Goal: Task Accomplishment & Management: Manage account settings

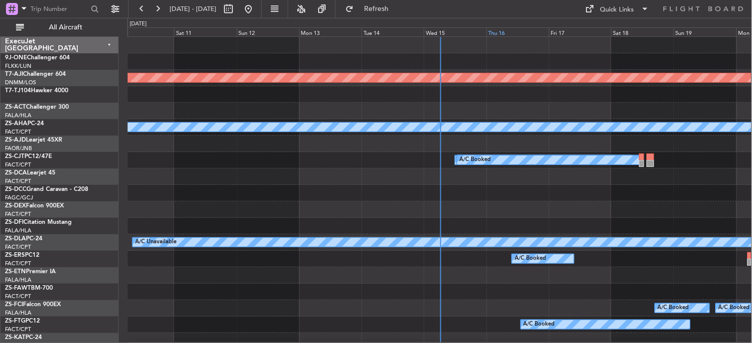
click at [506, 31] on div "Thu 16" at bounding box center [518, 31] width 62 height 9
click at [85, 28] on span "All Aircraft" at bounding box center [65, 27] width 79 height 7
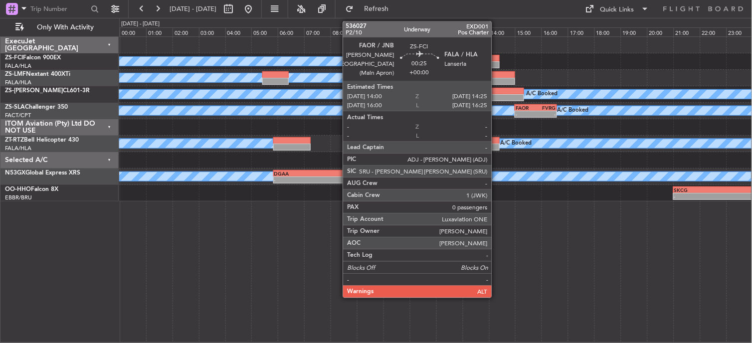
click at [497, 63] on div at bounding box center [494, 64] width 11 height 7
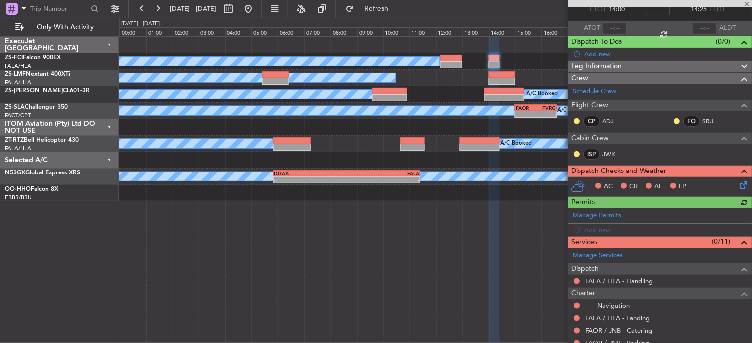
scroll to position [59, 0]
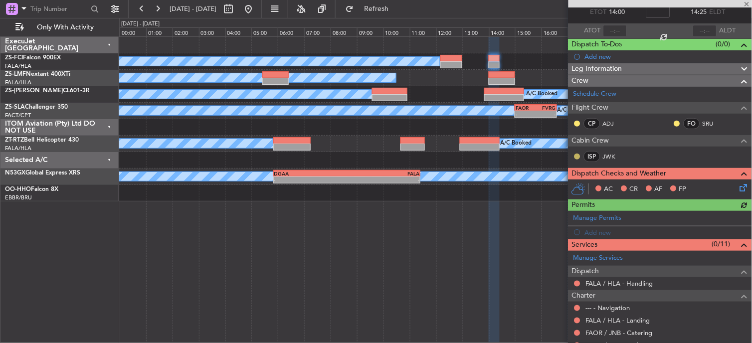
click at [575, 157] on button at bounding box center [577, 157] width 6 height 6
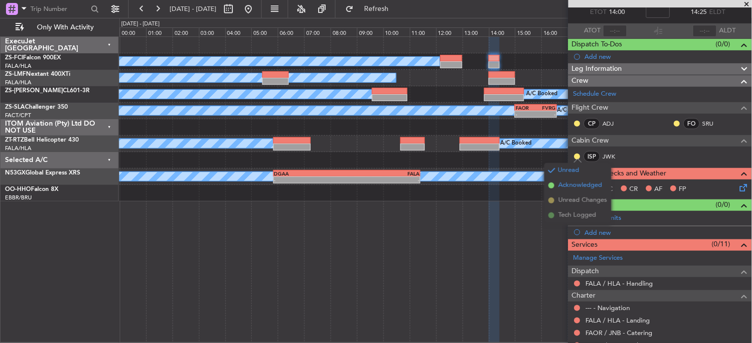
click at [562, 183] on span "Acknowledged" at bounding box center [580, 186] width 44 height 10
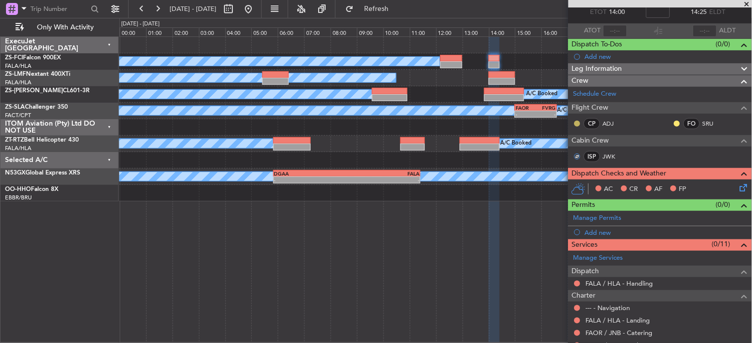
click at [577, 122] on button at bounding box center [577, 124] width 6 height 6
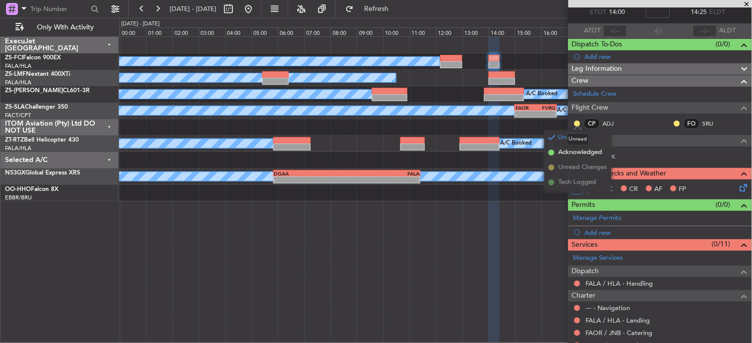
click at [561, 152] on mat-tooltip-component "Unread" at bounding box center [578, 139] width 36 height 26
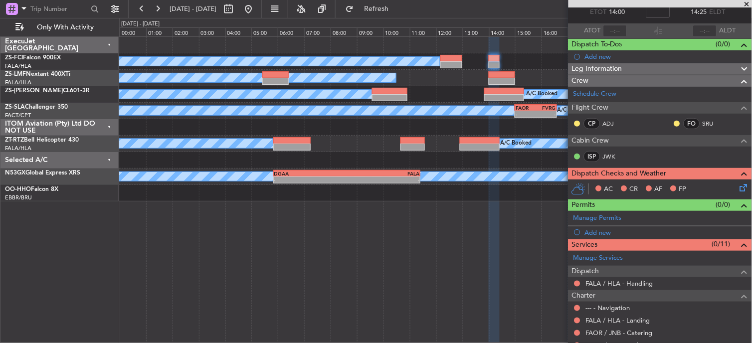
drag, startPoint x: 576, startPoint y: 119, endPoint x: 569, endPoint y: 123, distance: 8.3
click at [576, 120] on nimbus-traffic-light at bounding box center [577, 124] width 8 height 8
click at [575, 126] on div at bounding box center [577, 124] width 8 height 8
click at [578, 123] on button at bounding box center [577, 124] width 6 height 6
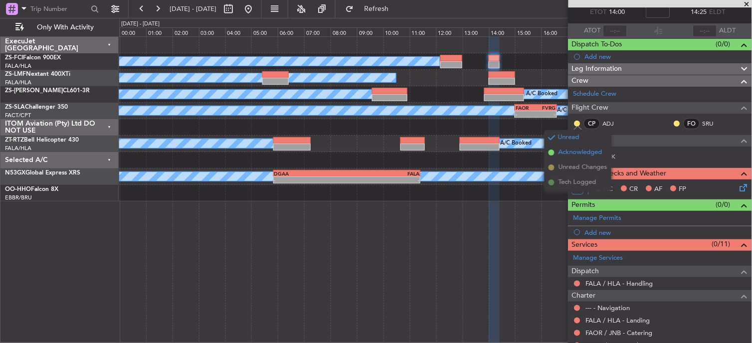
click at [554, 152] on li "Acknowledged" at bounding box center [578, 152] width 67 height 15
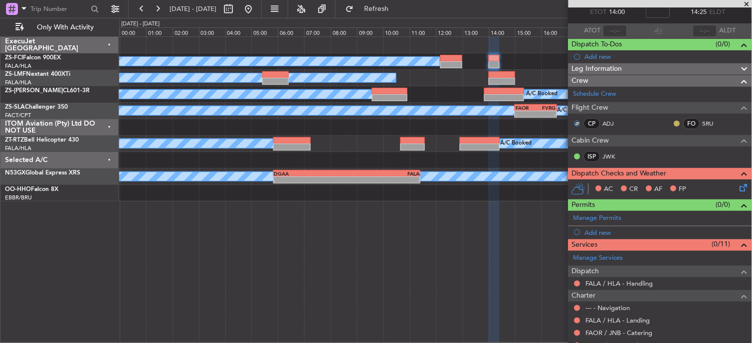
click at [674, 123] on button at bounding box center [677, 124] width 6 height 6
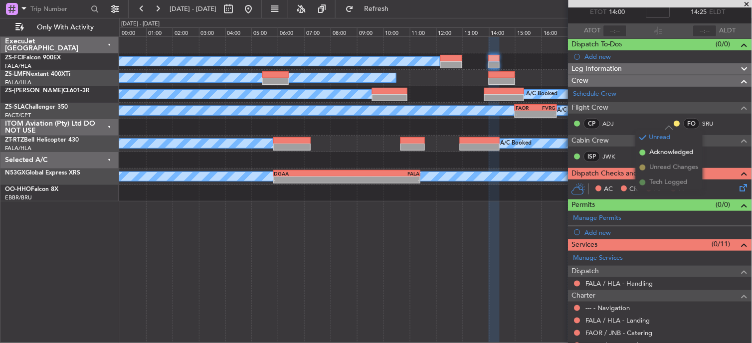
click at [649, 155] on li "Acknowledged" at bounding box center [669, 152] width 67 height 15
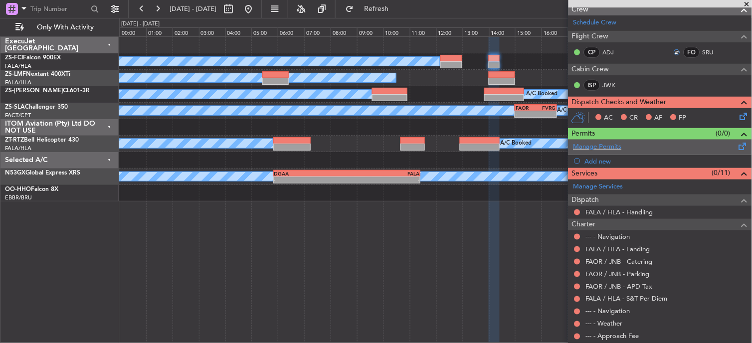
scroll to position [170, 0]
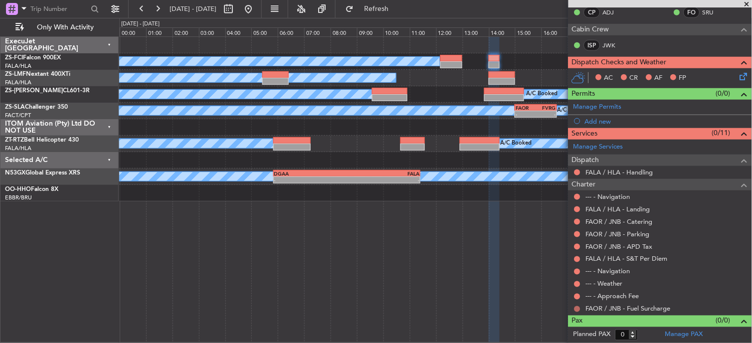
click at [578, 307] on button at bounding box center [577, 309] width 6 height 6
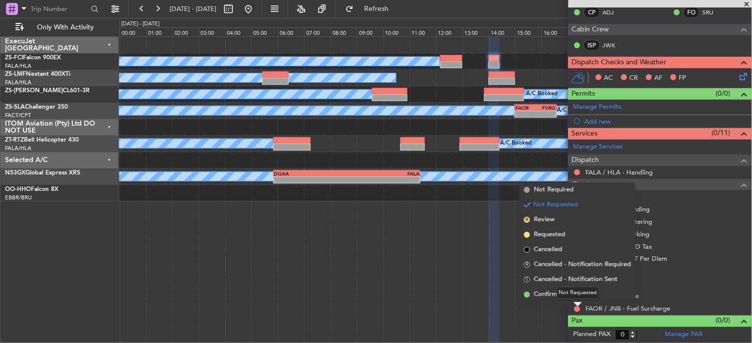
click at [577, 291] on div "Not Requested" at bounding box center [578, 293] width 42 height 12
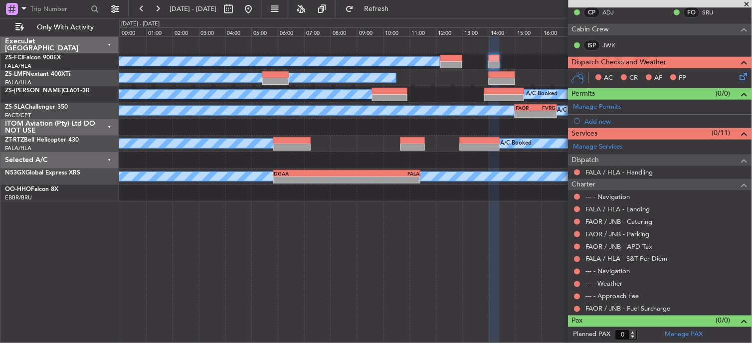
click at [579, 312] on div at bounding box center [577, 309] width 8 height 8
click at [581, 311] on nimbus-traffic-light at bounding box center [577, 309] width 8 height 8
click at [577, 307] on button at bounding box center [577, 309] width 6 height 6
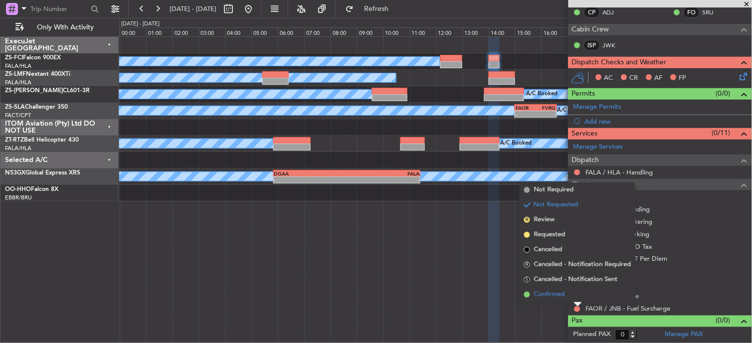
click at [546, 294] on span "Confirmed" at bounding box center [549, 295] width 31 height 10
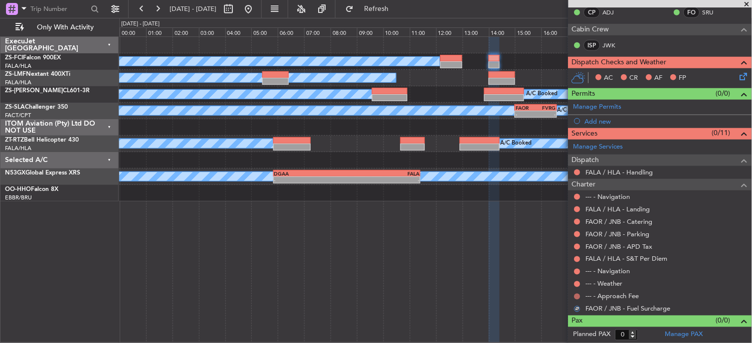
click at [577, 295] on button at bounding box center [577, 297] width 6 height 6
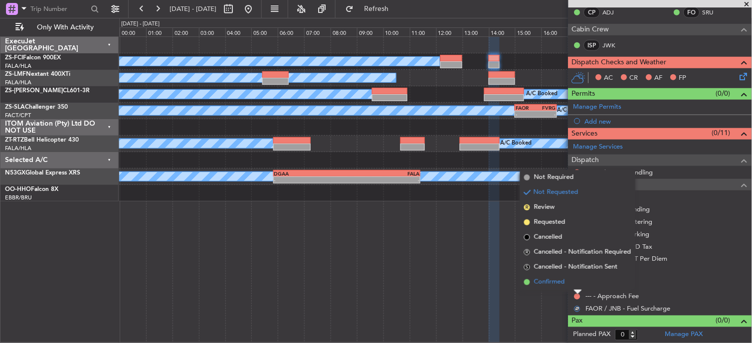
click at [575, 275] on li "Confirmed" at bounding box center [577, 282] width 115 height 15
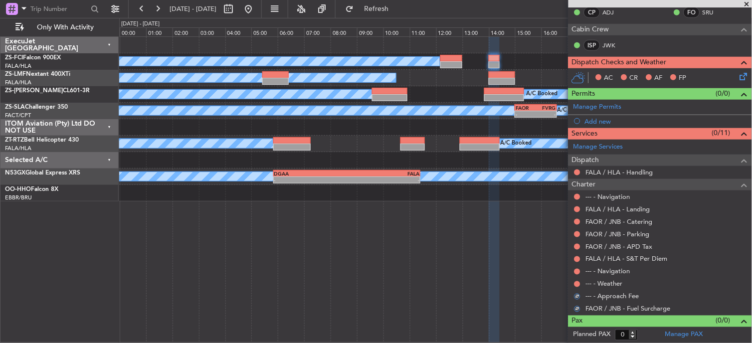
click at [579, 281] on div at bounding box center [577, 284] width 8 height 8
click at [579, 284] on button at bounding box center [577, 284] width 6 height 6
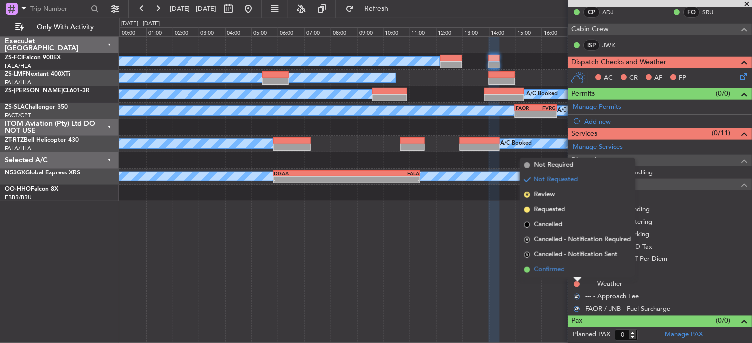
click at [577, 271] on li "Confirmed" at bounding box center [577, 269] width 115 height 15
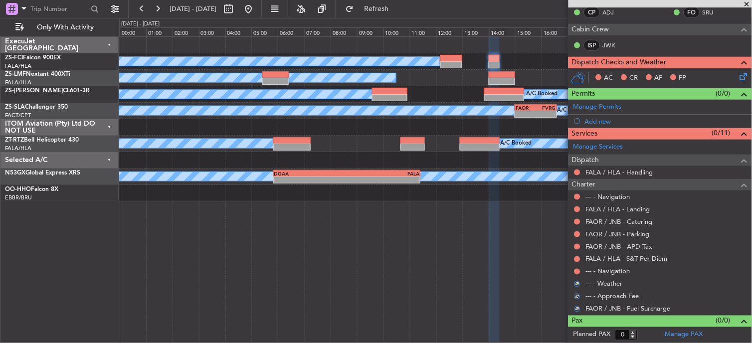
click at [577, 271] on button at bounding box center [577, 272] width 6 height 6
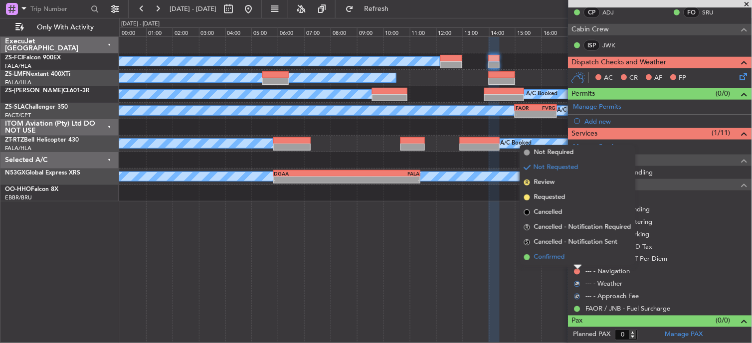
click at [577, 263] on li "Confirmed" at bounding box center [577, 257] width 115 height 15
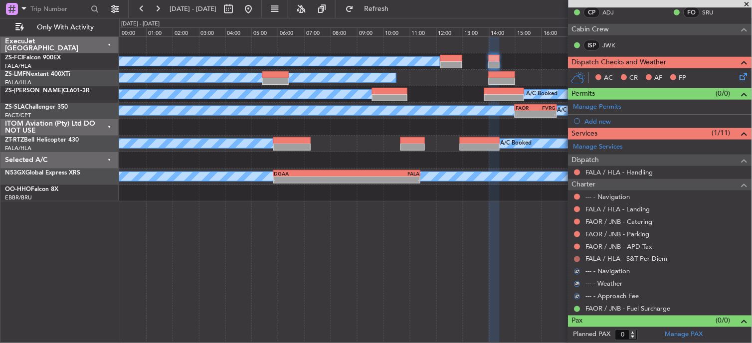
click at [577, 259] on button at bounding box center [577, 259] width 6 height 6
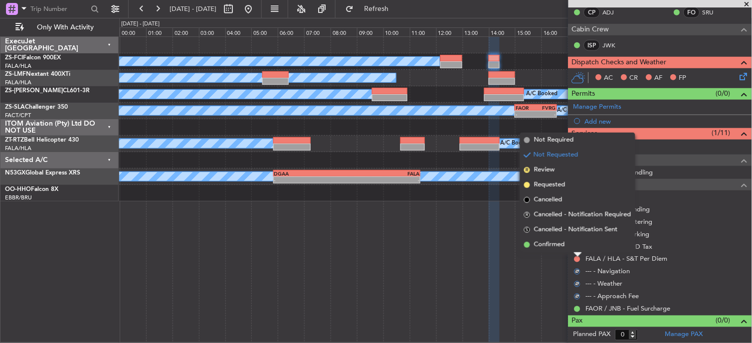
click at [574, 246] on li "Confirmed" at bounding box center [577, 244] width 115 height 15
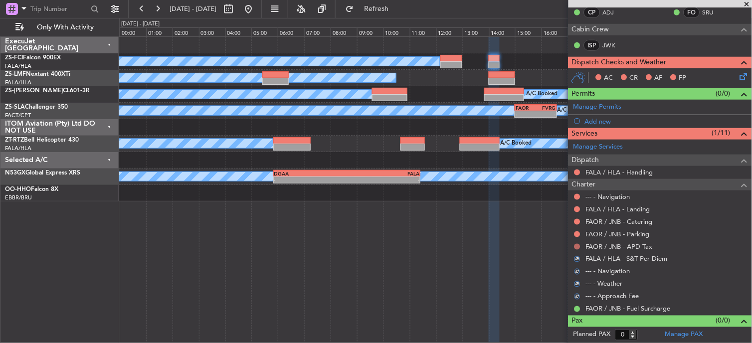
click at [576, 247] on button at bounding box center [577, 247] width 6 height 6
click at [578, 235] on button at bounding box center [577, 234] width 6 height 6
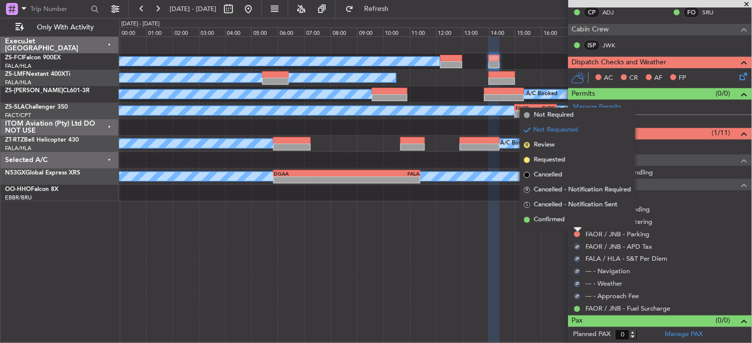
click at [576, 228] on div at bounding box center [578, 230] width 8 height 4
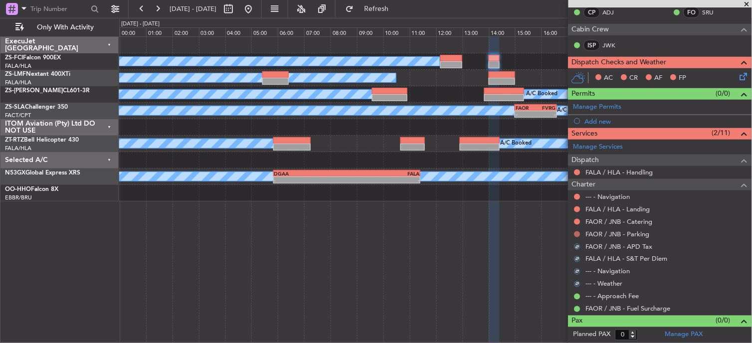
click at [577, 232] on button at bounding box center [577, 234] width 6 height 6
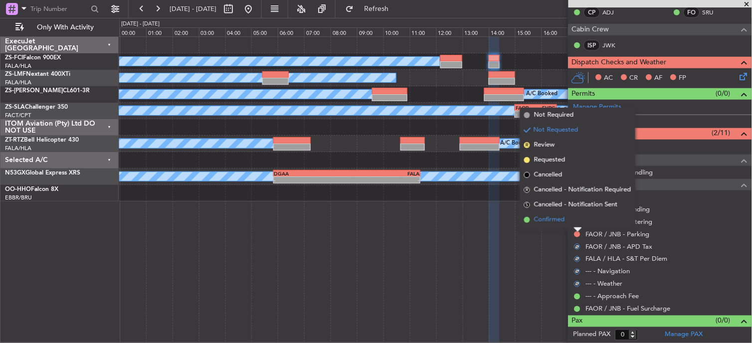
click at [575, 223] on li "Confirmed" at bounding box center [577, 219] width 115 height 15
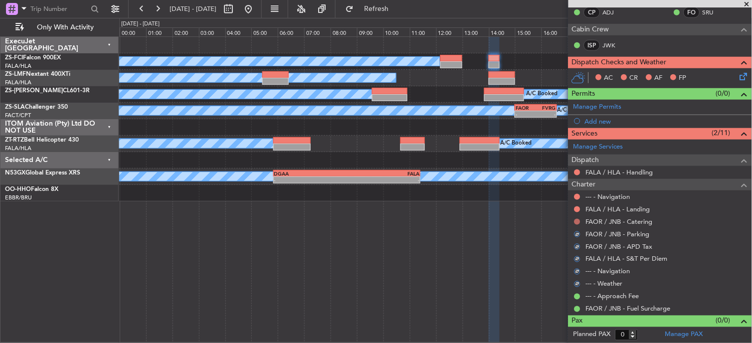
click at [576, 222] on button at bounding box center [577, 222] width 6 height 6
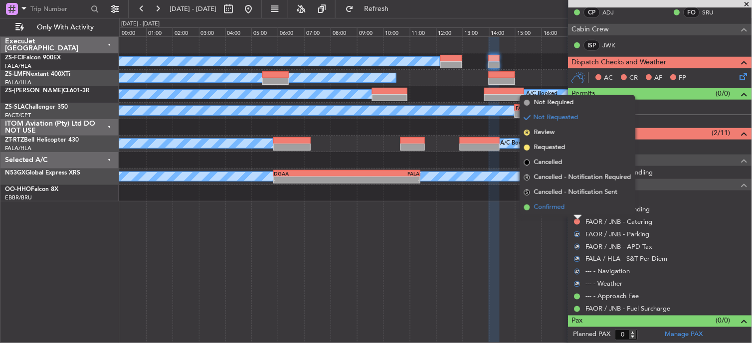
click at [578, 213] on li "Confirmed" at bounding box center [577, 207] width 115 height 15
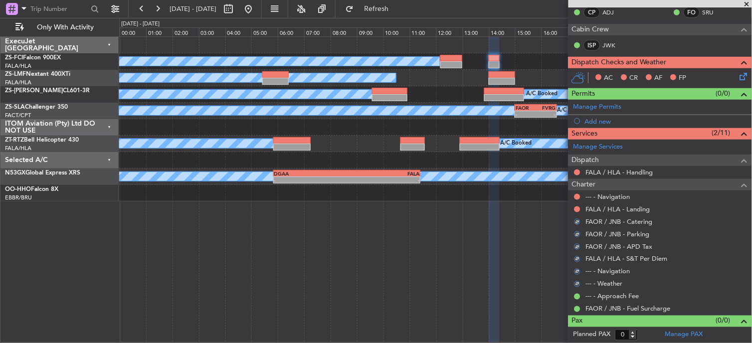
click at [577, 210] on button at bounding box center [577, 209] width 6 height 6
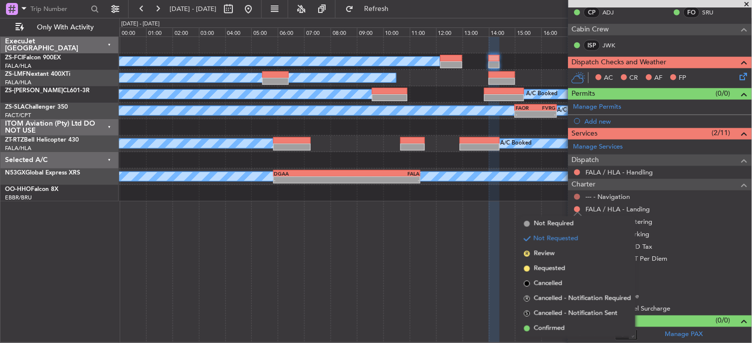
click at [576, 198] on button at bounding box center [577, 197] width 6 height 6
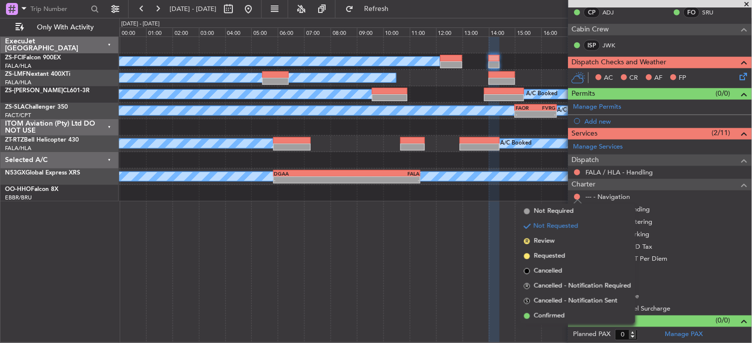
drag, startPoint x: 546, startPoint y: 313, endPoint x: 574, endPoint y: 269, distance: 52.3
click at [552, 306] on ul "Not Required Not Requested R Review Requested Cancelled R Cancelled - Notificat…" at bounding box center [577, 264] width 115 height 120
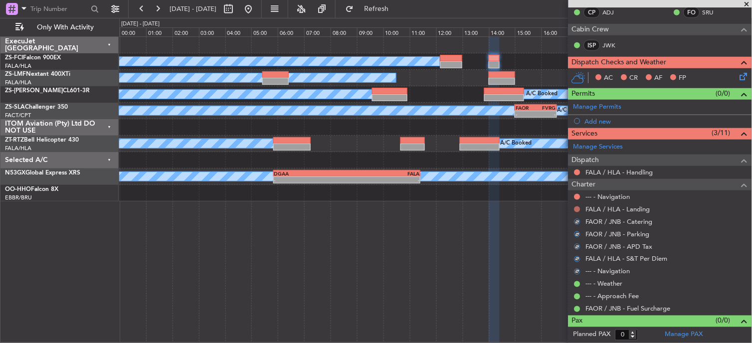
click at [578, 208] on button at bounding box center [577, 209] width 6 height 6
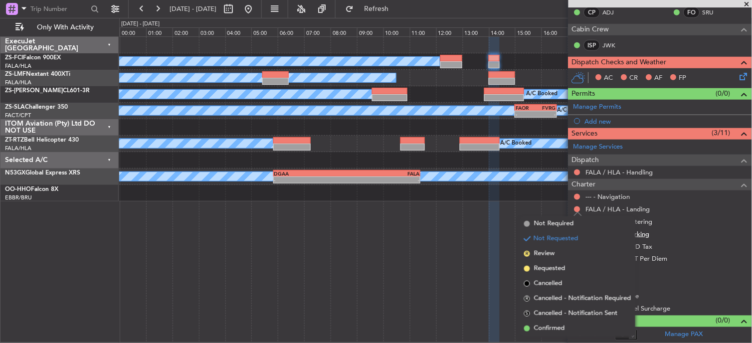
drag, startPoint x: 547, startPoint y: 331, endPoint x: 587, endPoint y: 235, distance: 103.6
click at [550, 320] on ul "Not Required Not Requested R Review Requested Cancelled R Cancelled - Notificat…" at bounding box center [577, 276] width 115 height 120
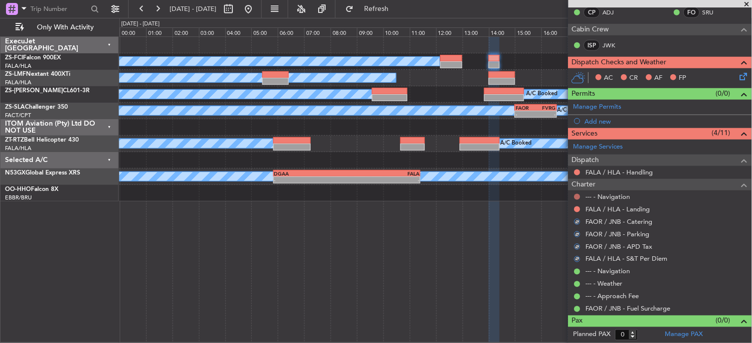
click at [577, 197] on button at bounding box center [577, 197] width 6 height 6
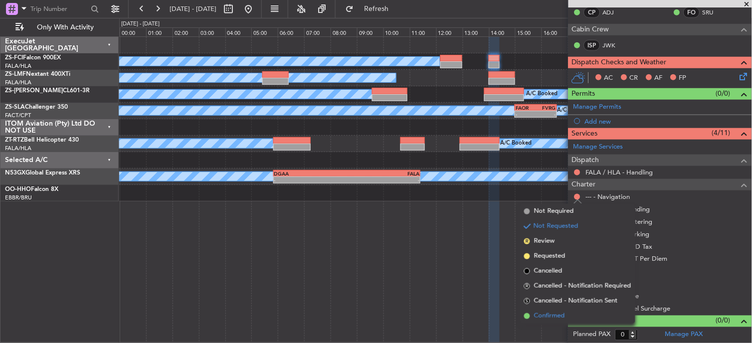
click at [547, 312] on span "Confirmed" at bounding box center [549, 316] width 31 height 10
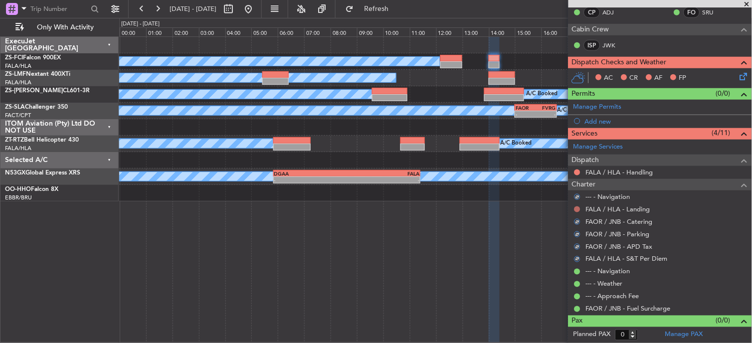
click at [575, 210] on button at bounding box center [577, 209] width 6 height 6
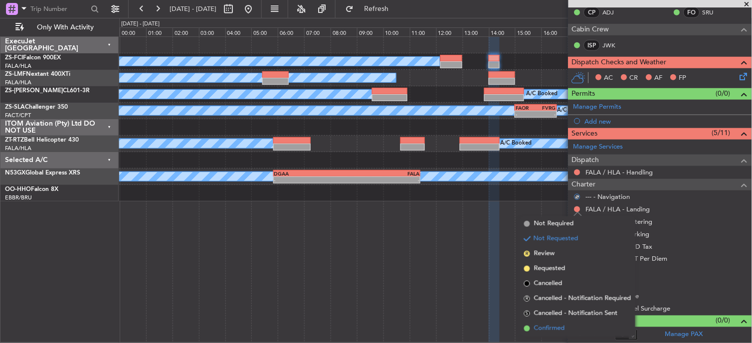
click at [537, 325] on span "Confirmed" at bounding box center [549, 329] width 31 height 10
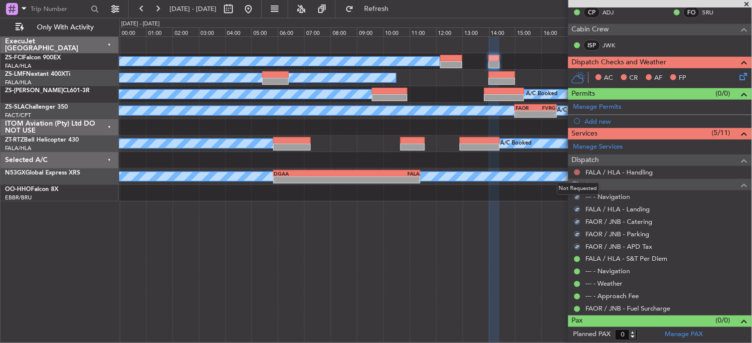
click at [577, 172] on button at bounding box center [577, 173] width 6 height 6
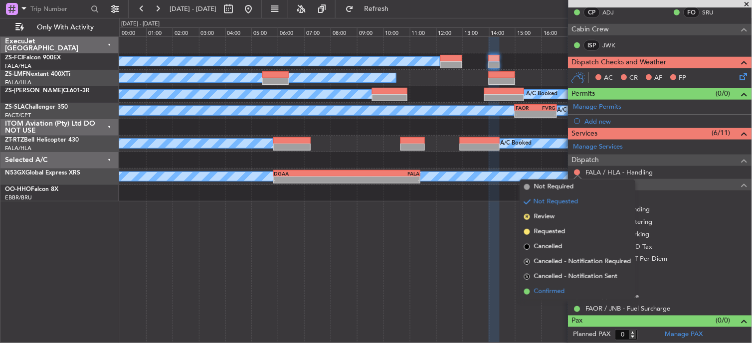
click at [542, 293] on span "Confirmed" at bounding box center [549, 292] width 31 height 10
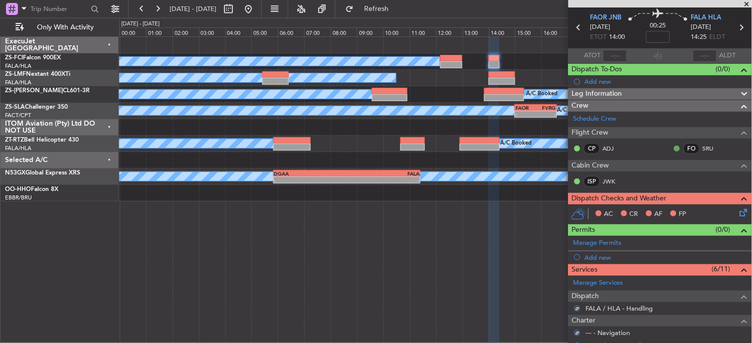
scroll to position [0, 0]
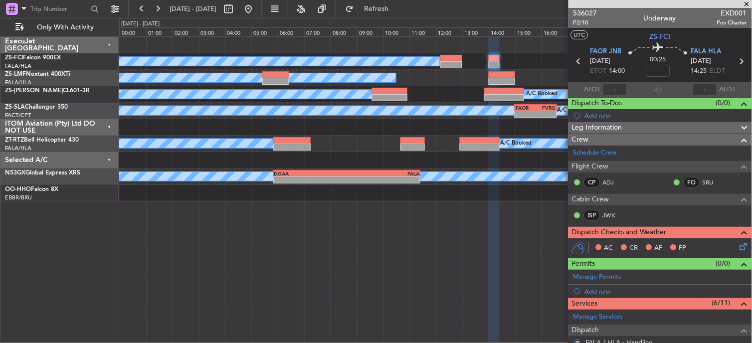
click at [738, 245] on icon at bounding box center [742, 245] width 8 height 8
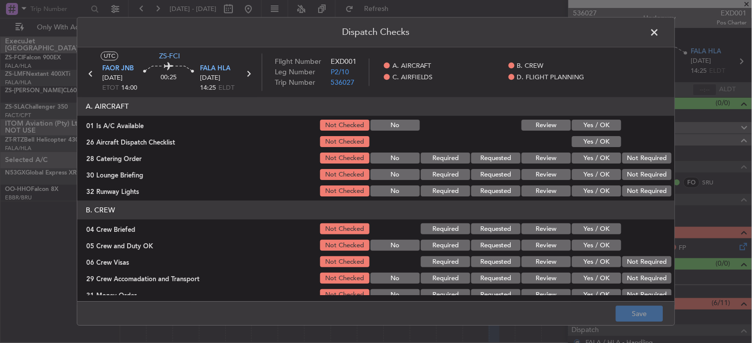
click at [595, 129] on button "Yes / OK" at bounding box center [596, 125] width 49 height 11
click at [597, 135] on section "A. AIRCRAFT 01 Is A/C Available Not Checked No Review Yes / OK 26 Aircraft Disp…" at bounding box center [375, 147] width 597 height 101
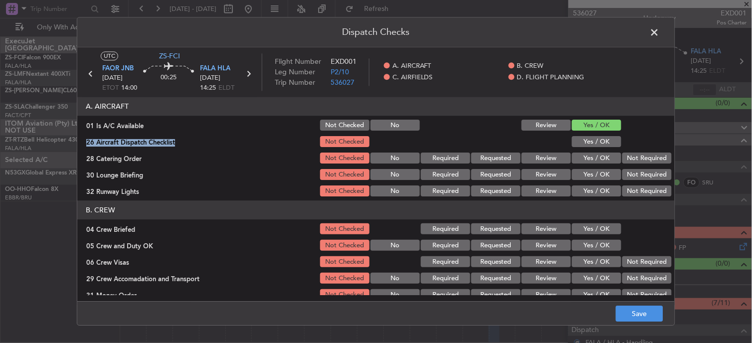
drag, startPoint x: 597, startPoint y: 135, endPoint x: 619, endPoint y: 150, distance: 26.3
click at [597, 135] on div "Yes / OK" at bounding box center [595, 142] width 50 height 14
click at [602, 143] on button "Yes / OK" at bounding box center [596, 142] width 49 height 11
drag, startPoint x: 649, startPoint y: 167, endPoint x: 643, endPoint y: 168, distance: 6.1
click at [649, 168] on section "A. AIRCRAFT 01 Is A/C Available Not Checked No Review Yes / OK 26 Aircraft Disp…" at bounding box center [375, 147] width 597 height 101
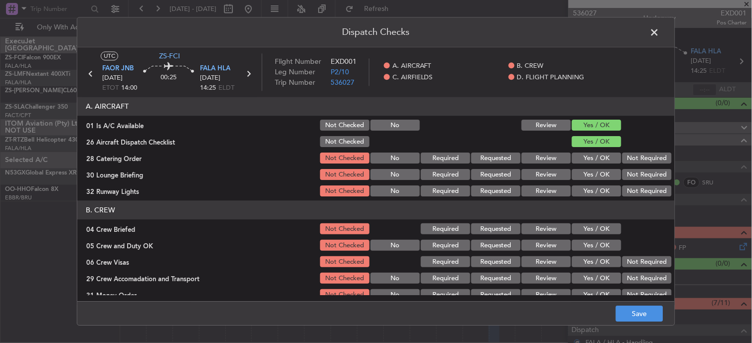
click at [637, 161] on button "Not Required" at bounding box center [646, 158] width 49 height 11
click at [635, 175] on button "Not Required" at bounding box center [646, 175] width 49 height 11
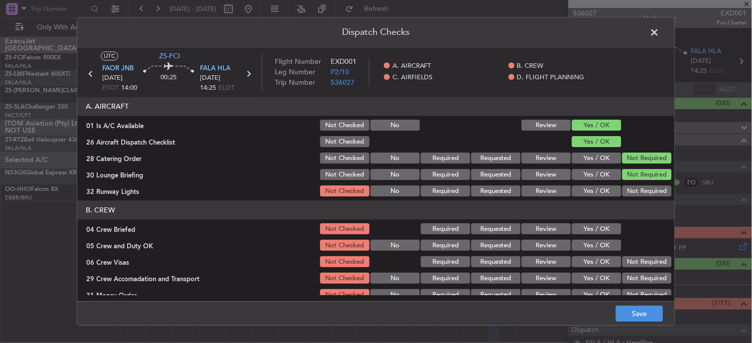
click at [630, 185] on section "A. AIRCRAFT 01 Is A/C Available Not Checked No Review Yes / OK 26 Aircraft Disp…" at bounding box center [375, 147] width 597 height 101
drag, startPoint x: 627, startPoint y: 191, endPoint x: 572, endPoint y: 198, distance: 55.2
click at [627, 193] on button "Not Required" at bounding box center [646, 191] width 49 height 11
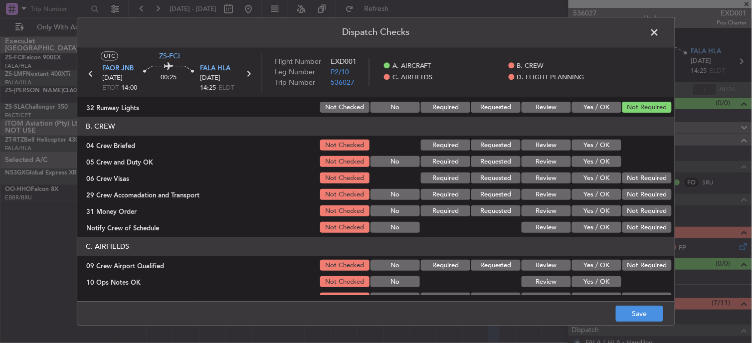
scroll to position [55, 0]
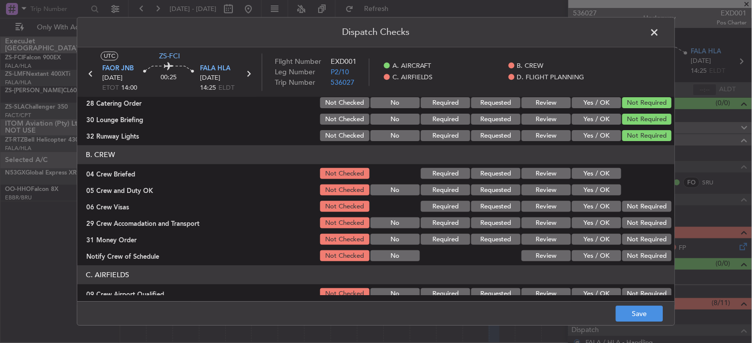
click at [576, 170] on button "Yes / OK" at bounding box center [596, 174] width 49 height 11
click at [588, 186] on button "Yes / OK" at bounding box center [596, 190] width 49 height 11
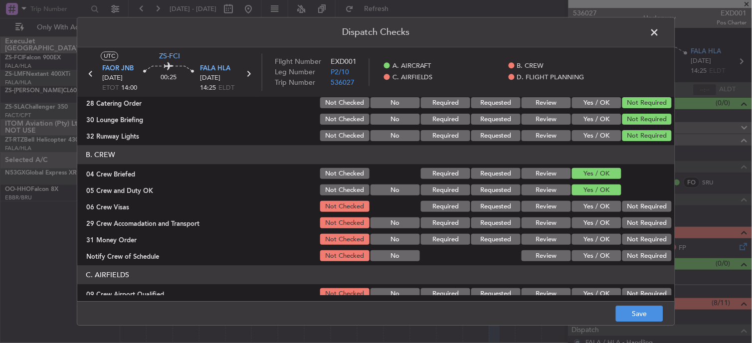
click at [629, 206] on button "Not Required" at bounding box center [646, 206] width 49 height 11
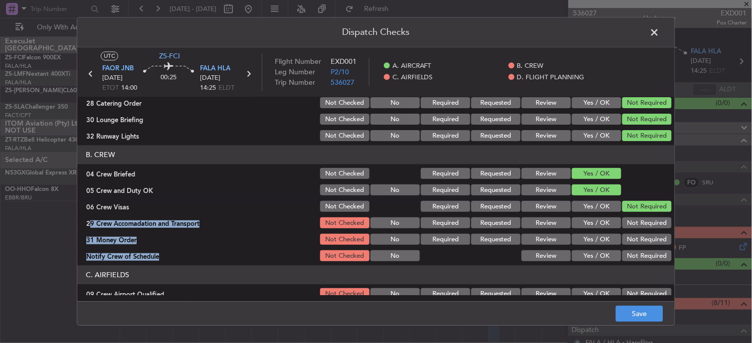
drag, startPoint x: 634, startPoint y: 217, endPoint x: 637, endPoint y: 261, distance: 44.0
click at [639, 261] on section "B. CREW 04 Crew Briefed Not Checked Required Requested Review Yes / OK 05 Crew …" at bounding box center [375, 205] width 597 height 118
drag, startPoint x: 637, startPoint y: 261, endPoint x: 626, endPoint y: 226, distance: 36.7
click at [626, 226] on button "Not Required" at bounding box center [646, 223] width 49 height 11
drag, startPoint x: 629, startPoint y: 235, endPoint x: 630, endPoint y: 241, distance: 5.6
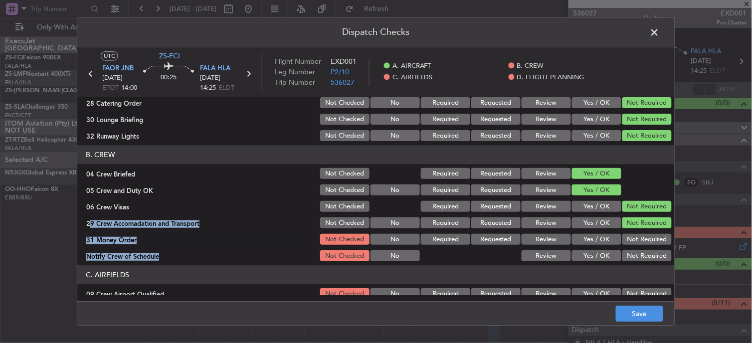
click at [629, 236] on button "Not Required" at bounding box center [646, 239] width 49 height 11
click at [632, 254] on button "Not Required" at bounding box center [646, 256] width 49 height 11
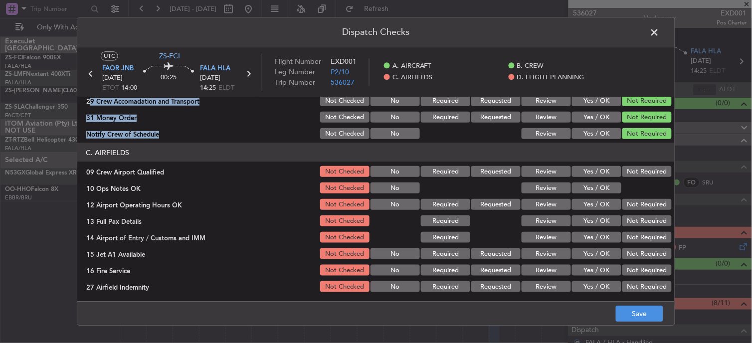
scroll to position [221, 0]
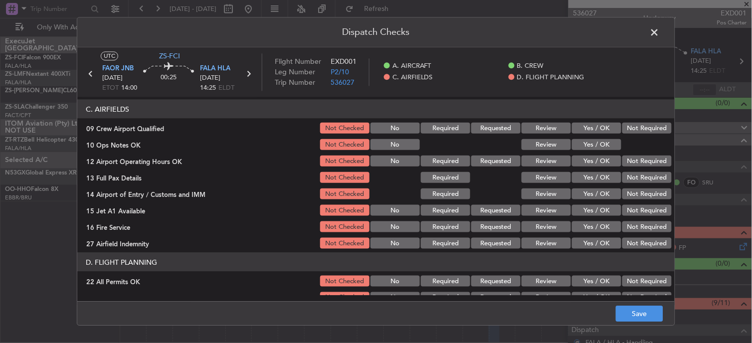
click at [629, 130] on button "Not Required" at bounding box center [646, 128] width 49 height 11
click at [582, 145] on button "Yes / OK" at bounding box center [596, 144] width 49 height 11
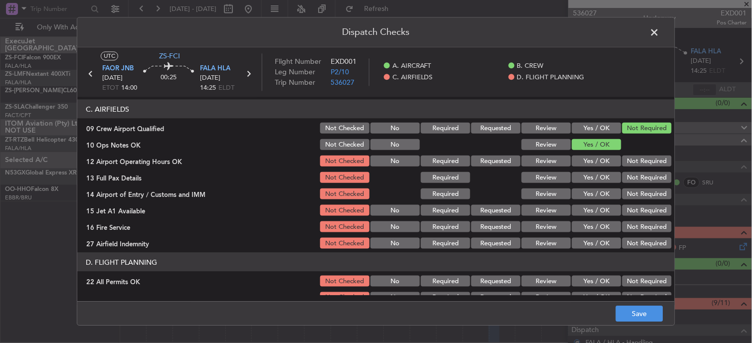
click at [621, 156] on div "Not Required" at bounding box center [646, 161] width 50 height 14
click at [627, 164] on button "Not Required" at bounding box center [646, 161] width 49 height 11
click at [627, 181] on button "Not Required" at bounding box center [646, 177] width 49 height 11
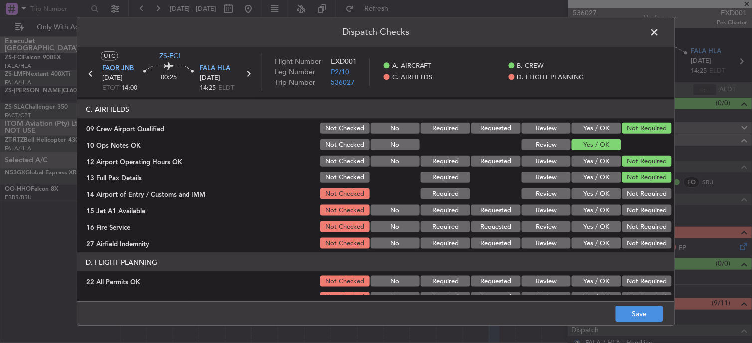
drag, startPoint x: 627, startPoint y: 182, endPoint x: 629, endPoint y: 198, distance: 17.0
click at [628, 182] on button "Not Required" at bounding box center [646, 177] width 49 height 11
click at [628, 198] on button "Not Required" at bounding box center [646, 193] width 49 height 11
click at [629, 198] on button "Not Required" at bounding box center [646, 193] width 49 height 11
click at [629, 200] on section "C. AIRFIELDS 09 Crew Airport Qualified Not Checked No Required Requested Review…" at bounding box center [375, 175] width 597 height 151
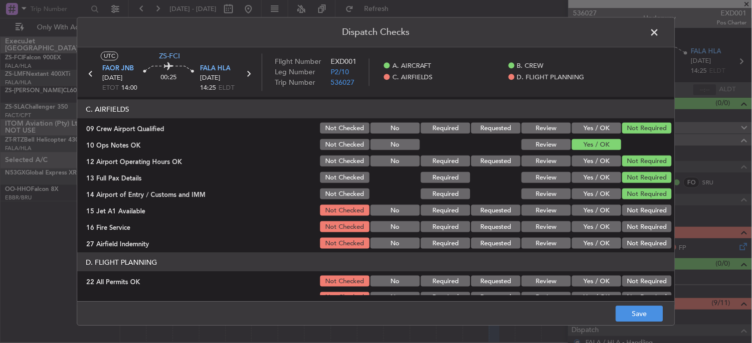
click at [625, 207] on button "Not Required" at bounding box center [646, 210] width 49 height 11
click at [622, 227] on button "Not Required" at bounding box center [646, 226] width 49 height 11
click at [629, 243] on button "Not Required" at bounding box center [646, 243] width 49 height 11
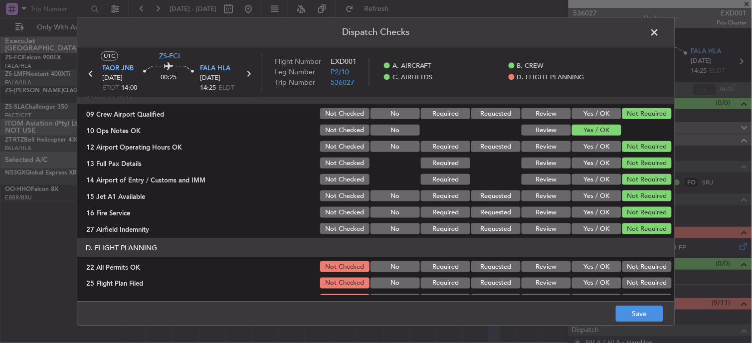
scroll to position [249, 0]
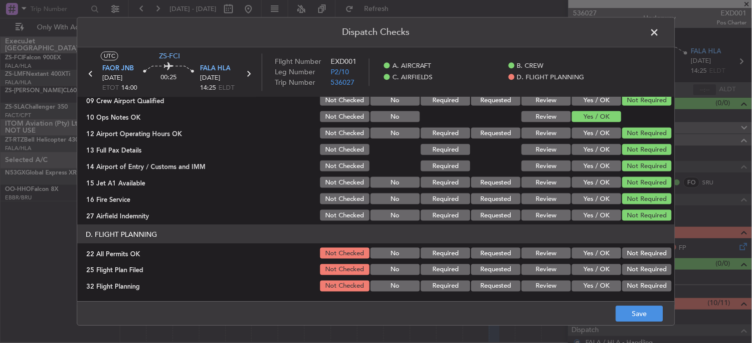
click at [624, 254] on button "Not Required" at bounding box center [646, 253] width 49 height 11
click at [591, 261] on section "D. FLIGHT PLANNING 22 All Permits OK Not Checked No Required Requested Review Y…" at bounding box center [375, 259] width 597 height 68
drag, startPoint x: 591, startPoint y: 286, endPoint x: 589, endPoint y: 271, distance: 15.2
click at [591, 286] on button "Yes / OK" at bounding box center [596, 286] width 49 height 11
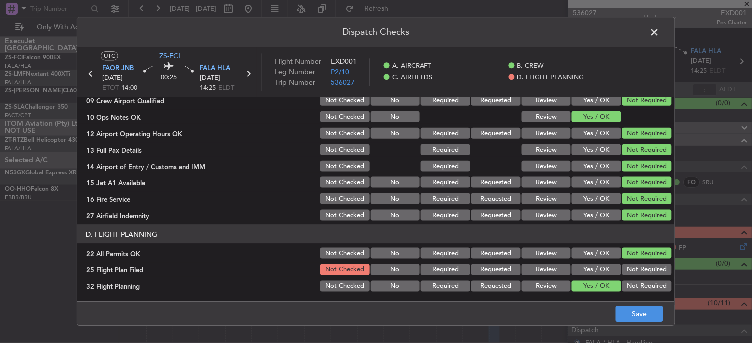
click at [589, 269] on button "Yes / OK" at bounding box center [596, 269] width 49 height 11
click at [621, 310] on button "Save" at bounding box center [639, 314] width 47 height 16
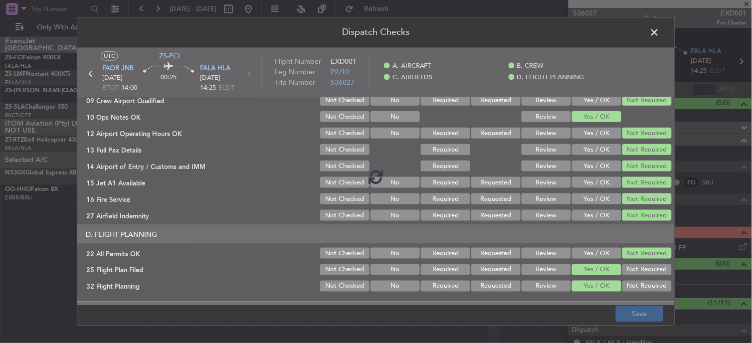
click at [660, 29] on span at bounding box center [660, 35] width 0 height 20
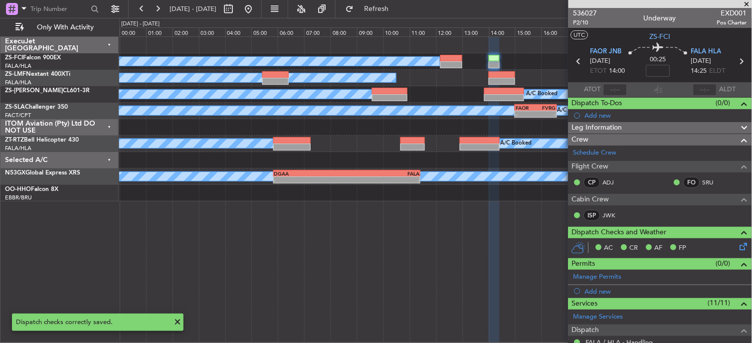
click at [579, 62] on icon at bounding box center [578, 61] width 13 height 13
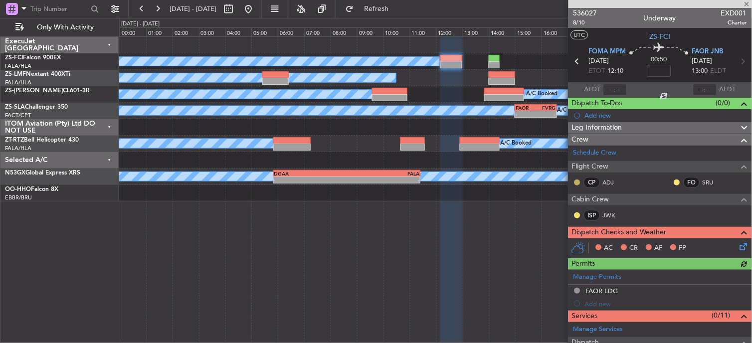
click at [576, 182] on button at bounding box center [577, 183] width 6 height 6
click at [569, 213] on span "Acknowledged" at bounding box center [580, 211] width 44 height 10
click at [578, 213] on button at bounding box center [577, 215] width 6 height 6
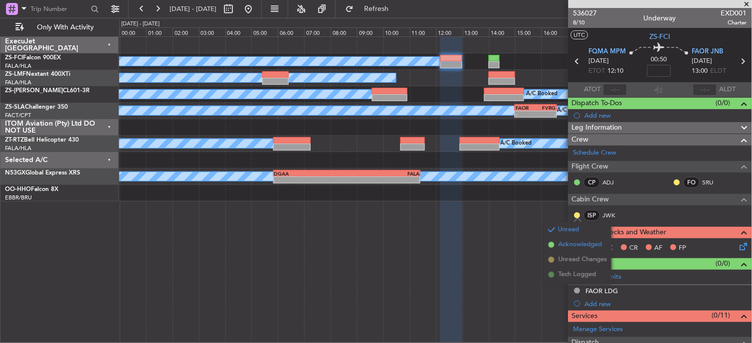
click at [565, 243] on span "Acknowledged" at bounding box center [580, 245] width 44 height 10
click at [673, 180] on div at bounding box center [677, 183] width 8 height 8
click at [674, 182] on button at bounding box center [677, 183] width 6 height 6
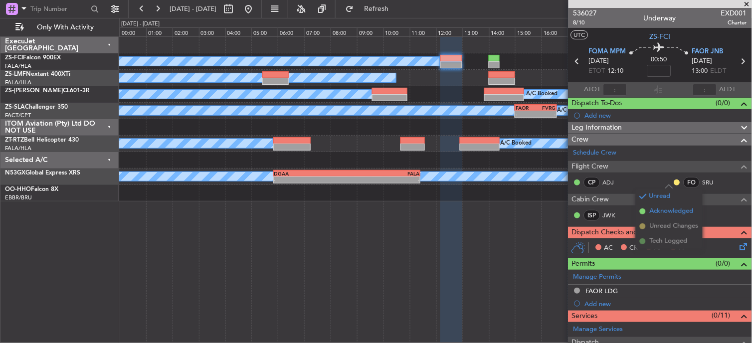
click at [646, 212] on li "Acknowledged" at bounding box center [669, 211] width 67 height 15
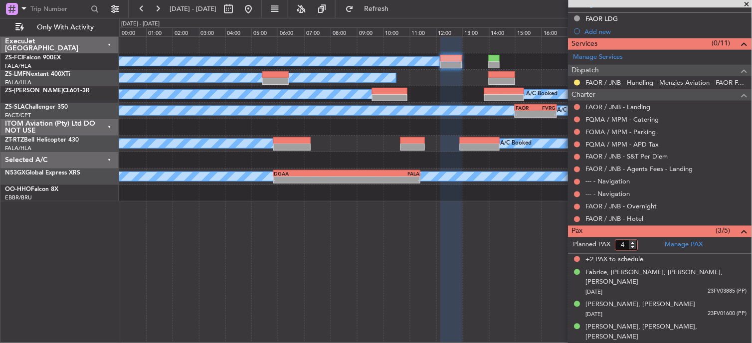
click at [635, 248] on input "4" at bounding box center [626, 245] width 23 height 11
type input "3"
click at [635, 248] on input "3" at bounding box center [626, 245] width 23 height 11
click at [647, 241] on form "Planned PAX 3" at bounding box center [614, 245] width 92 height 16
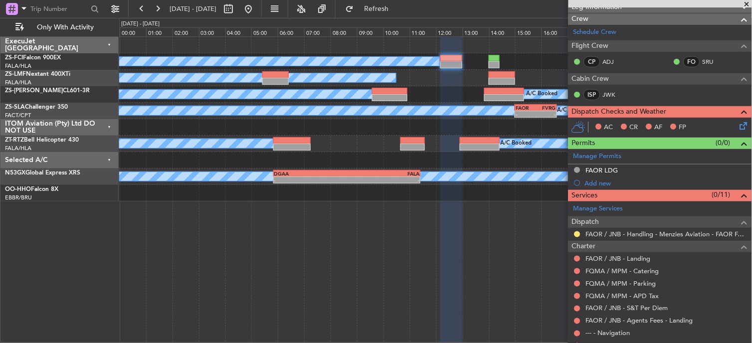
scroll to position [93, 0]
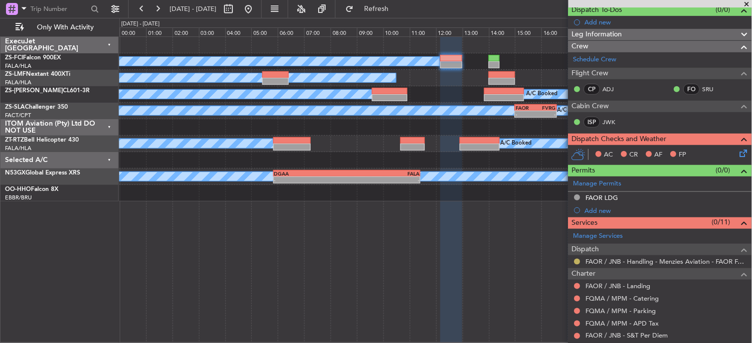
click at [575, 260] on button at bounding box center [577, 262] width 6 height 6
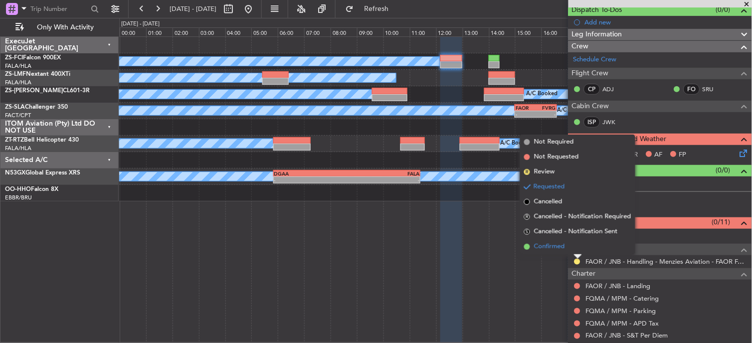
click at [570, 247] on li "Confirmed" at bounding box center [577, 246] width 115 height 15
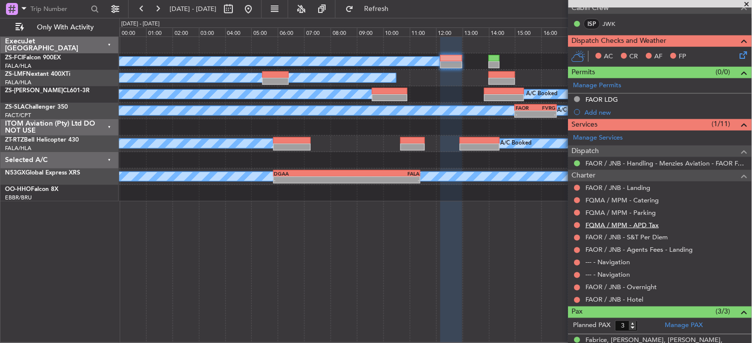
scroll to position [204, 0]
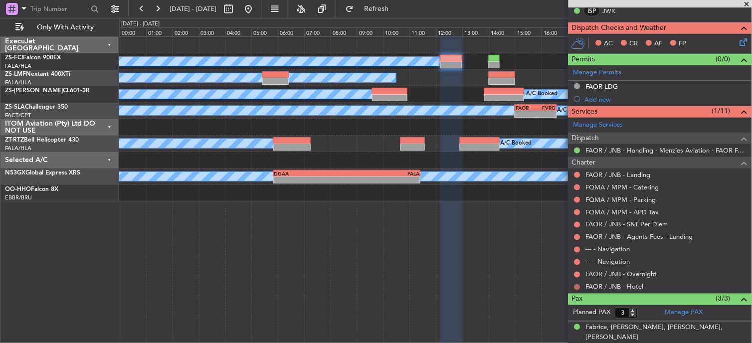
click at [579, 286] on button at bounding box center [577, 287] width 6 height 6
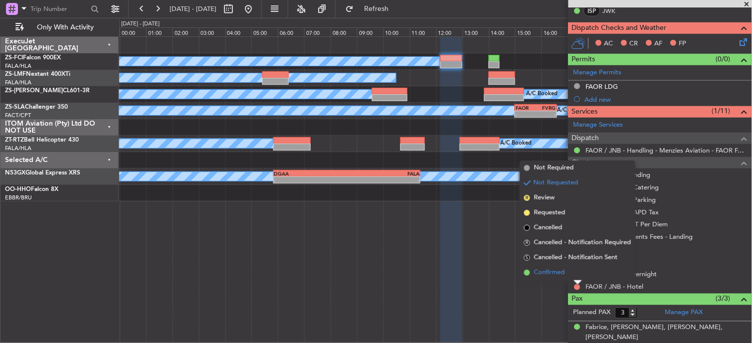
click at [578, 270] on li "Confirmed" at bounding box center [577, 272] width 115 height 15
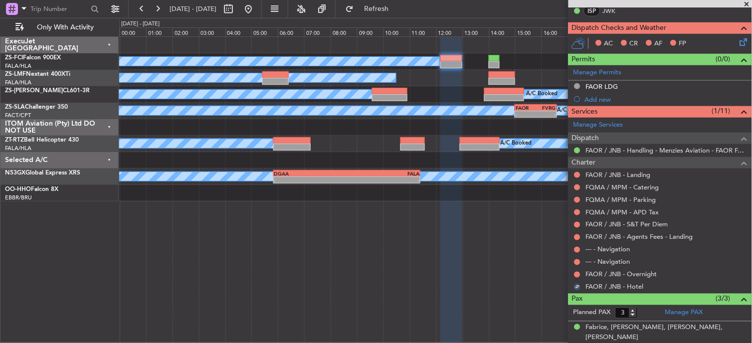
click at [577, 271] on div at bounding box center [577, 275] width 8 height 8
click at [576, 273] on button at bounding box center [577, 275] width 6 height 6
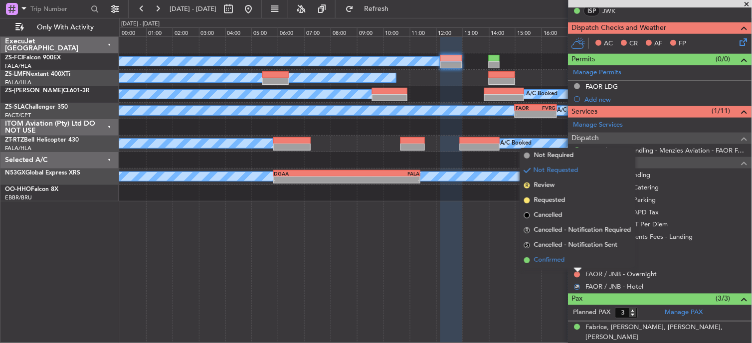
click at [577, 257] on li "Confirmed" at bounding box center [577, 260] width 115 height 15
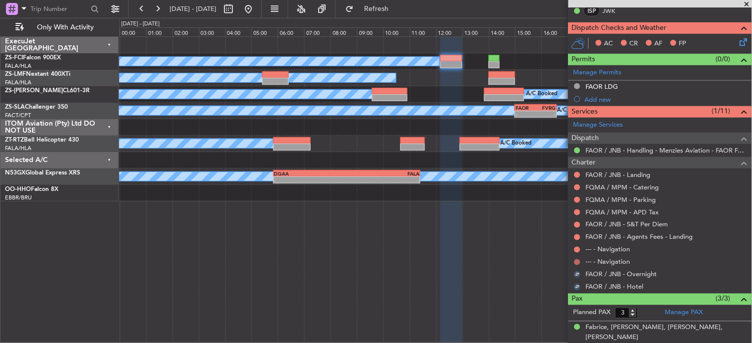
click at [577, 260] on div "--- - Navigation" at bounding box center [659, 262] width 183 height 12
click at [578, 262] on button at bounding box center [577, 262] width 6 height 6
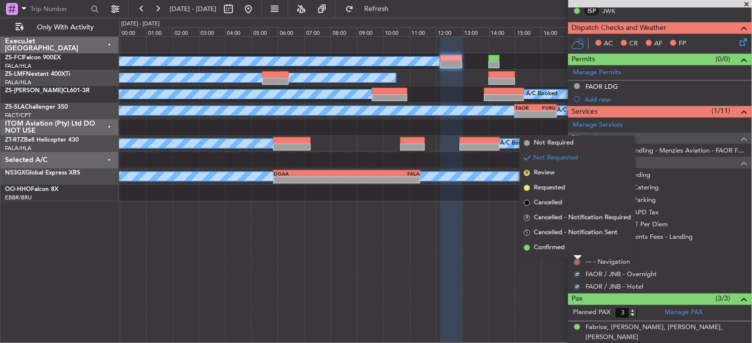
click at [578, 261] on button at bounding box center [577, 262] width 6 height 6
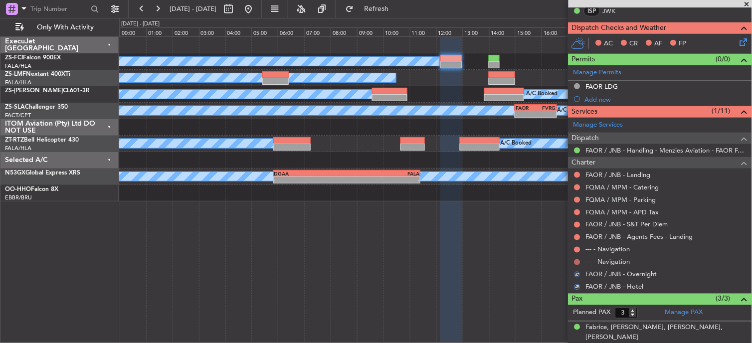
click at [577, 262] on button at bounding box center [577, 262] width 6 height 6
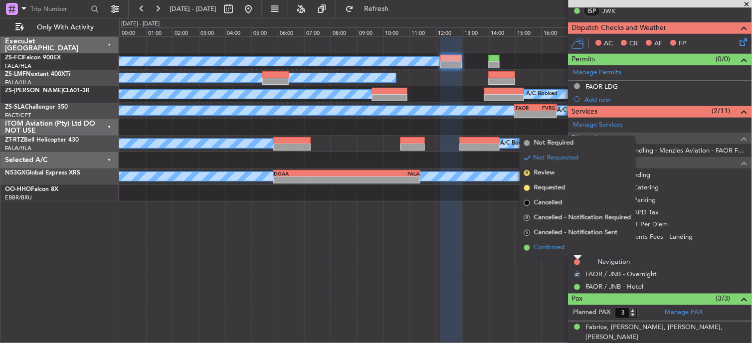
click at [577, 249] on li "Confirmed" at bounding box center [577, 247] width 115 height 15
click at [577, 249] on button at bounding box center [577, 250] width 6 height 6
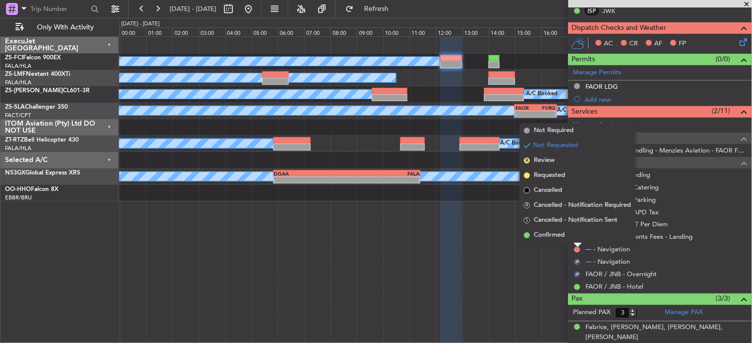
drag, startPoint x: 577, startPoint y: 249, endPoint x: 577, endPoint y: 238, distance: 11.5
click at [577, 244] on div at bounding box center [578, 245] width 8 height 4
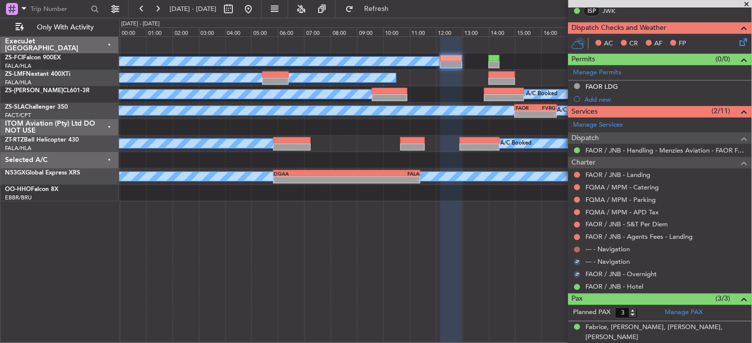
click at [577, 248] on button at bounding box center [577, 250] width 6 height 6
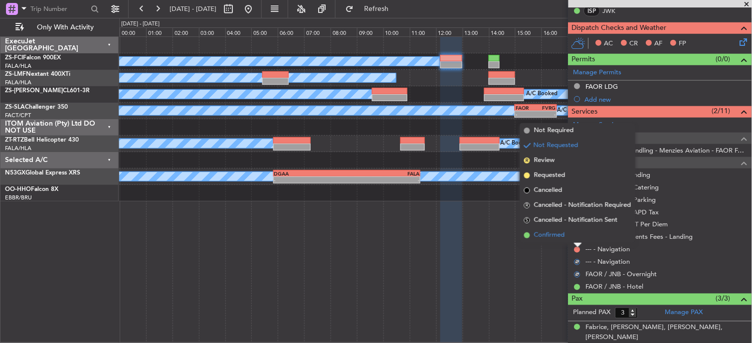
click at [576, 236] on li "Confirmed" at bounding box center [577, 235] width 115 height 15
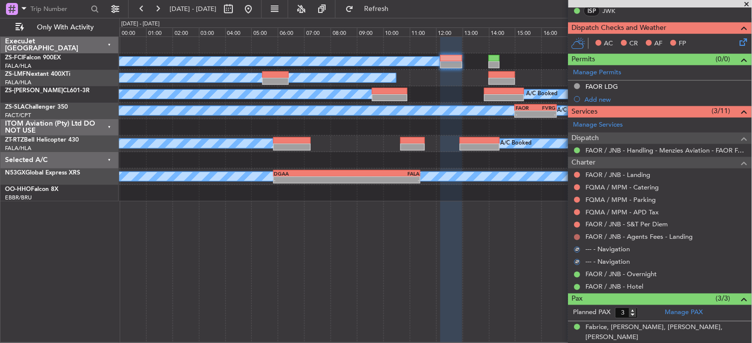
click at [577, 237] on button at bounding box center [577, 237] width 6 height 6
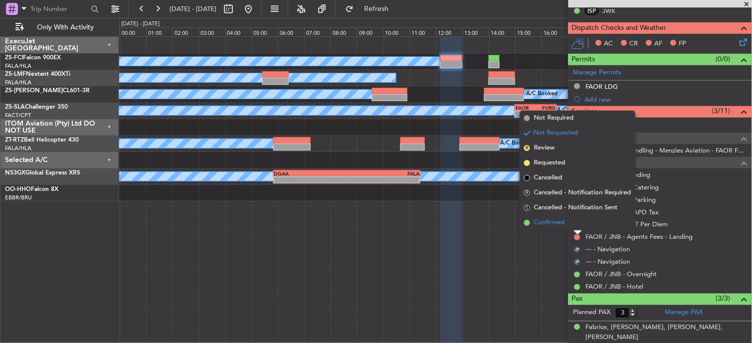
click at [577, 221] on li "Confirmed" at bounding box center [577, 222] width 115 height 15
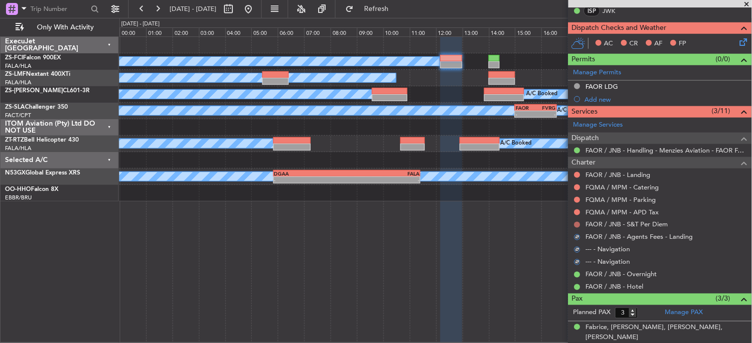
click at [578, 223] on button at bounding box center [577, 225] width 6 height 6
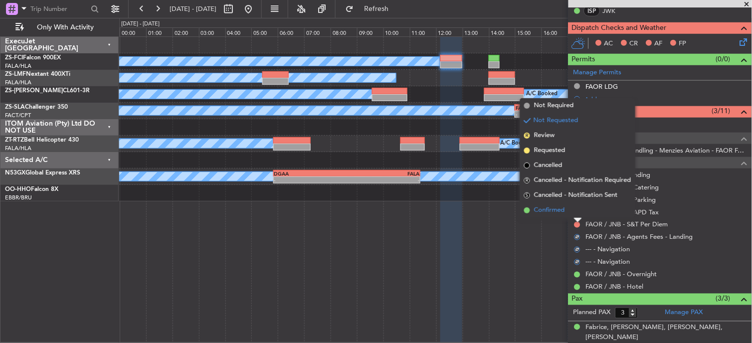
click at [576, 213] on li "Confirmed" at bounding box center [577, 210] width 115 height 15
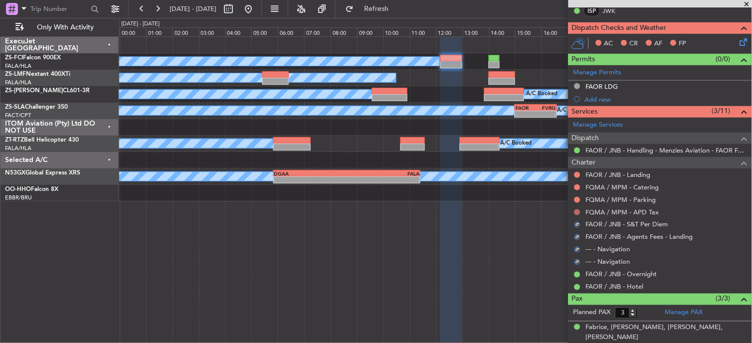
click at [577, 211] on button at bounding box center [577, 212] width 6 height 6
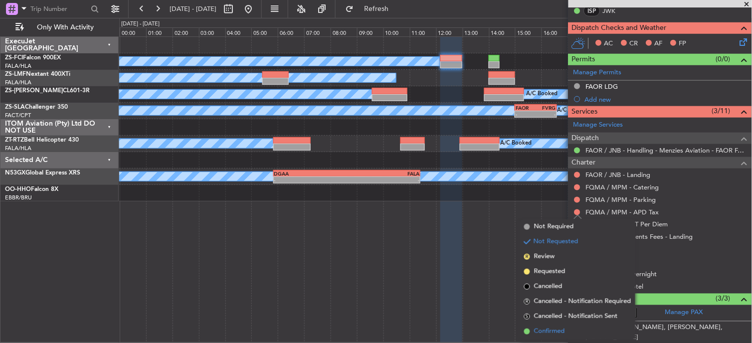
click at [560, 327] on span "Confirmed" at bounding box center [549, 332] width 31 height 10
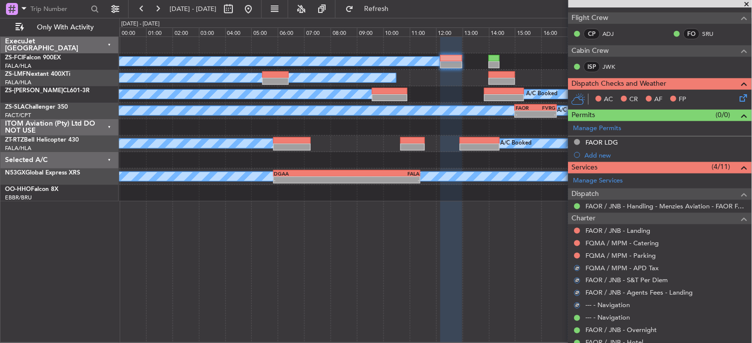
scroll to position [93, 0]
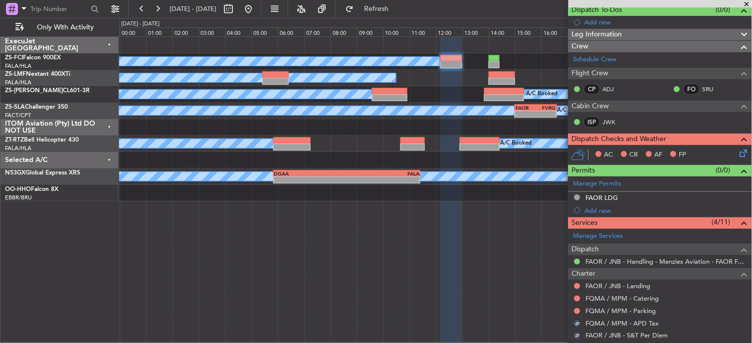
drag, startPoint x: 577, startPoint y: 312, endPoint x: 577, endPoint y: 307, distance: 5.0
click at [577, 312] on button at bounding box center [577, 311] width 6 height 6
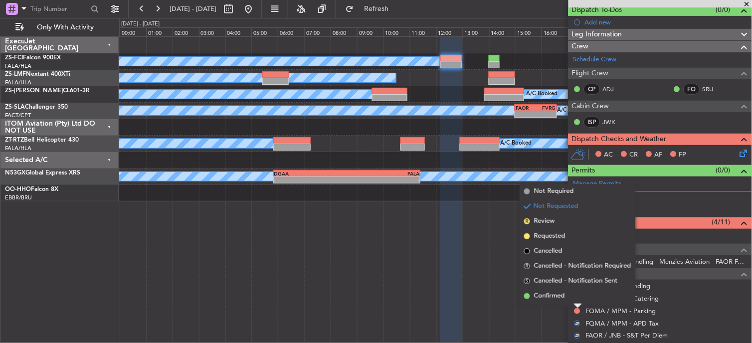
click at [576, 296] on div "Not Requested" at bounding box center [578, 295] width 42 height 12
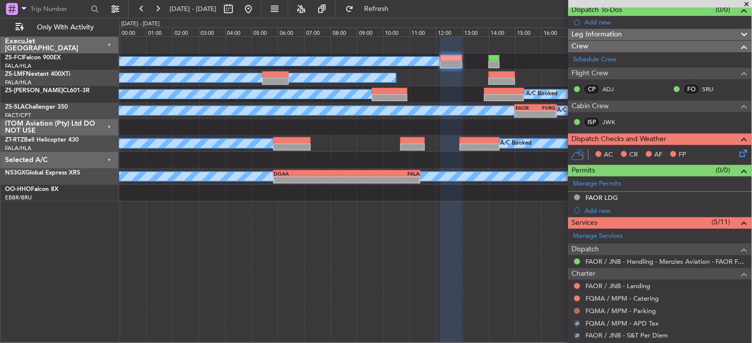
click at [579, 311] on button at bounding box center [577, 311] width 6 height 6
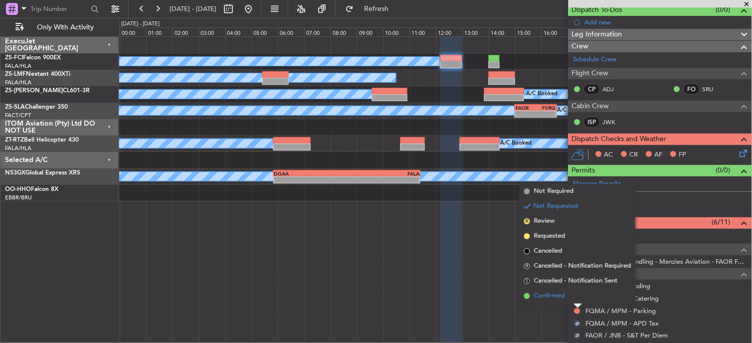
click at [559, 293] on span "Confirmed" at bounding box center [549, 296] width 31 height 10
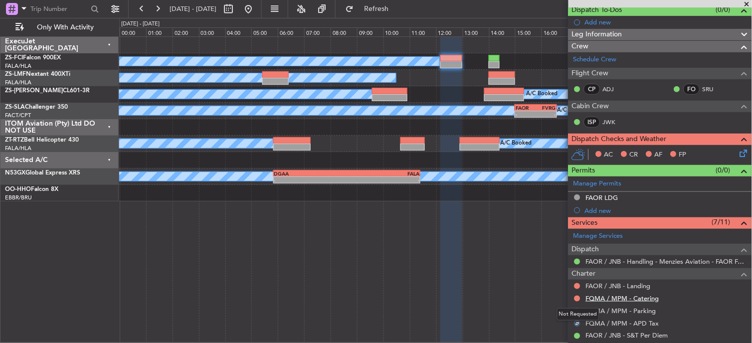
scroll to position [38, 0]
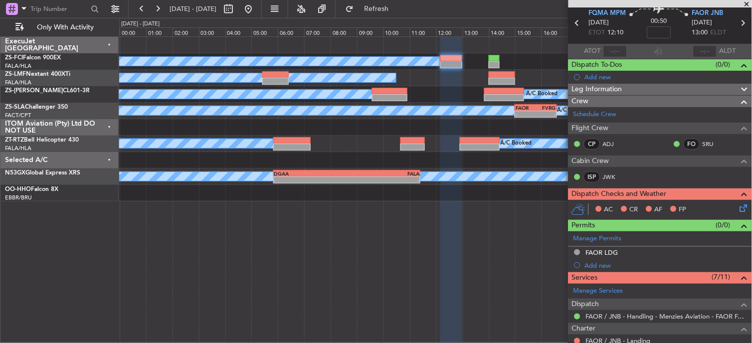
click at [586, 298] on div "Manage Services" at bounding box center [659, 291] width 183 height 15
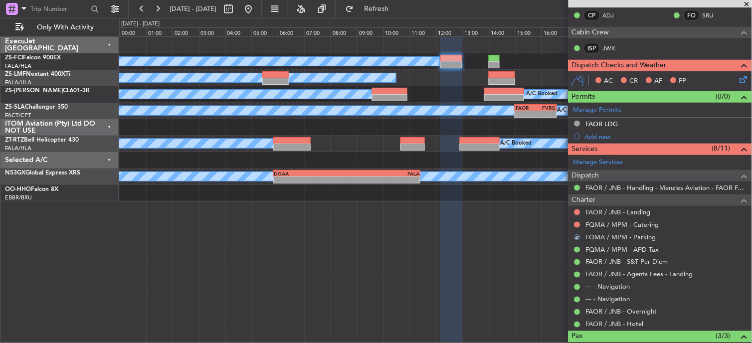
scroll to position [149, 0]
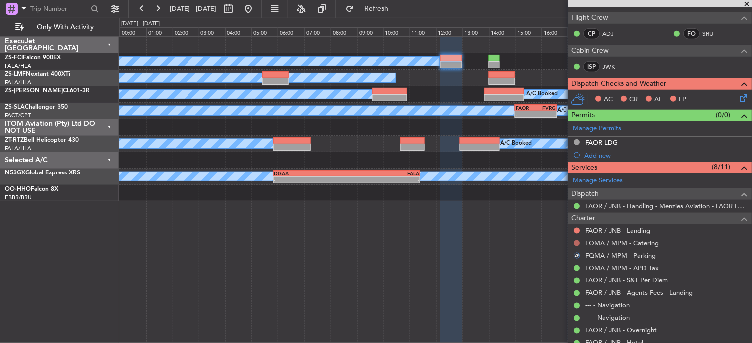
click at [579, 241] on button at bounding box center [577, 243] width 6 height 6
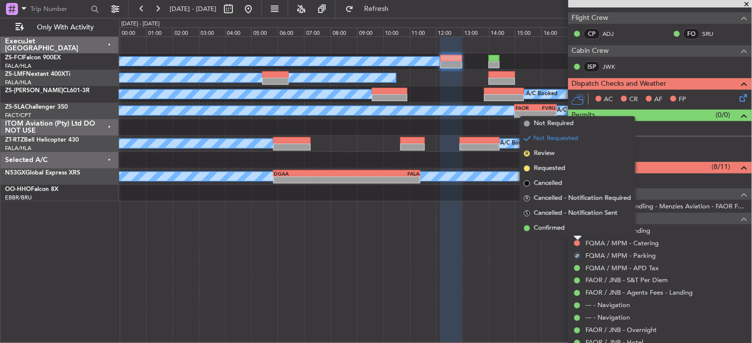
drag, startPoint x: 570, startPoint y: 225, endPoint x: 575, endPoint y: 227, distance: 5.4
click at [571, 225] on li "Confirmed" at bounding box center [577, 228] width 115 height 15
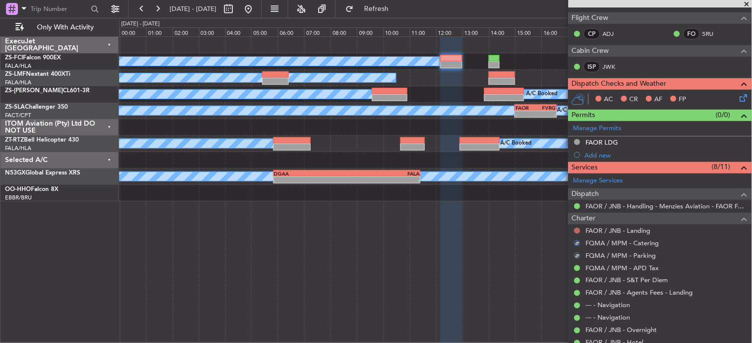
click at [576, 228] on button at bounding box center [577, 231] width 6 height 6
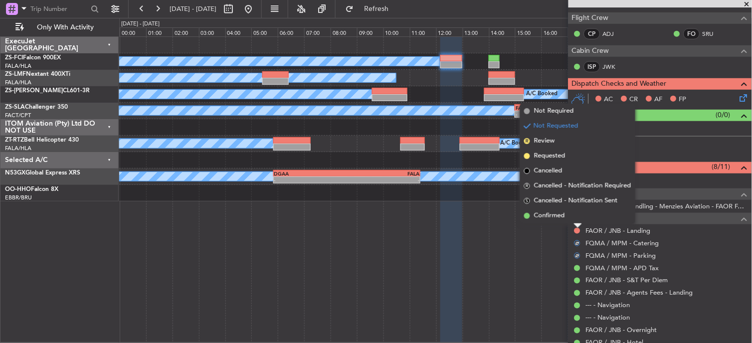
click at [575, 215] on li "Confirmed" at bounding box center [577, 215] width 115 height 15
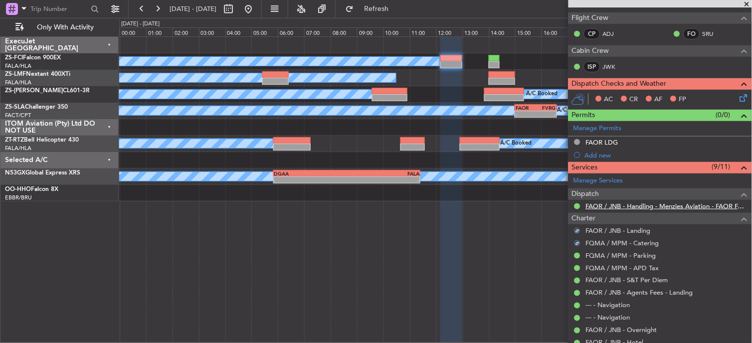
scroll to position [0, 0]
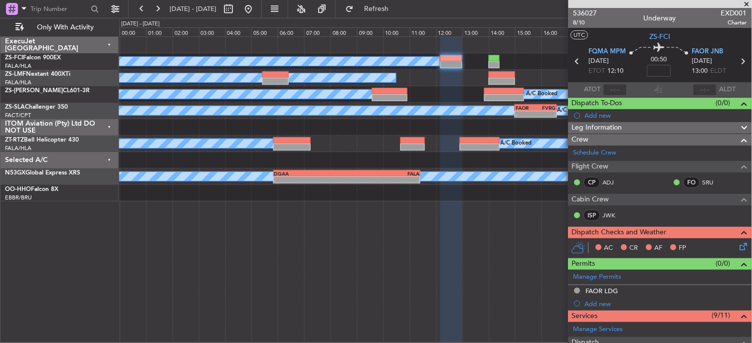
click at [739, 246] on icon at bounding box center [742, 245] width 8 height 8
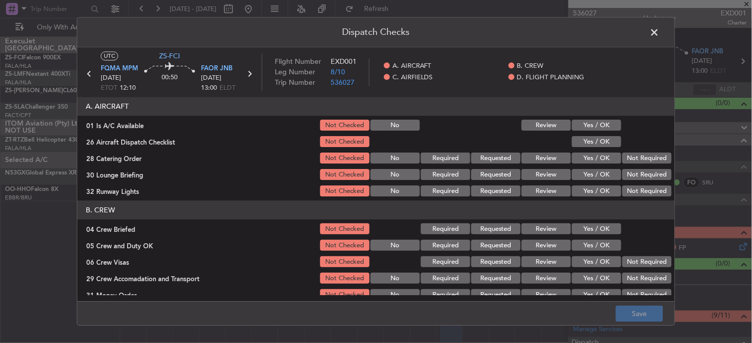
drag, startPoint x: 586, startPoint y: 123, endPoint x: 587, endPoint y: 153, distance: 30.0
click at [586, 125] on button "Yes / OK" at bounding box center [596, 125] width 49 height 11
click at [587, 153] on button "Yes / OK" at bounding box center [596, 158] width 49 height 11
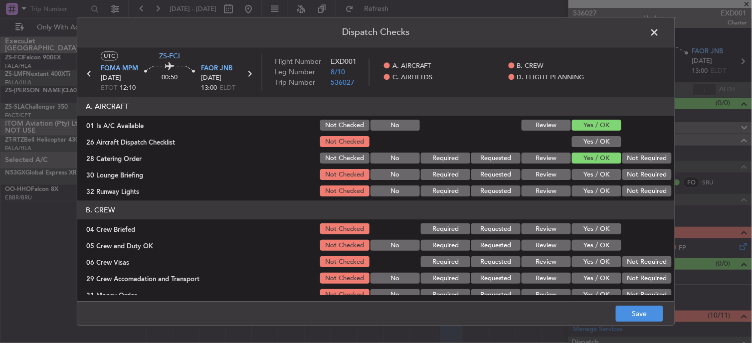
click at [609, 139] on button "Yes / OK" at bounding box center [596, 142] width 49 height 11
click at [654, 177] on button "Not Required" at bounding box center [646, 175] width 49 height 11
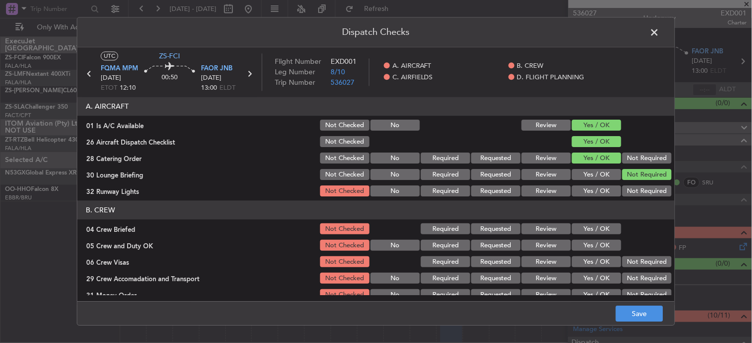
click at [642, 162] on button "Not Required" at bounding box center [646, 158] width 49 height 11
click at [635, 192] on button "Not Required" at bounding box center [646, 191] width 49 height 11
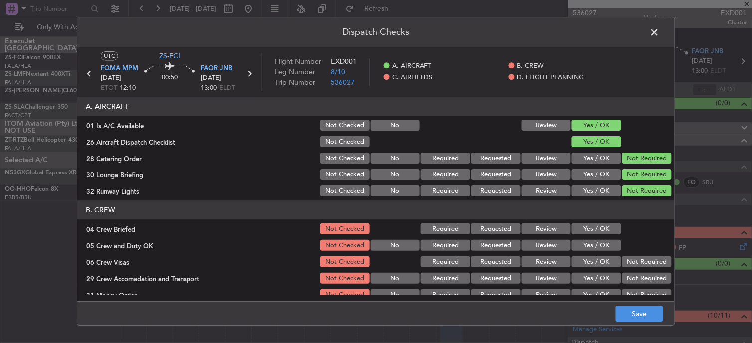
click at [602, 227] on button "Yes / OK" at bounding box center [596, 229] width 49 height 11
click at [600, 236] on div "Yes / OK" at bounding box center [595, 229] width 50 height 14
click at [600, 247] on button "Yes / OK" at bounding box center [596, 245] width 49 height 11
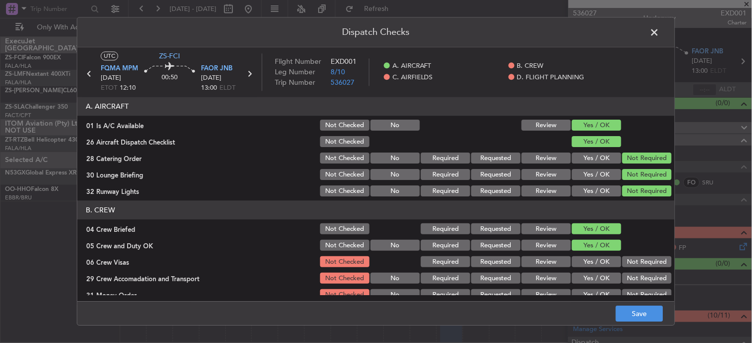
click at [622, 261] on button "Not Required" at bounding box center [646, 262] width 49 height 11
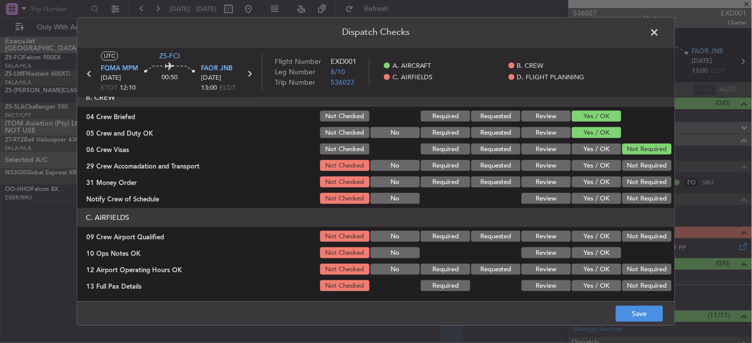
scroll to position [166, 0]
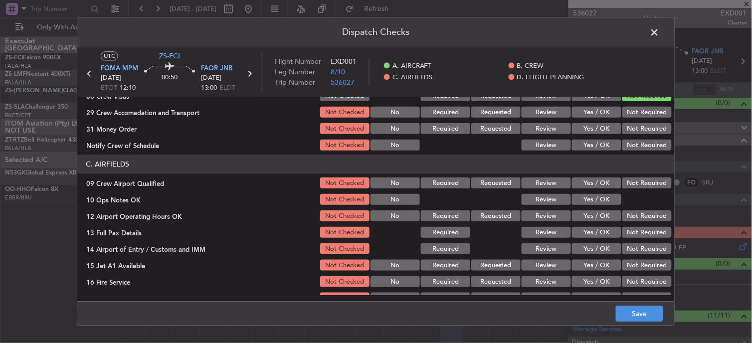
click at [629, 115] on button "Not Required" at bounding box center [646, 112] width 49 height 11
drag, startPoint x: 630, startPoint y: 127, endPoint x: 631, endPoint y: 133, distance: 6.1
click at [631, 128] on button "Not Required" at bounding box center [646, 129] width 49 height 11
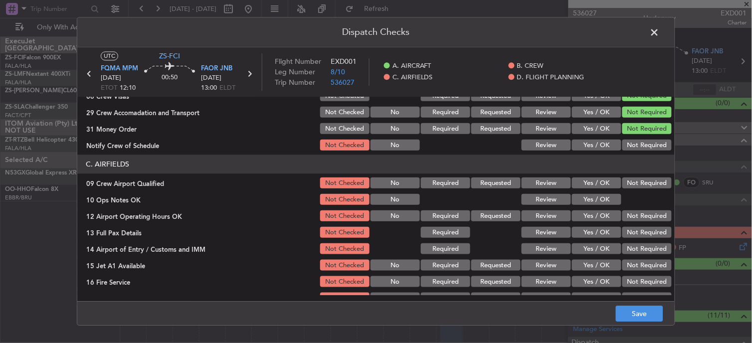
drag, startPoint x: 631, startPoint y: 135, endPoint x: 634, endPoint y: 147, distance: 12.2
click at [632, 137] on section "B. CREW 04 Crew Briefed Not Checked Required Requested Review Yes / OK 05 Crew …" at bounding box center [375, 94] width 597 height 118
click at [634, 143] on button "Not Required" at bounding box center [646, 145] width 49 height 11
click at [626, 182] on button "Not Required" at bounding box center [646, 183] width 49 height 11
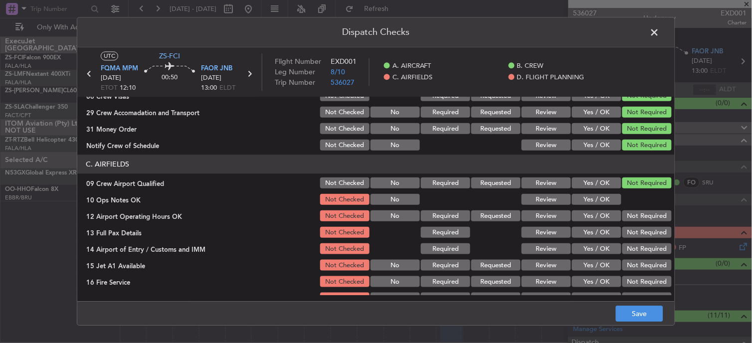
click at [600, 191] on section "C. AIRFIELDS 09 Crew Airport Qualified Not Checked No Required Requested Review…" at bounding box center [375, 230] width 597 height 151
drag, startPoint x: 602, startPoint y: 195, endPoint x: 616, endPoint y: 218, distance: 26.4
click at [604, 195] on button "Yes / OK" at bounding box center [596, 199] width 49 height 11
click at [622, 218] on button "Not Required" at bounding box center [646, 216] width 49 height 11
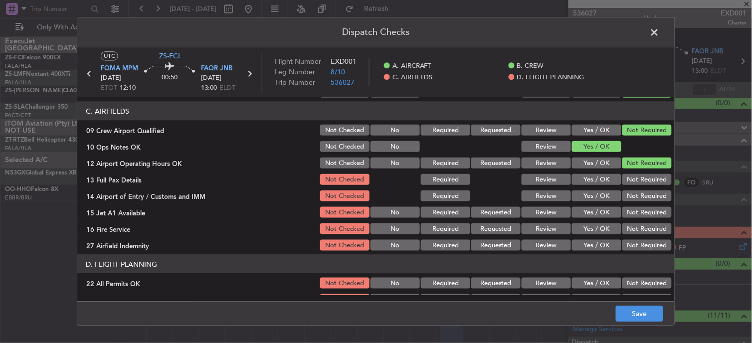
scroll to position [221, 0]
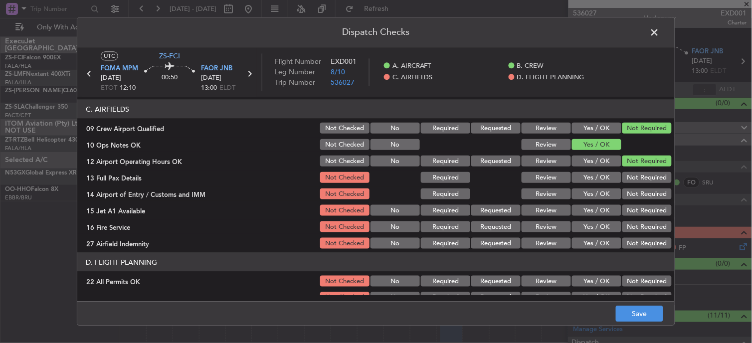
click at [629, 176] on button "Not Required" at bounding box center [646, 177] width 49 height 11
click at [632, 187] on section "C. AIRFIELDS 09 Crew Airport Qualified Not Checked No Required Requested Review…" at bounding box center [375, 175] width 597 height 151
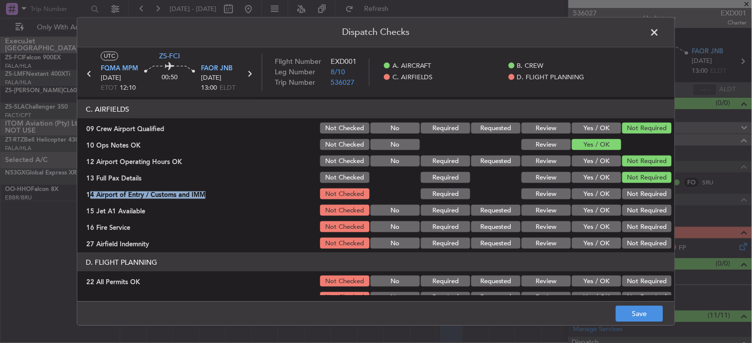
click at [635, 203] on section "C. AIRFIELDS 09 Crew Airport Qualified Not Checked No Required Requested Review…" at bounding box center [375, 175] width 597 height 151
click at [636, 206] on button "Not Required" at bounding box center [646, 210] width 49 height 11
click at [636, 208] on button "Not Required" at bounding box center [646, 210] width 49 height 11
drag, startPoint x: 634, startPoint y: 202, endPoint x: 635, endPoint y: 197, distance: 5.6
click at [634, 203] on div "Not Required" at bounding box center [646, 210] width 50 height 14
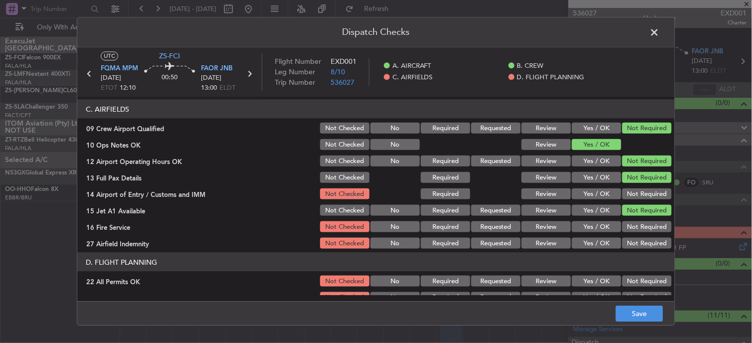
click at [635, 197] on button "Not Required" at bounding box center [646, 193] width 49 height 11
click at [629, 220] on div "Not Required" at bounding box center [646, 227] width 50 height 14
click at [628, 232] on div "Not Required" at bounding box center [646, 227] width 50 height 14
click at [629, 223] on button "Not Required" at bounding box center [646, 226] width 49 height 11
click at [629, 238] on button "Not Required" at bounding box center [646, 243] width 49 height 11
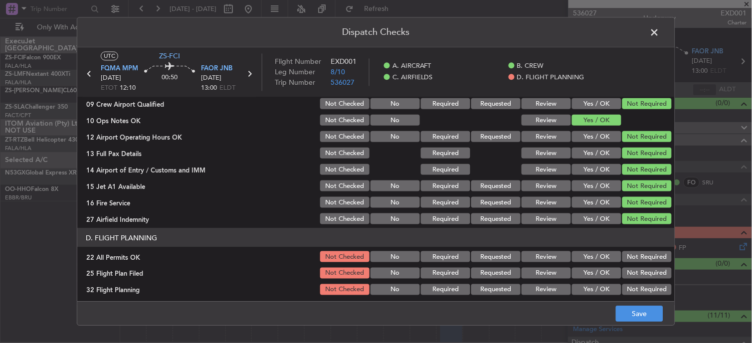
scroll to position [249, 0]
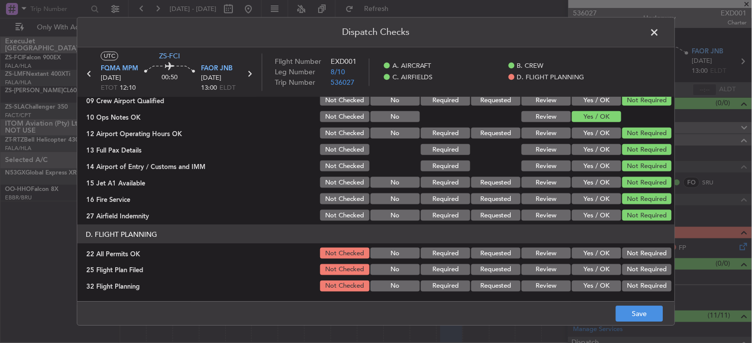
drag, startPoint x: 624, startPoint y: 252, endPoint x: 593, endPoint y: 253, distance: 30.4
click at [625, 252] on button "Not Required" at bounding box center [646, 253] width 49 height 11
drag, startPoint x: 577, startPoint y: 262, endPoint x: 579, endPoint y: 279, distance: 17.5
click at [579, 263] on div "Yes / OK" at bounding box center [595, 270] width 50 height 14
drag, startPoint x: 577, startPoint y: 265, endPoint x: 580, endPoint y: 276, distance: 11.4
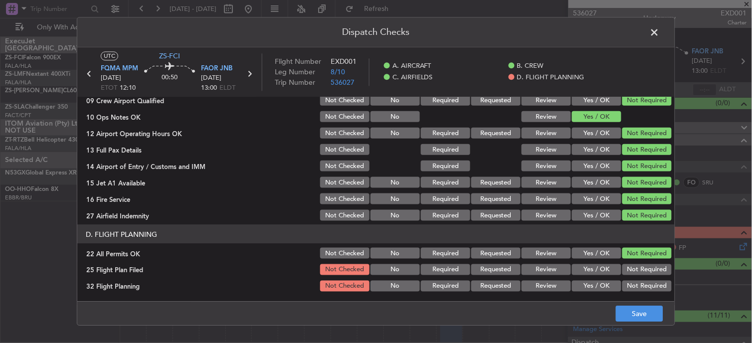
click at [579, 265] on button "Yes / OK" at bounding box center [596, 269] width 49 height 11
click at [581, 286] on button "Yes / OK" at bounding box center [596, 286] width 49 height 11
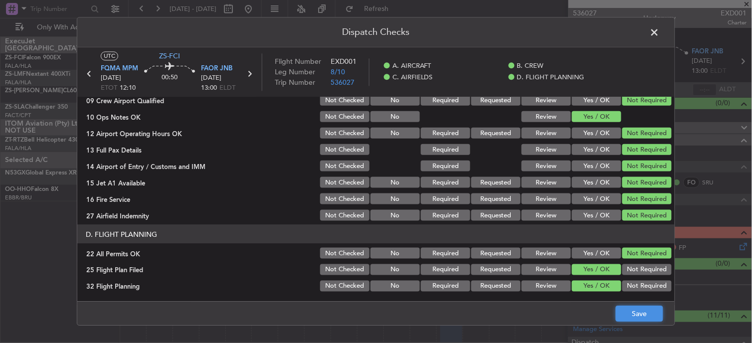
click at [638, 311] on button "Save" at bounding box center [639, 314] width 47 height 16
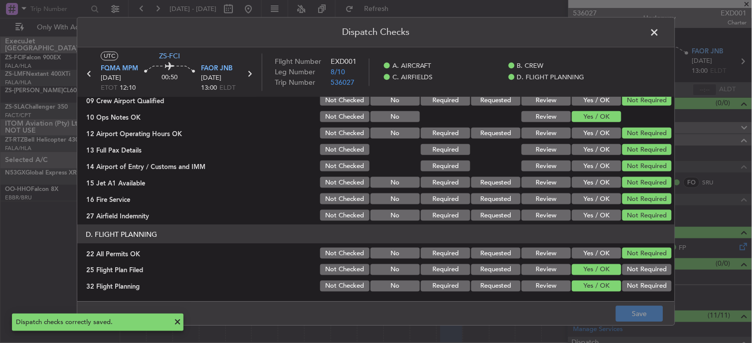
click at [660, 33] on span at bounding box center [660, 35] width 0 height 20
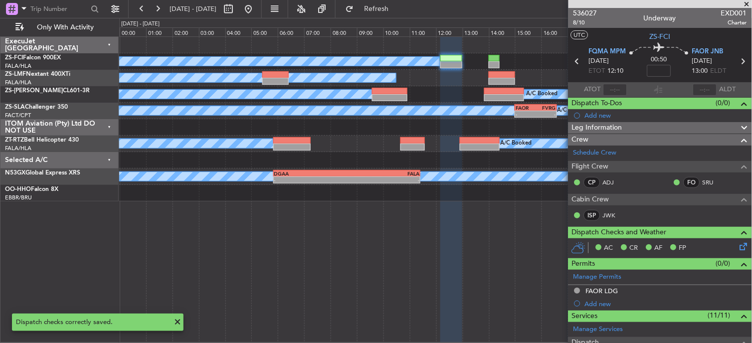
click at [506, 70] on div "A/C Booked" at bounding box center [435, 78] width 633 height 16
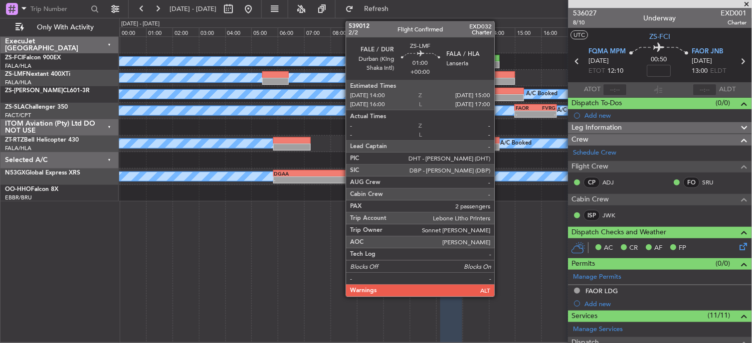
click at [500, 74] on div at bounding box center [502, 74] width 26 height 7
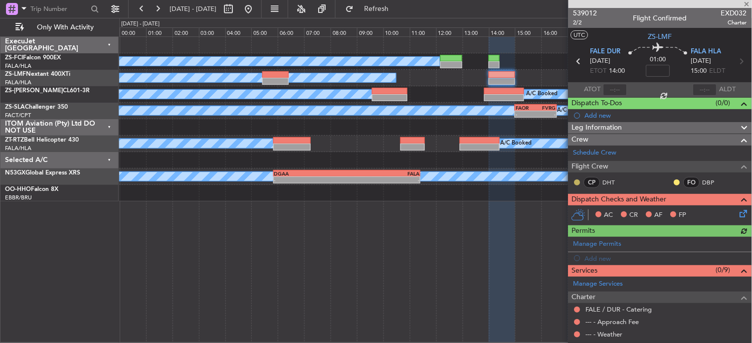
click at [576, 182] on button at bounding box center [577, 183] width 6 height 6
click at [560, 210] on span "Acknowledged" at bounding box center [580, 211] width 44 height 10
click at [674, 182] on button at bounding box center [677, 183] width 6 height 6
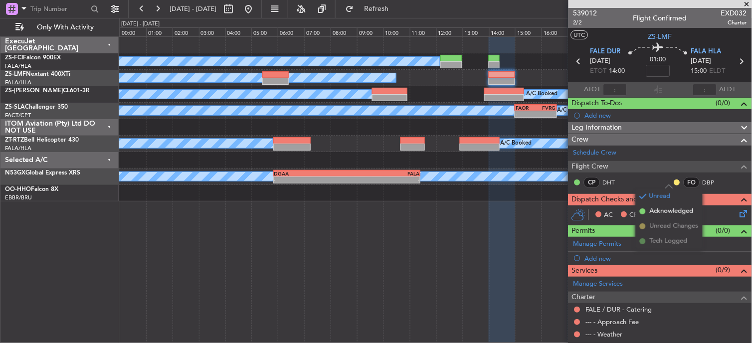
click at [646, 210] on li "Acknowledged" at bounding box center [669, 211] width 67 height 15
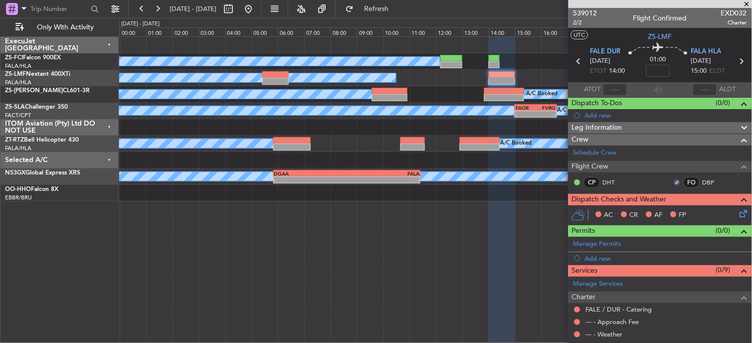
scroll to position [143, 0]
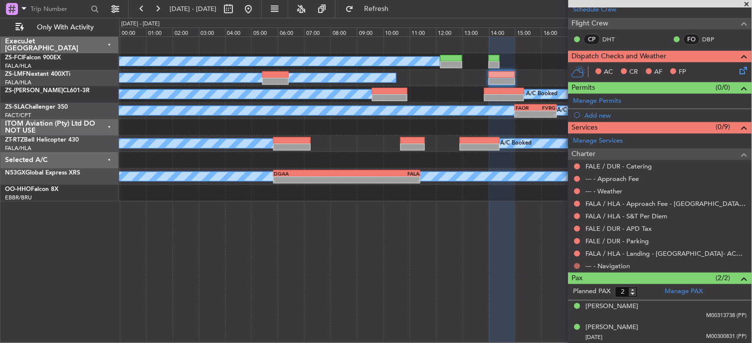
click at [576, 263] on button at bounding box center [577, 266] width 6 height 6
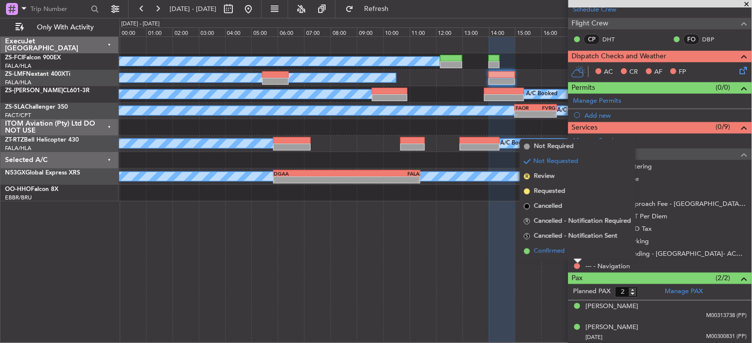
click at [576, 250] on li "Confirmed" at bounding box center [577, 251] width 115 height 15
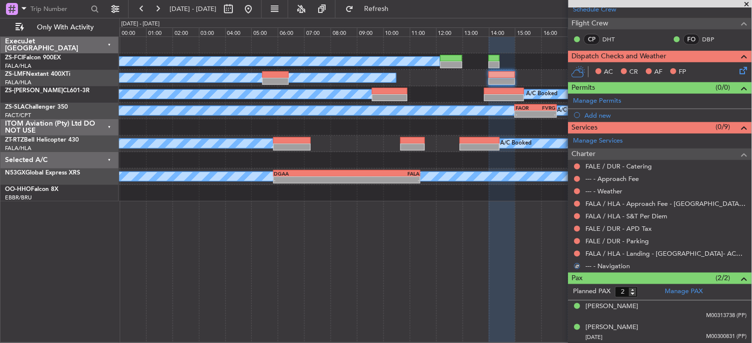
click at [576, 250] on div at bounding box center [577, 254] width 8 height 8
click at [578, 253] on button at bounding box center [577, 254] width 6 height 6
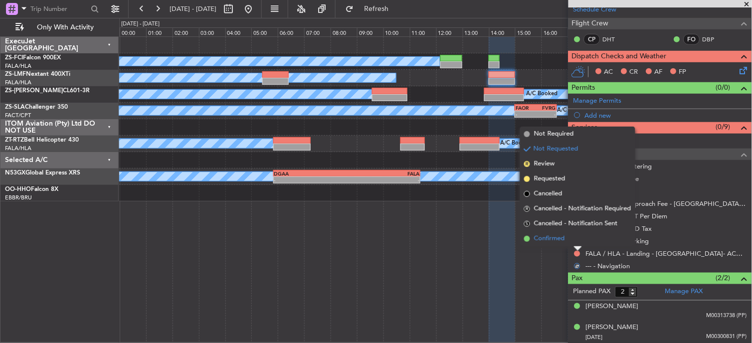
click at [576, 239] on li "Confirmed" at bounding box center [577, 238] width 115 height 15
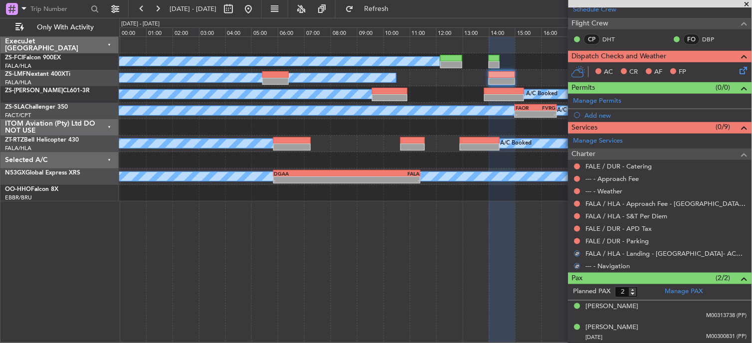
click at [576, 239] on button at bounding box center [577, 241] width 6 height 6
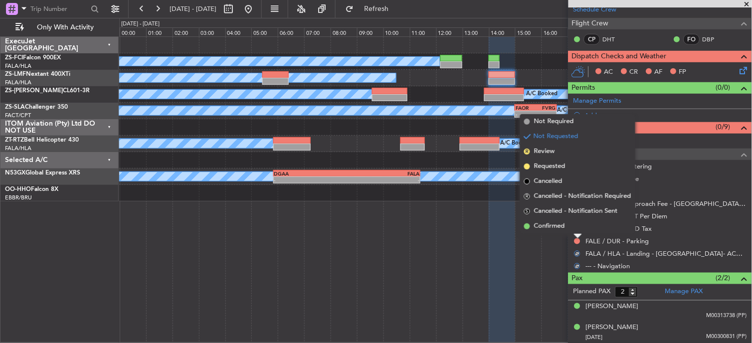
drag, startPoint x: 576, startPoint y: 239, endPoint x: 576, endPoint y: 227, distance: 12.5
click at [576, 227] on li "Confirmed" at bounding box center [577, 226] width 115 height 15
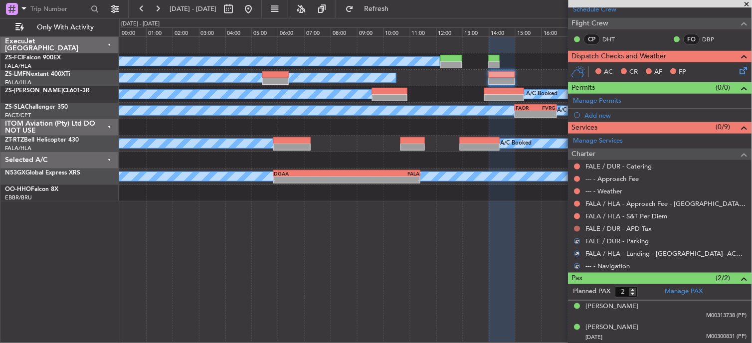
click at [579, 230] on button at bounding box center [577, 229] width 6 height 6
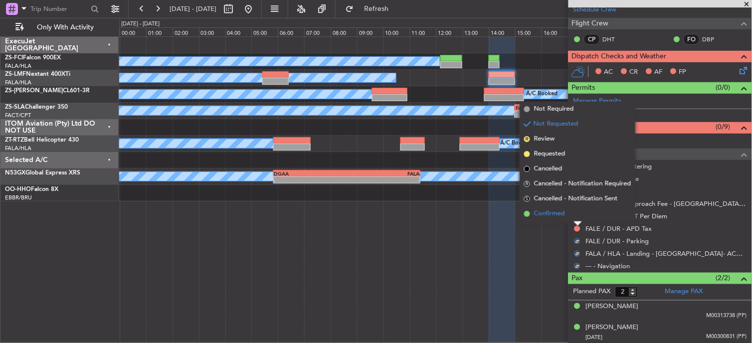
click at [577, 214] on li "Confirmed" at bounding box center [577, 213] width 115 height 15
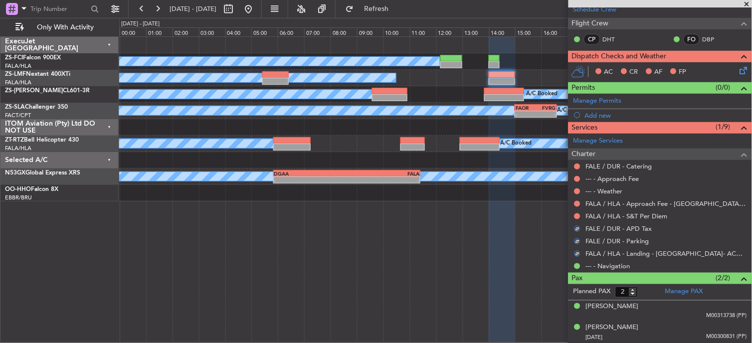
click at [577, 214] on button at bounding box center [577, 216] width 6 height 6
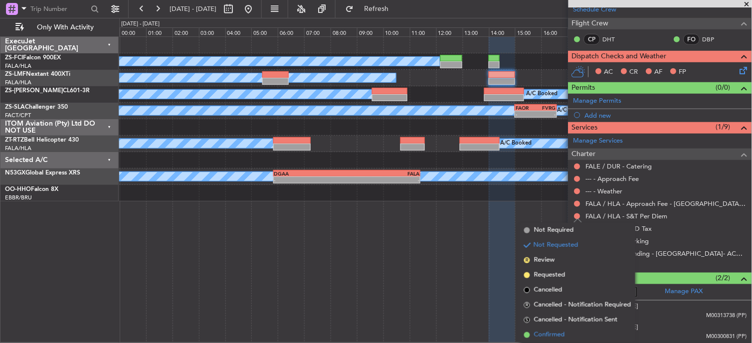
click at [554, 332] on span "Confirmed" at bounding box center [549, 335] width 31 height 10
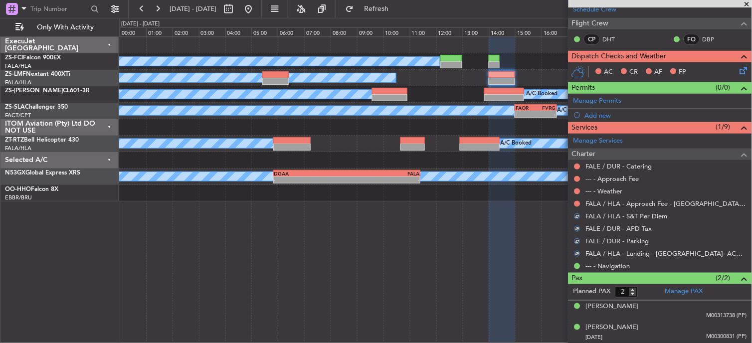
scroll to position [32, 0]
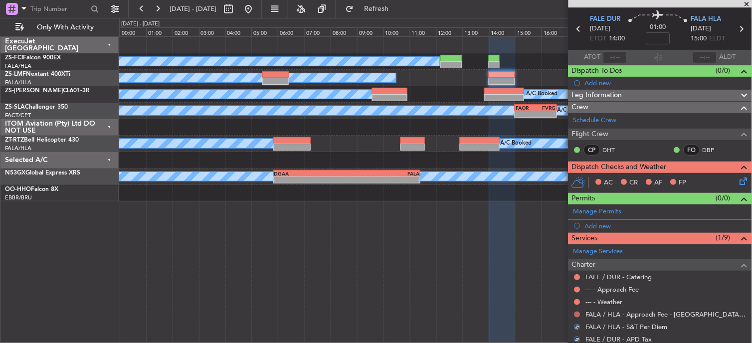
click at [577, 315] on button at bounding box center [577, 315] width 6 height 6
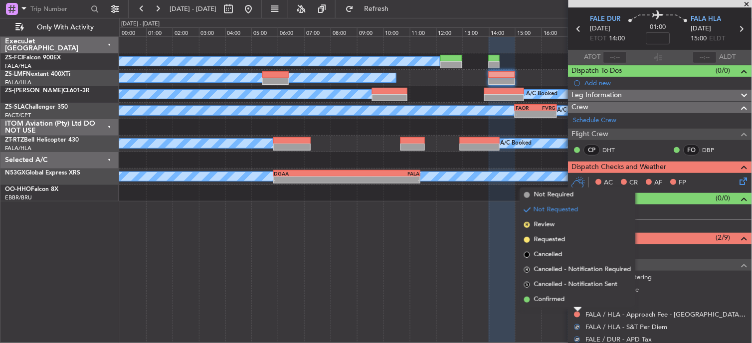
drag, startPoint x: 549, startPoint y: 296, endPoint x: 570, endPoint y: 298, distance: 21.6
click at [549, 295] on span "Confirmed" at bounding box center [549, 300] width 31 height 10
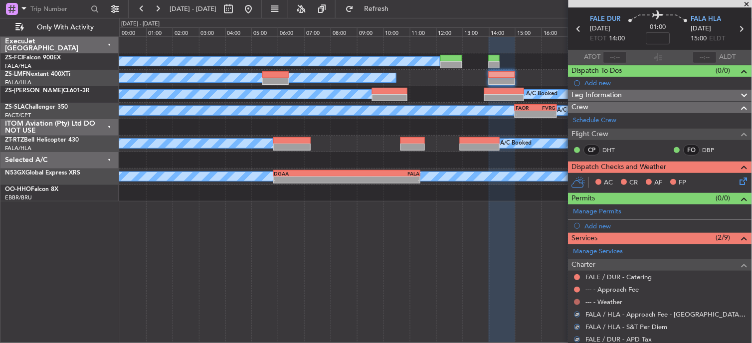
click at [578, 300] on button at bounding box center [577, 302] width 6 height 6
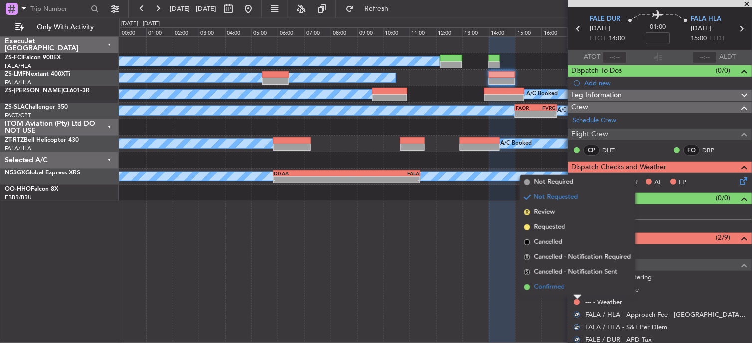
click at [574, 285] on li "Confirmed" at bounding box center [577, 287] width 115 height 15
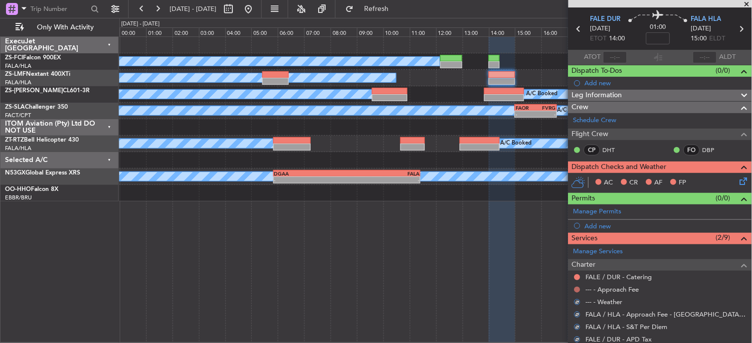
click at [578, 287] on button at bounding box center [577, 290] width 6 height 6
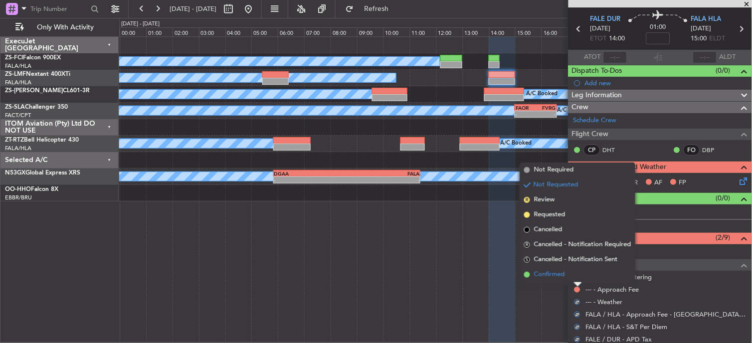
click at [578, 281] on li "Confirmed" at bounding box center [577, 274] width 115 height 15
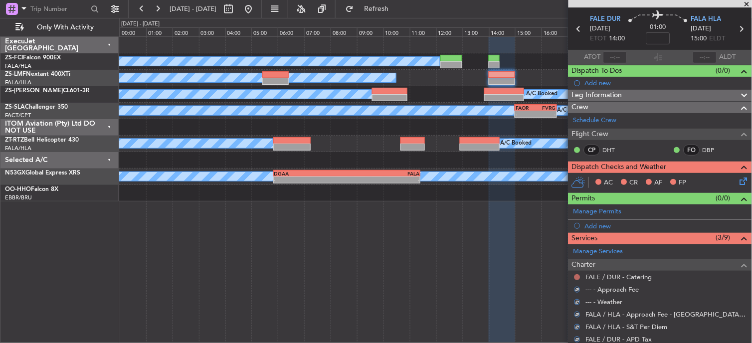
click at [577, 277] on button at bounding box center [577, 277] width 6 height 6
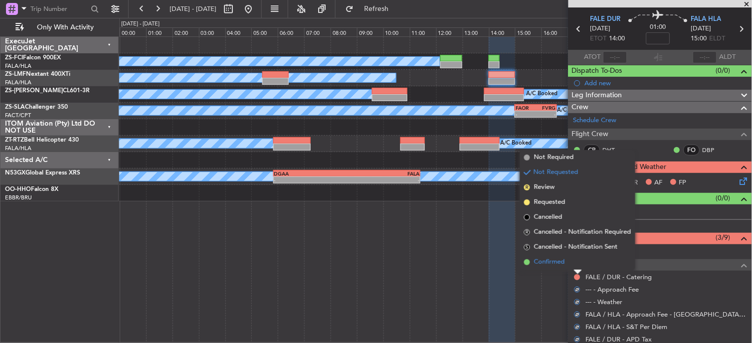
click at [571, 261] on li "Confirmed" at bounding box center [577, 262] width 115 height 15
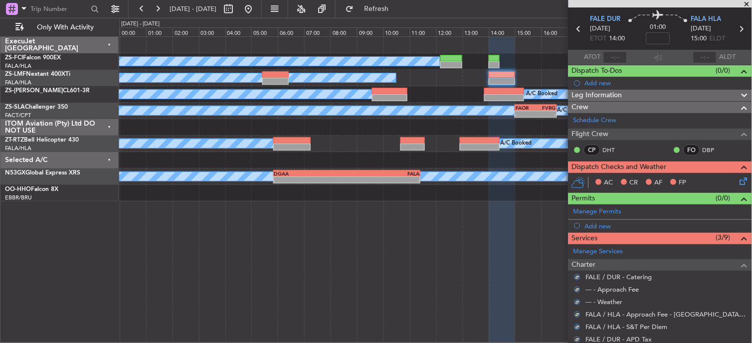
click at [738, 182] on icon at bounding box center [742, 180] width 8 height 8
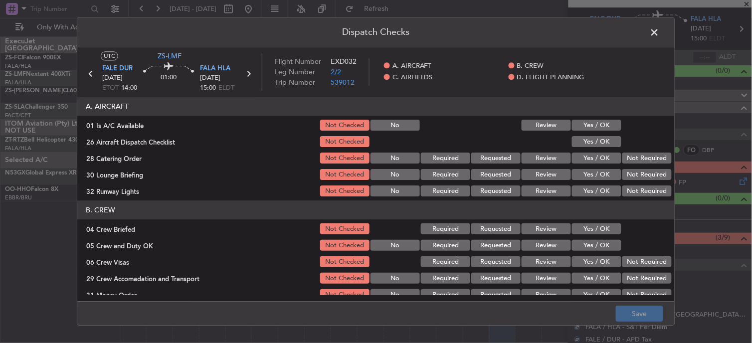
click at [576, 125] on button "Yes / OK" at bounding box center [596, 125] width 49 height 11
click at [580, 146] on button "Yes / OK" at bounding box center [596, 142] width 49 height 11
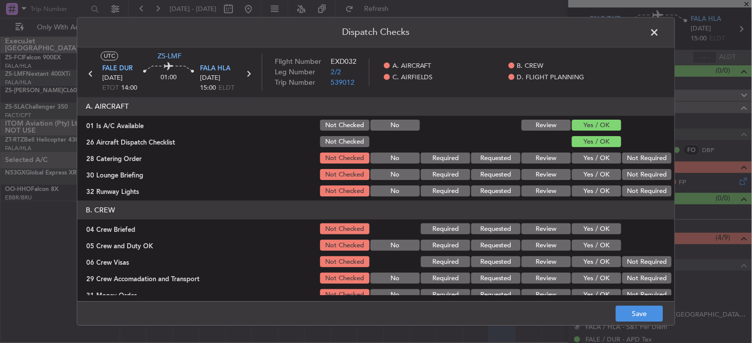
click at [649, 155] on button "Not Required" at bounding box center [646, 158] width 49 height 11
click at [650, 172] on button "Not Required" at bounding box center [646, 175] width 49 height 11
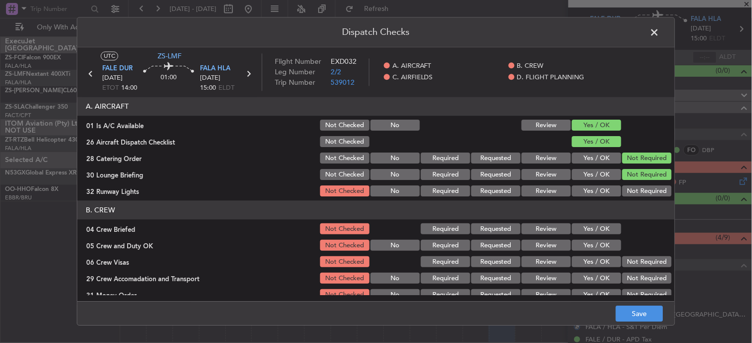
drag, startPoint x: 649, startPoint y: 177, endPoint x: 642, endPoint y: 188, distance: 12.7
click at [648, 178] on button "Not Required" at bounding box center [646, 175] width 49 height 11
click at [642, 190] on button "Not Required" at bounding box center [646, 191] width 49 height 11
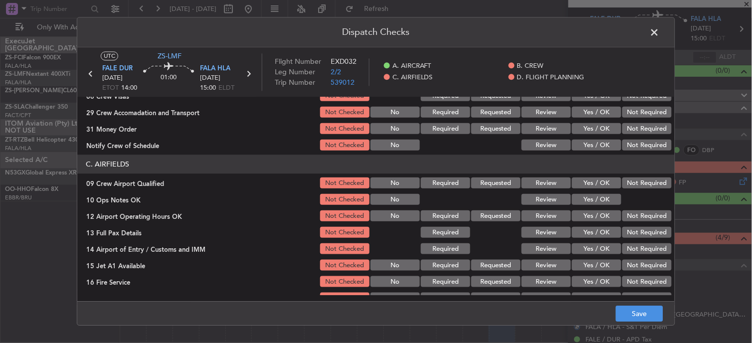
scroll to position [111, 0]
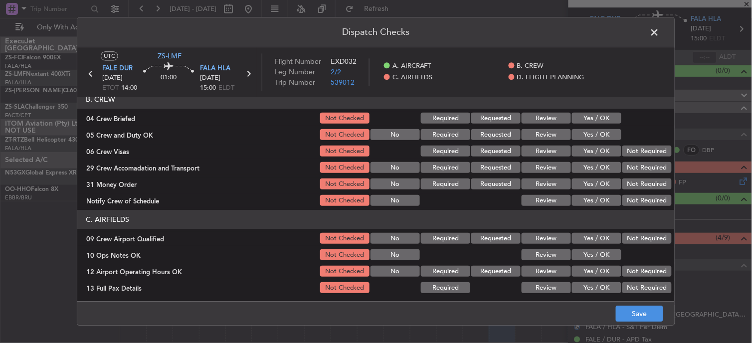
click at [595, 118] on button "Yes / OK" at bounding box center [596, 118] width 49 height 11
click at [597, 140] on button "Yes / OK" at bounding box center [596, 135] width 49 height 11
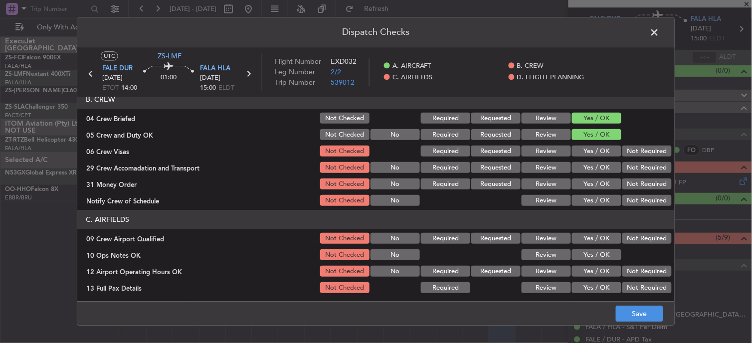
click at [622, 148] on button "Not Required" at bounding box center [646, 151] width 49 height 11
click at [624, 163] on section "B. CREW 04 Crew Briefed Not Checked Required Requested Review Yes / OK 05 Crew …" at bounding box center [375, 149] width 597 height 118
click at [626, 177] on section "B. CREW 04 Crew Briefed Not Checked Required Requested Review Yes / OK 05 Crew …" at bounding box center [375, 149] width 597 height 118
click at [622, 156] on button "Not Required" at bounding box center [646, 151] width 49 height 11
click at [622, 169] on button "Not Required" at bounding box center [646, 168] width 49 height 11
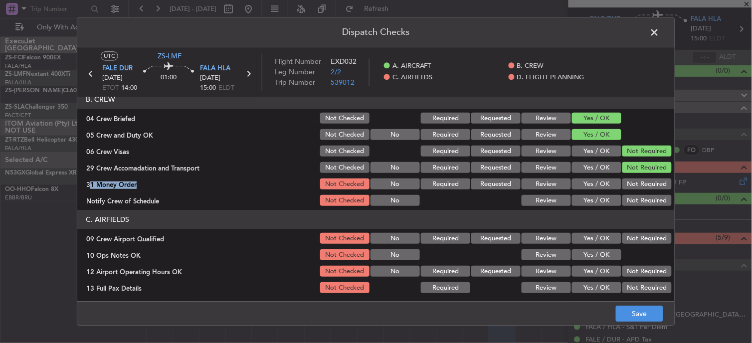
click at [627, 187] on button "Not Required" at bounding box center [646, 184] width 49 height 11
click at [626, 200] on button "Not Required" at bounding box center [646, 200] width 49 height 11
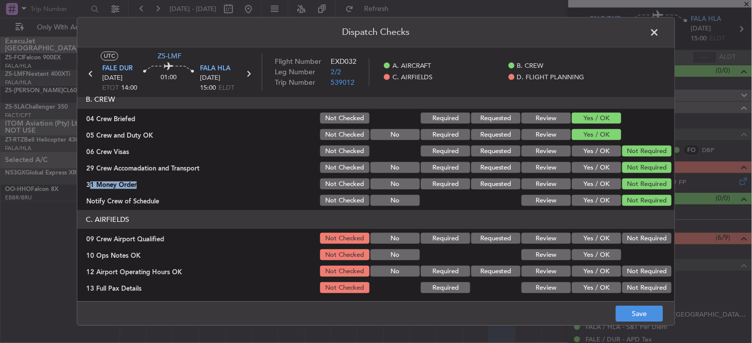
click at [631, 241] on button "Not Required" at bounding box center [646, 238] width 49 height 11
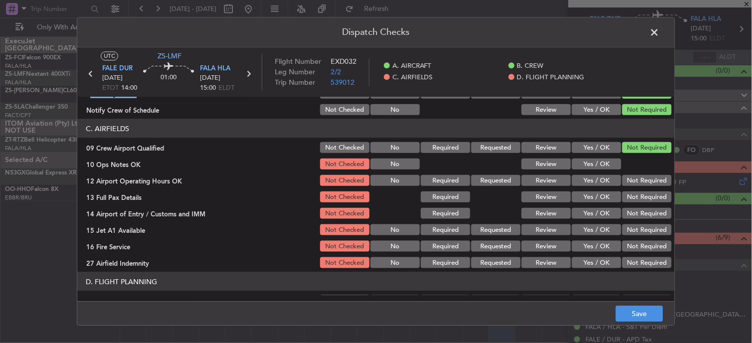
scroll to position [221, 0]
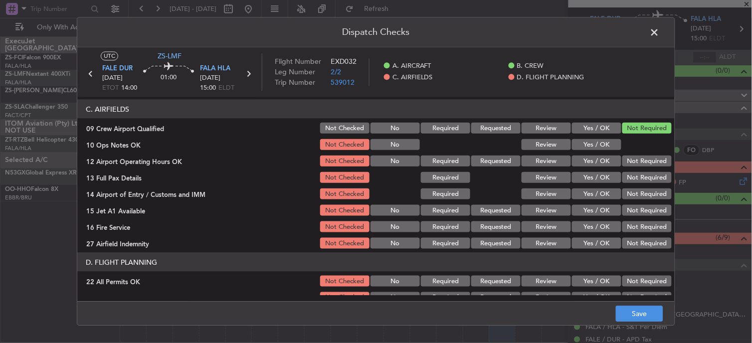
click at [591, 138] on div "Yes / OK" at bounding box center [595, 145] width 50 height 14
click at [591, 146] on button "Yes / OK" at bounding box center [596, 144] width 49 height 11
click at [622, 160] on button "Not Required" at bounding box center [646, 161] width 49 height 11
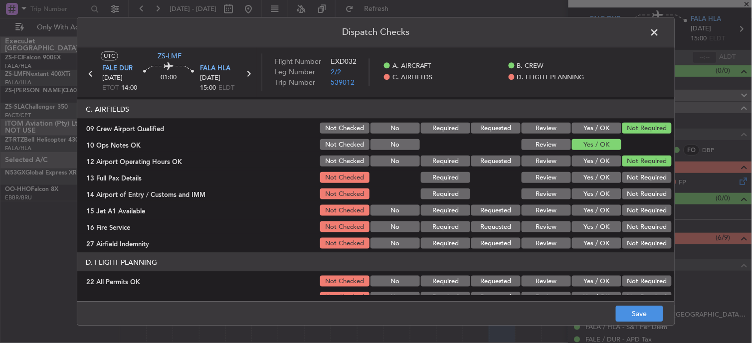
click at [624, 165] on button "Not Required" at bounding box center [646, 161] width 49 height 11
click at [632, 182] on button "Not Required" at bounding box center [646, 177] width 49 height 11
click at [634, 186] on section "C. AIRFIELDS 09 Crew Airport Qualified Not Checked No Required Requested Review…" at bounding box center [375, 175] width 597 height 151
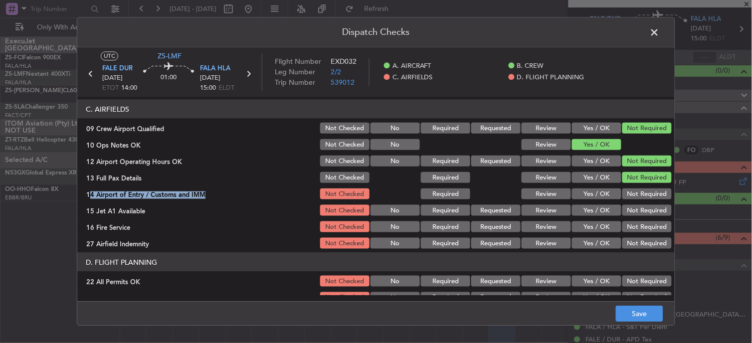
drag, startPoint x: 635, startPoint y: 186, endPoint x: 634, endPoint y: 192, distance: 6.1
click at [636, 192] on button "Not Required" at bounding box center [646, 193] width 49 height 11
click at [635, 206] on div "Not Required" at bounding box center [646, 210] width 50 height 14
click at [634, 207] on button "Not Required" at bounding box center [646, 210] width 49 height 11
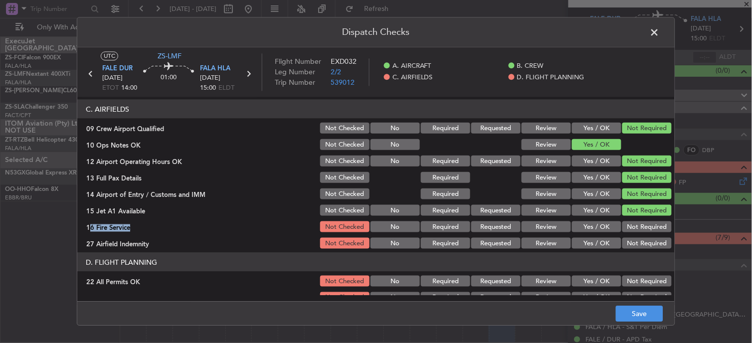
click at [636, 218] on section "C. AIRFIELDS 09 Crew Airport Qualified Not Checked No Required Requested Review…" at bounding box center [375, 175] width 597 height 151
drag, startPoint x: 637, startPoint y: 219, endPoint x: 632, endPoint y: 235, distance: 16.1
click at [634, 232] on div "Not Required" at bounding box center [646, 227] width 50 height 14
drag, startPoint x: 625, startPoint y: 223, endPoint x: 626, endPoint y: 231, distance: 8.0
click at [625, 225] on button "Not Required" at bounding box center [646, 226] width 49 height 11
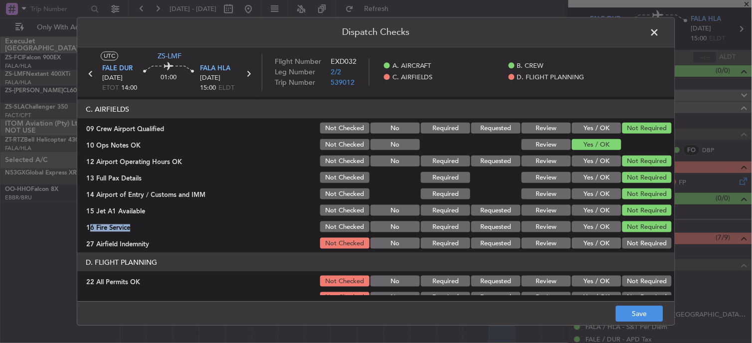
click at [630, 235] on section "C. AIRFIELDS 09 Crew Airport Qualified Not Checked No Required Requested Review…" at bounding box center [375, 175] width 597 height 151
click at [636, 243] on button "Not Required" at bounding box center [646, 243] width 49 height 11
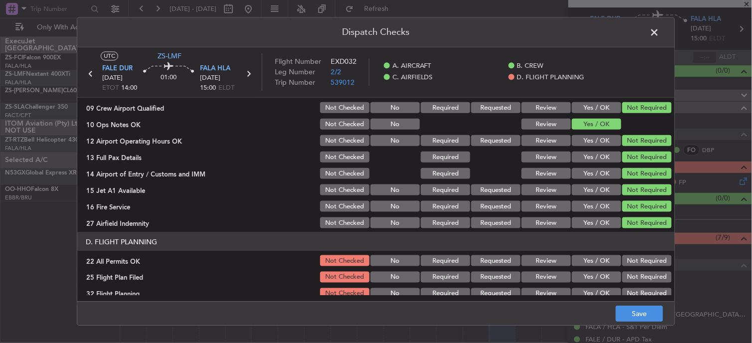
scroll to position [249, 0]
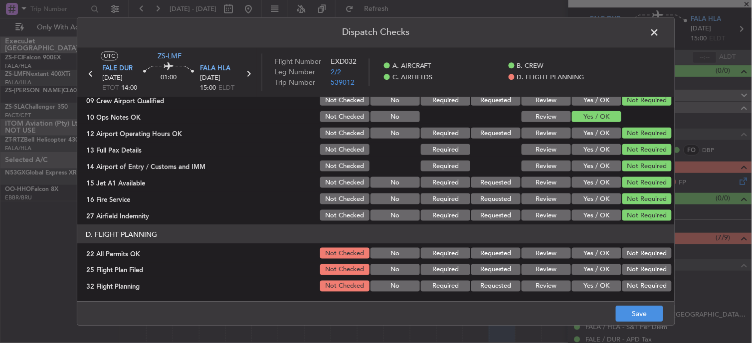
click at [634, 249] on button "Not Required" at bounding box center [646, 253] width 49 height 11
click at [554, 269] on button "Review" at bounding box center [546, 269] width 49 height 11
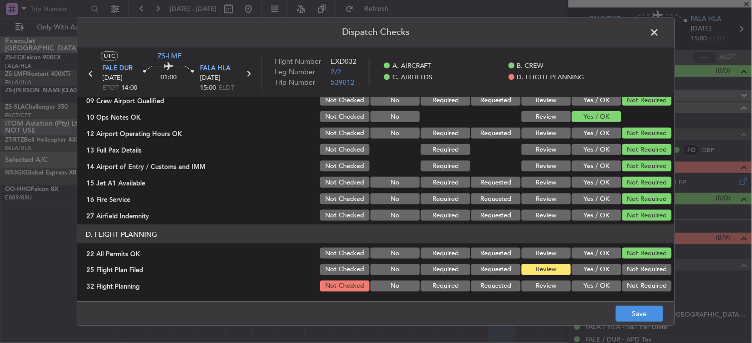
drag, startPoint x: 549, startPoint y: 283, endPoint x: 581, endPoint y: 306, distance: 39.6
click at [549, 283] on button "Review" at bounding box center [546, 286] width 49 height 11
click at [686, 340] on div "Dispatch Checks UTC ZS-LMF FALE DUR [DATE] ETOT 14:00 01:00 FALA HLA [DATE] 15:…" at bounding box center [376, 171] width 752 height 343
click at [662, 321] on button "Save" at bounding box center [639, 314] width 47 height 16
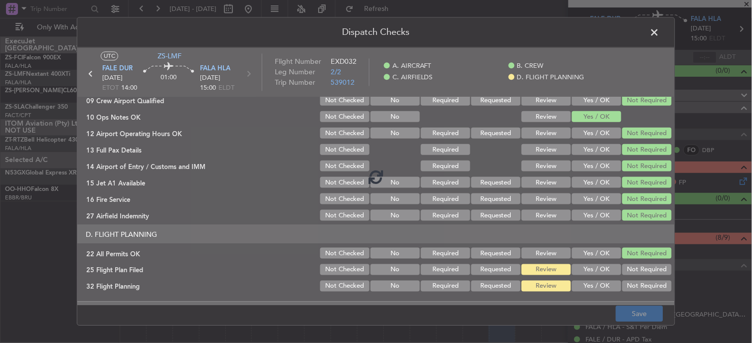
click at [644, 304] on div at bounding box center [375, 176] width 597 height 258
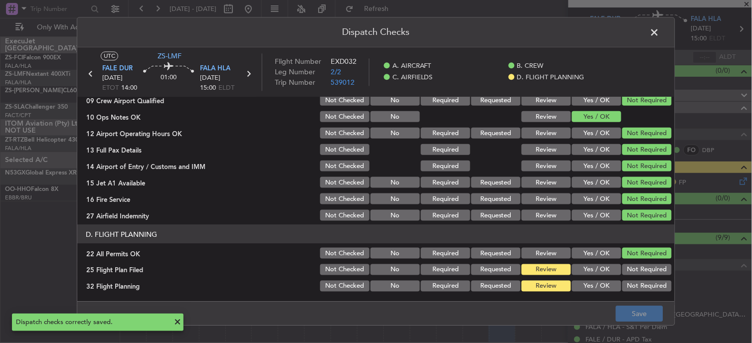
click at [660, 30] on span at bounding box center [660, 35] width 0 height 20
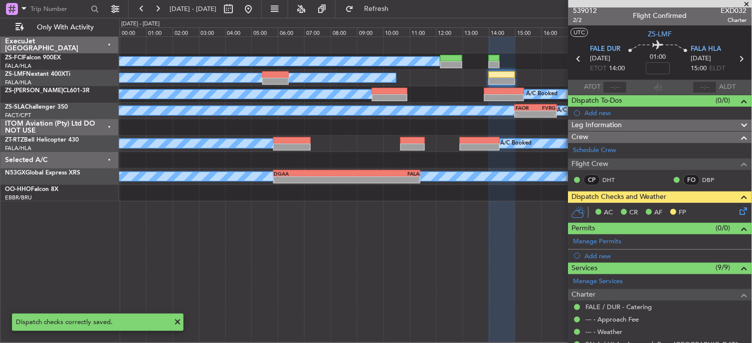
scroll to position [0, 0]
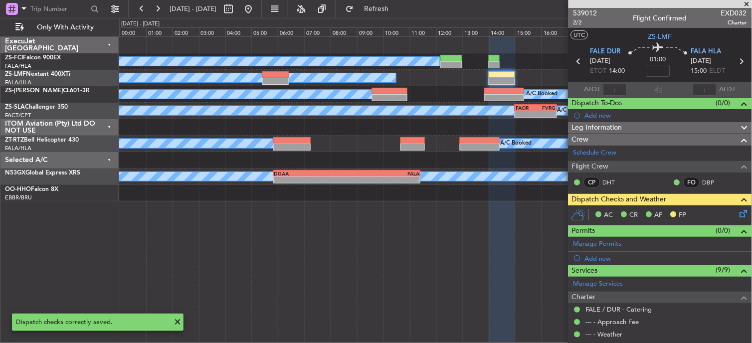
click at [575, 61] on icon at bounding box center [578, 61] width 13 height 13
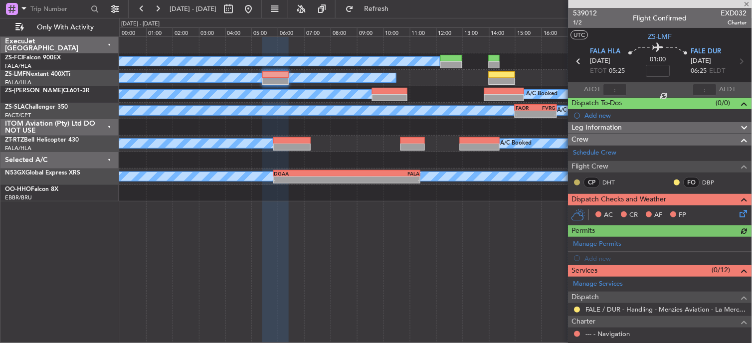
click at [578, 182] on button at bounding box center [577, 183] width 6 height 6
click at [579, 210] on span "Acknowledged" at bounding box center [580, 211] width 44 height 10
click at [674, 181] on button at bounding box center [677, 183] width 6 height 6
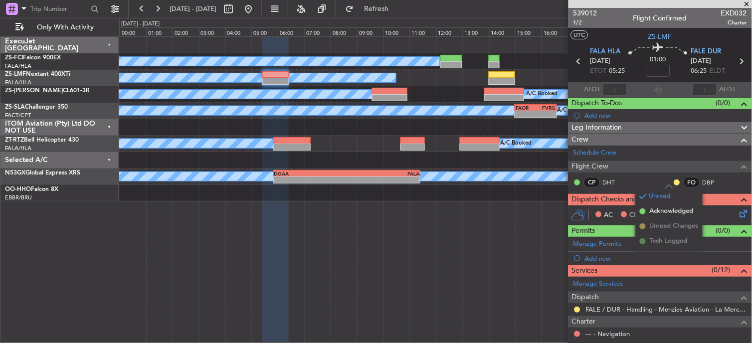
click at [653, 213] on span "Acknowledged" at bounding box center [672, 211] width 44 height 10
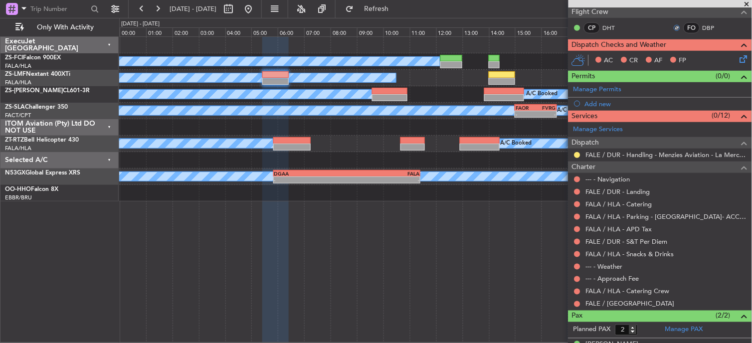
scroll to position [193, 0]
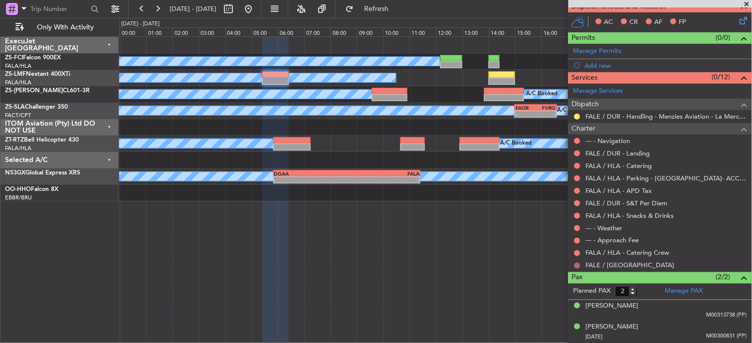
click at [577, 263] on button at bounding box center [577, 266] width 6 height 6
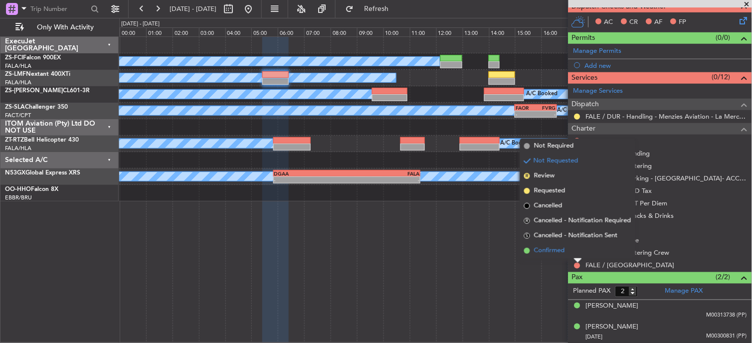
click at [576, 252] on li "Confirmed" at bounding box center [577, 250] width 115 height 15
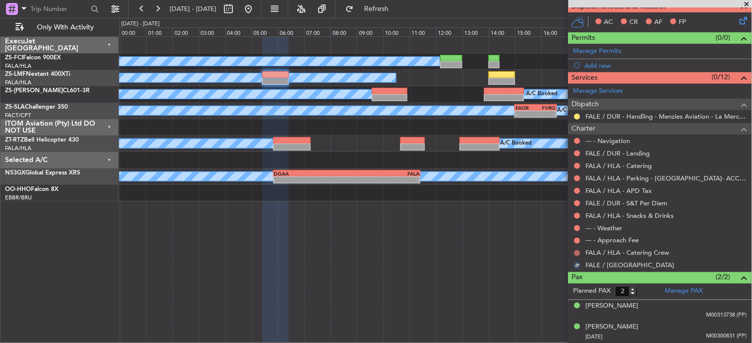
click at [580, 252] on button at bounding box center [577, 253] width 6 height 6
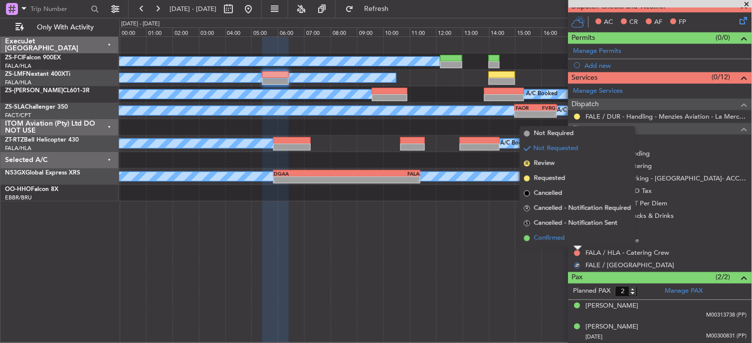
click at [580, 238] on li "Confirmed" at bounding box center [577, 238] width 115 height 15
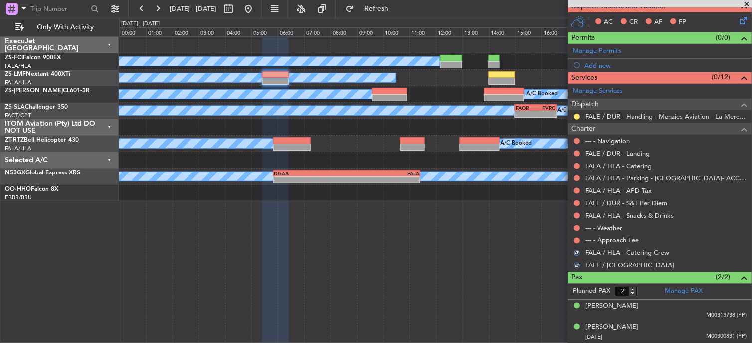
click at [580, 238] on button at bounding box center [577, 241] width 6 height 6
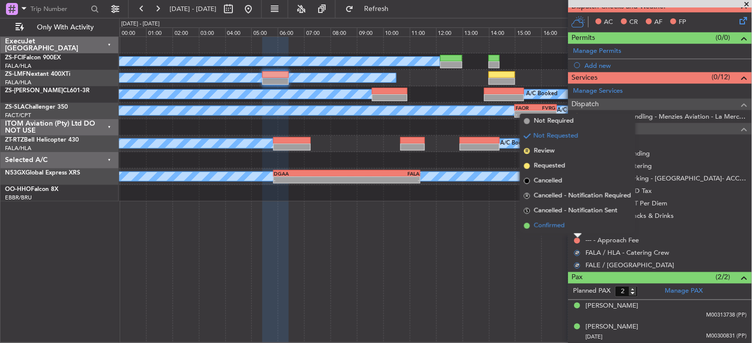
click at [576, 226] on li "Confirmed" at bounding box center [577, 225] width 115 height 15
click at [576, 225] on button at bounding box center [577, 228] width 6 height 6
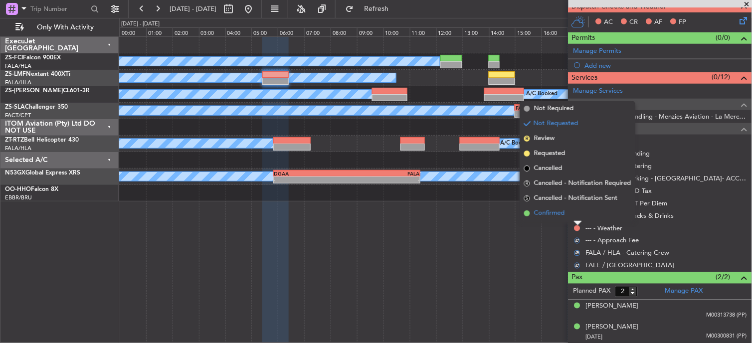
click at [576, 213] on li "Confirmed" at bounding box center [577, 213] width 115 height 15
click at [580, 213] on div at bounding box center [577, 216] width 8 height 8
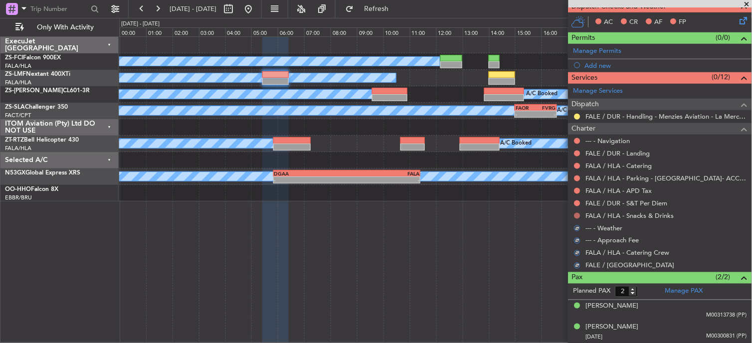
click at [575, 213] on button at bounding box center [577, 216] width 6 height 6
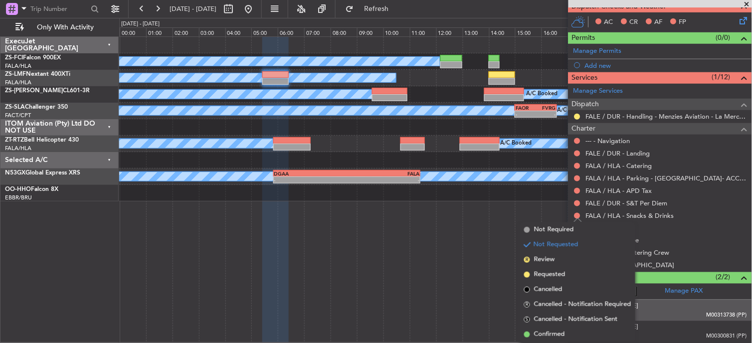
drag, startPoint x: 551, startPoint y: 333, endPoint x: 570, endPoint y: 304, distance: 34.3
click at [551, 332] on span "Confirmed" at bounding box center [549, 335] width 31 height 10
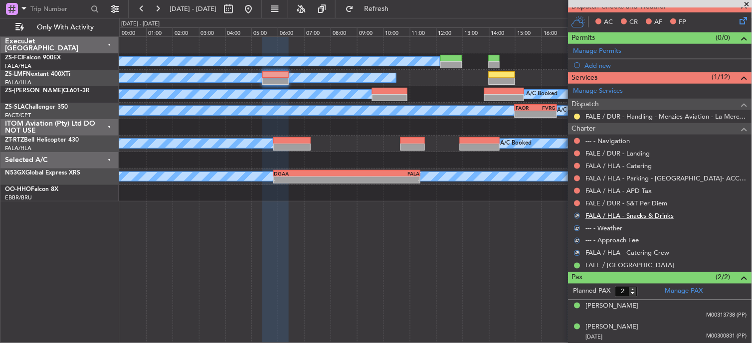
scroll to position [82, 0]
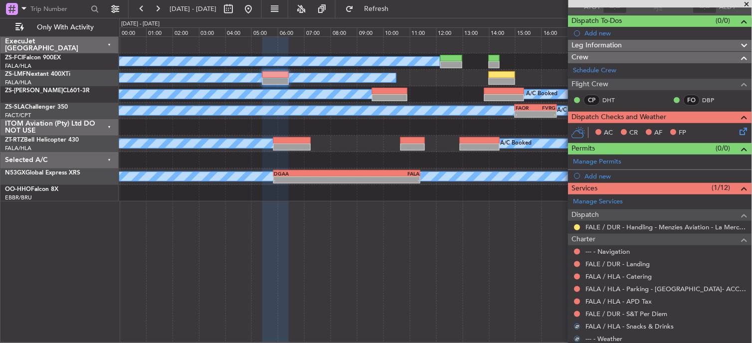
click at [579, 310] on mat-tooltip-component "Not Requested" at bounding box center [578, 298] width 56 height 26
click at [579, 311] on mat-tooltip-component "Not Requested" at bounding box center [578, 298] width 56 height 26
click at [577, 312] on button at bounding box center [577, 314] width 6 height 6
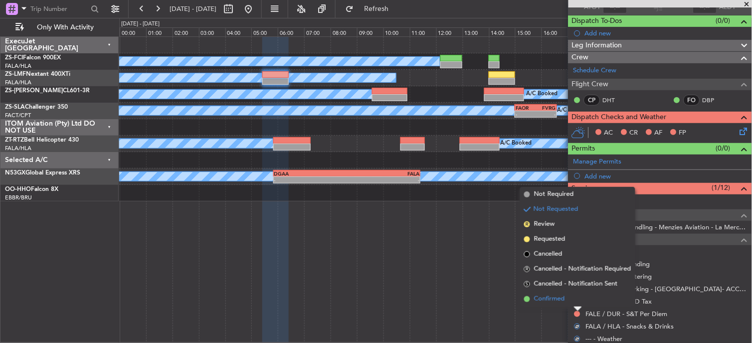
click at [571, 300] on li "Confirmed" at bounding box center [577, 299] width 115 height 15
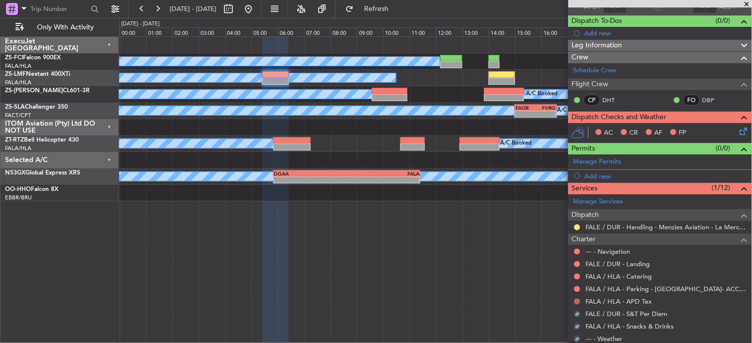
click at [578, 300] on button at bounding box center [577, 302] width 6 height 6
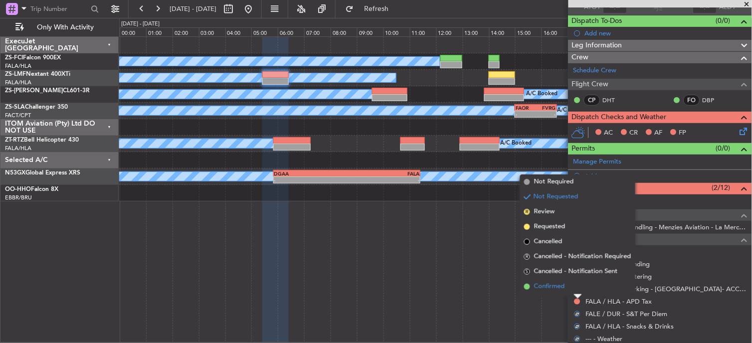
click at [579, 291] on li "Confirmed" at bounding box center [577, 286] width 115 height 15
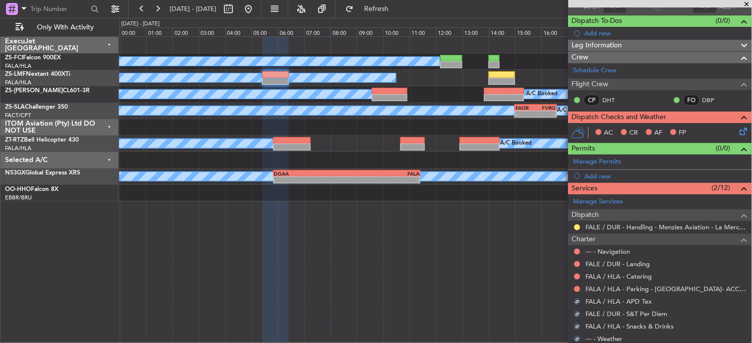
click at [581, 288] on div at bounding box center [577, 289] width 8 height 8
click at [580, 287] on div at bounding box center [577, 289] width 8 height 8
click at [577, 287] on button at bounding box center [577, 289] width 6 height 6
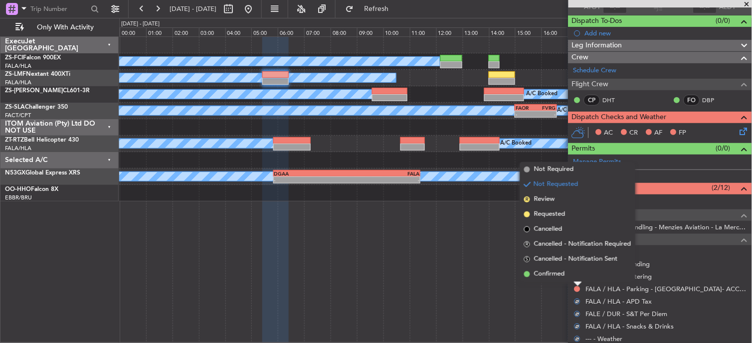
click at [576, 277] on li "Confirmed" at bounding box center [577, 274] width 115 height 15
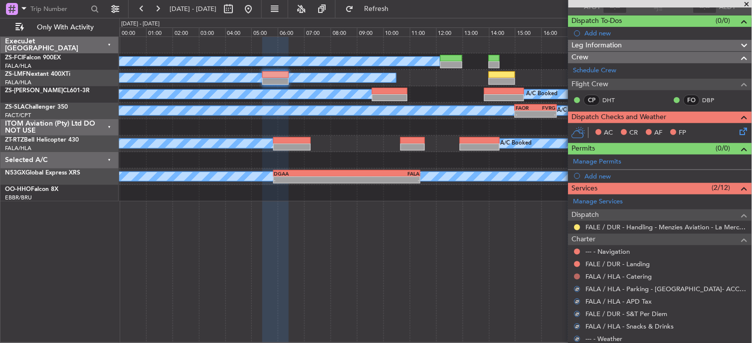
click at [577, 277] on button at bounding box center [577, 277] width 6 height 6
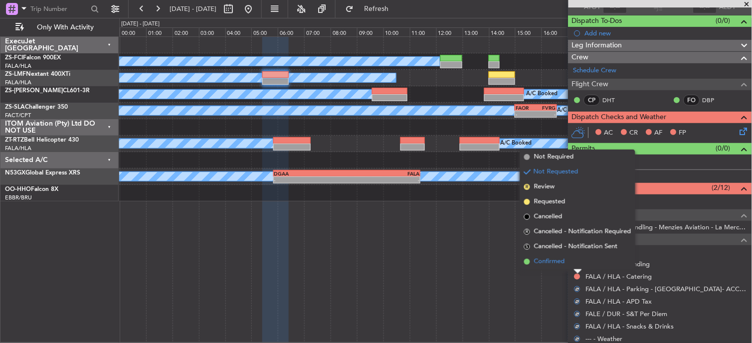
click at [577, 265] on li "Confirmed" at bounding box center [577, 261] width 115 height 15
click at [579, 265] on button at bounding box center [577, 264] width 6 height 6
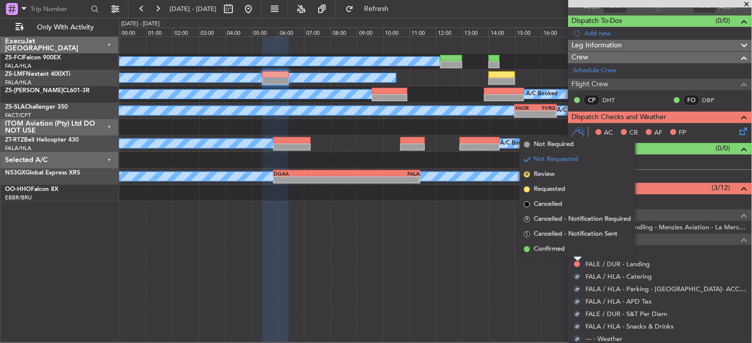
drag, startPoint x: 579, startPoint y: 265, endPoint x: 576, endPoint y: 250, distance: 14.8
click at [576, 250] on li "Confirmed" at bounding box center [577, 249] width 115 height 15
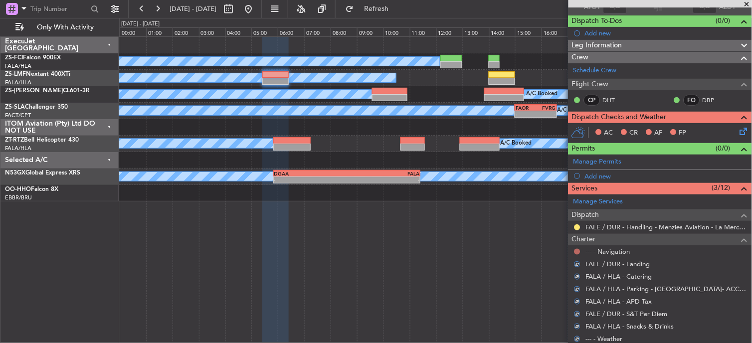
click at [576, 251] on button at bounding box center [577, 252] width 6 height 6
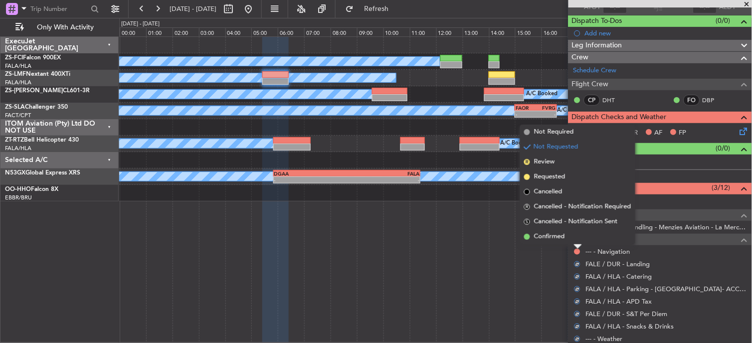
drag, startPoint x: 576, startPoint y: 251, endPoint x: 572, endPoint y: 238, distance: 14.0
click at [572, 238] on li "Confirmed" at bounding box center [577, 236] width 115 height 15
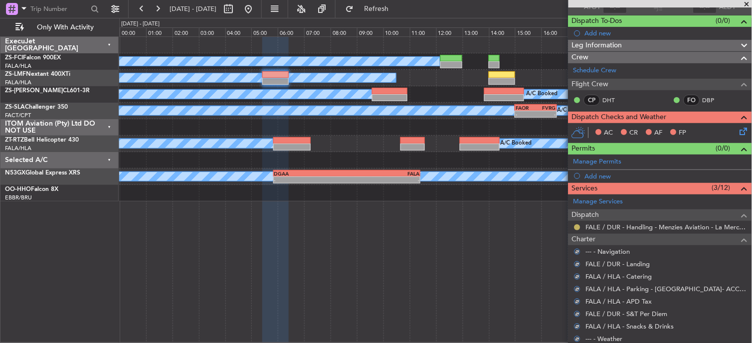
click at [575, 227] on button at bounding box center [577, 227] width 6 height 6
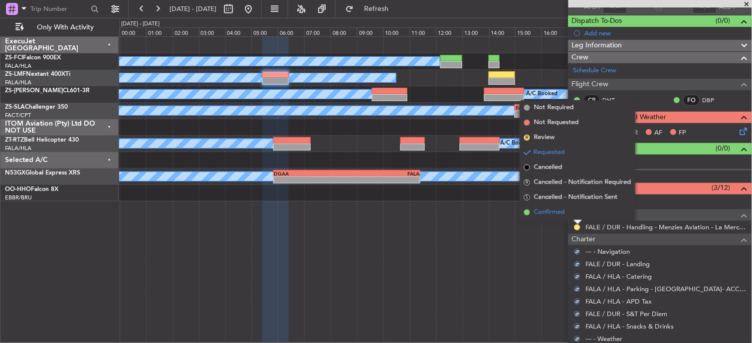
click at [572, 215] on li "Confirmed" at bounding box center [577, 212] width 115 height 15
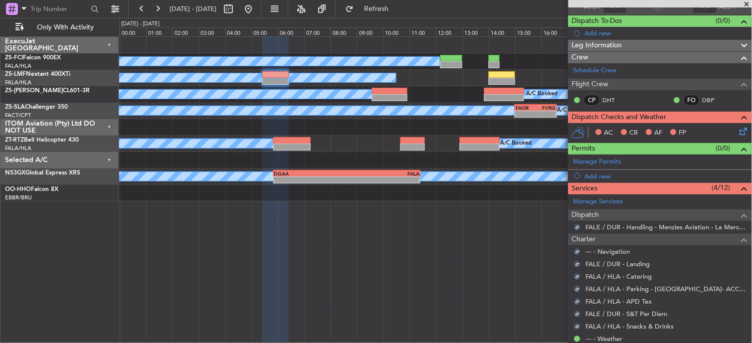
click at [738, 130] on icon at bounding box center [742, 130] width 8 height 8
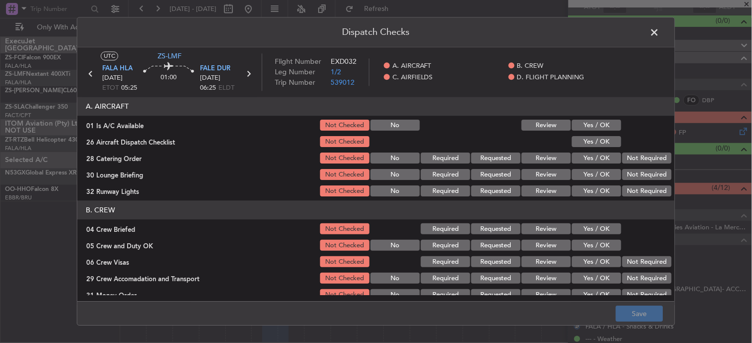
click at [580, 125] on button "Yes / OK" at bounding box center [596, 125] width 49 height 11
click at [580, 148] on div "Yes / OK" at bounding box center [595, 142] width 50 height 14
click at [585, 138] on button "Yes / OK" at bounding box center [596, 142] width 49 height 11
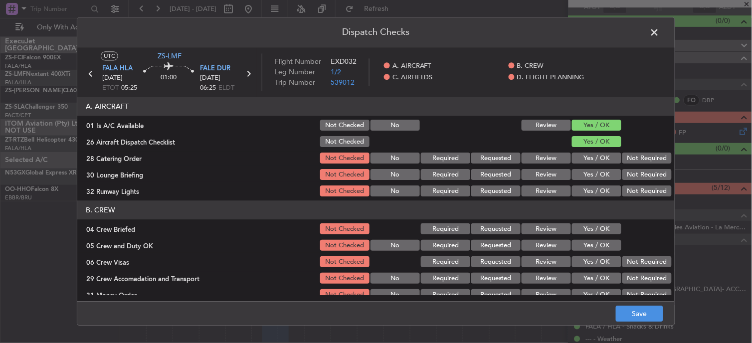
click at [549, 160] on button "Review" at bounding box center [546, 158] width 49 height 11
click at [596, 173] on button "Yes / OK" at bounding box center [596, 175] width 49 height 11
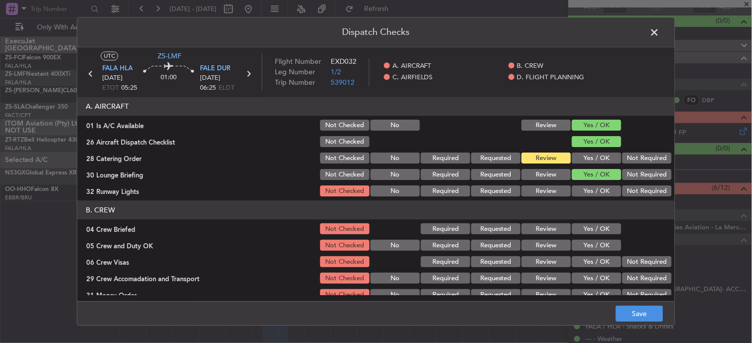
click at [576, 200] on article "A. AIRCRAFT 01 Is A/C Available Not Checked No Review Yes / OK 26 Aircraft Disp…" at bounding box center [375, 196] width 597 height 198
click at [582, 190] on button "Yes / OK" at bounding box center [596, 191] width 49 height 11
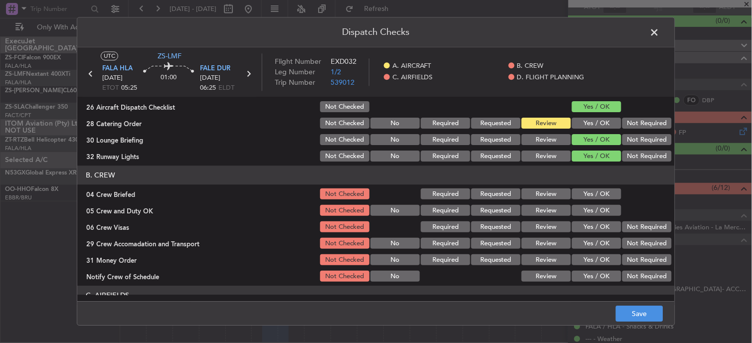
scroll to position [55, 0]
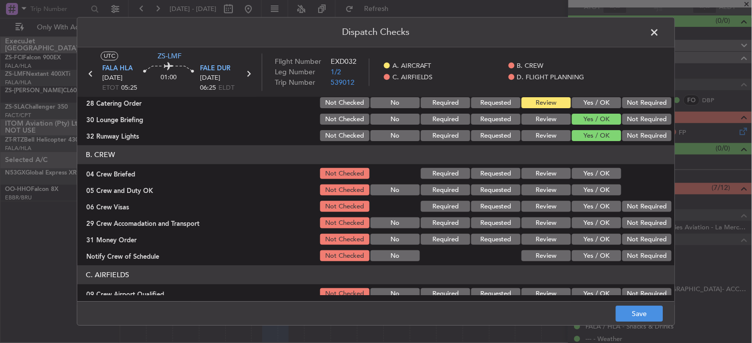
click at [537, 173] on button "Review" at bounding box center [546, 174] width 49 height 11
click at [606, 189] on button "Yes / OK" at bounding box center [596, 190] width 49 height 11
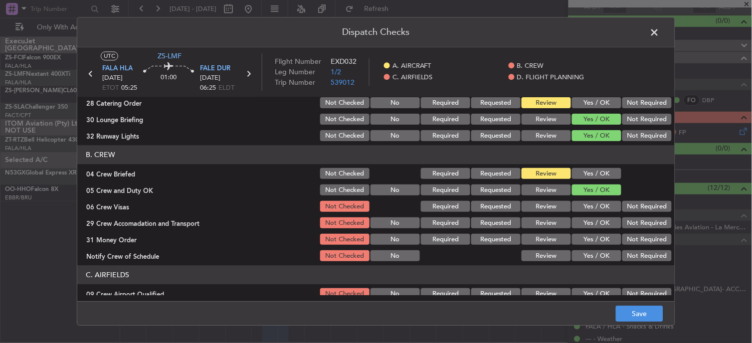
click at [630, 204] on button "Not Required" at bounding box center [646, 206] width 49 height 11
click at [554, 225] on button "Review" at bounding box center [546, 223] width 49 height 11
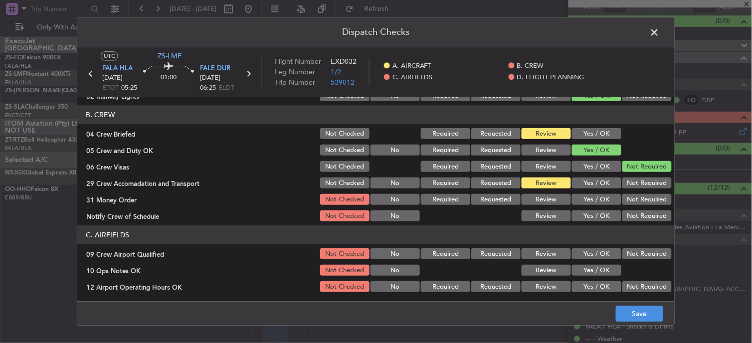
scroll to position [166, 0]
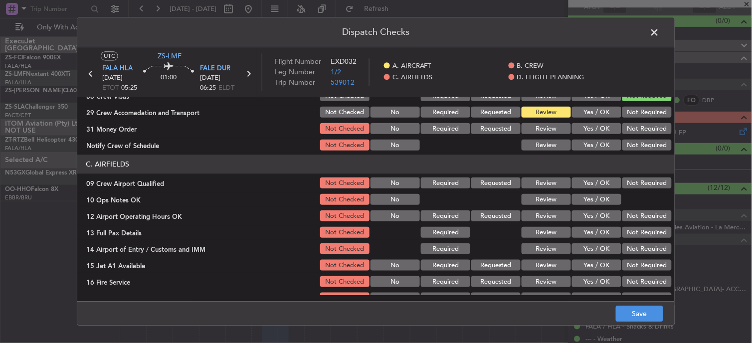
click at [546, 131] on button "Review" at bounding box center [546, 129] width 49 height 11
click at [574, 142] on button "Yes / OK" at bounding box center [596, 145] width 49 height 11
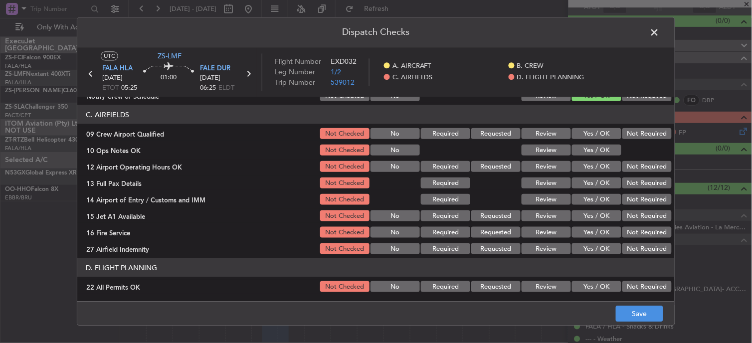
scroll to position [193, 0]
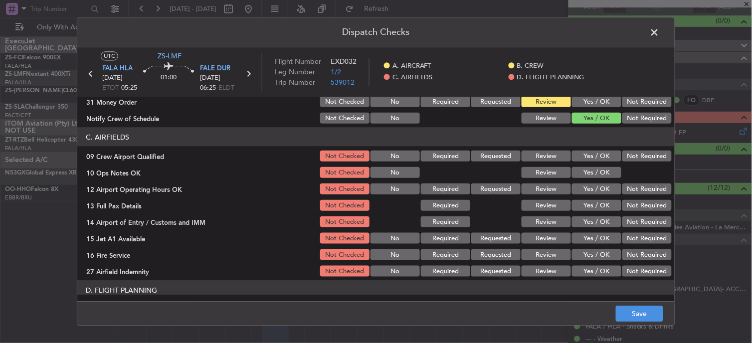
click at [585, 154] on button "Yes / OK" at bounding box center [596, 156] width 49 height 11
click at [585, 170] on button "Yes / OK" at bounding box center [596, 172] width 49 height 11
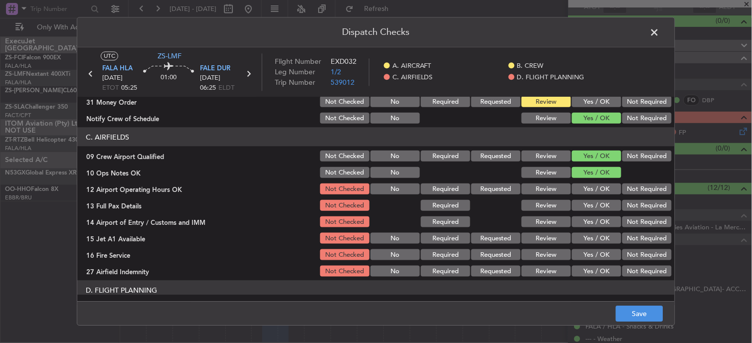
click at [585, 180] on section "C. AIRFIELDS 09 Crew Airport Qualified Not Checked No Required Requested Review…" at bounding box center [375, 203] width 597 height 151
click at [586, 190] on button "Yes / OK" at bounding box center [596, 188] width 49 height 11
click at [586, 208] on button "Yes / OK" at bounding box center [596, 205] width 49 height 11
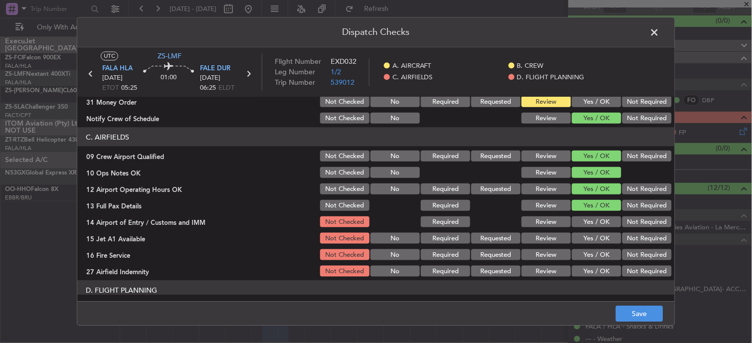
click at [629, 203] on button "Not Required" at bounding box center [646, 205] width 49 height 11
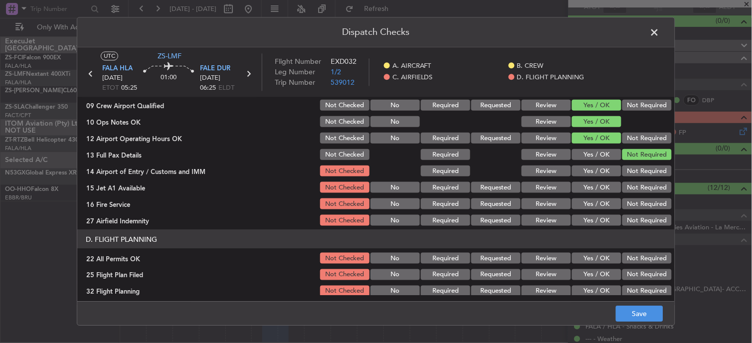
scroll to position [249, 0]
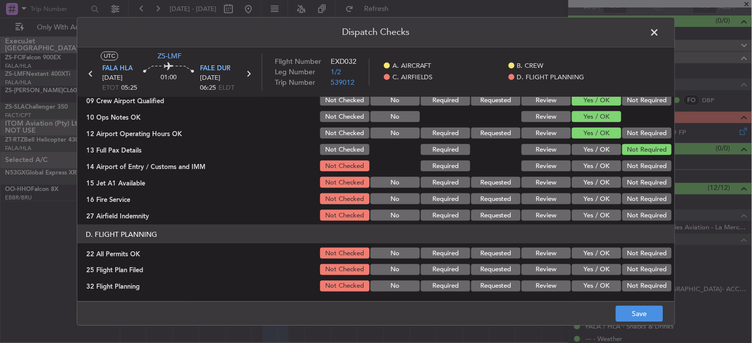
click at [604, 152] on button "Yes / OK" at bounding box center [596, 149] width 49 height 11
click at [622, 161] on button "Not Required" at bounding box center [646, 166] width 49 height 11
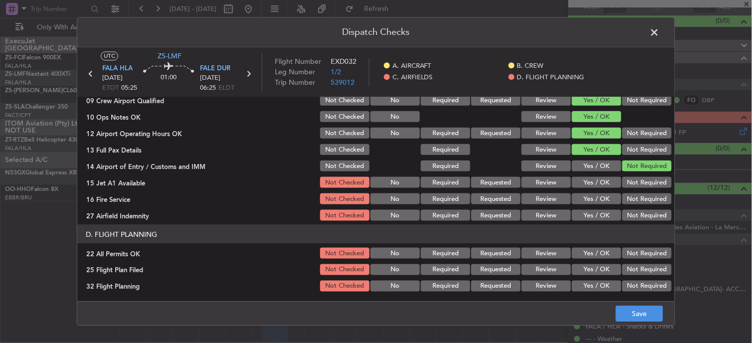
click at [625, 183] on button "Not Required" at bounding box center [646, 182] width 49 height 11
click at [636, 201] on button "Not Required" at bounding box center [646, 198] width 49 height 11
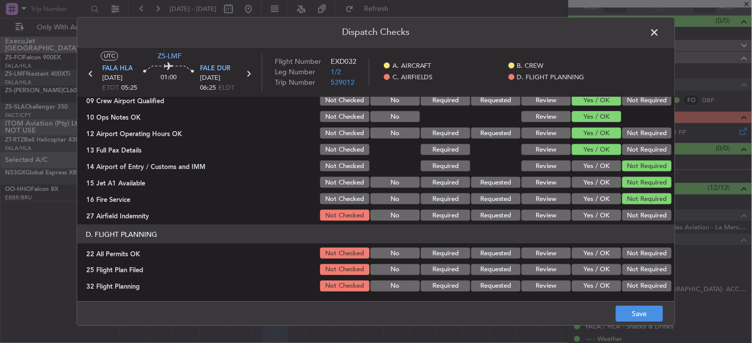
click at [622, 217] on button "Not Required" at bounding box center [646, 215] width 49 height 11
click at [639, 253] on button "Not Required" at bounding box center [646, 253] width 49 height 11
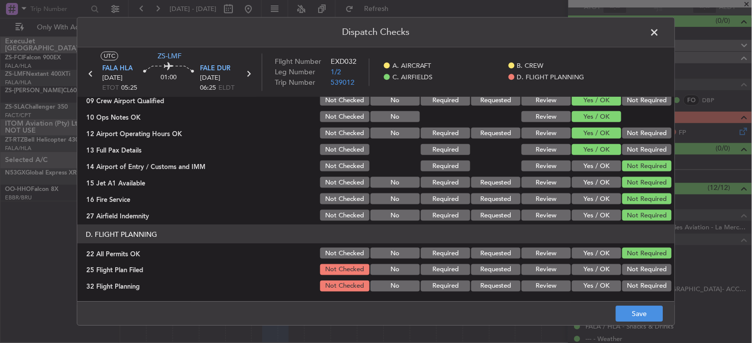
drag, startPoint x: 524, startPoint y: 265, endPoint x: 523, endPoint y: 278, distance: 12.5
click at [525, 265] on button "Review" at bounding box center [546, 269] width 49 height 11
click at [526, 285] on button "Review" at bounding box center [546, 286] width 49 height 11
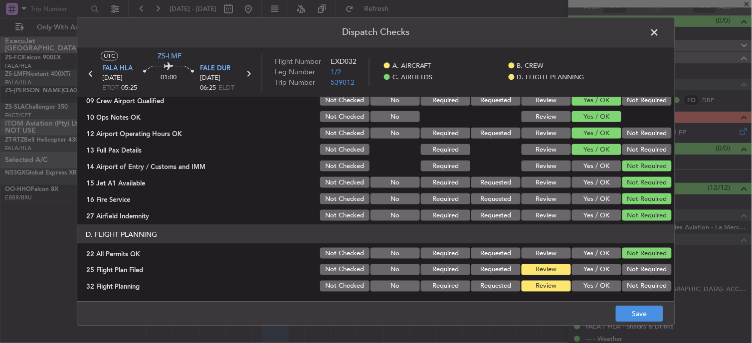
click at [657, 329] on div "Dispatch Checks UTC ZS-LMF FALA HLA [DATE] ETOT 05:25 01:00 FALE DUR [DATE] 06:…" at bounding box center [376, 171] width 752 height 343
click at [656, 318] on button "Save" at bounding box center [639, 314] width 47 height 16
click at [589, 183] on button "Yes / OK" at bounding box center [596, 182] width 49 height 11
click at [590, 187] on div "Yes / OK" at bounding box center [595, 183] width 50 height 14
click at [660, 33] on span at bounding box center [660, 35] width 0 height 20
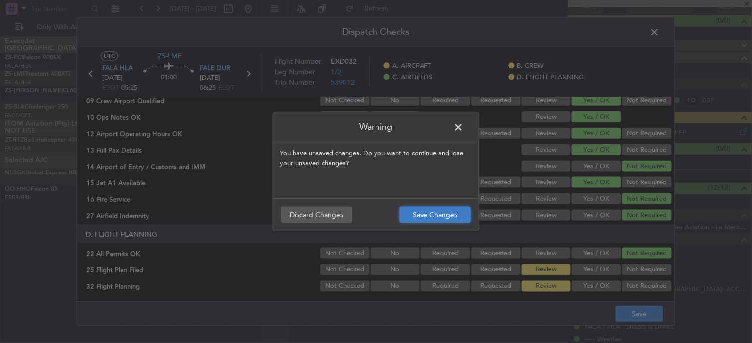
click at [422, 207] on button "Save Changes" at bounding box center [435, 215] width 71 height 16
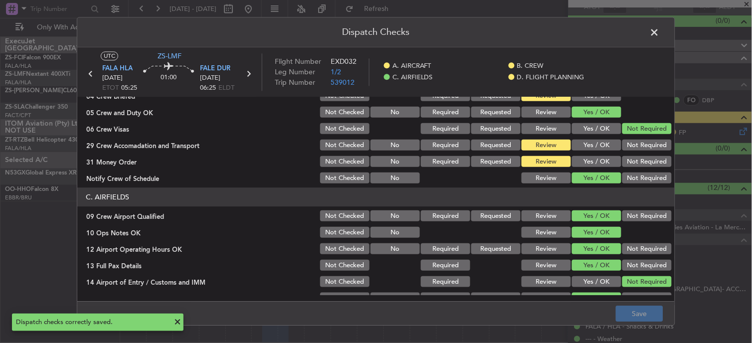
scroll to position [0, 0]
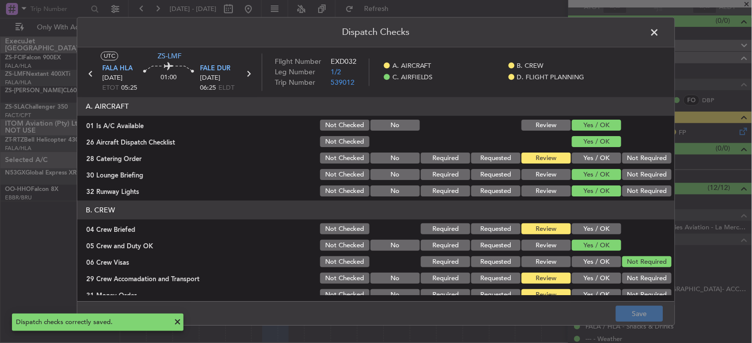
click at [660, 30] on span at bounding box center [660, 35] width 0 height 20
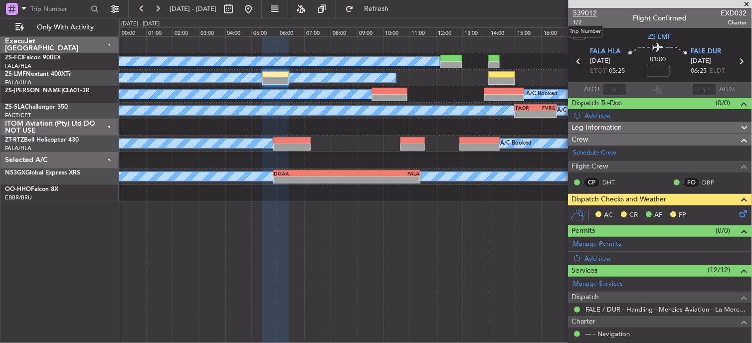
click at [586, 11] on span "539012" at bounding box center [585, 13] width 24 height 10
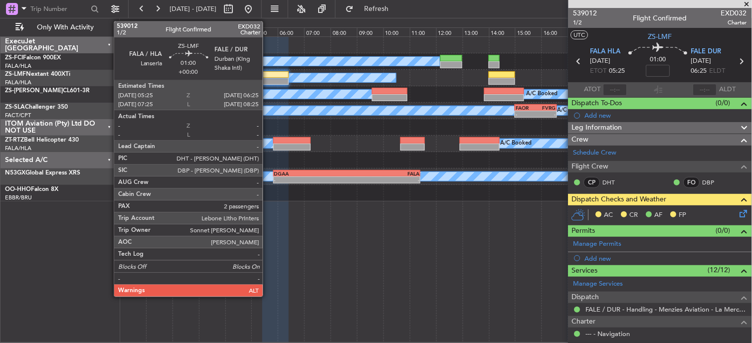
click at [268, 76] on div at bounding box center [275, 74] width 26 height 7
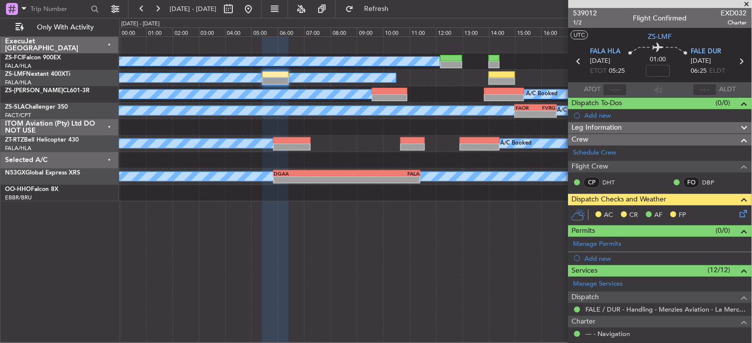
click at [738, 210] on icon at bounding box center [742, 212] width 8 height 8
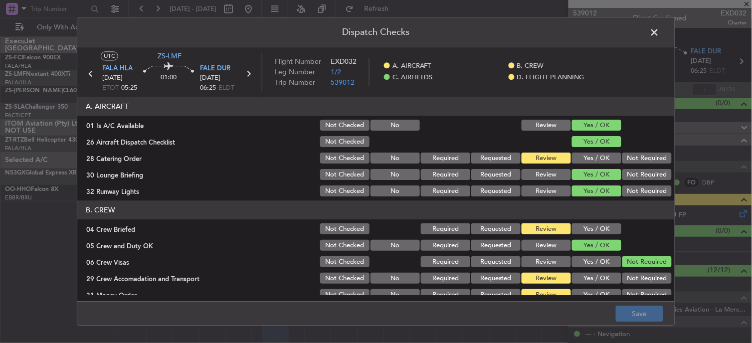
click at [597, 230] on button "Yes / OK" at bounding box center [596, 229] width 49 height 11
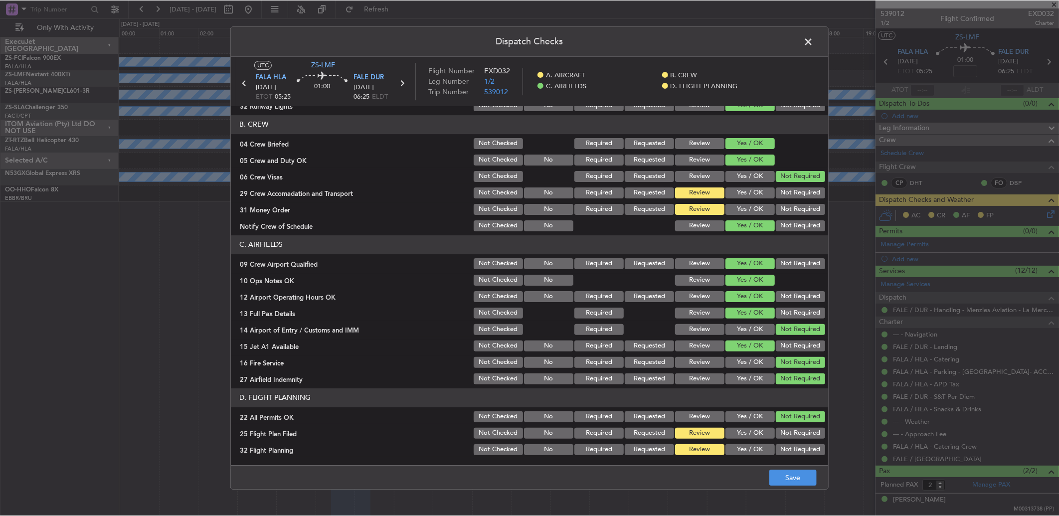
scroll to position [93, 0]
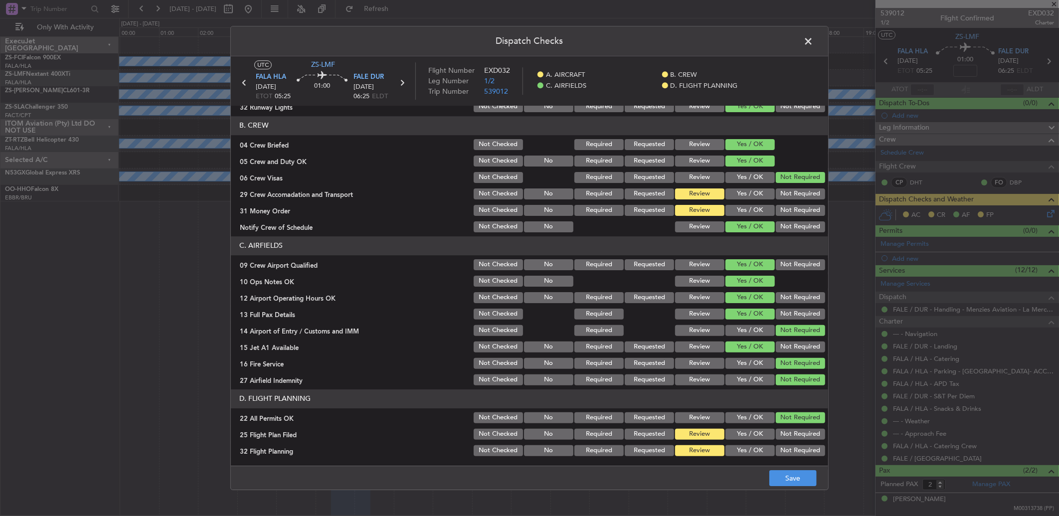
click at [726, 210] on button "Yes / OK" at bounding box center [750, 210] width 49 height 11
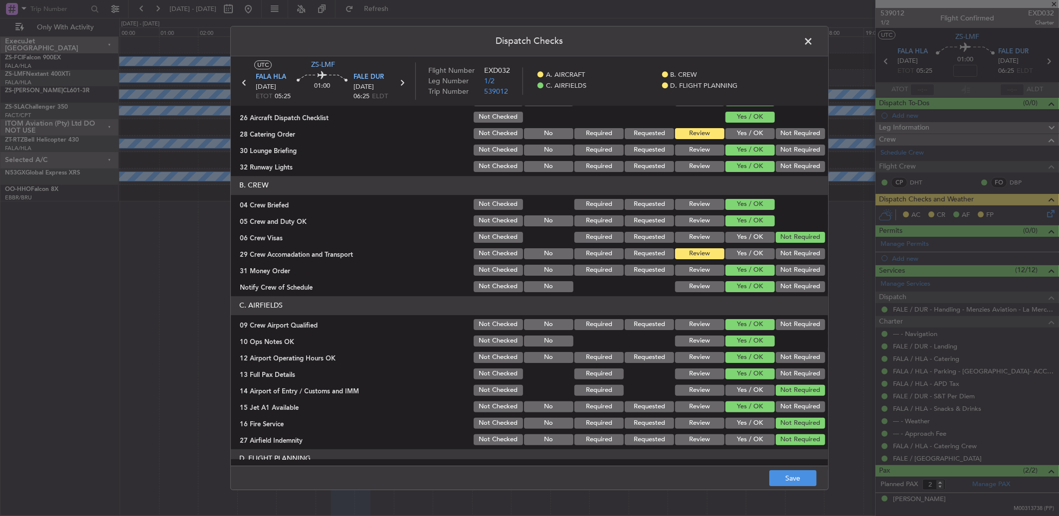
scroll to position [0, 0]
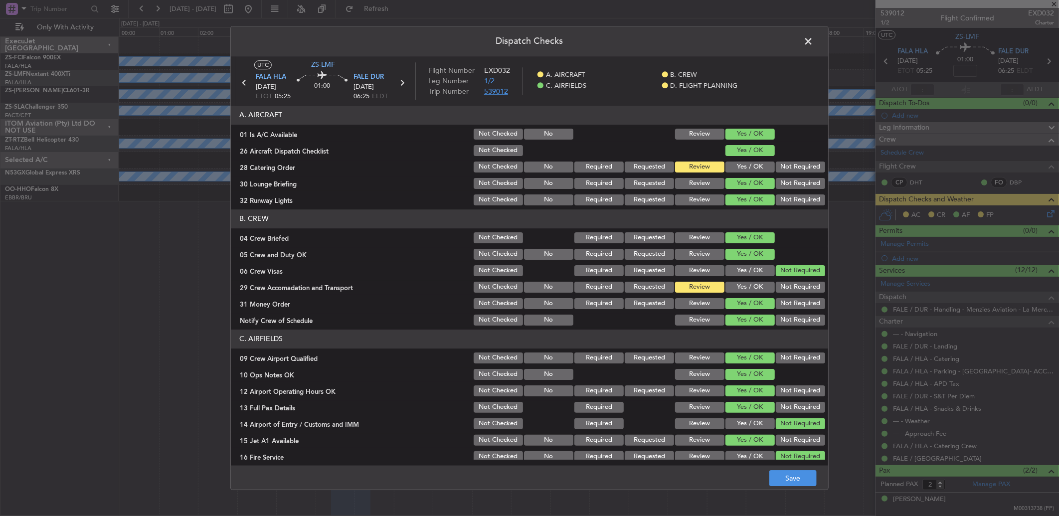
click at [504, 93] on span "539012" at bounding box center [496, 91] width 24 height 9
click at [751, 170] on button "Yes / OK" at bounding box center [750, 167] width 49 height 11
drag, startPoint x: 799, startPoint y: 42, endPoint x: 789, endPoint y: 50, distance: 13.5
click at [751, 42] on header "Dispatch Checks" at bounding box center [529, 41] width 597 height 30
click at [751, 36] on span at bounding box center [813, 44] width 0 height 20
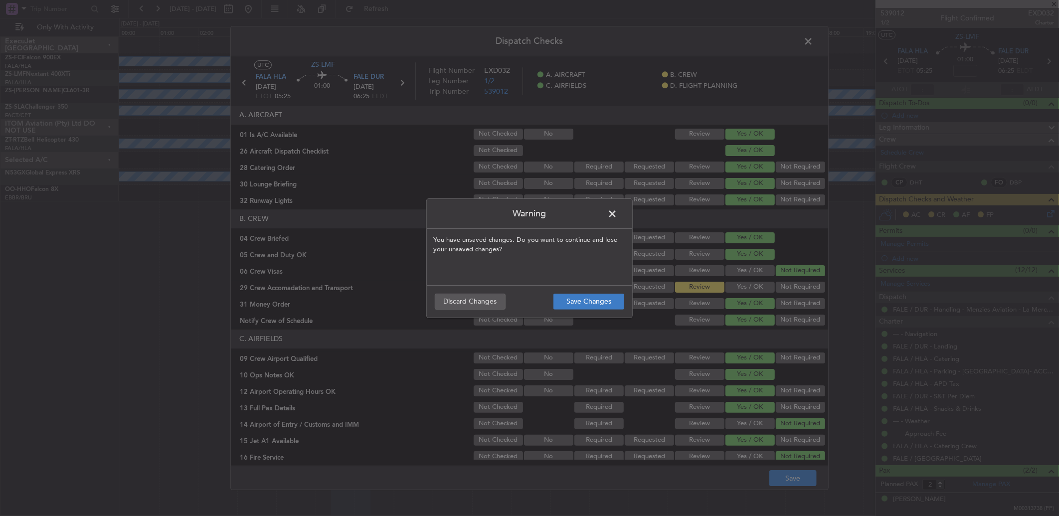
drag, startPoint x: 625, startPoint y: 293, endPoint x: 621, endPoint y: 298, distance: 6.4
click at [625, 294] on footer "Save Changes Discard Changes" at bounding box center [529, 301] width 205 height 32
click at [609, 301] on button "Save Changes" at bounding box center [588, 302] width 71 height 16
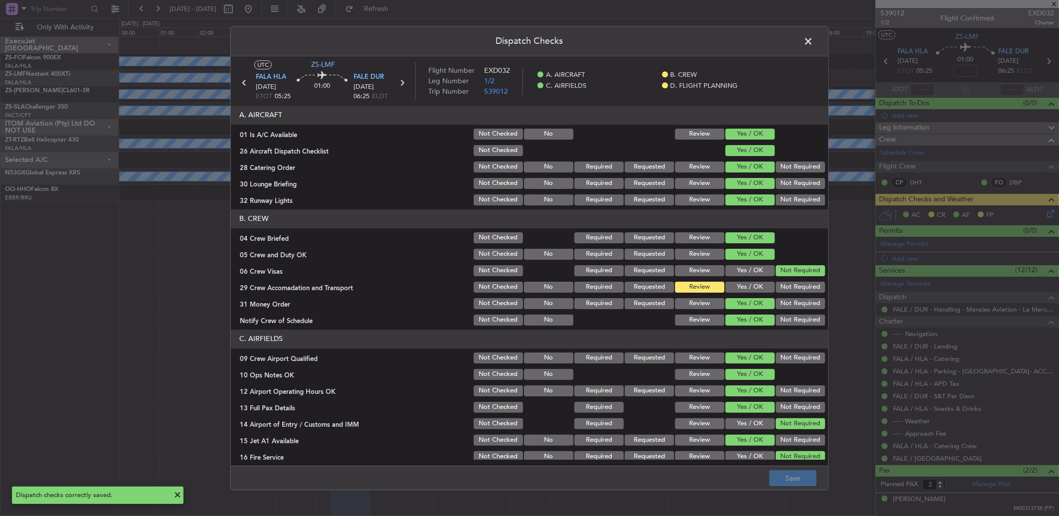
click at [751, 40] on span at bounding box center [813, 44] width 0 height 20
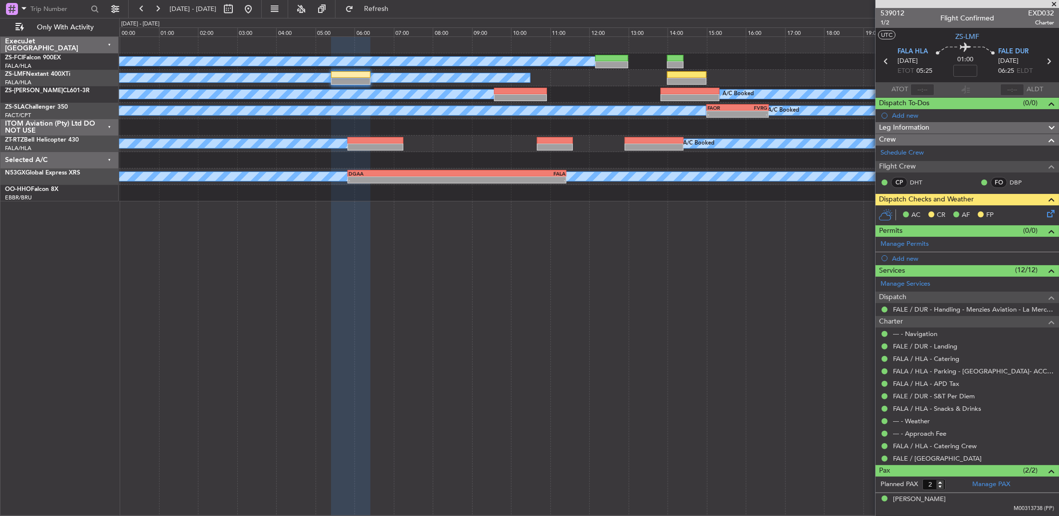
click at [751, 206] on div "AC CR AF FP" at bounding box center [967, 215] width 183 height 20
click at [751, 215] on icon at bounding box center [1049, 212] width 8 height 8
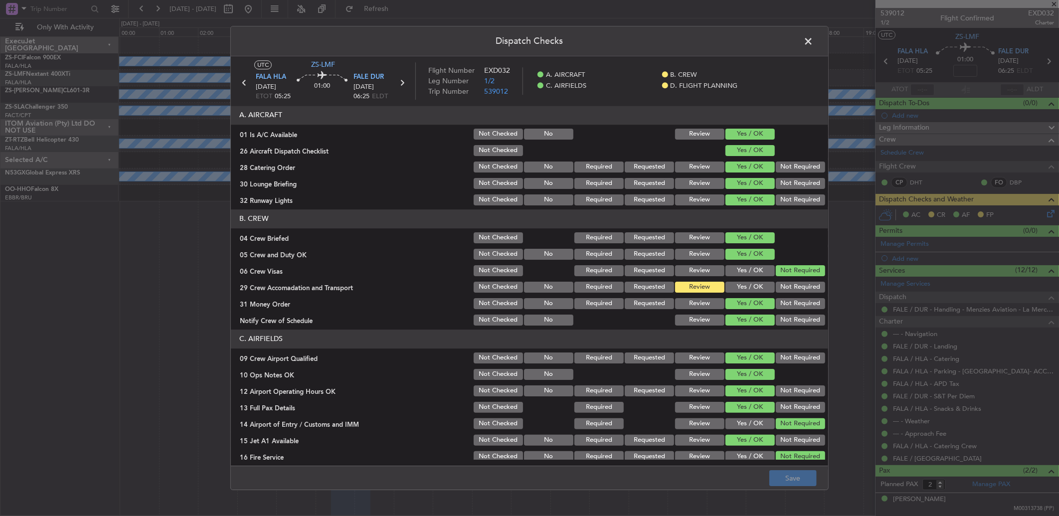
click at [729, 287] on button "Yes / OK" at bounding box center [750, 287] width 49 height 11
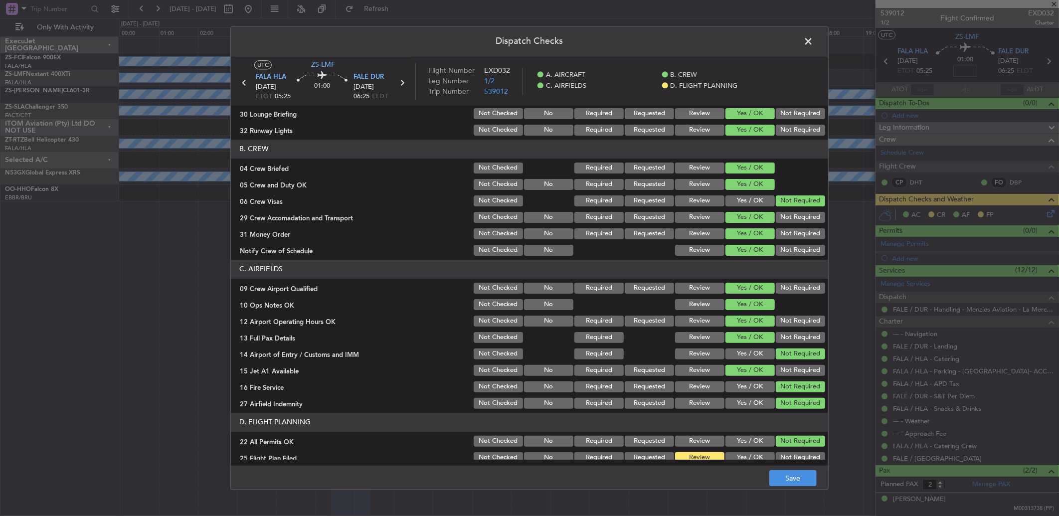
scroll to position [93, 0]
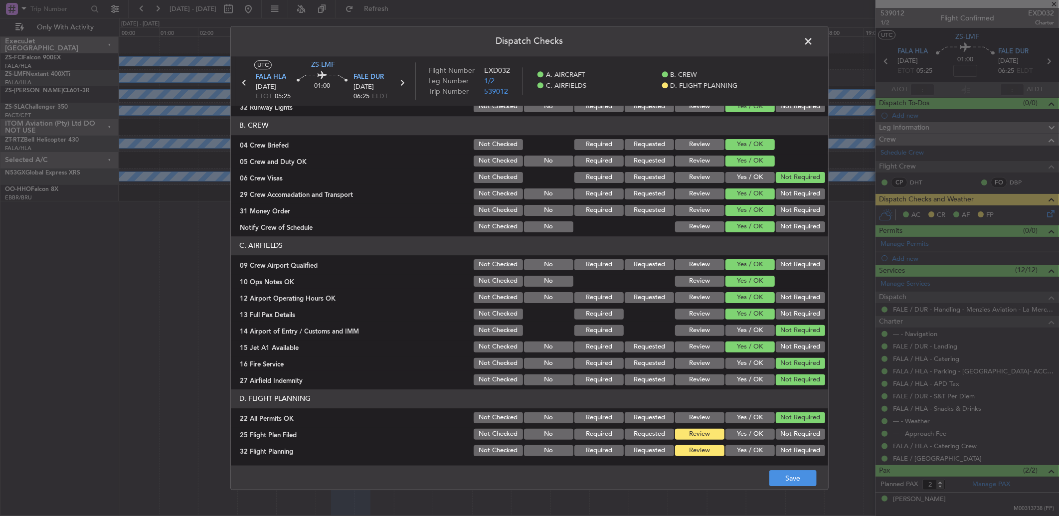
click at [751, 34] on span at bounding box center [813, 44] width 0 height 20
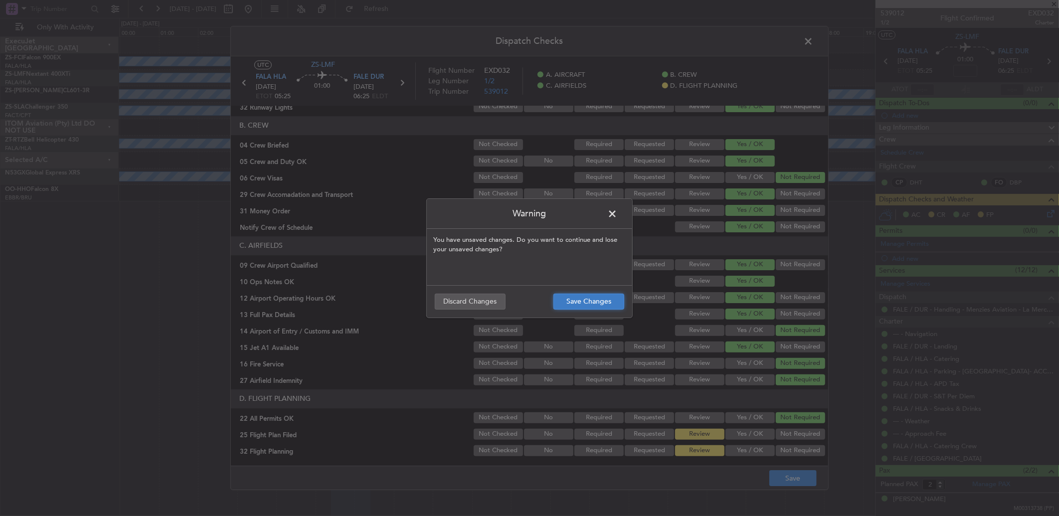
click at [599, 306] on button "Save Changes" at bounding box center [588, 302] width 71 height 16
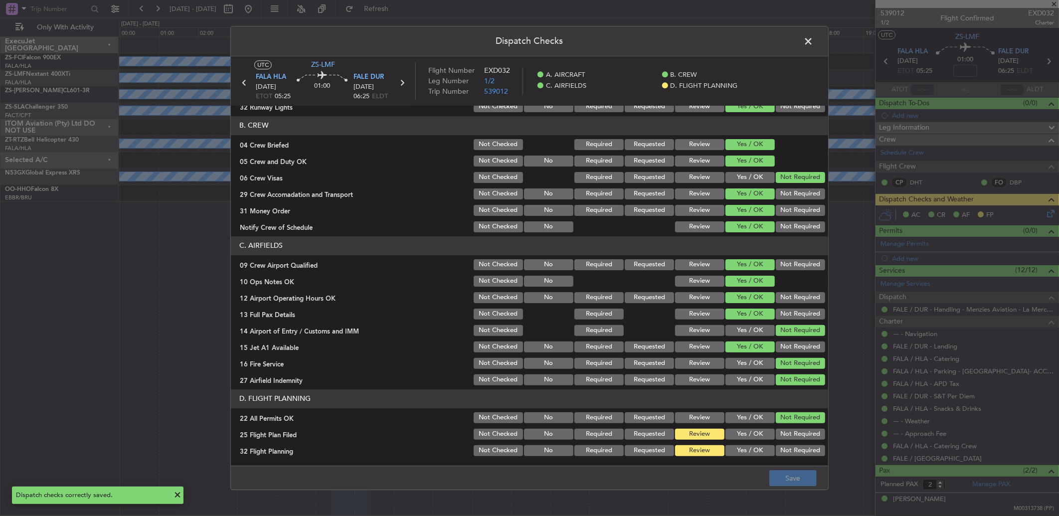
click at [751, 40] on span at bounding box center [813, 44] width 0 height 20
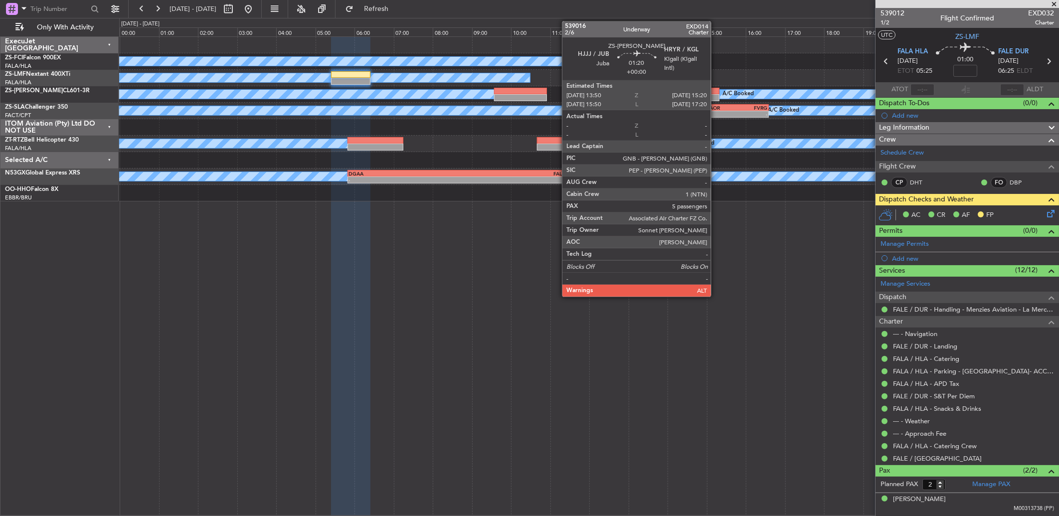
click at [716, 93] on div at bounding box center [690, 91] width 59 height 7
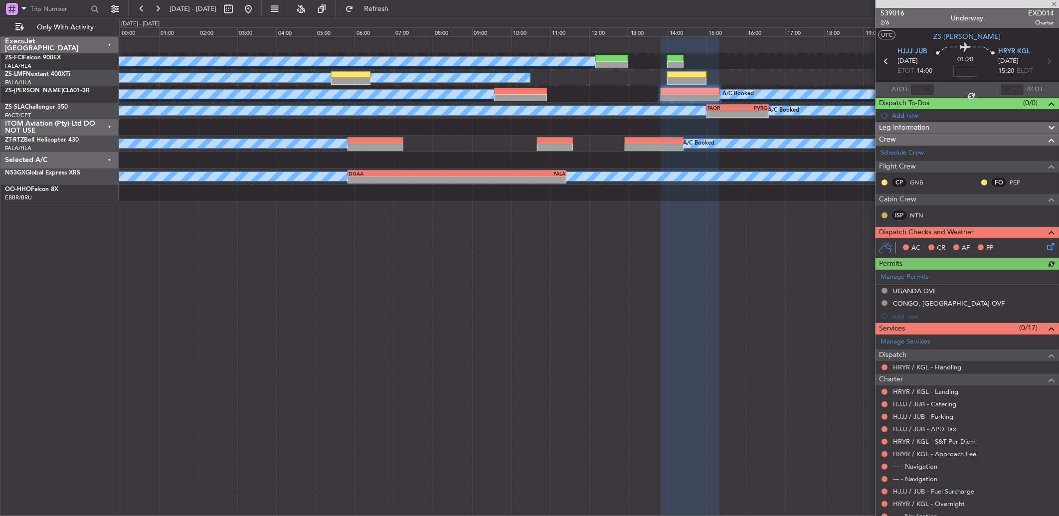
click at [751, 212] on button at bounding box center [885, 215] width 6 height 6
click at [751, 241] on span "Acknowledged" at bounding box center [887, 245] width 44 height 10
click at [751, 186] on nimbus-traffic-light at bounding box center [885, 183] width 8 height 8
click at [751, 183] on button at bounding box center [885, 183] width 6 height 6
click at [751, 209] on span "Acknowledged" at bounding box center [887, 211] width 44 height 10
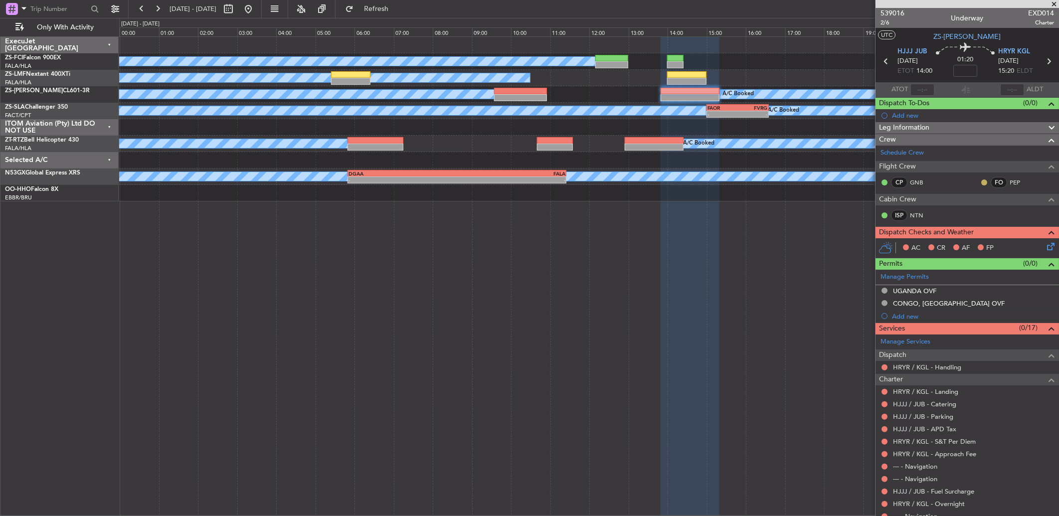
click at [751, 182] on button at bounding box center [984, 183] width 6 height 6
click at [751, 213] on span "Acknowledged" at bounding box center [979, 211] width 44 height 10
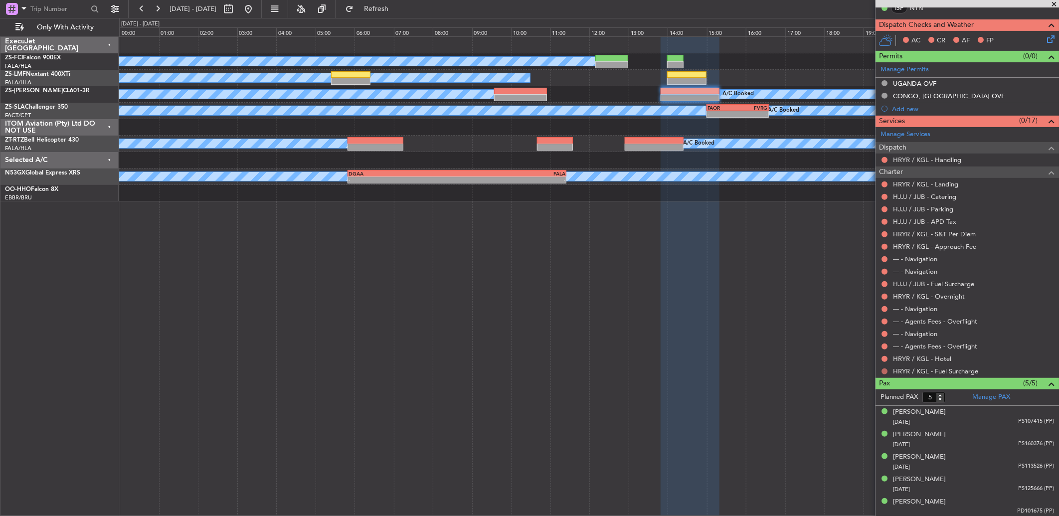
click at [751, 343] on button at bounding box center [885, 371] width 6 height 6
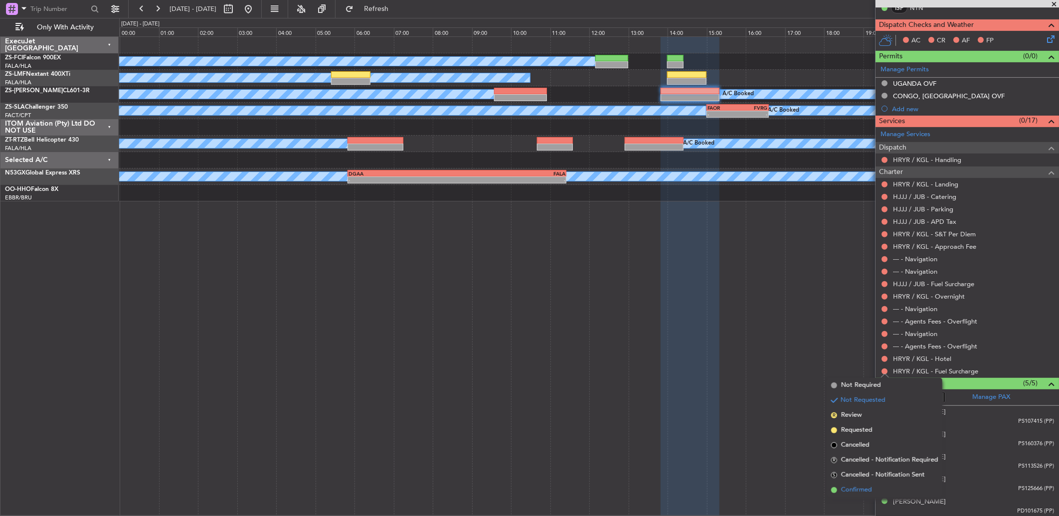
click at [751, 343] on li "Confirmed" at bounding box center [884, 490] width 115 height 15
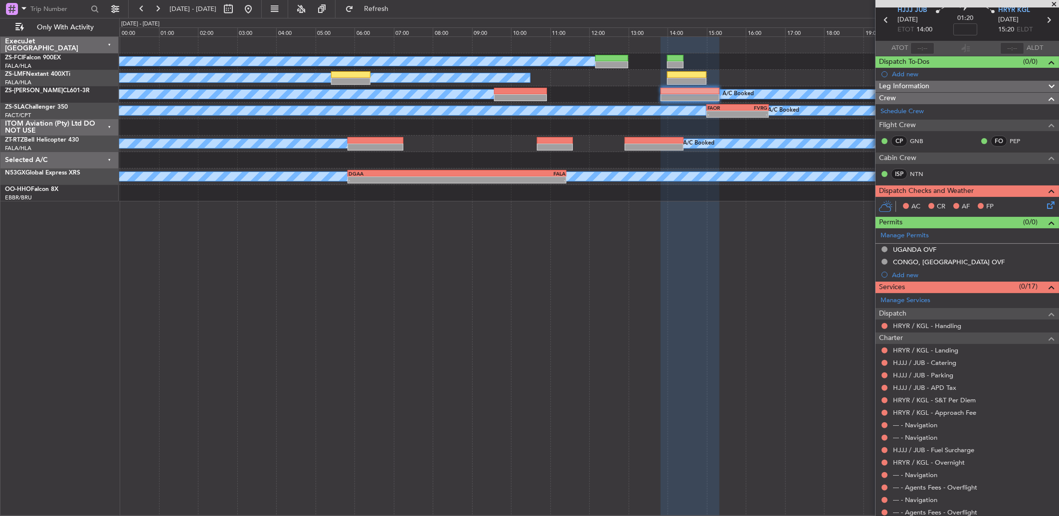
scroll to position [97, 0]
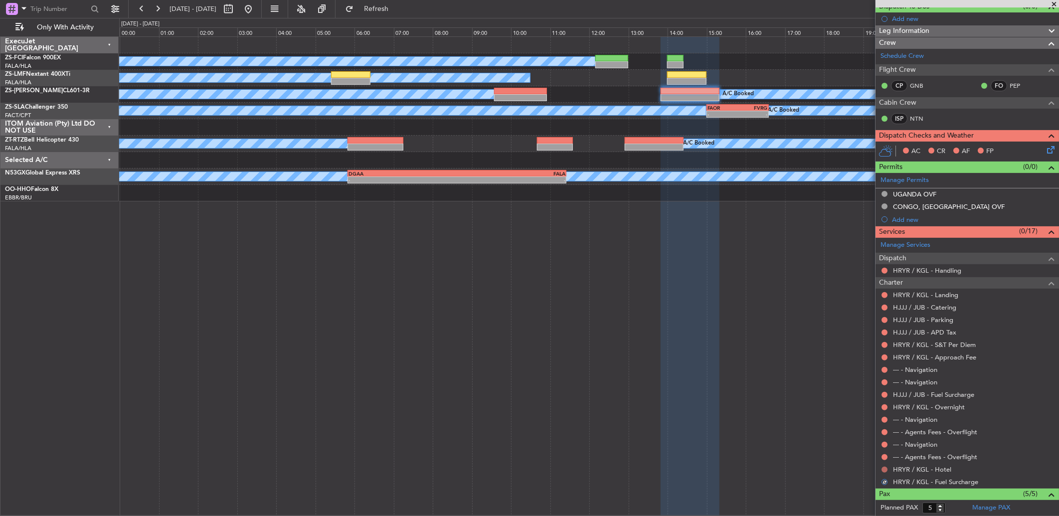
click at [751, 343] on button at bounding box center [885, 470] width 6 height 6
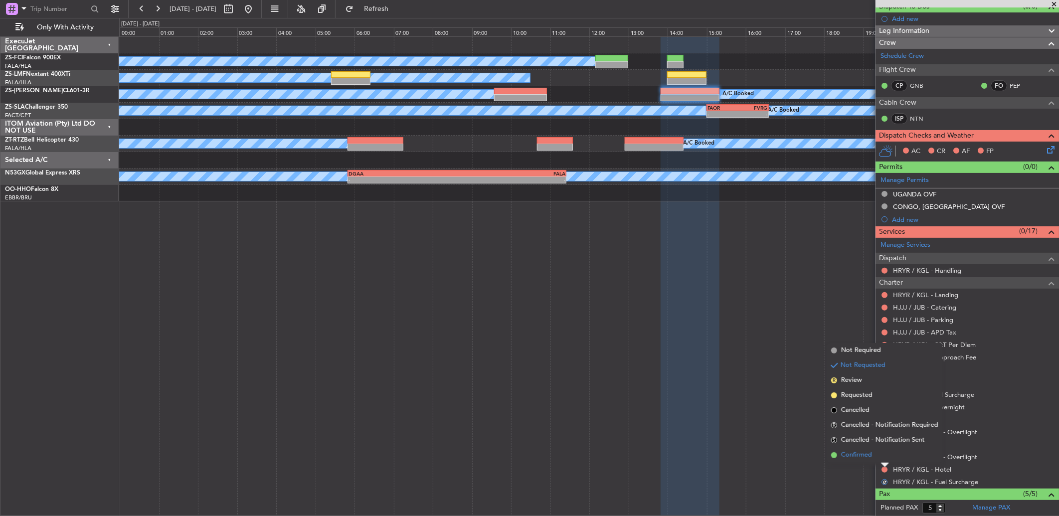
click at [751, 343] on li "Confirmed" at bounding box center [884, 455] width 115 height 15
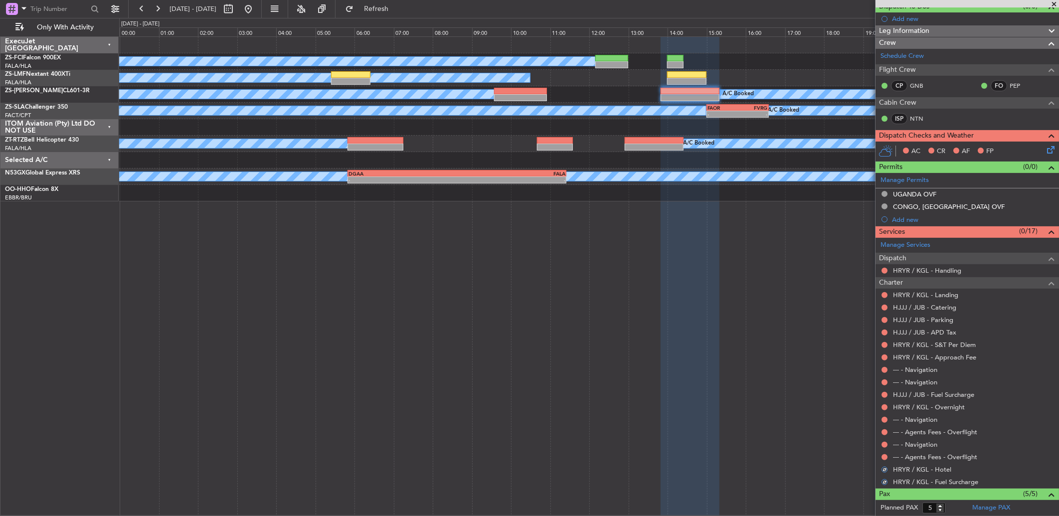
click at [751, 343] on div "--- - Agents Fees - Overflight" at bounding box center [967, 457] width 183 height 12
click at [751, 343] on button at bounding box center [885, 457] width 6 height 6
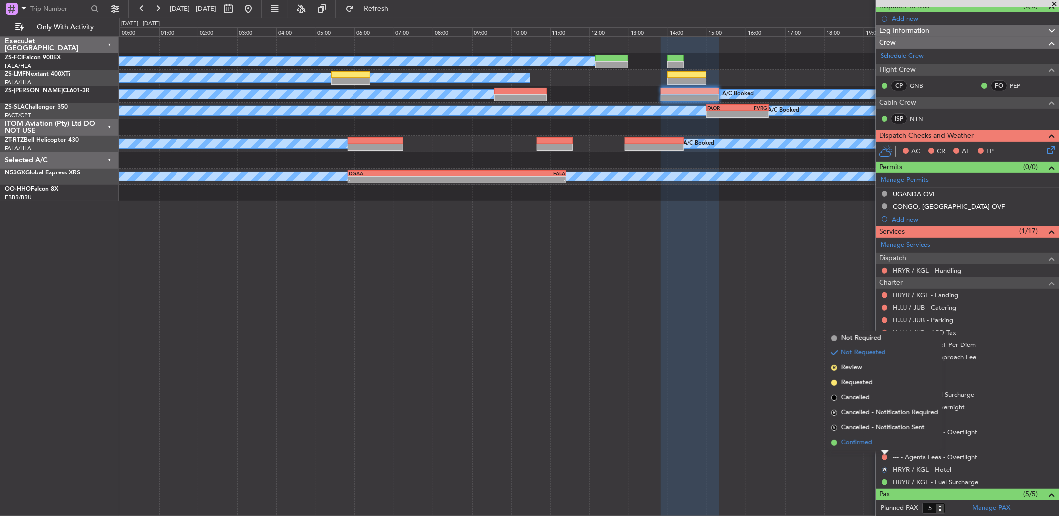
click at [751, 343] on li "Confirmed" at bounding box center [884, 442] width 115 height 15
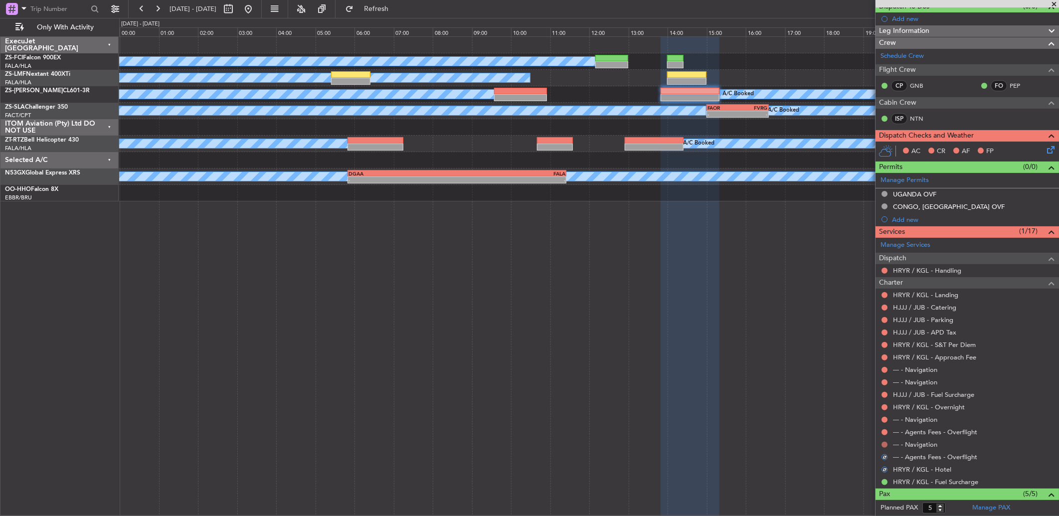
click at [751, 343] on button at bounding box center [885, 445] width 6 height 6
click at [751, 343] on button at bounding box center [885, 432] width 6 height 6
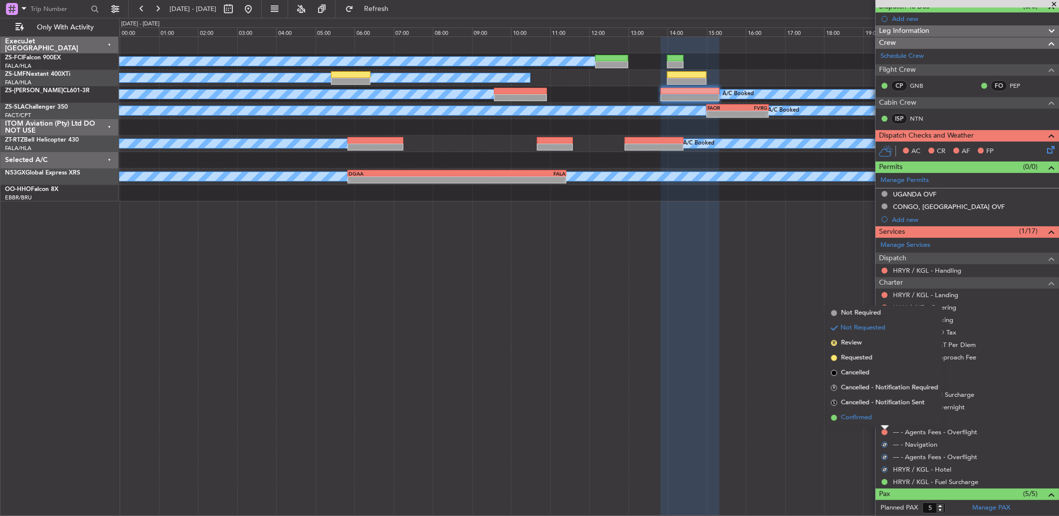
click at [751, 343] on li "Confirmed" at bounding box center [884, 417] width 115 height 15
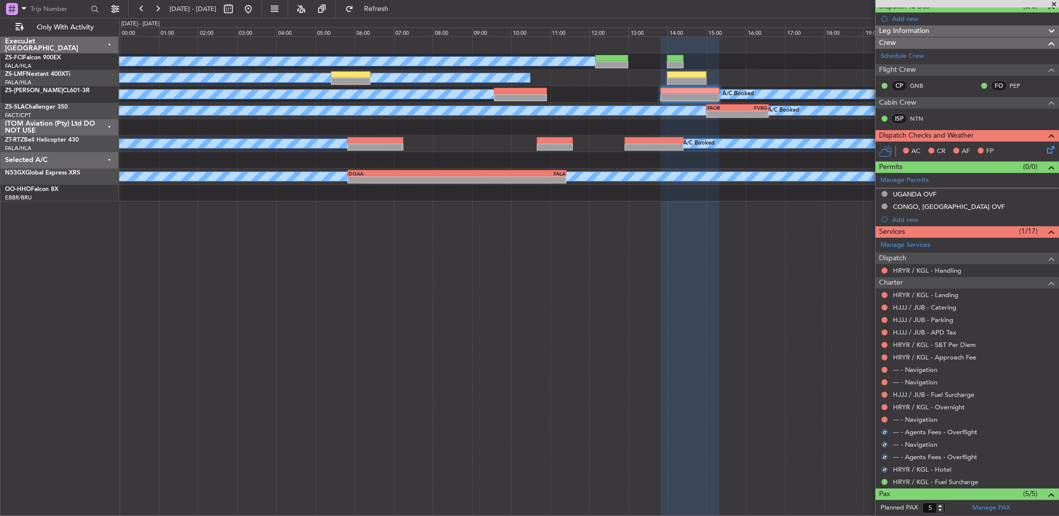
click at [751, 343] on button at bounding box center [885, 420] width 6 height 6
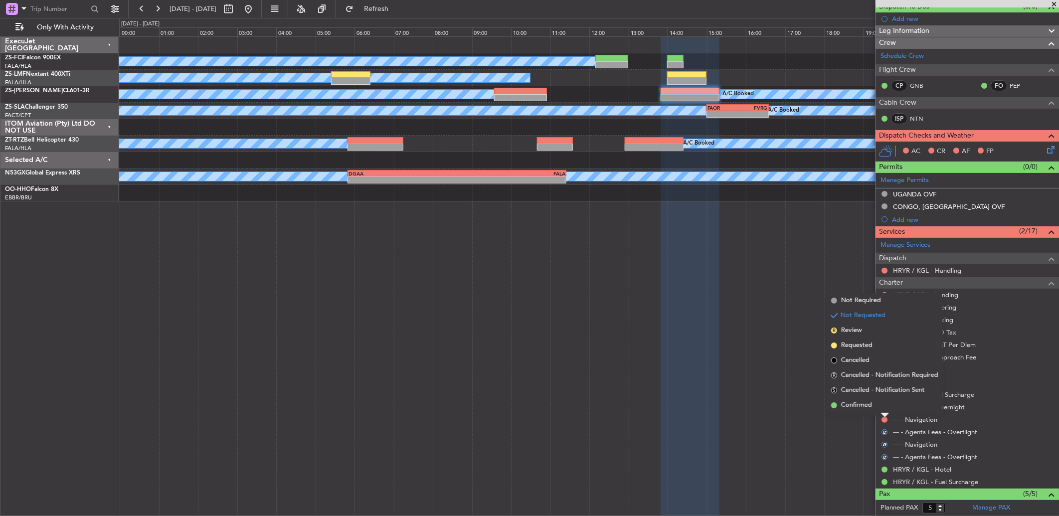
click at [751, 343] on div at bounding box center [885, 415] width 8 height 4
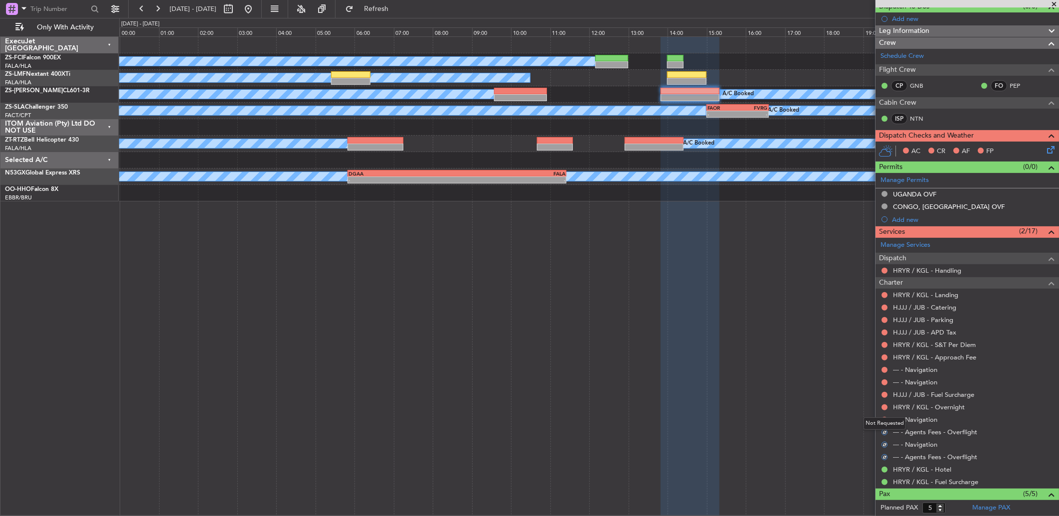
click at [751, 343] on div "Not Requested" at bounding box center [885, 423] width 42 height 12
click at [751, 343] on button at bounding box center [885, 420] width 6 height 6
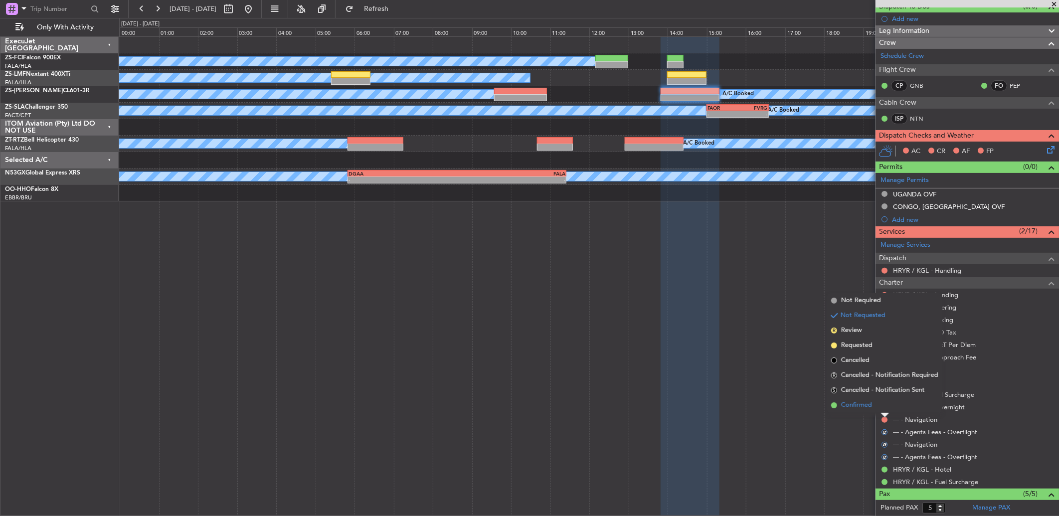
click at [751, 343] on li "Confirmed" at bounding box center [884, 405] width 115 height 15
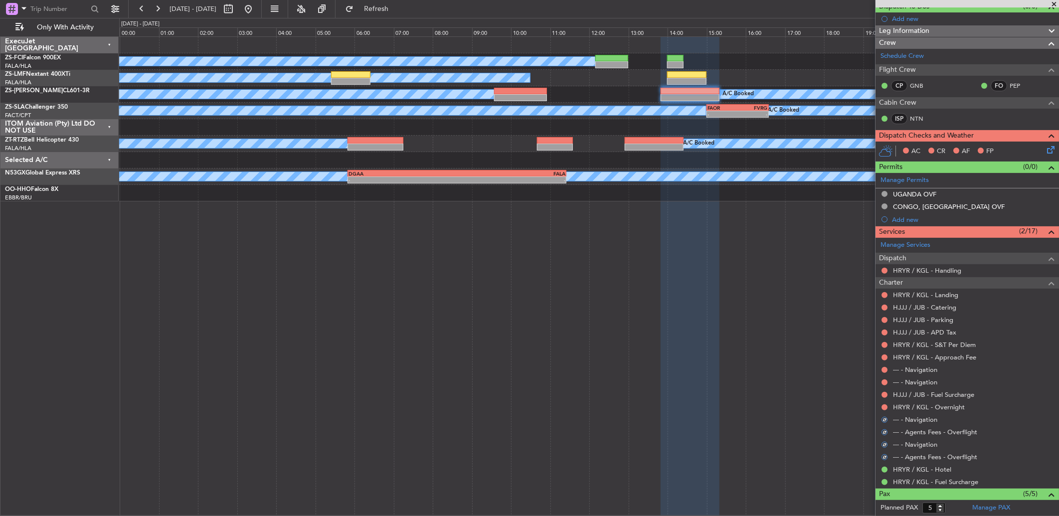
click at [751, 343] on button at bounding box center [885, 407] width 6 height 6
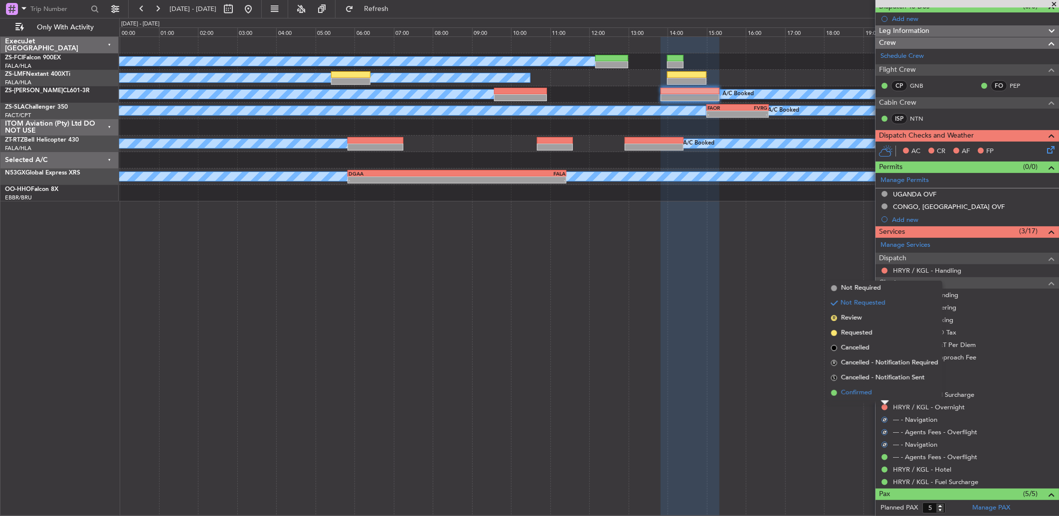
click at [751, 343] on li "Confirmed" at bounding box center [884, 392] width 115 height 15
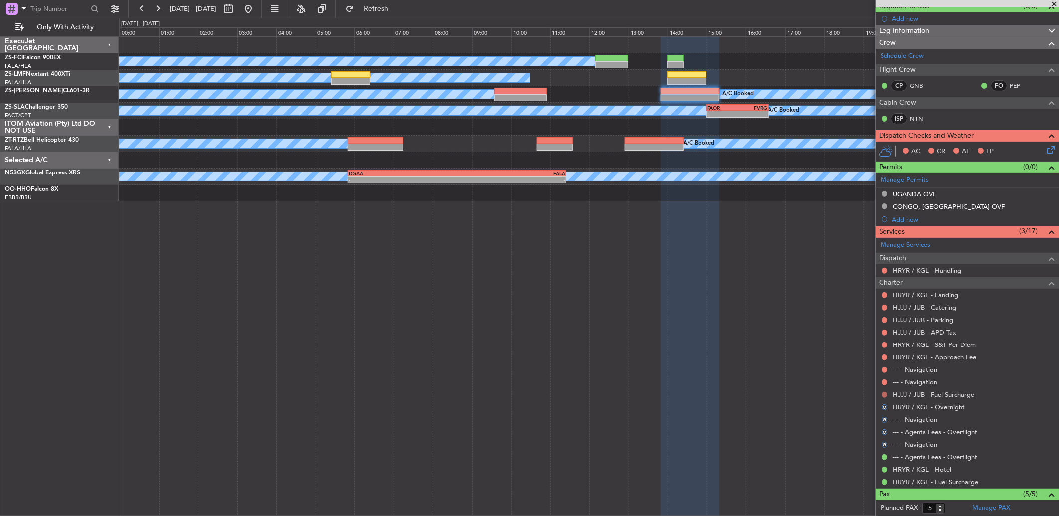
click at [751, 343] on button at bounding box center [885, 395] width 6 height 6
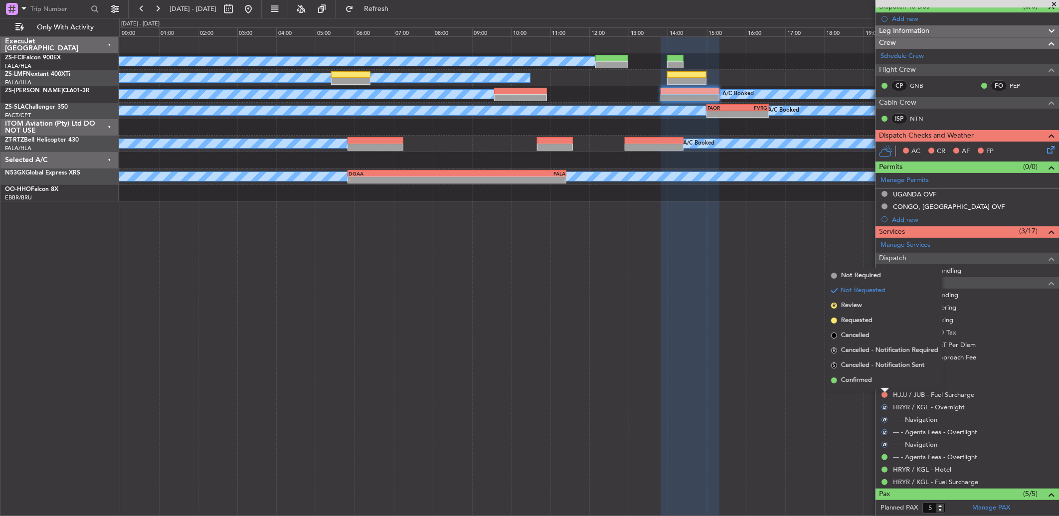
click at [751, 343] on li "Confirmed" at bounding box center [884, 380] width 115 height 15
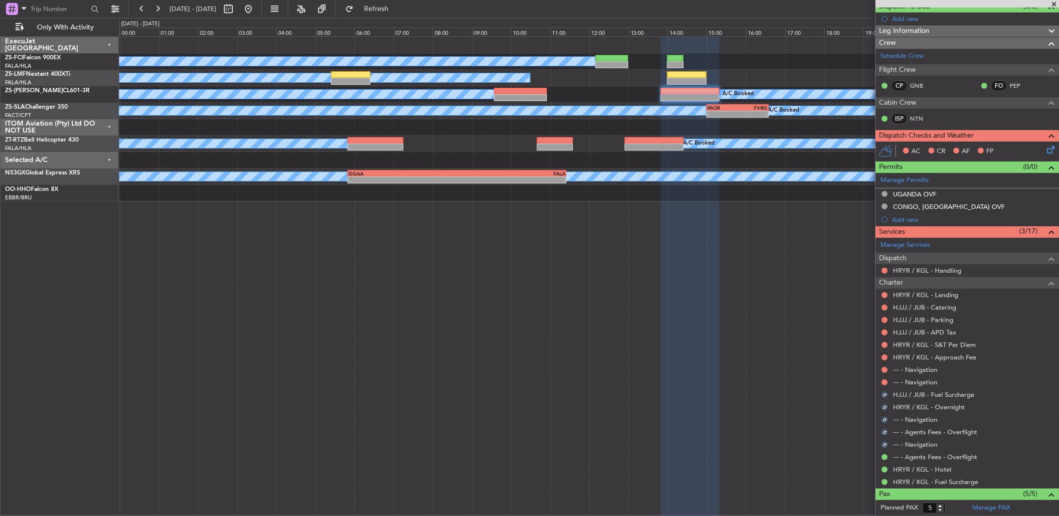
click at [751, 343] on nimbus-traffic-light at bounding box center [885, 382] width 8 height 8
drag, startPoint x: 888, startPoint y: 378, endPoint x: 879, endPoint y: 381, distance: 9.5
click at [751, 343] on div "--- - Navigation" at bounding box center [967, 382] width 183 height 12
click at [751, 343] on button at bounding box center [885, 382] width 6 height 6
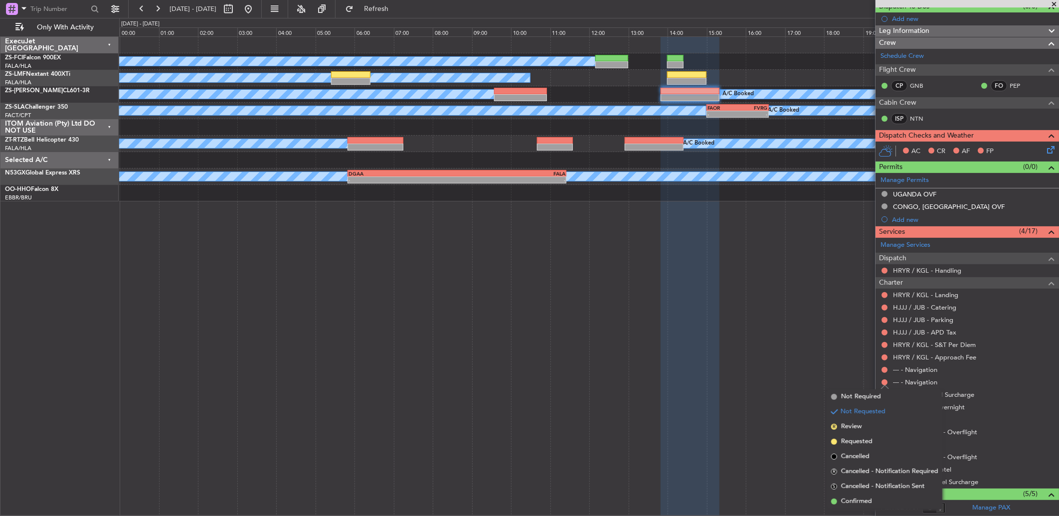
drag, startPoint x: 845, startPoint y: 505, endPoint x: 875, endPoint y: 403, distance: 106.2
click at [751, 343] on span "Confirmed" at bounding box center [856, 502] width 31 height 10
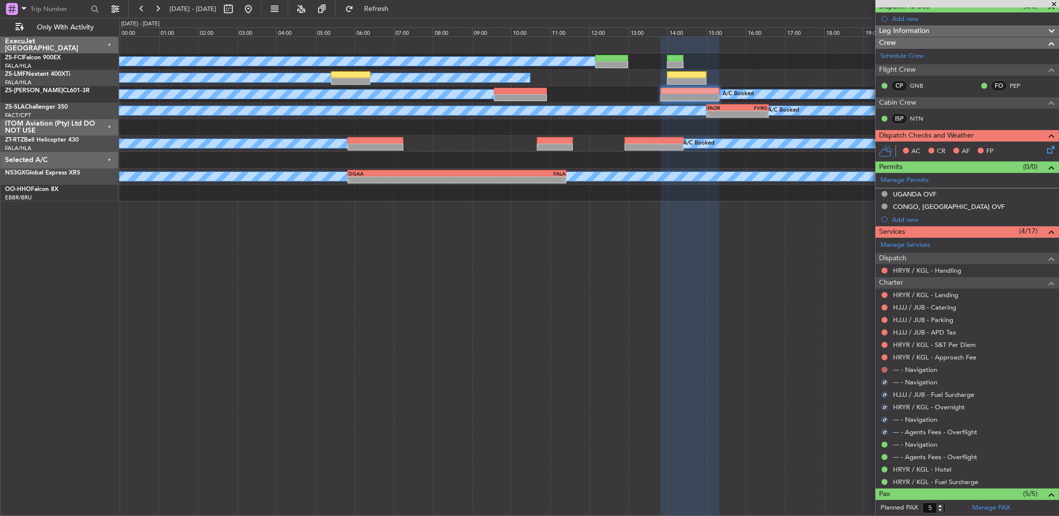
click at [751, 343] on button at bounding box center [885, 370] width 6 height 6
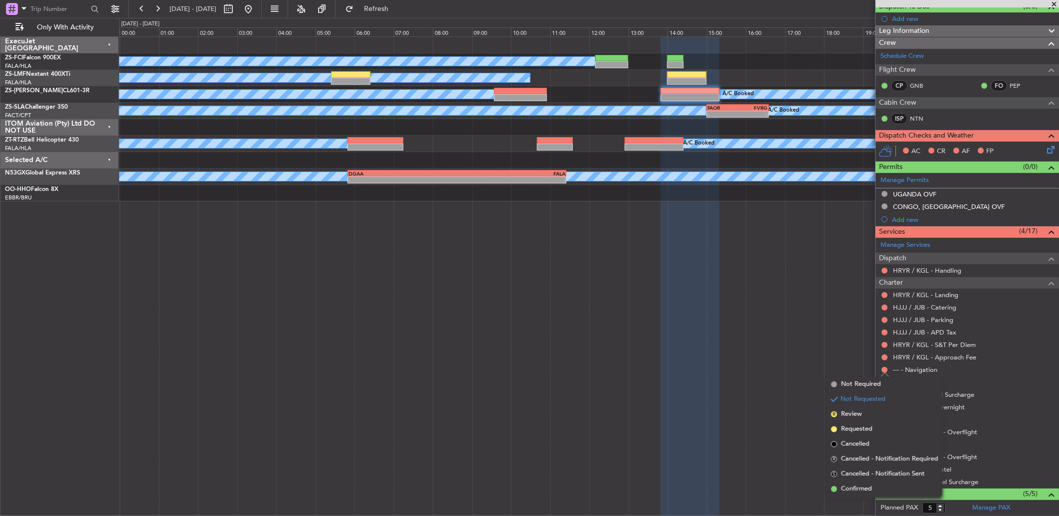
click at [751, 343] on span "Confirmed" at bounding box center [856, 489] width 31 height 10
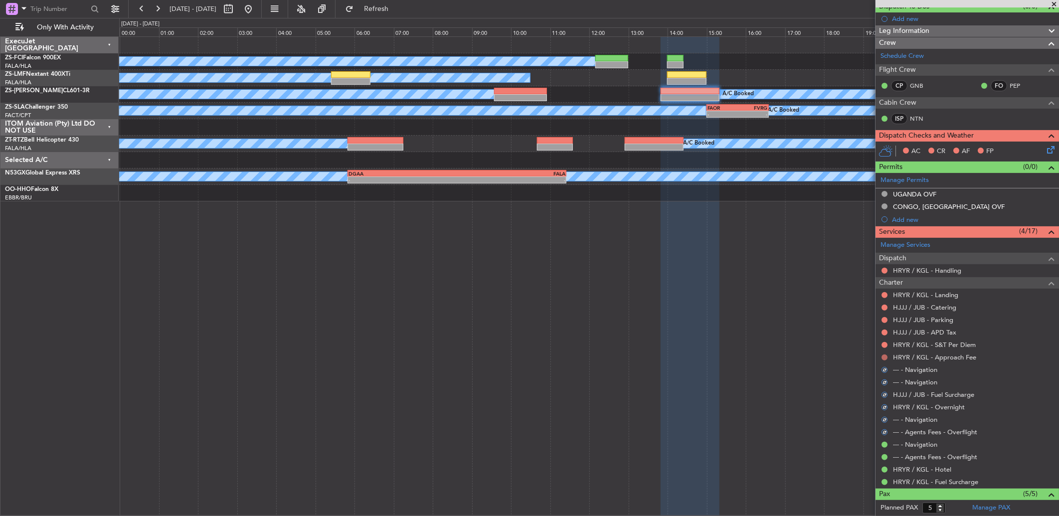
click at [751, 343] on button at bounding box center [885, 358] width 6 height 6
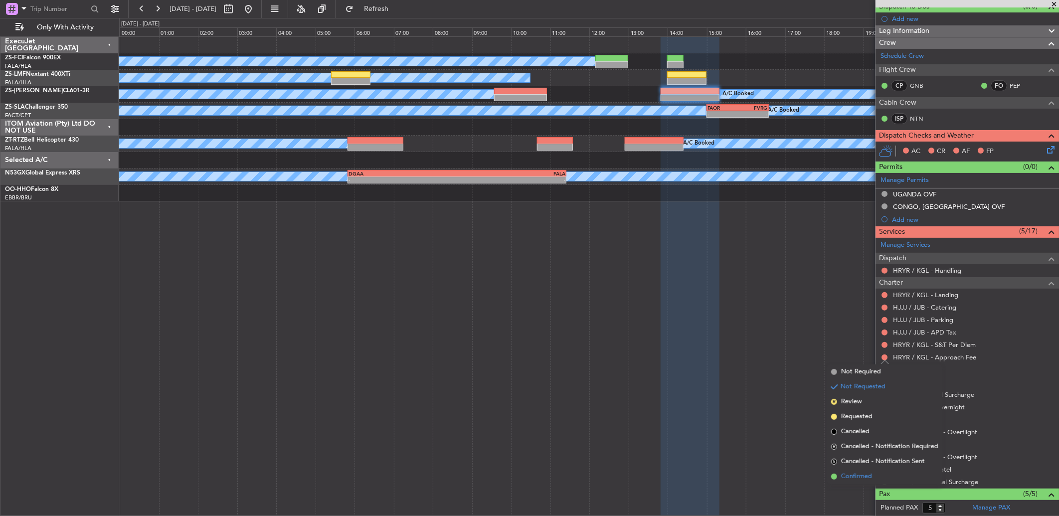
click at [751, 343] on span "Confirmed" at bounding box center [856, 477] width 31 height 10
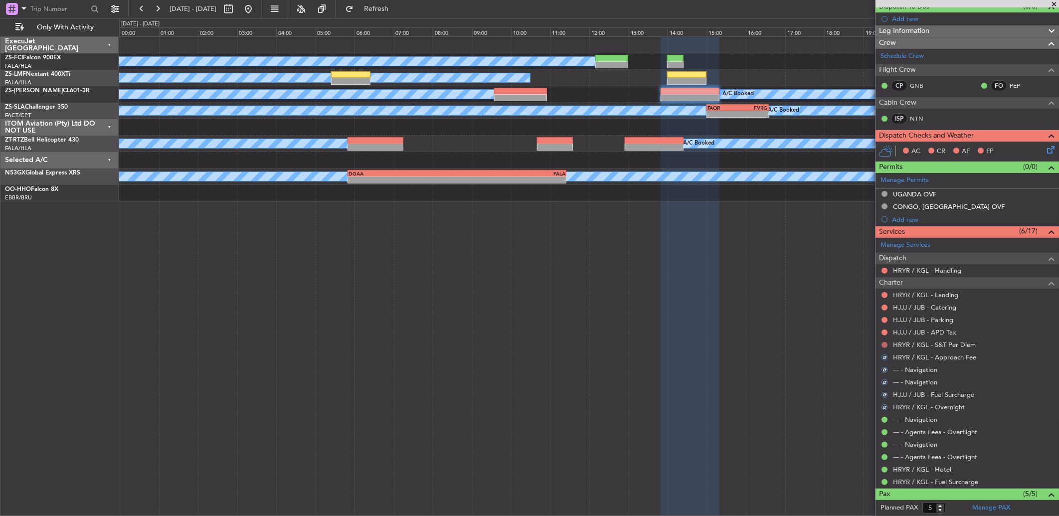
click at [751, 343] on button at bounding box center [885, 345] width 6 height 6
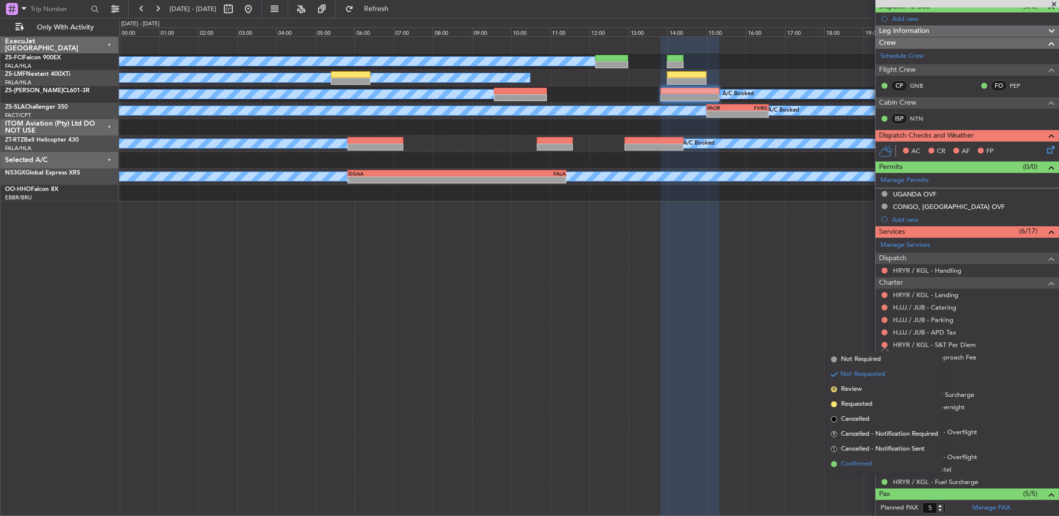
click at [751, 343] on span "Confirmed" at bounding box center [856, 464] width 31 height 10
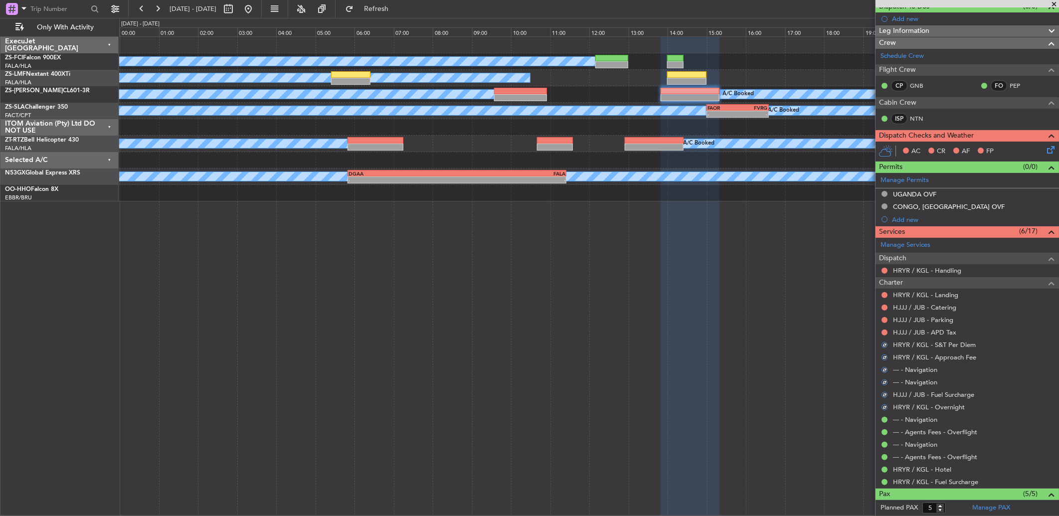
scroll to position [0, 0]
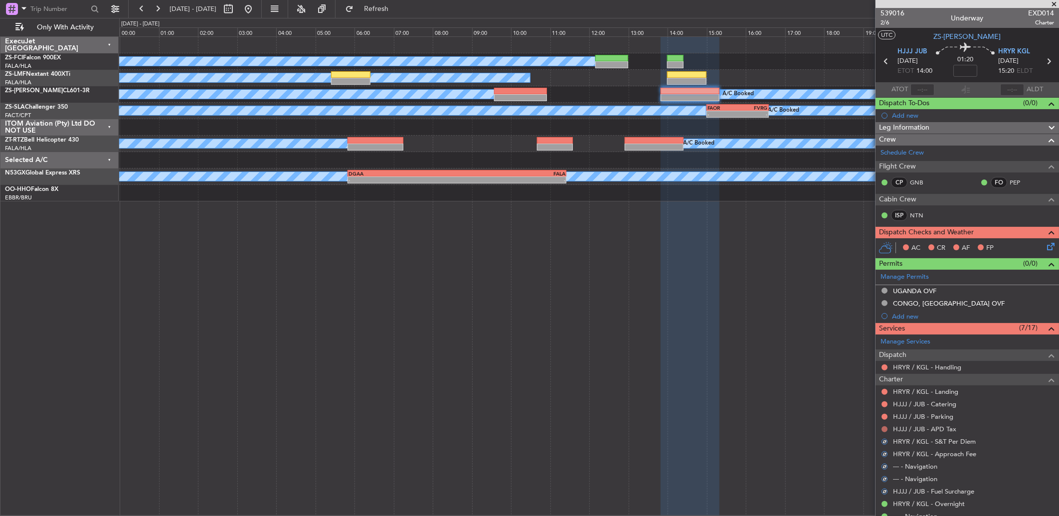
click at [751, 343] on button at bounding box center [885, 429] width 6 height 6
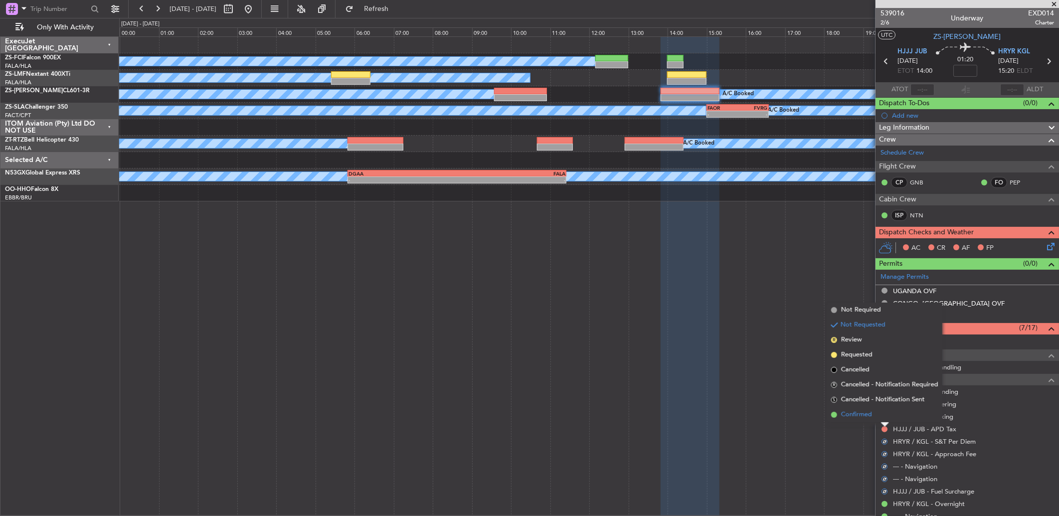
click at [751, 343] on li "Confirmed" at bounding box center [884, 414] width 115 height 15
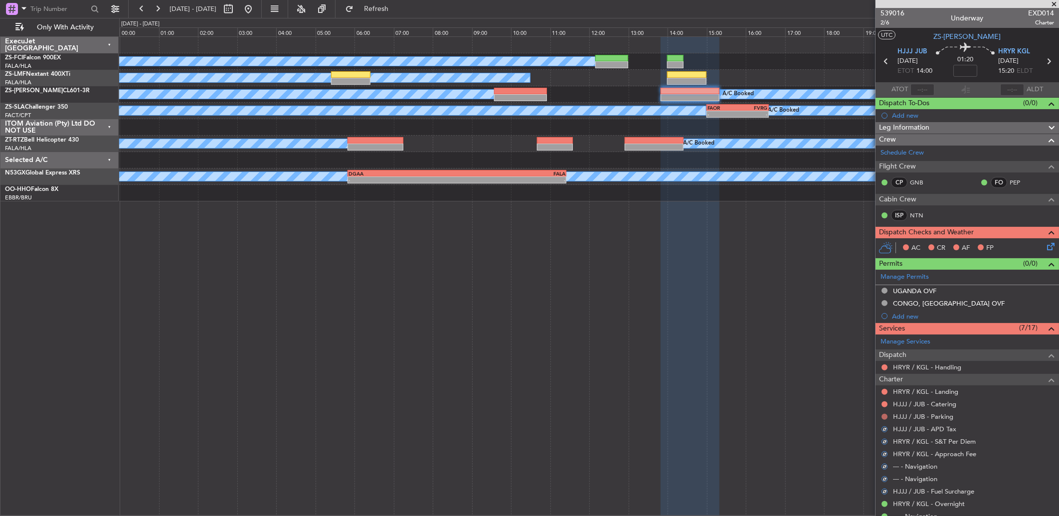
click at [751, 343] on button at bounding box center [885, 417] width 6 height 6
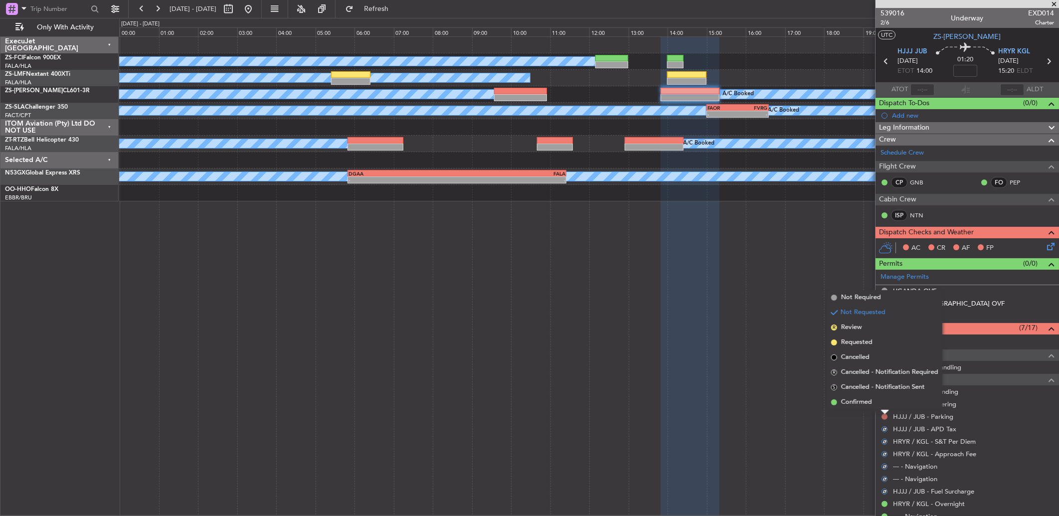
click at [751, 343] on li "Confirmed" at bounding box center [884, 402] width 115 height 15
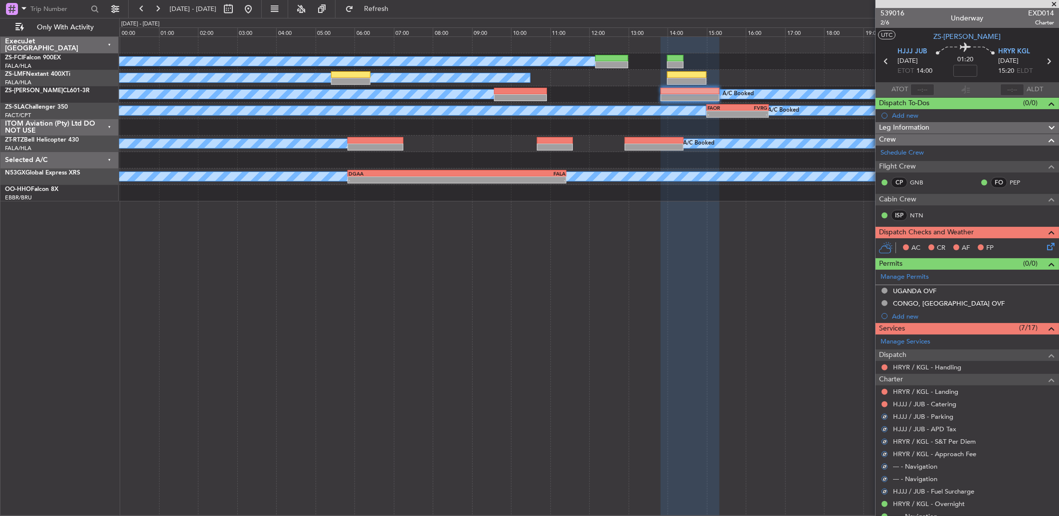
click at [751, 343] on button at bounding box center [885, 404] width 6 height 6
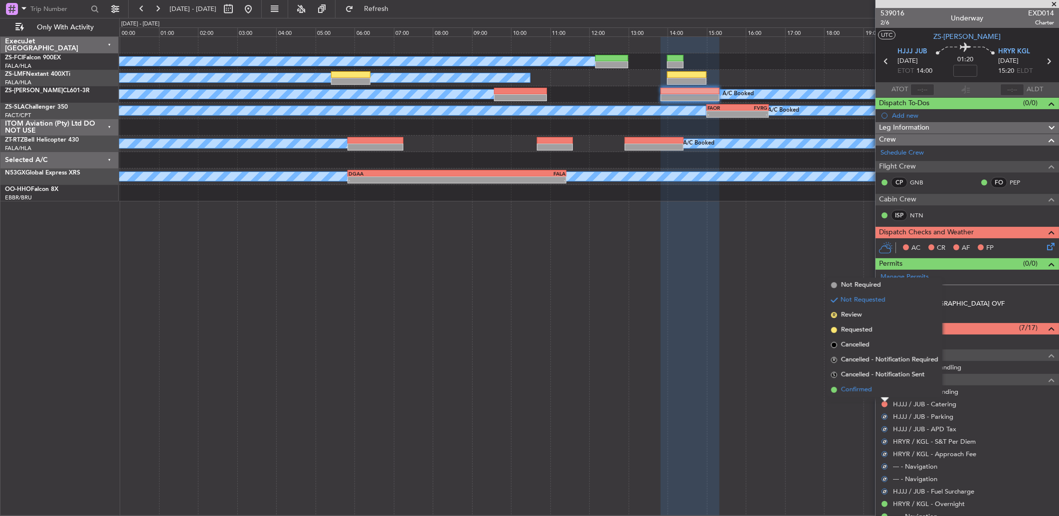
click at [751, 343] on li "Confirmed" at bounding box center [884, 389] width 115 height 15
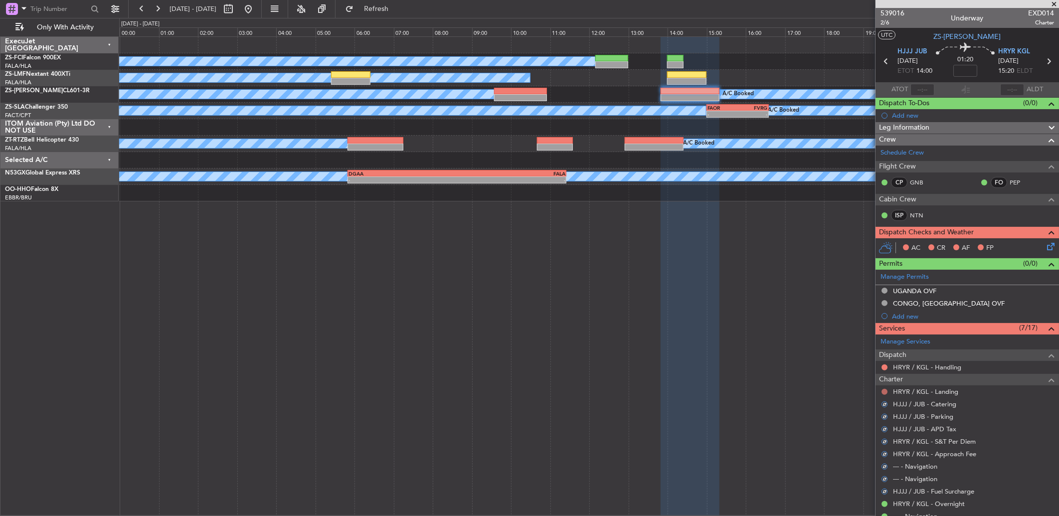
click at [751, 343] on button at bounding box center [885, 392] width 6 height 6
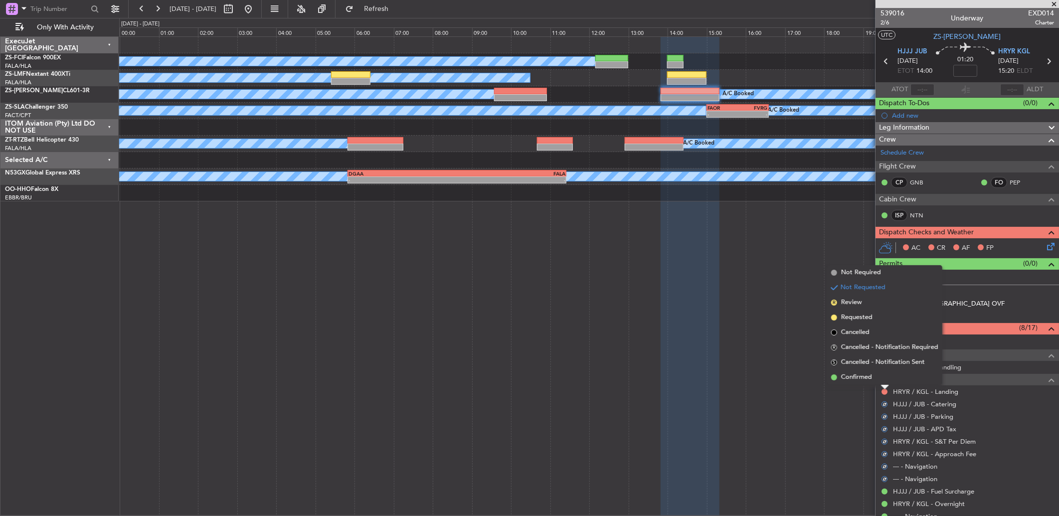
click at [751, 343] on li "Confirmed" at bounding box center [884, 377] width 115 height 15
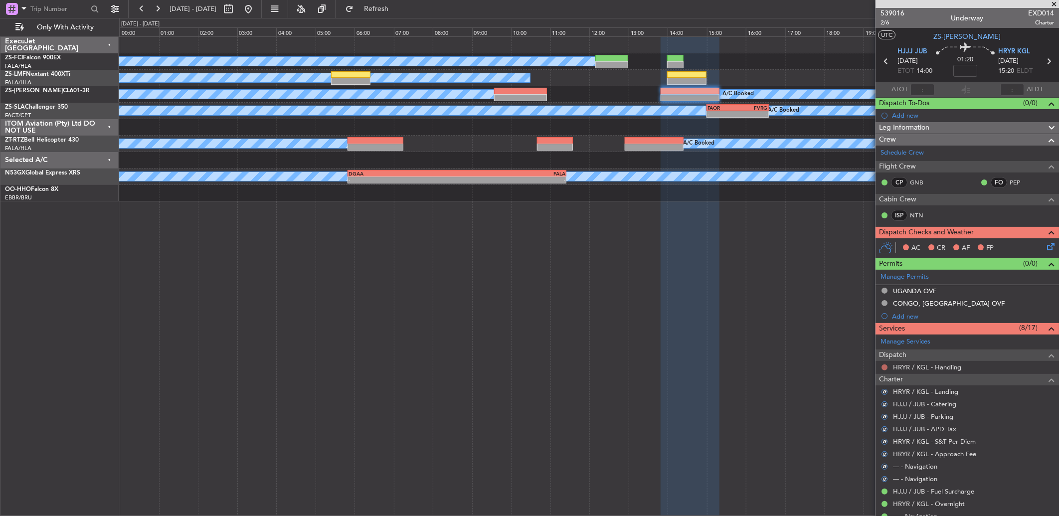
click at [751, 343] on button at bounding box center [885, 368] width 6 height 6
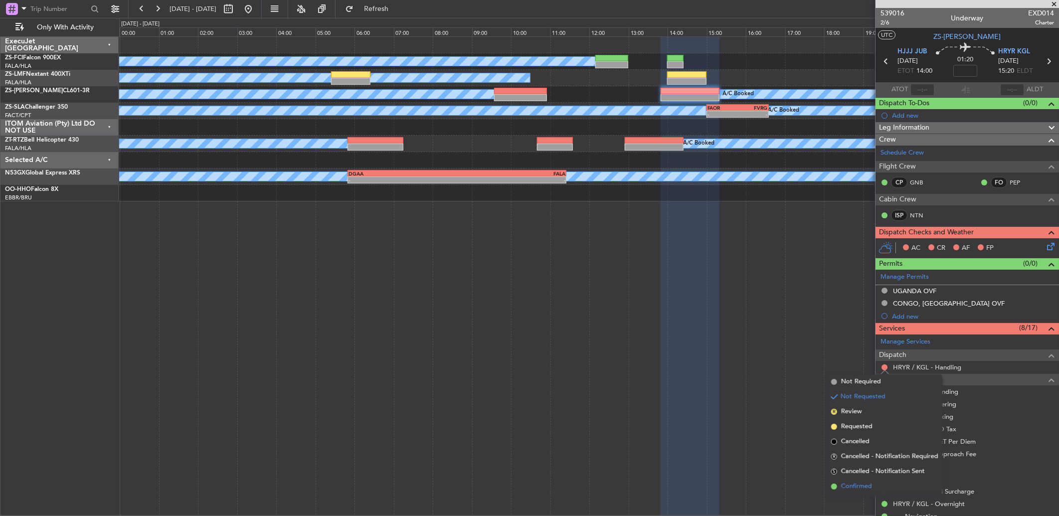
click at [751, 343] on span "Confirmed" at bounding box center [856, 487] width 31 height 10
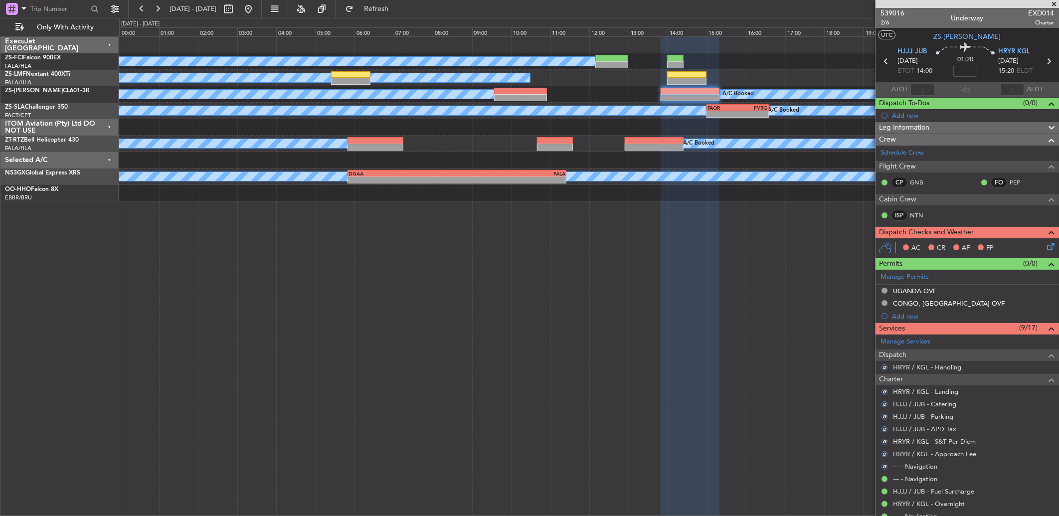
click at [751, 244] on icon at bounding box center [1049, 245] width 8 height 8
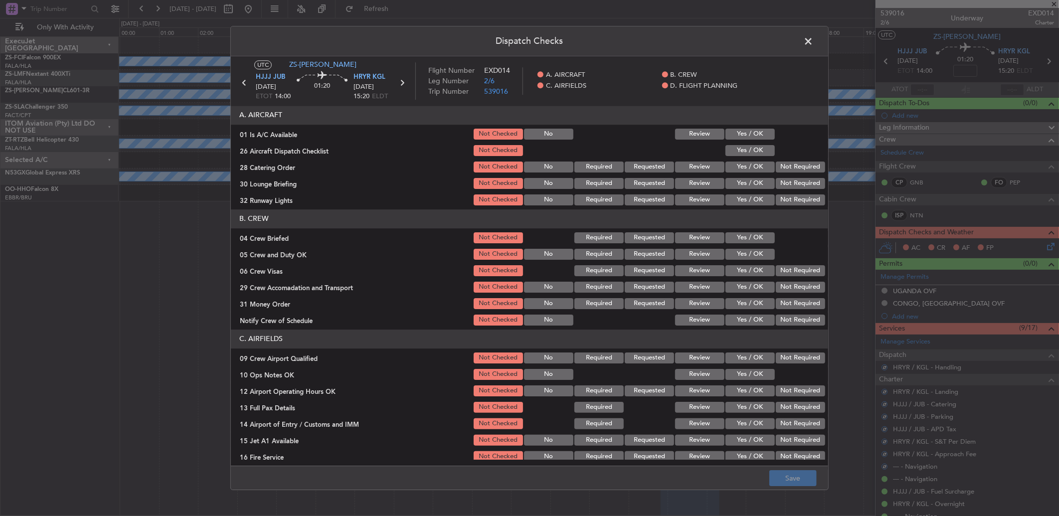
click at [751, 131] on button "Yes / OK" at bounding box center [750, 134] width 49 height 11
click at [751, 140] on button "Yes / OK" at bounding box center [750, 134] width 49 height 11
click at [751, 147] on button "Yes / OK" at bounding box center [750, 150] width 49 height 11
click at [751, 158] on section "A. AIRCRAFT 01 Is A/C Available Not Checked No Review Yes / OK 26 Aircraft Disp…" at bounding box center [529, 156] width 597 height 101
drag, startPoint x: 785, startPoint y: 177, endPoint x: 788, endPoint y: 185, distance: 8.5
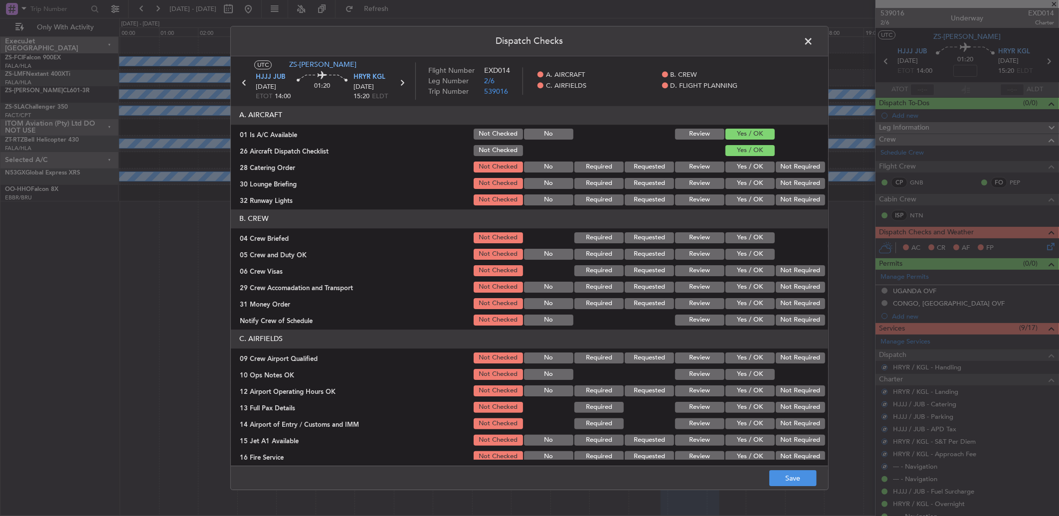
click at [751, 182] on div "Not Required" at bounding box center [799, 184] width 50 height 14
click at [751, 171] on button "Not Required" at bounding box center [800, 167] width 49 height 11
click at [751, 185] on button "Not Required" at bounding box center [800, 183] width 49 height 11
click at [751, 195] on div "Not Required" at bounding box center [799, 200] width 50 height 14
click at [751, 195] on button "Not Required" at bounding box center [800, 199] width 49 height 11
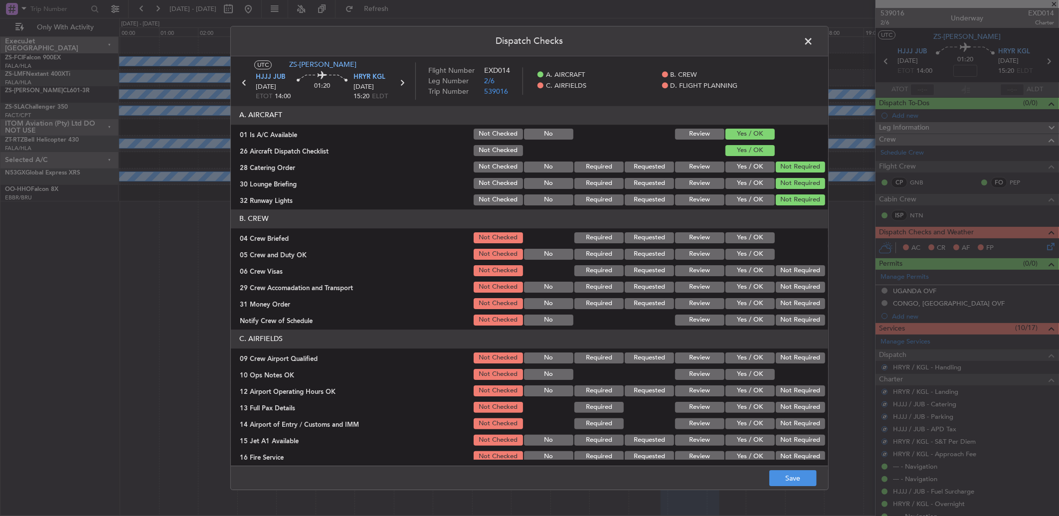
click at [751, 236] on button "Yes / OK" at bounding box center [750, 237] width 49 height 11
click at [751, 251] on button "Yes / OK" at bounding box center [750, 254] width 49 height 11
click at [751, 282] on button "Not Required" at bounding box center [800, 287] width 49 height 11
click at [751, 272] on button "Not Required" at bounding box center [800, 270] width 49 height 11
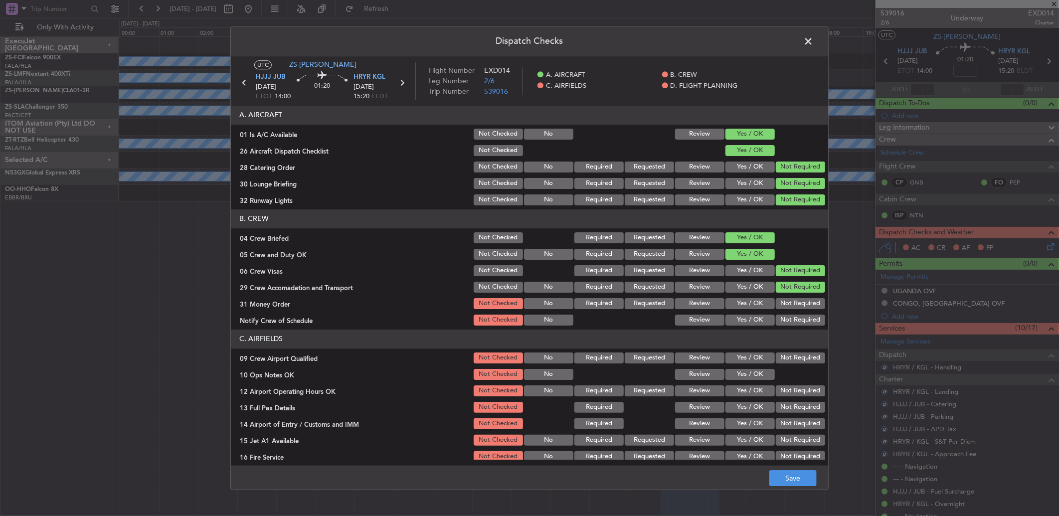
click at [751, 297] on div "Not Required" at bounding box center [799, 304] width 50 height 14
click at [751, 305] on button "Not Required" at bounding box center [800, 303] width 49 height 11
click at [751, 316] on button "Not Required" at bounding box center [800, 320] width 49 height 11
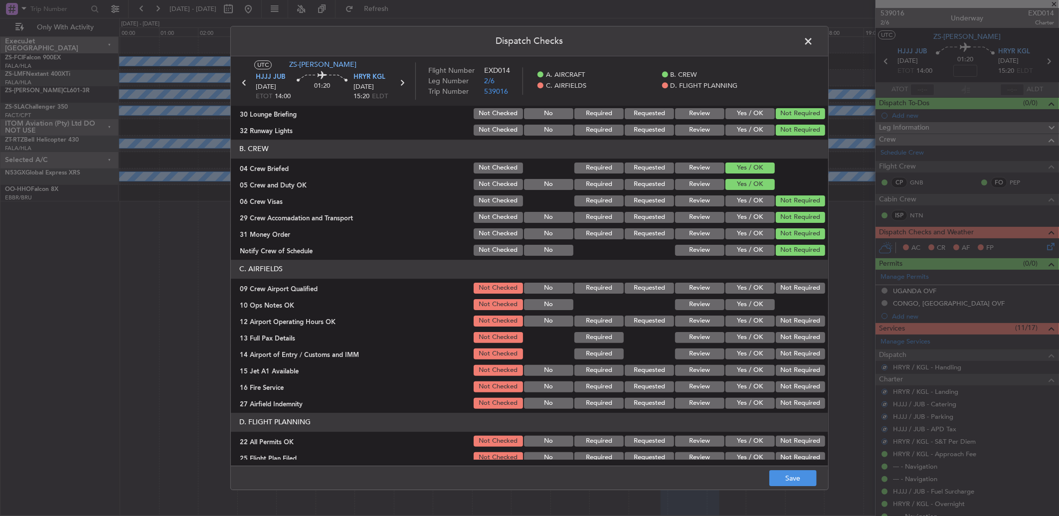
scroll to position [93, 0]
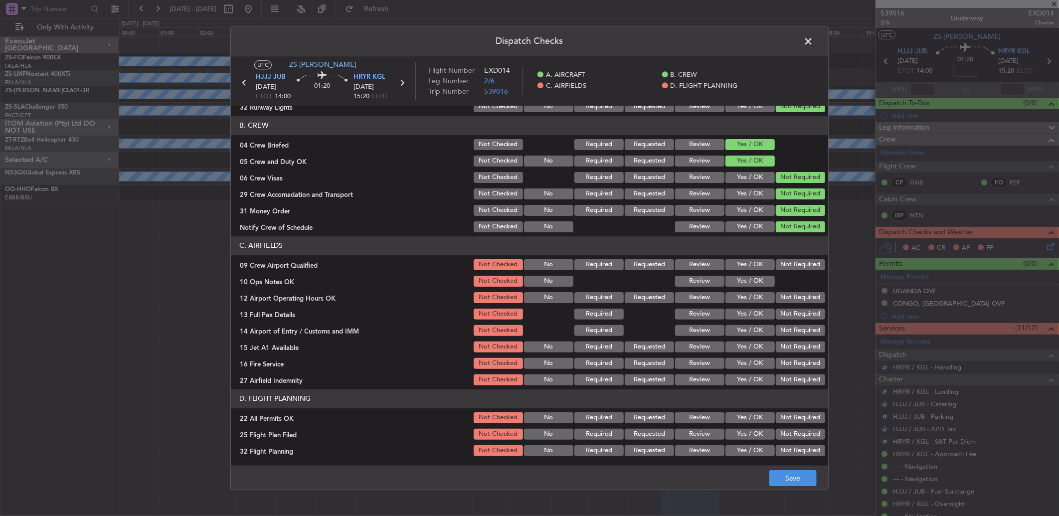
drag, startPoint x: 782, startPoint y: 265, endPoint x: 772, endPoint y: 266, distance: 10.1
click at [751, 265] on button "Not Required" at bounding box center [800, 264] width 49 height 11
click at [744, 281] on button "Yes / OK" at bounding box center [750, 281] width 49 height 11
drag, startPoint x: 753, startPoint y: 286, endPoint x: 772, endPoint y: 302, distance: 24.7
click at [751, 286] on div "Yes / OK" at bounding box center [749, 281] width 50 height 14
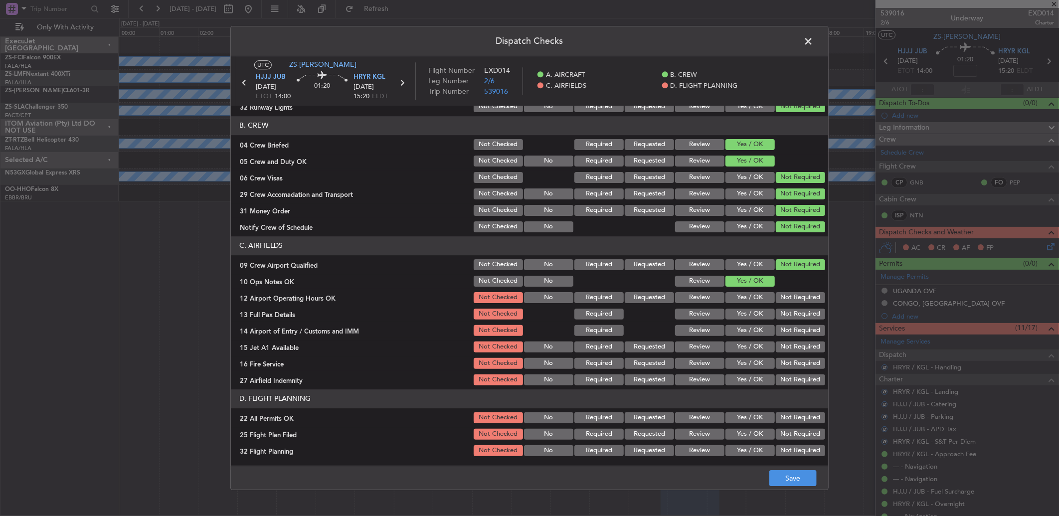
click at [751, 302] on button "Not Required" at bounding box center [800, 297] width 49 height 11
click at [751, 317] on button "Not Required" at bounding box center [800, 314] width 49 height 11
drag, startPoint x: 785, startPoint y: 317, endPoint x: 783, endPoint y: 328, distance: 10.7
click at [751, 319] on div "Not Required" at bounding box center [799, 314] width 50 height 14
click at [751, 333] on button "Not Required" at bounding box center [800, 330] width 49 height 11
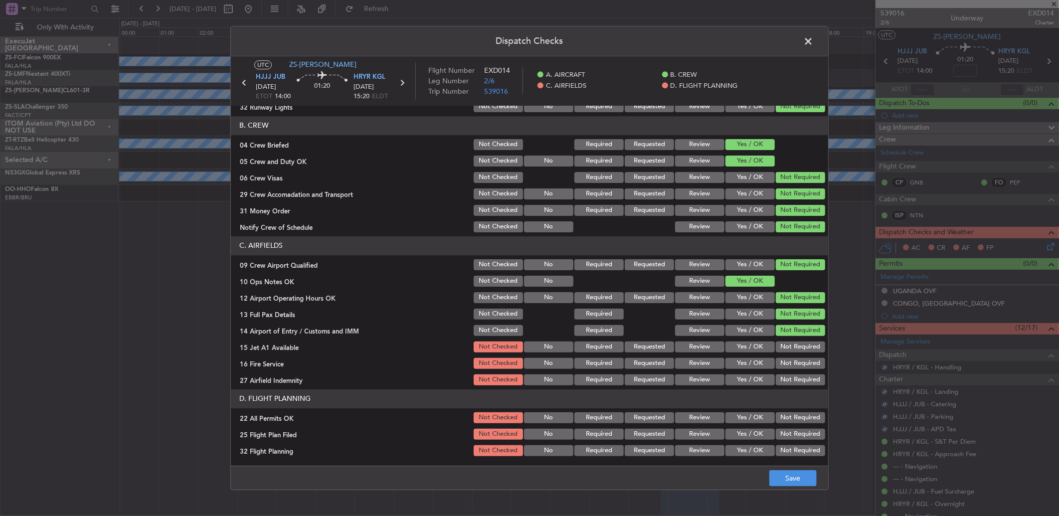
click at [751, 343] on button "Not Required" at bounding box center [800, 347] width 49 height 11
drag, startPoint x: 782, startPoint y: 356, endPoint x: 779, endPoint y: 367, distance: 11.7
click at [751, 343] on div "Not Required" at bounding box center [799, 364] width 50 height 14
click at [751, 343] on button "Not Required" at bounding box center [800, 363] width 49 height 11
click at [751, 343] on article "A. AIRCRAFT 01 Is A/C Available Not Checked No Review Yes / OK 26 Aircraft Disp…" at bounding box center [529, 283] width 597 height 354
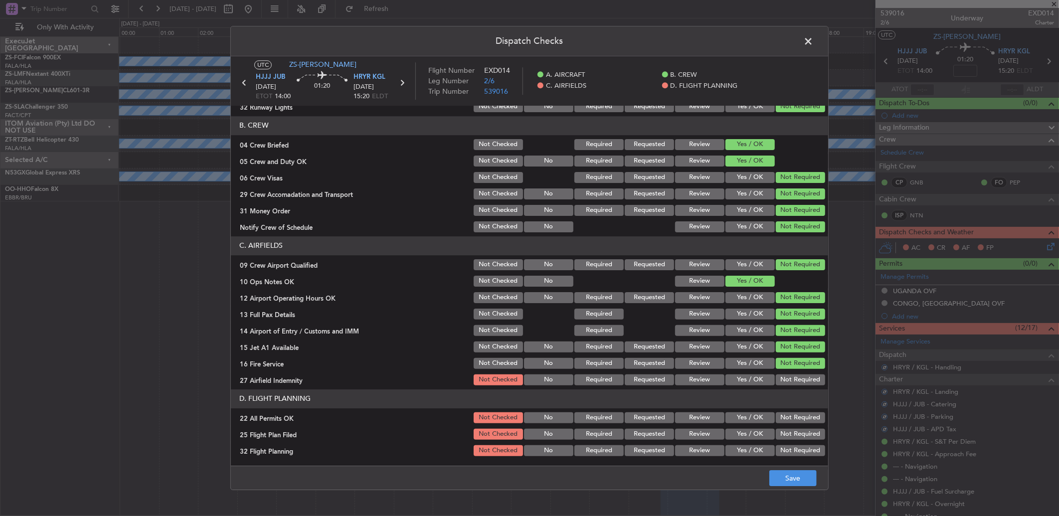
drag, startPoint x: 780, startPoint y: 389, endPoint x: 787, endPoint y: 407, distance: 19.3
click at [751, 343] on button "Not Required" at bounding box center [800, 379] width 49 height 11
click at [751, 343] on button "Not Required" at bounding box center [800, 417] width 49 height 11
click at [713, 343] on button "Review" at bounding box center [699, 434] width 49 height 11
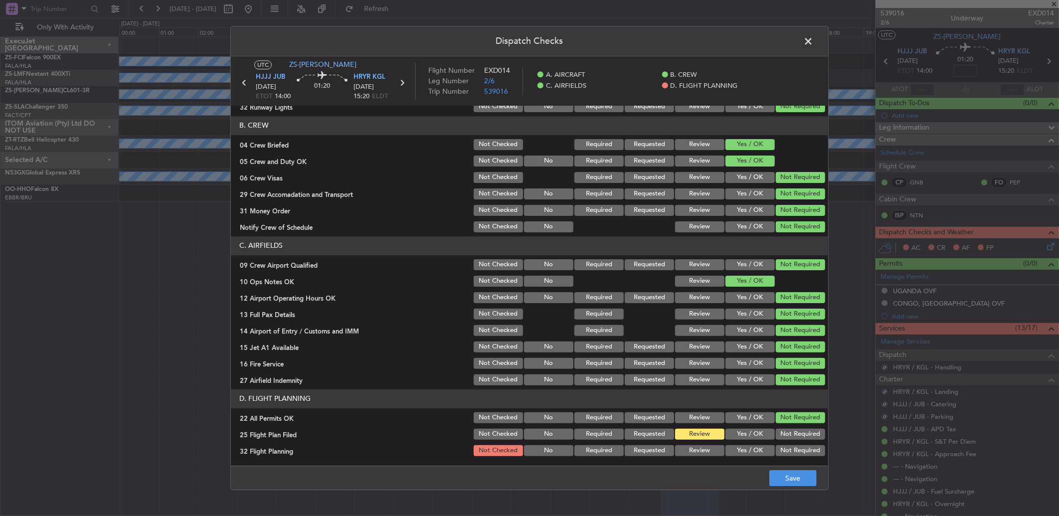
drag, startPoint x: 712, startPoint y: 442, endPoint x: 715, endPoint y: 450, distance: 8.5
click at [713, 343] on section "D. FLIGHT PLANNING 22 All Permits OK Not Checked No Required Requested Review Y…" at bounding box center [529, 423] width 597 height 68
click at [714, 343] on button "Review" at bounding box center [699, 450] width 49 height 11
click at [751, 343] on button "Save" at bounding box center [792, 478] width 47 height 16
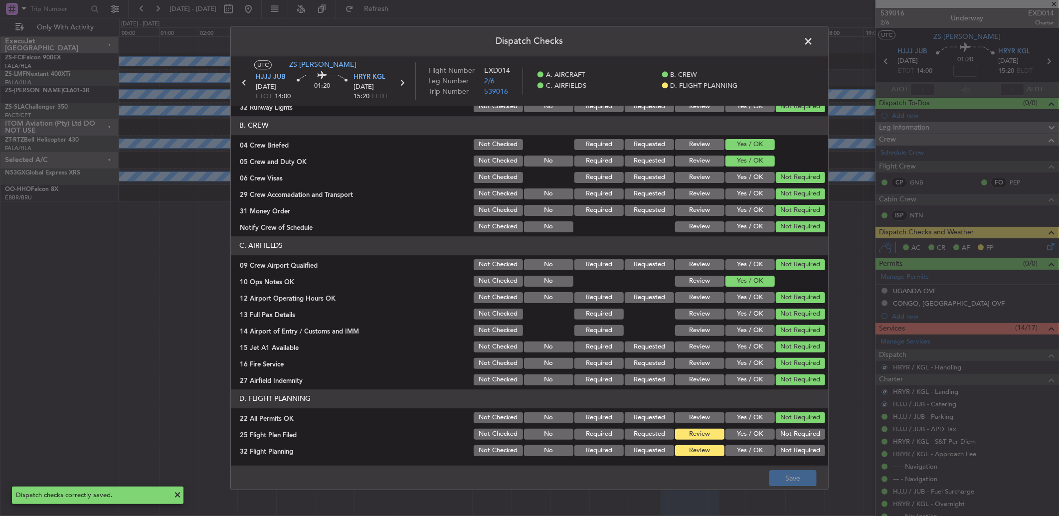
click at [751, 40] on span at bounding box center [813, 44] width 0 height 20
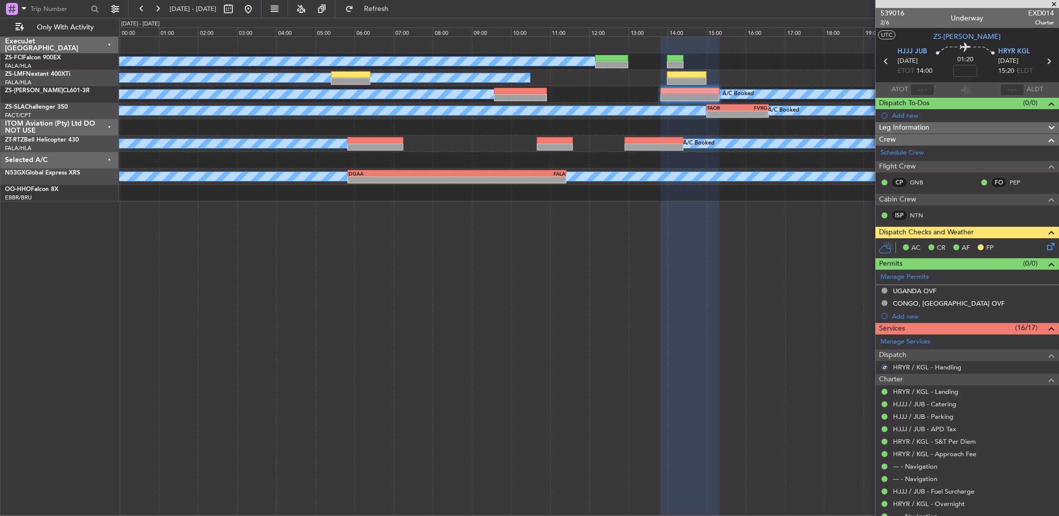
click at [751, 246] on icon at bounding box center [1049, 245] width 8 height 8
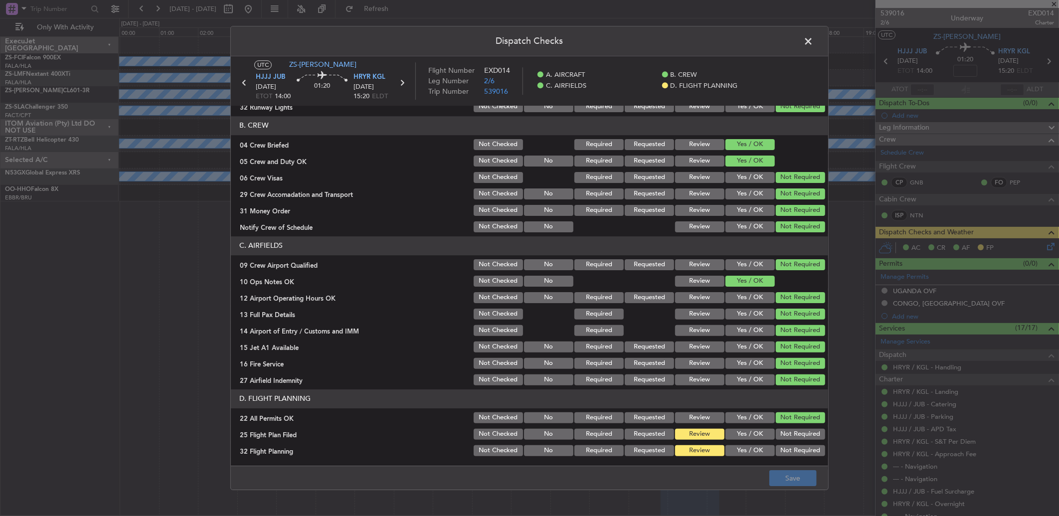
click at [751, 343] on button "Yes / OK" at bounding box center [750, 434] width 49 height 11
click at [751, 343] on button "Yes / OK" at bounding box center [750, 450] width 49 height 11
click at [751, 343] on button "Save" at bounding box center [792, 478] width 47 height 16
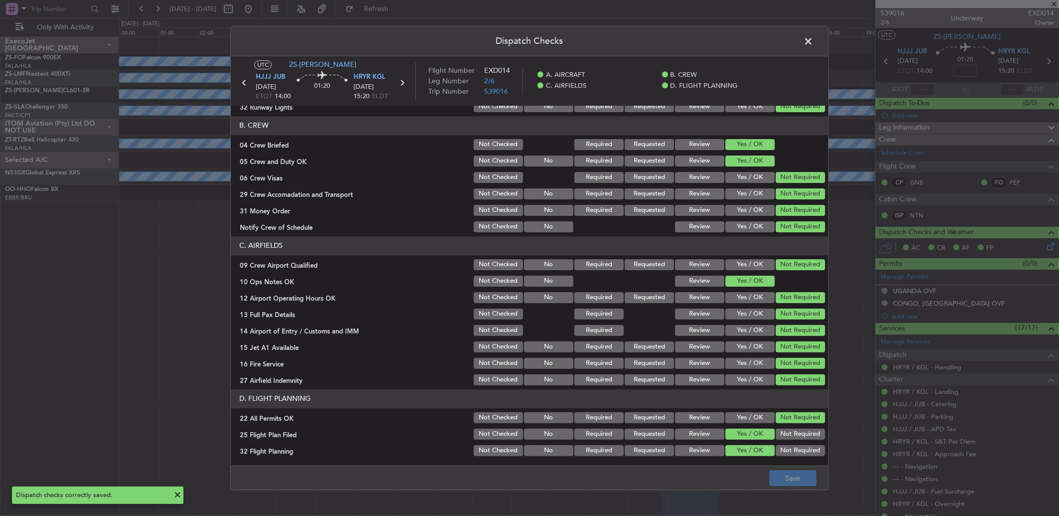
click at [751, 40] on span at bounding box center [813, 44] width 0 height 20
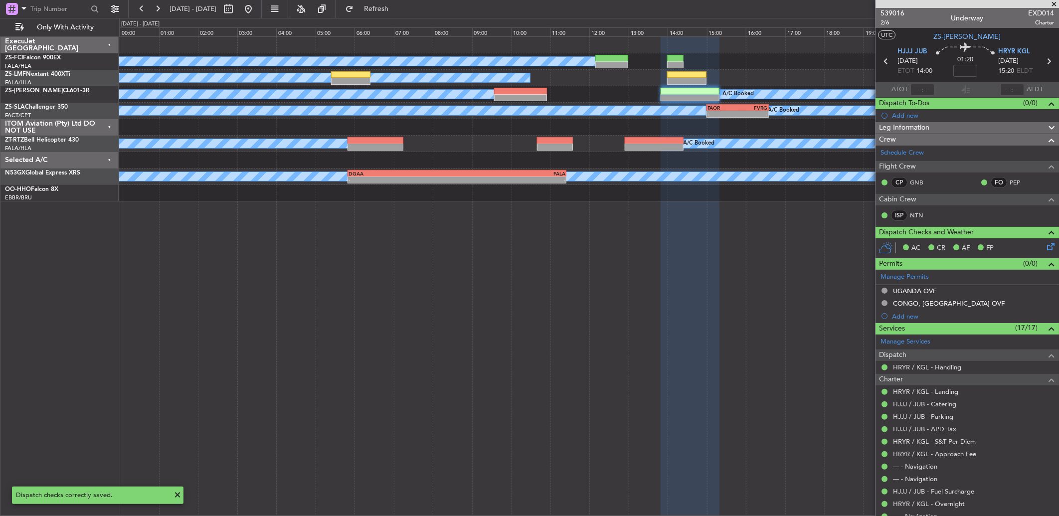
click at [751, 60] on icon at bounding box center [886, 61] width 13 height 13
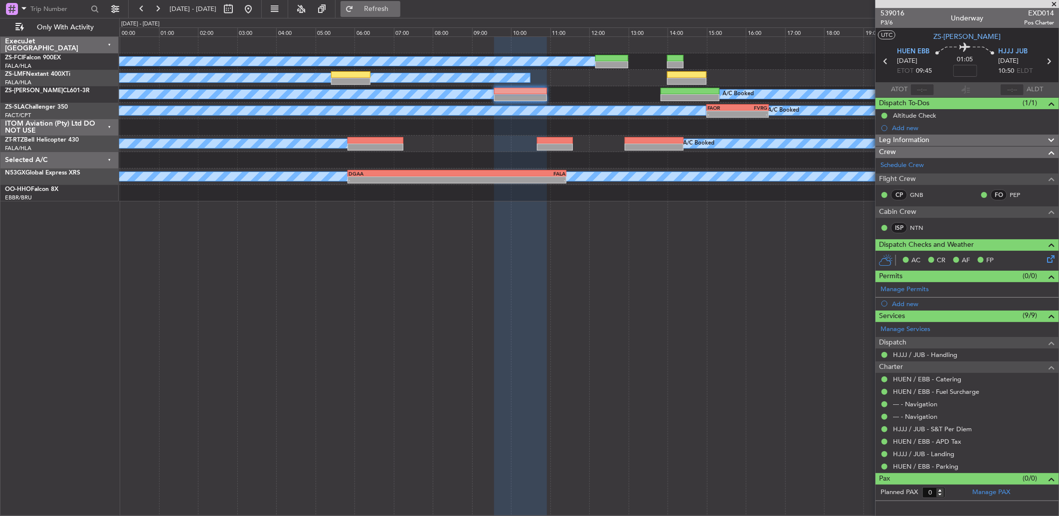
click at [387, 10] on span "Refresh" at bounding box center [377, 8] width 42 height 7
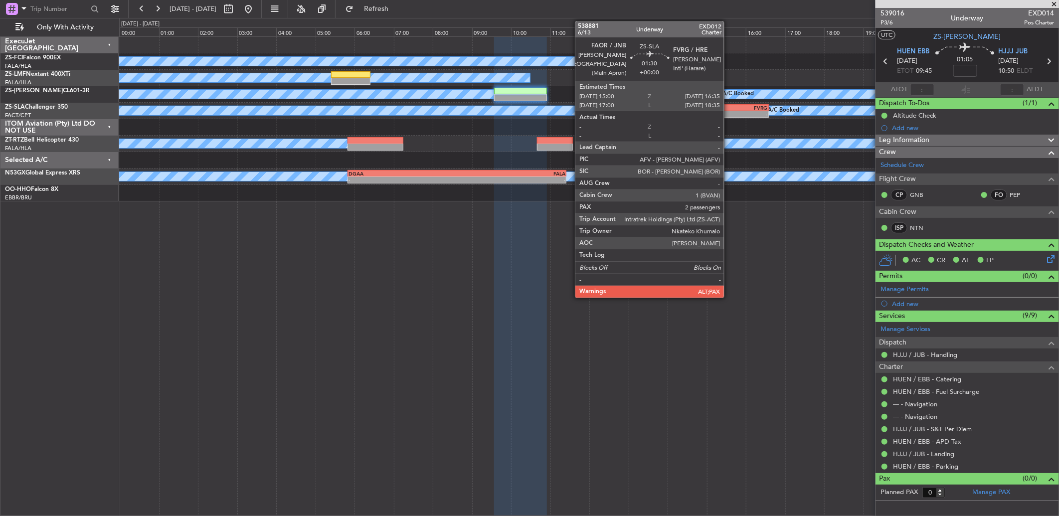
click at [729, 115] on div "-" at bounding box center [723, 114] width 30 height 6
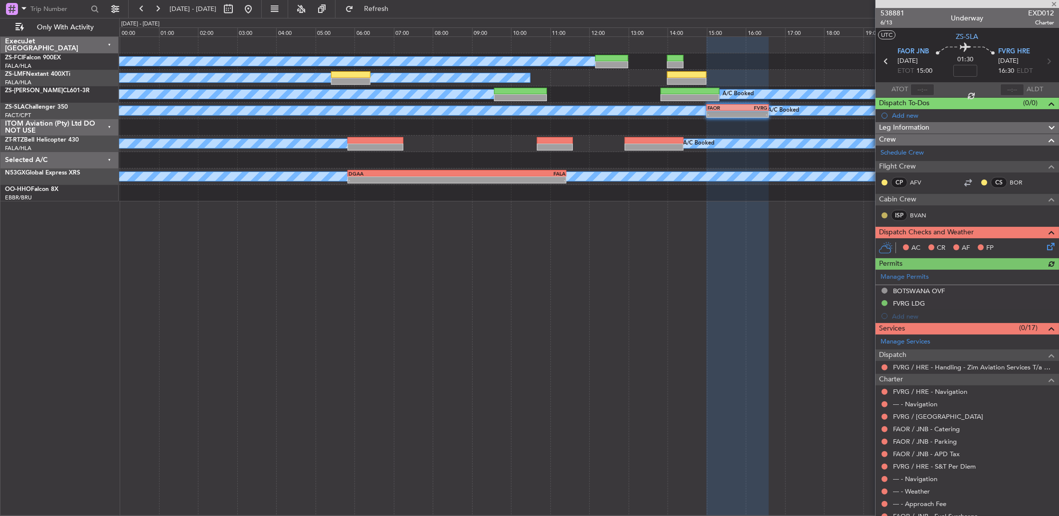
click at [751, 213] on button at bounding box center [885, 215] width 6 height 6
click at [751, 247] on span "Acknowledged" at bounding box center [887, 245] width 44 height 10
click at [751, 180] on nimbus-traffic-light at bounding box center [885, 183] width 8 height 8
click at [751, 182] on button at bounding box center [885, 183] width 6 height 6
click at [751, 212] on span "Acknowledged" at bounding box center [887, 211] width 44 height 10
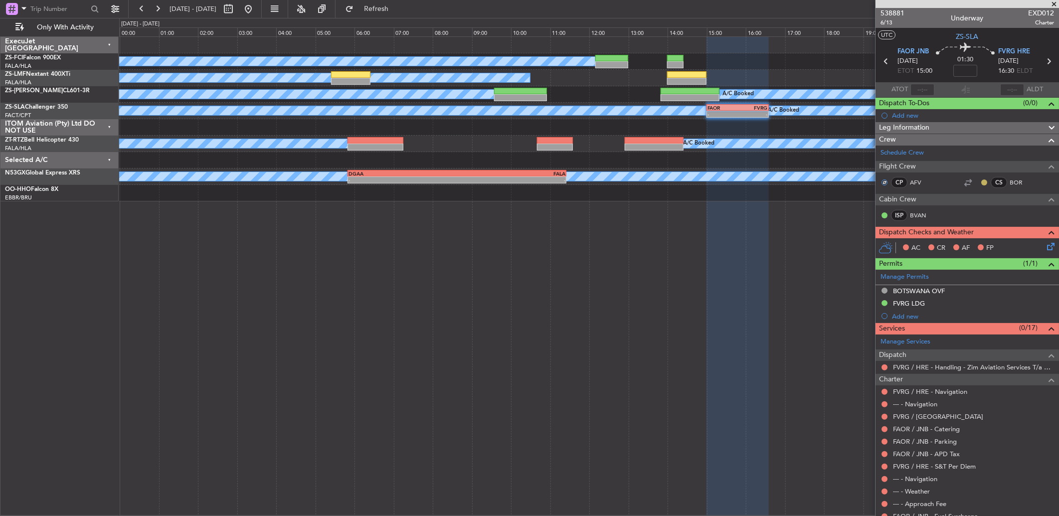
click at [751, 181] on button at bounding box center [984, 183] width 6 height 6
click at [751, 210] on span "Acknowledged" at bounding box center [979, 211] width 44 height 10
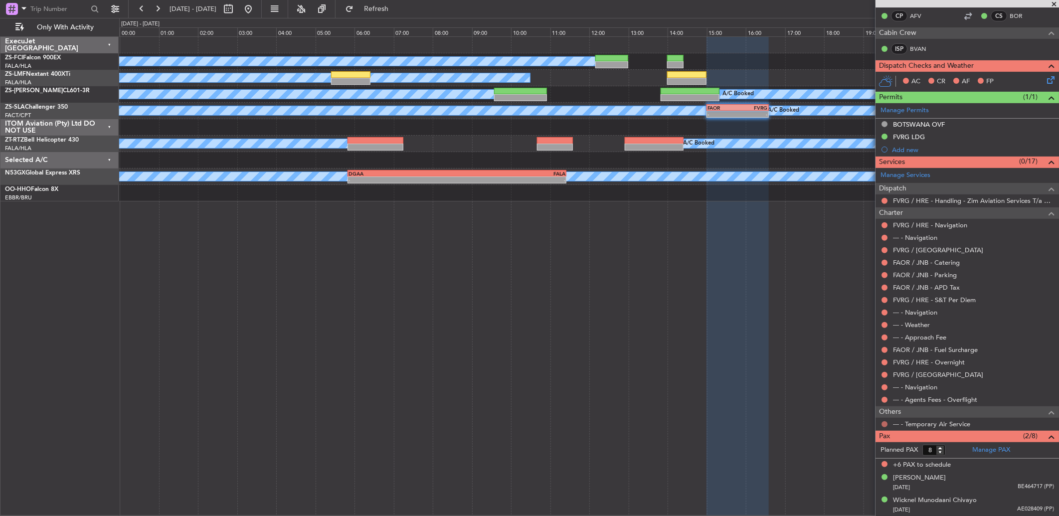
click at [751, 343] on button at bounding box center [885, 424] width 6 height 6
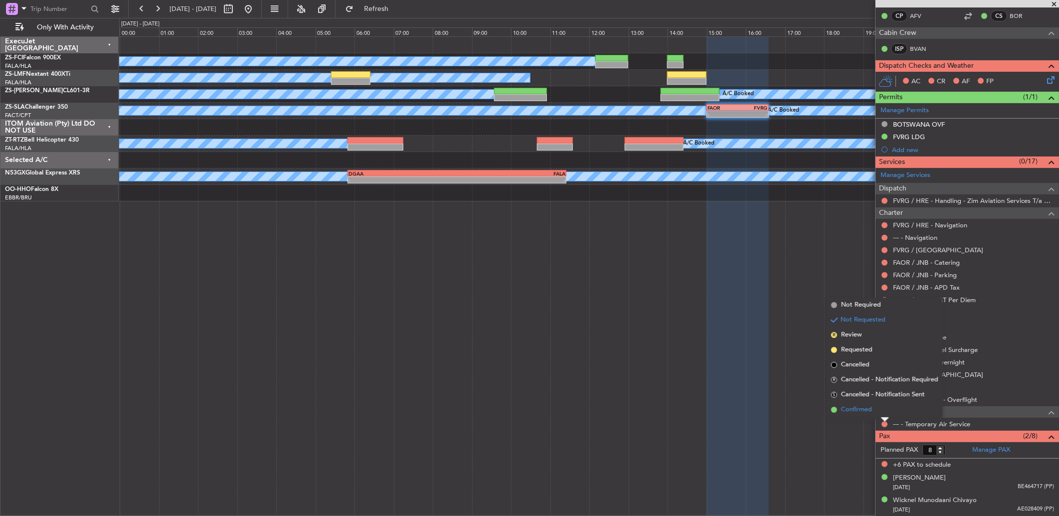
click at [751, 343] on li "Confirmed" at bounding box center [884, 409] width 115 height 15
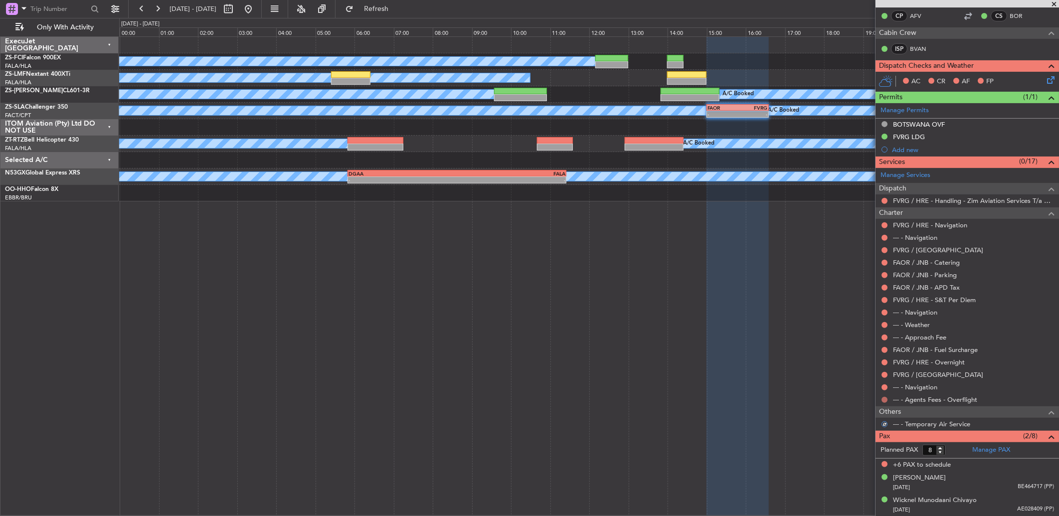
click at [751, 343] on button at bounding box center [885, 400] width 6 height 6
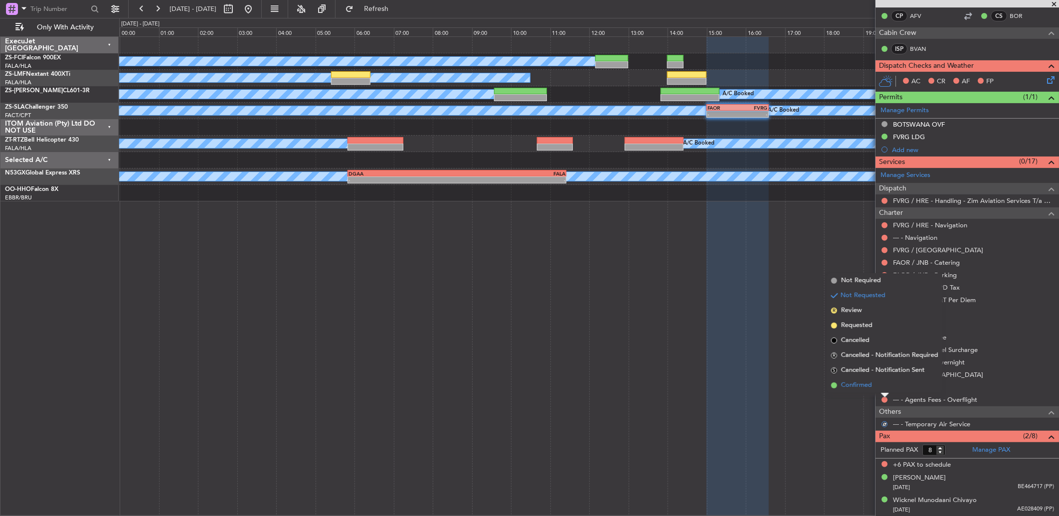
click at [751, 343] on li "Confirmed" at bounding box center [884, 385] width 115 height 15
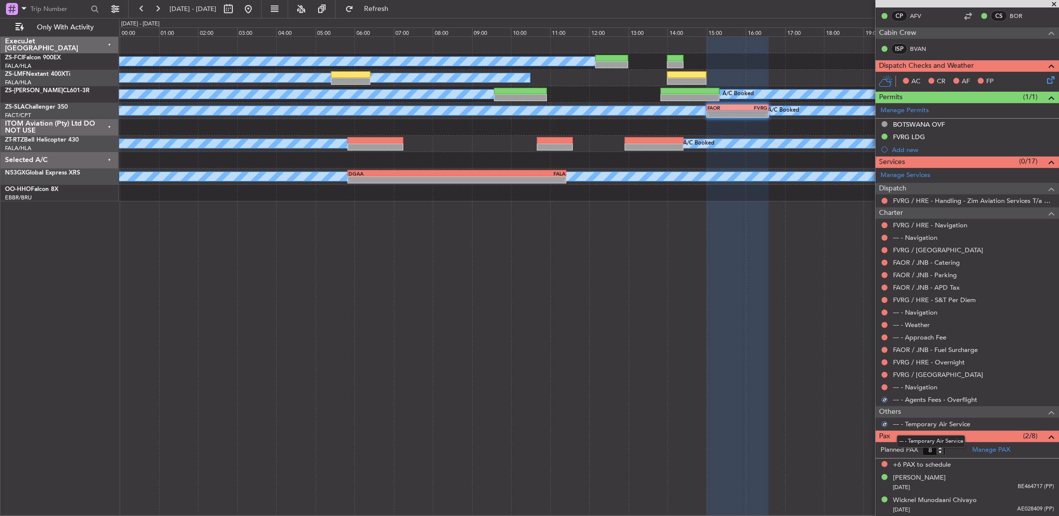
click at [751, 343] on mat-tooltip-component "--- - Temporary Air Service" at bounding box center [931, 441] width 82 height 26
drag, startPoint x: 942, startPoint y: 452, endPoint x: 954, endPoint y: 447, distance: 12.5
click at [751, 343] on form "Planned PAX 8" at bounding box center [922, 450] width 92 height 16
click at [751, 343] on input "7" at bounding box center [933, 450] width 23 height 11
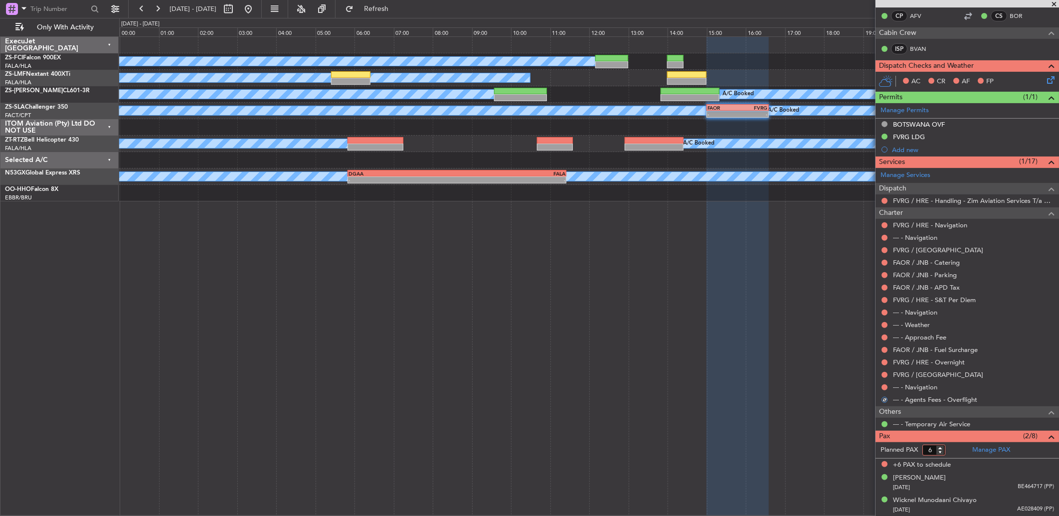
type input "6"
click at [751, 343] on input "6" at bounding box center [933, 450] width 23 height 11
click at [751, 343] on button at bounding box center [885, 387] width 6 height 6
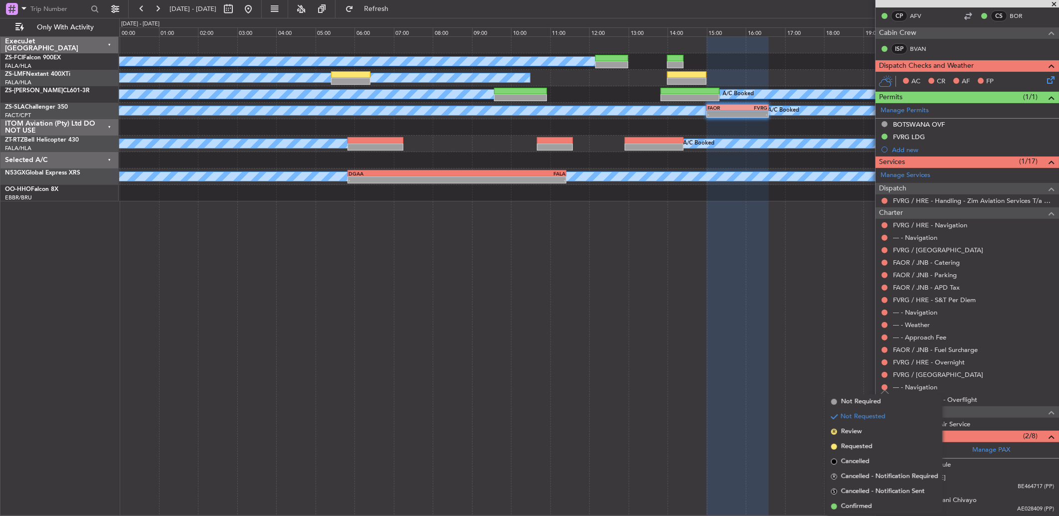
click at [751, 343] on span "Confirmed" at bounding box center [856, 507] width 31 height 10
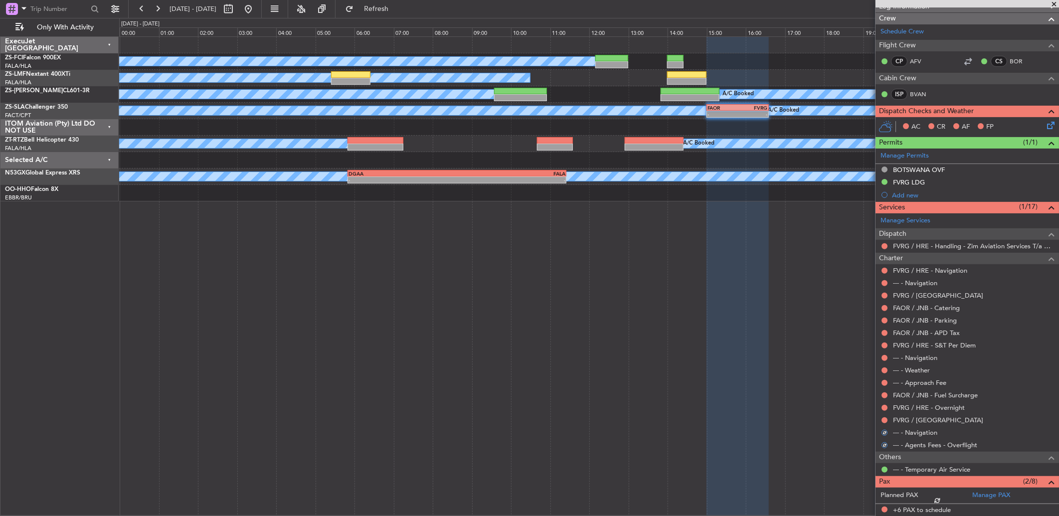
scroll to position [56, 0]
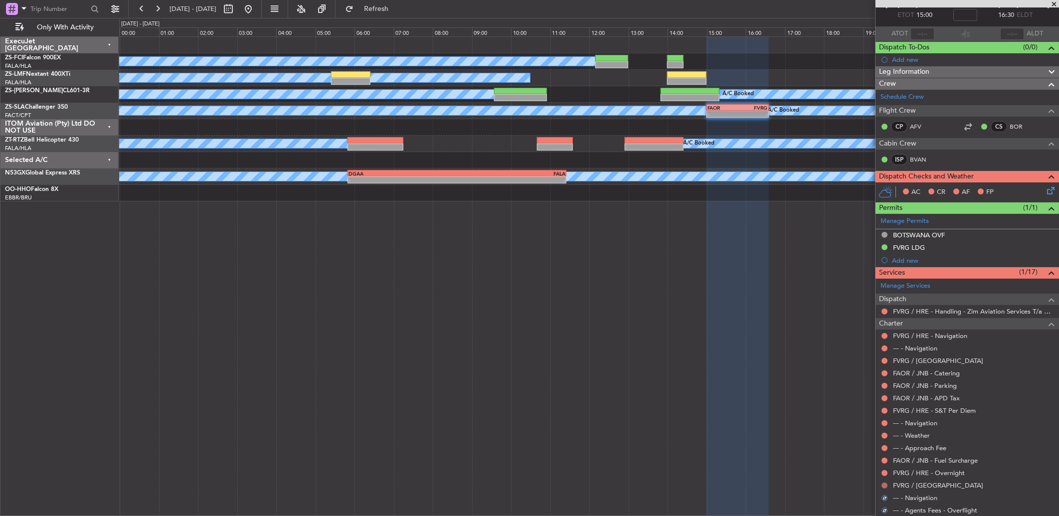
click at [751, 343] on button at bounding box center [885, 486] width 6 height 6
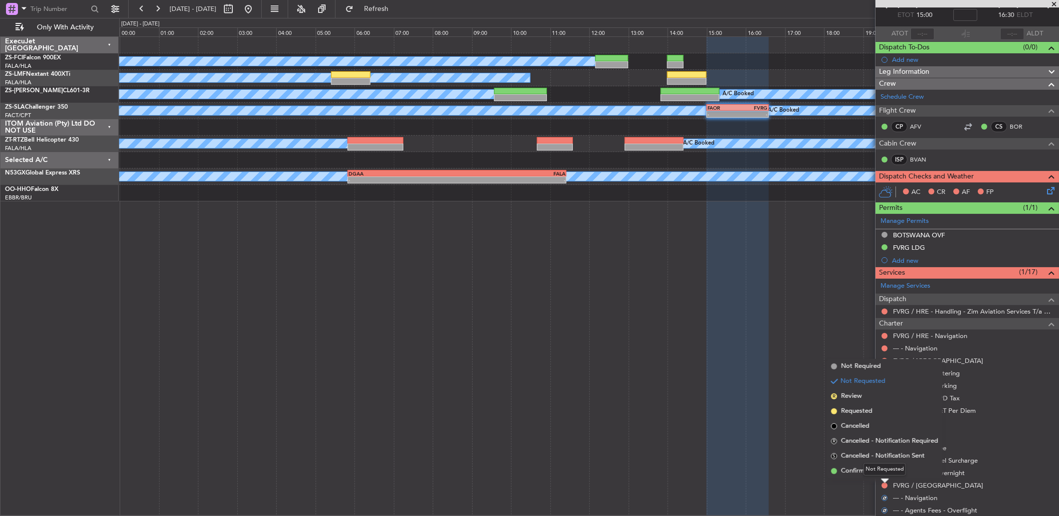
click at [751, 343] on div "Not Requested" at bounding box center [885, 469] width 42 height 12
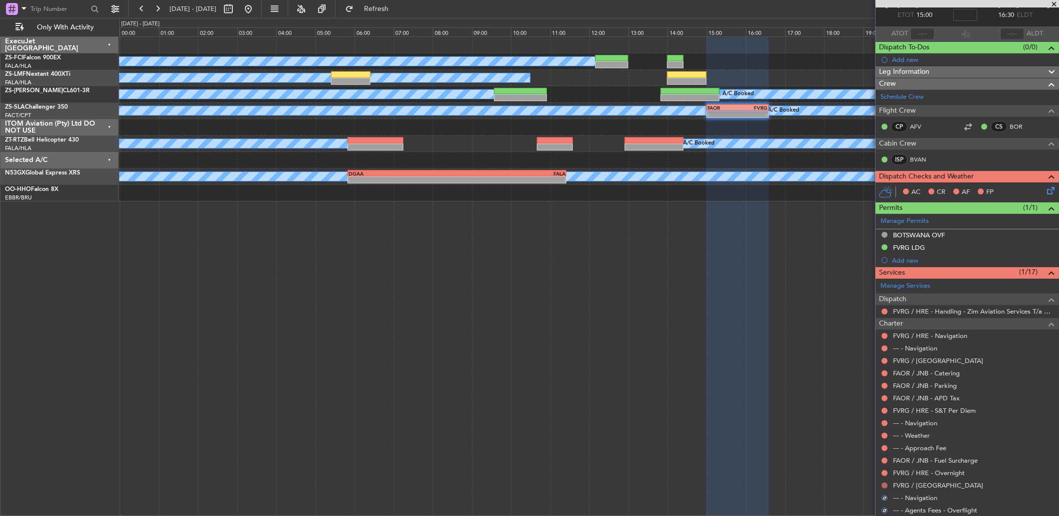
click at [751, 343] on button at bounding box center [885, 486] width 6 height 6
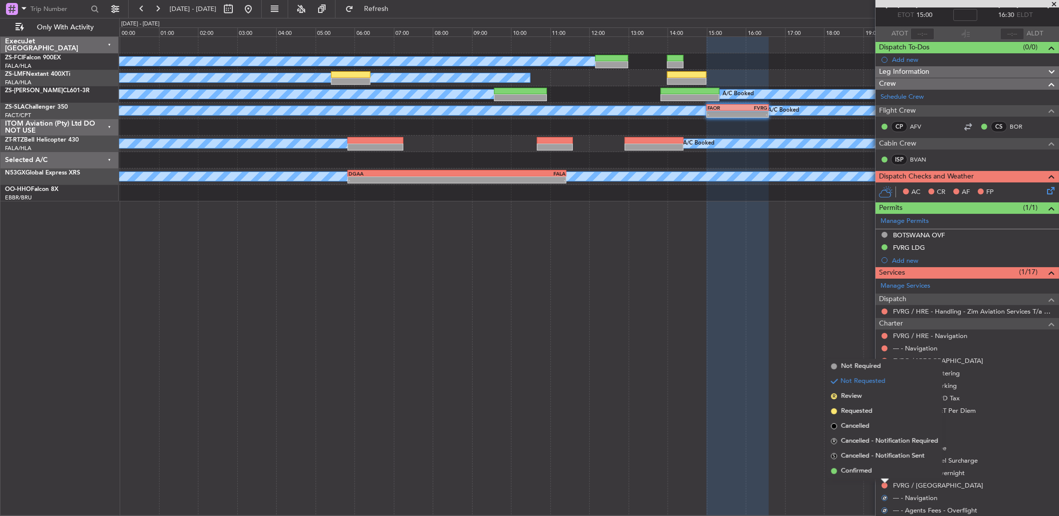
click at [751, 343] on span "Confirmed" at bounding box center [856, 471] width 31 height 10
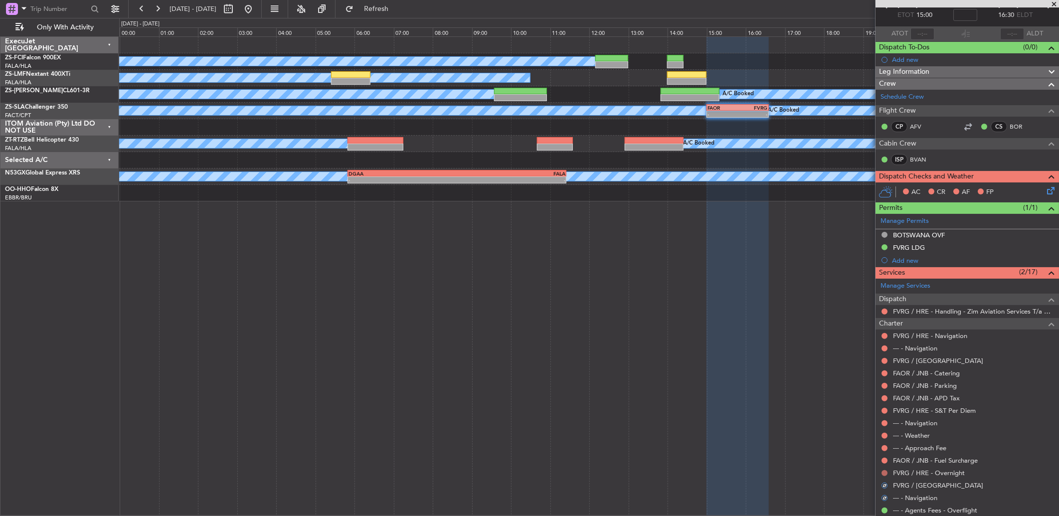
click at [751, 343] on button at bounding box center [885, 473] width 6 height 6
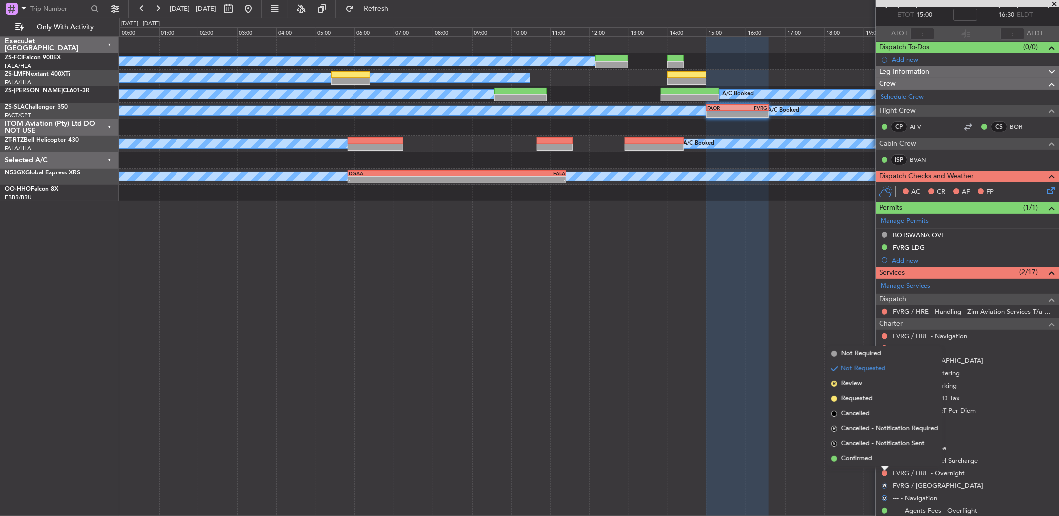
click at [751, 343] on span "Confirmed" at bounding box center [856, 459] width 31 height 10
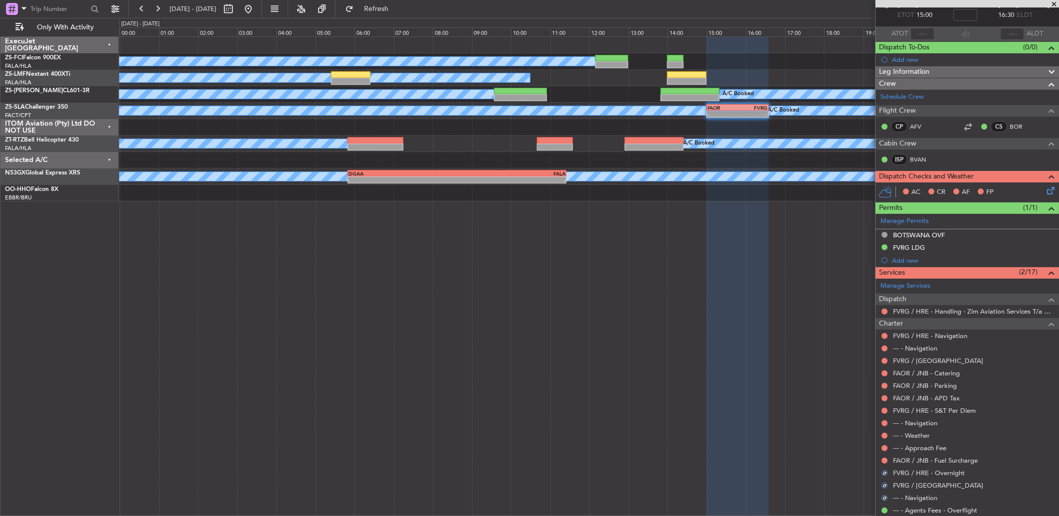
click at [751, 343] on div "FAOR / JNB - Fuel Surcharge" at bounding box center [967, 460] width 183 height 12
click at [751, 343] on mat-tooltip-component "Not Requested" at bounding box center [885, 477] width 56 height 26
click at [751, 343] on button at bounding box center [885, 461] width 6 height 6
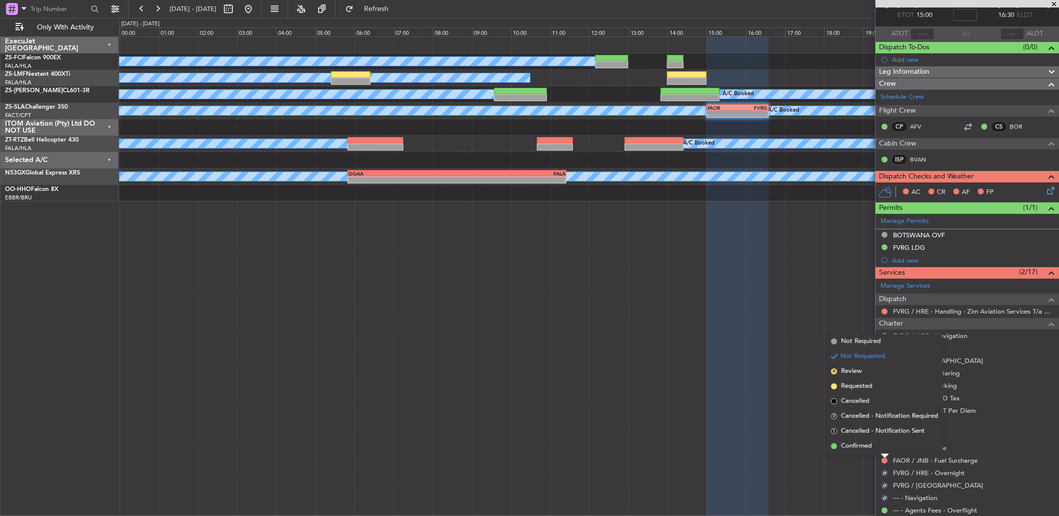
click at [751, 343] on li "Confirmed" at bounding box center [884, 446] width 115 height 15
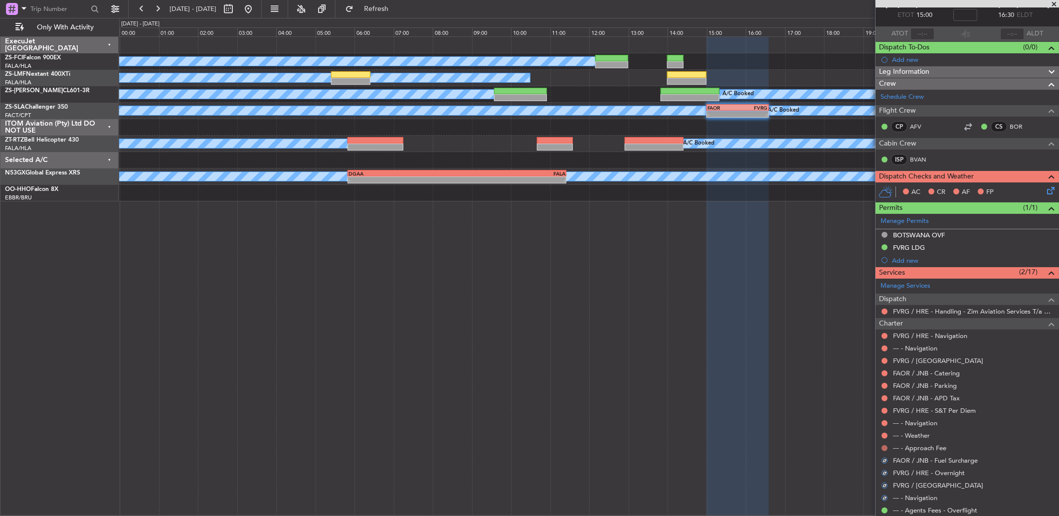
click at [751, 343] on button at bounding box center [885, 448] width 6 height 6
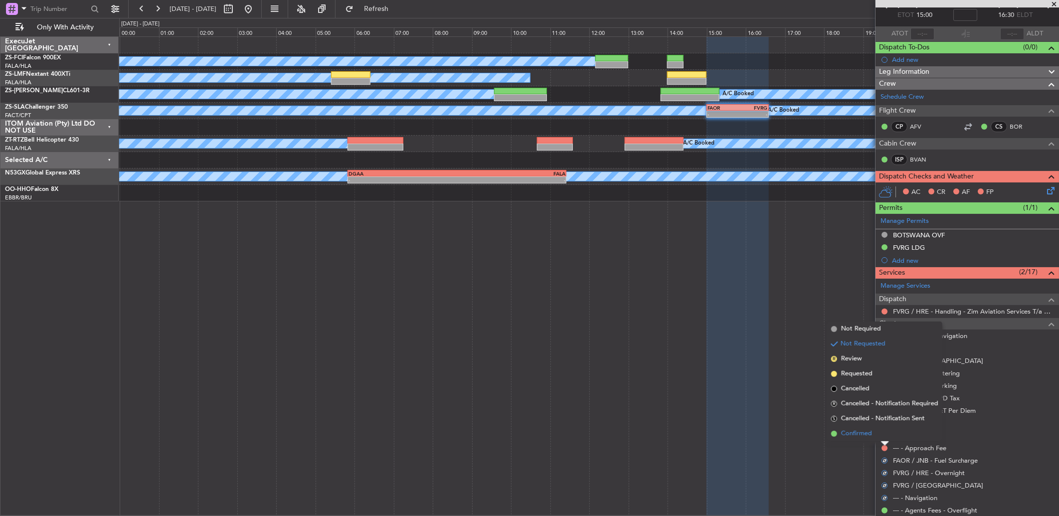
click at [751, 343] on li "Confirmed" at bounding box center [884, 433] width 115 height 15
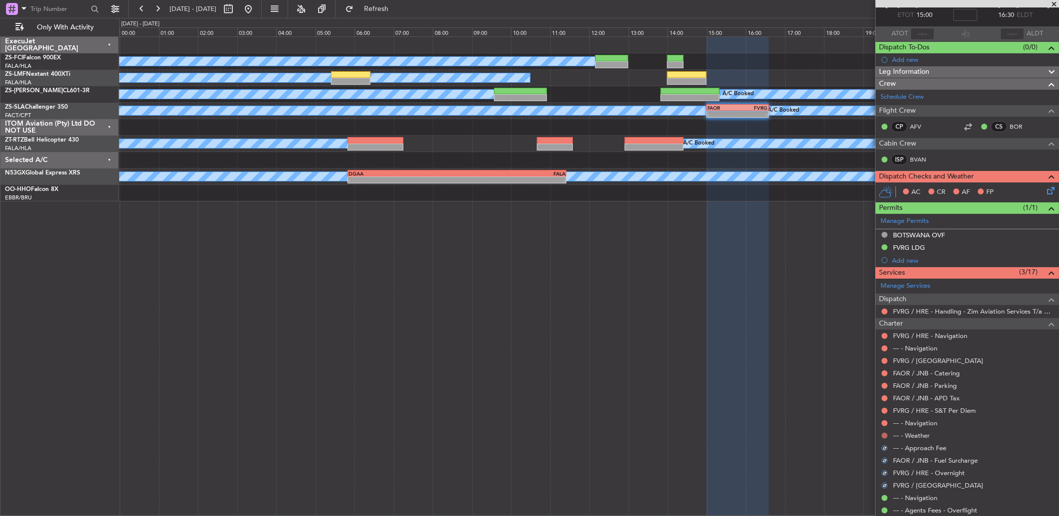
click at [751, 343] on button at bounding box center [885, 436] width 6 height 6
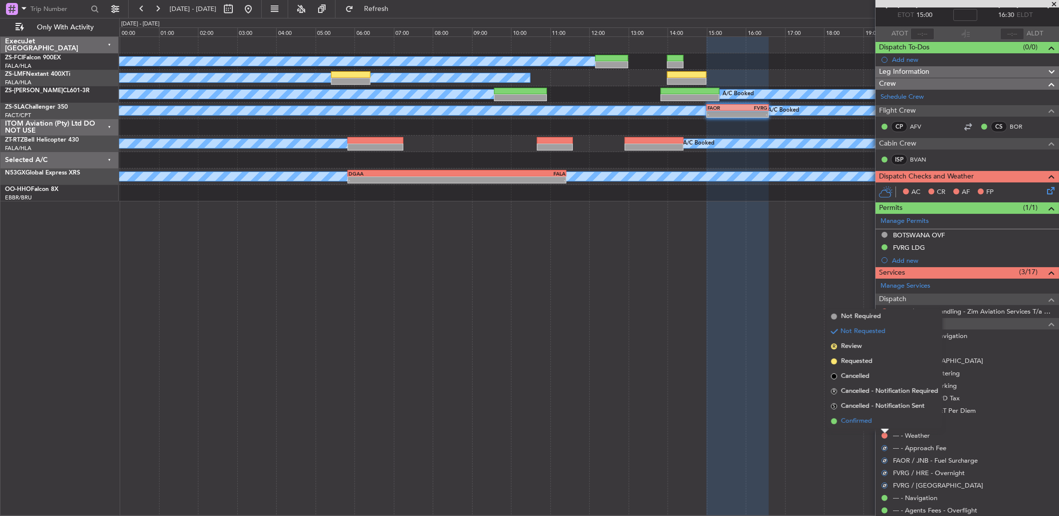
click at [751, 343] on li "Confirmed" at bounding box center [884, 421] width 115 height 15
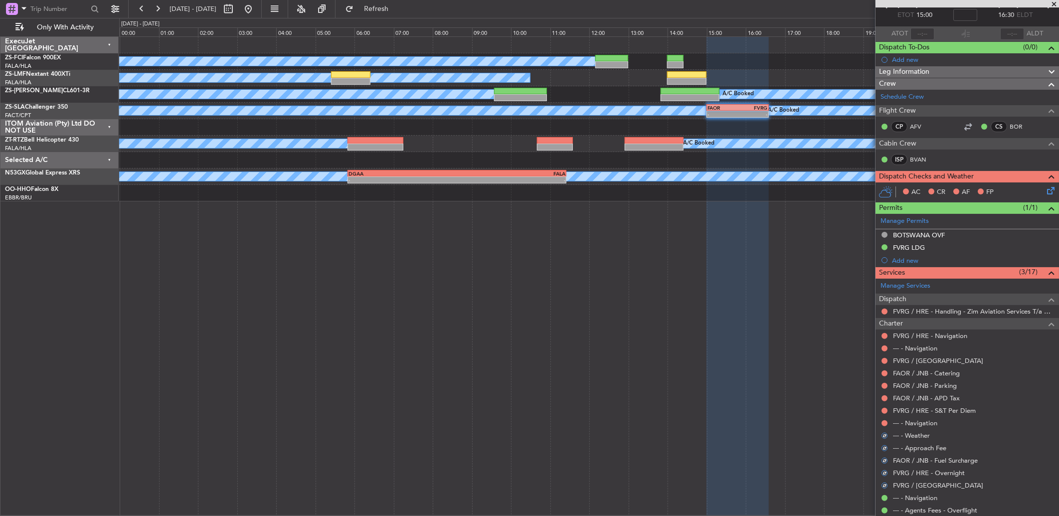
click at [751, 343] on button at bounding box center [885, 423] width 6 height 6
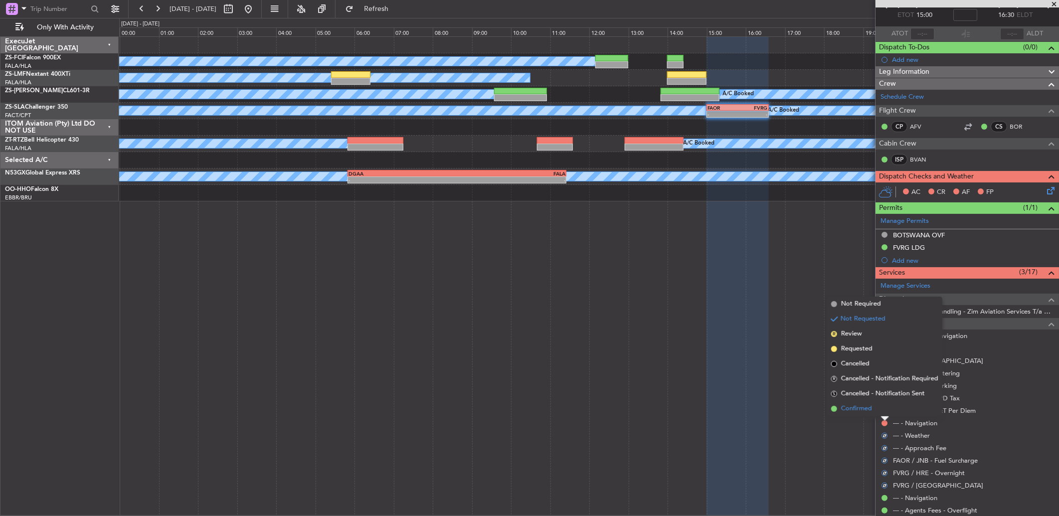
click at [751, 343] on span "Confirmed" at bounding box center [856, 409] width 31 height 10
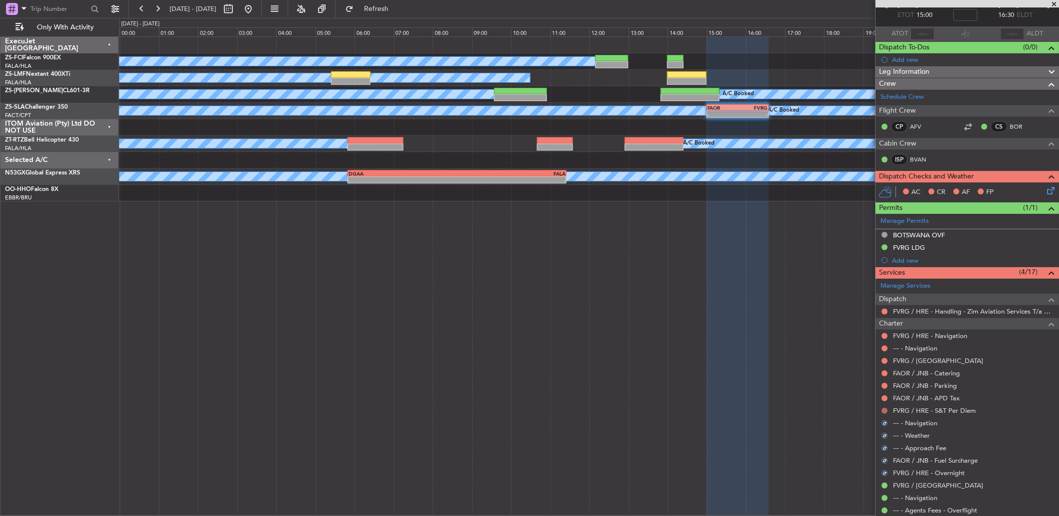
click at [751, 343] on button at bounding box center [885, 411] width 6 height 6
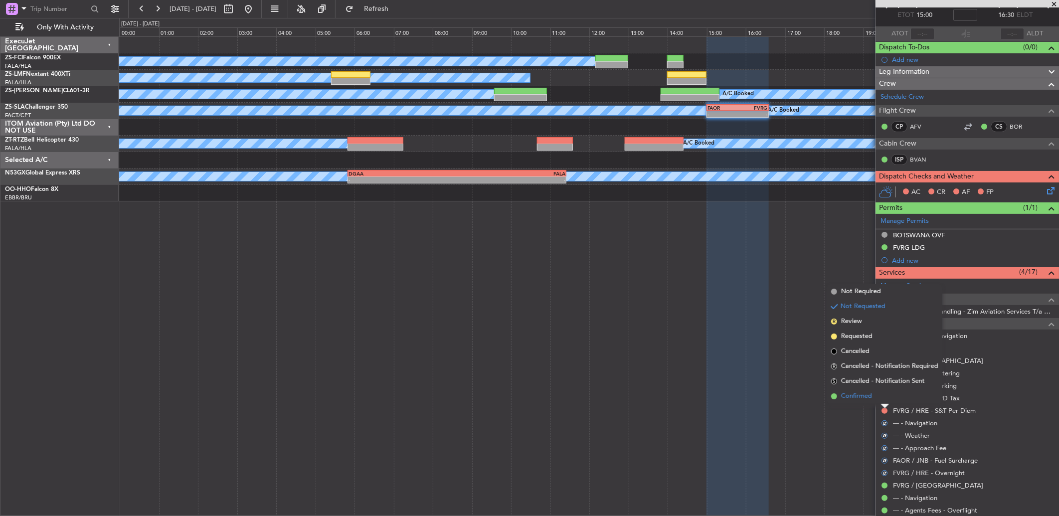
click at [751, 343] on li "Confirmed" at bounding box center [884, 396] width 115 height 15
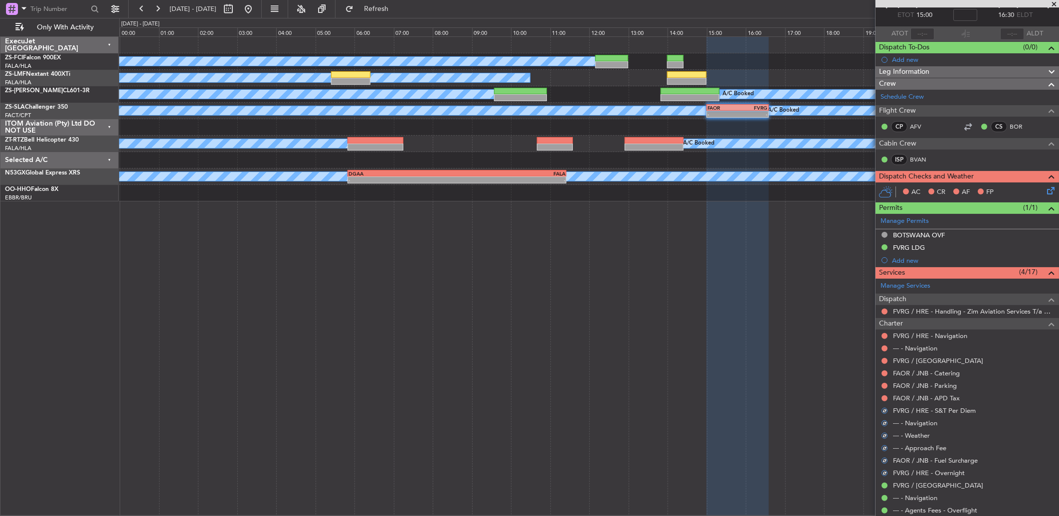
click at [751, 343] on div at bounding box center [885, 398] width 8 height 8
click at [751, 343] on nimbus-traffic-light at bounding box center [885, 398] width 8 height 8
click at [751, 343] on button at bounding box center [885, 398] width 6 height 6
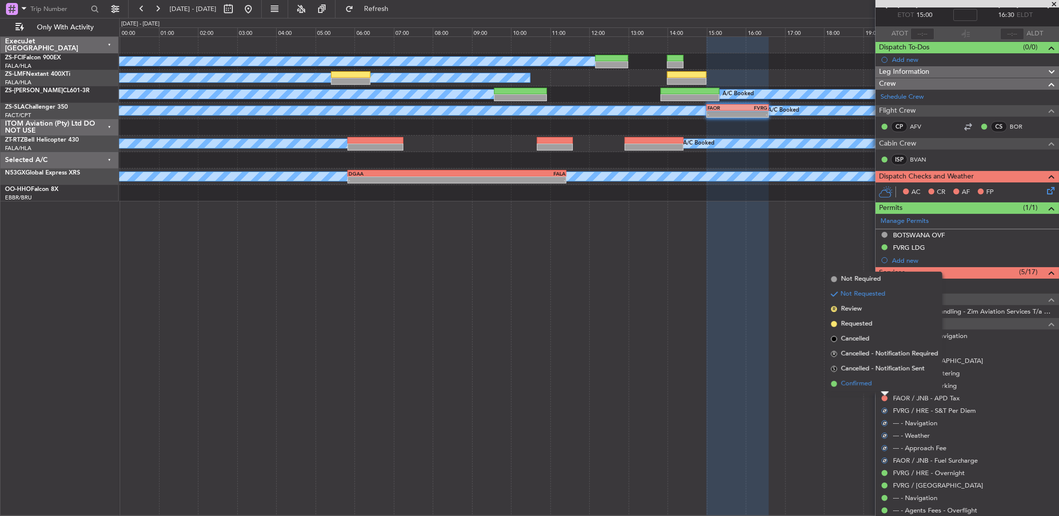
click at [751, 343] on li "Confirmed" at bounding box center [884, 383] width 115 height 15
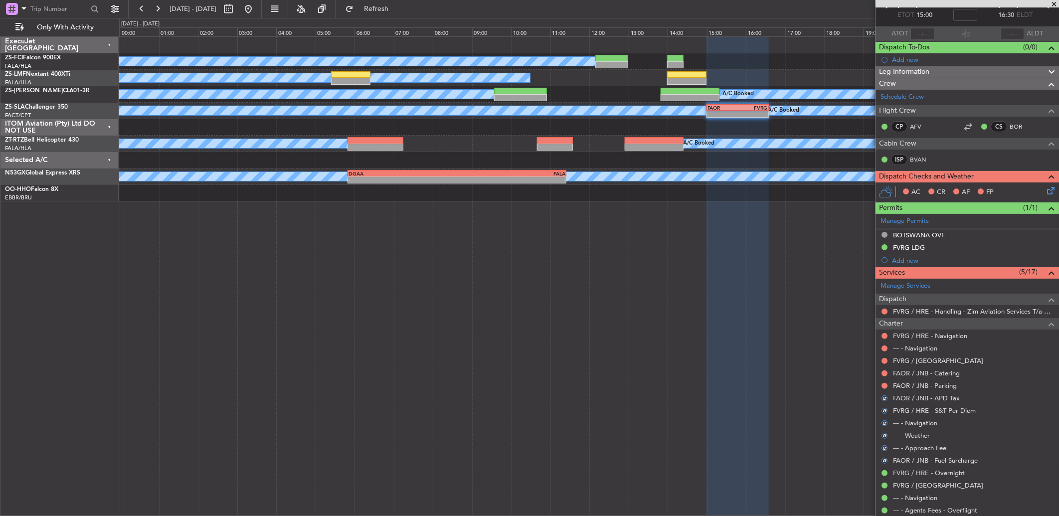
click at [751, 343] on mat-tooltip-component "Not Requested" at bounding box center [885, 402] width 56 height 26
click at [751, 343] on body "[DATE] - [DATE] Refresh Quick Links Only With Activity A/C Booked A/C Booked A/…" at bounding box center [529, 258] width 1059 height 516
click at [751, 343] on button at bounding box center [885, 386] width 6 height 6
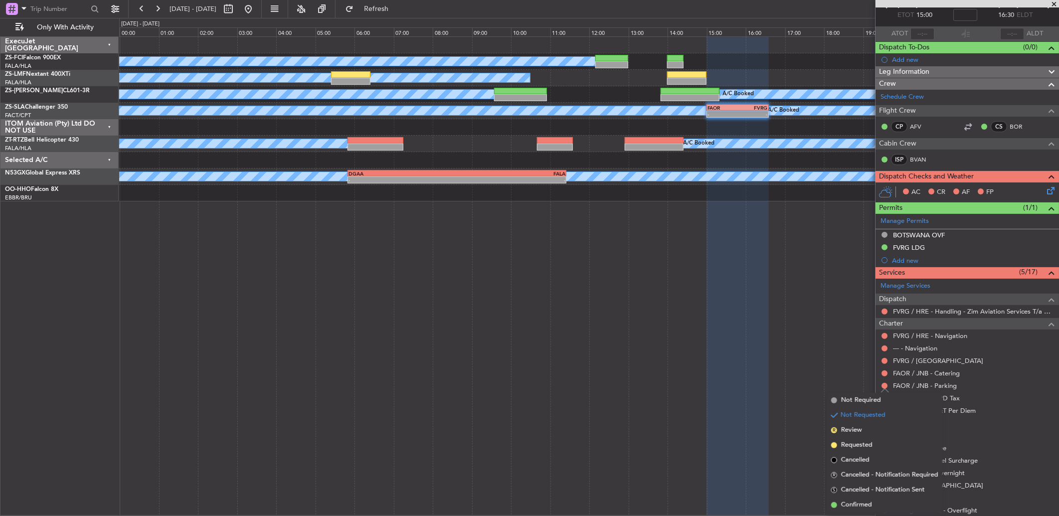
click at [751, 343] on li "S Cancelled - Notification Sent" at bounding box center [884, 490] width 115 height 15
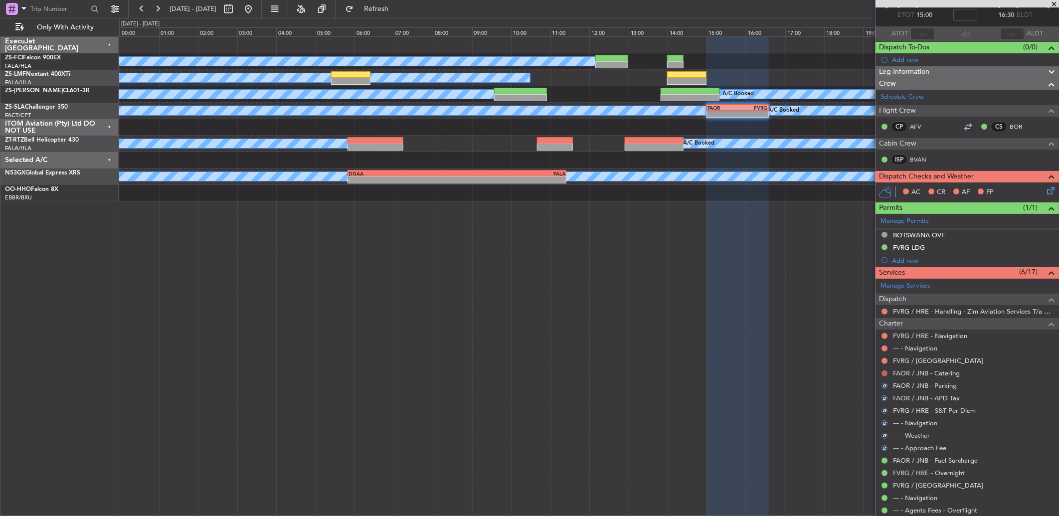
click at [751, 343] on button at bounding box center [885, 373] width 6 height 6
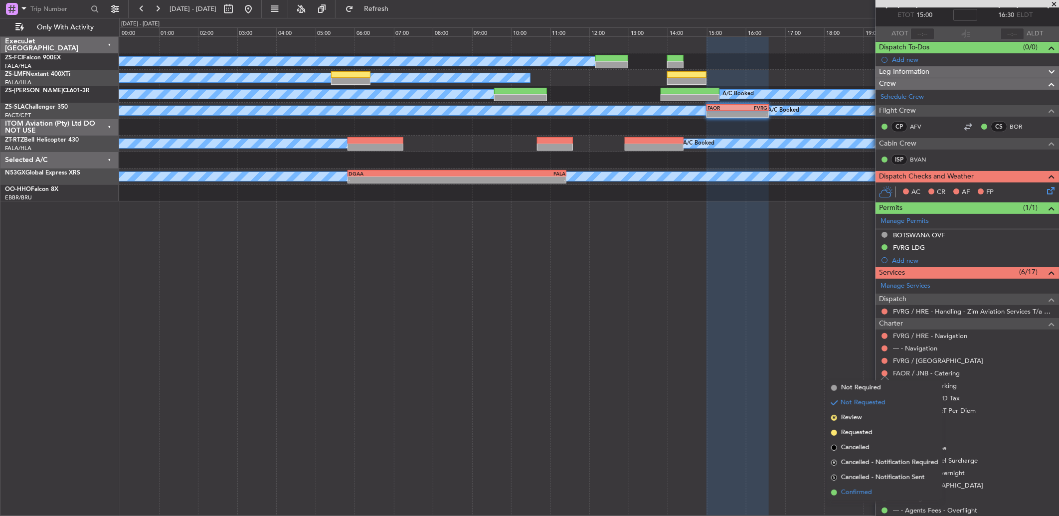
click at [751, 343] on li "Confirmed" at bounding box center [884, 492] width 115 height 15
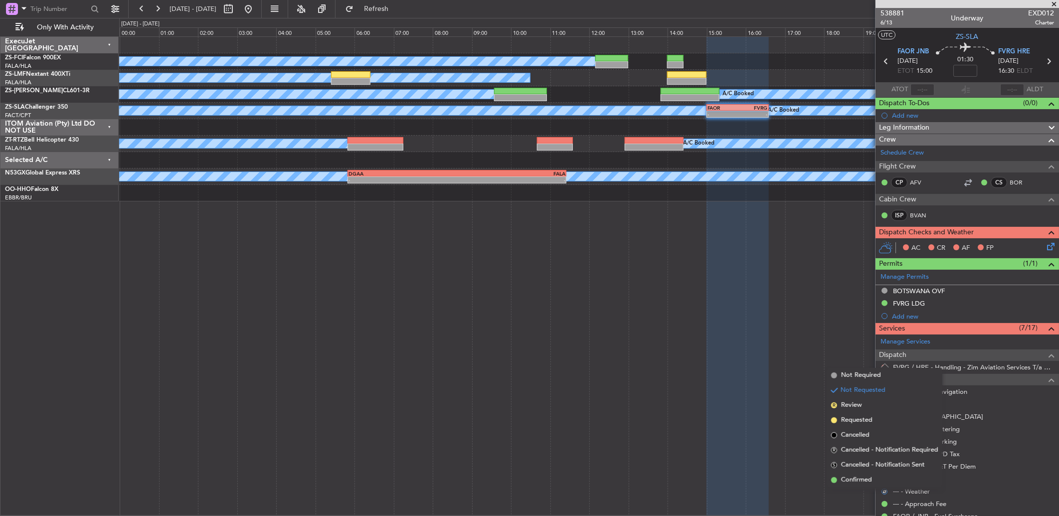
scroll to position [56, 0]
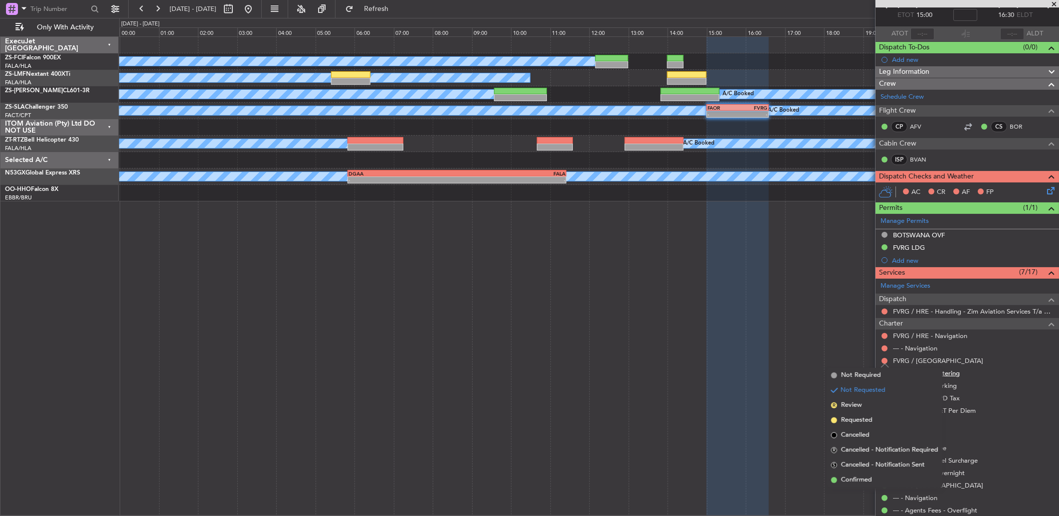
drag, startPoint x: 860, startPoint y: 481, endPoint x: 898, endPoint y: 370, distance: 117.0
click at [860, 476] on span "Confirmed" at bounding box center [856, 480] width 31 height 10
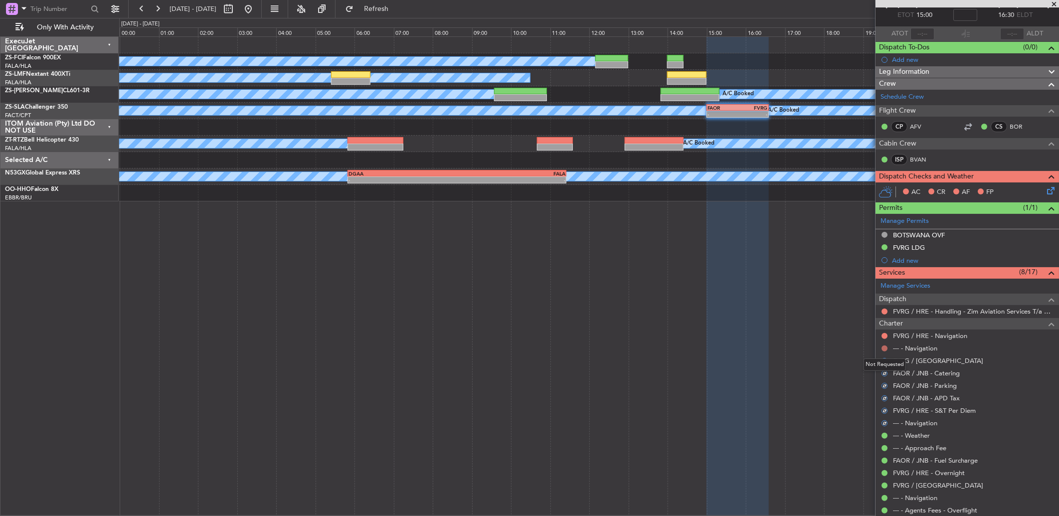
click at [882, 350] on button at bounding box center [885, 349] width 6 height 6
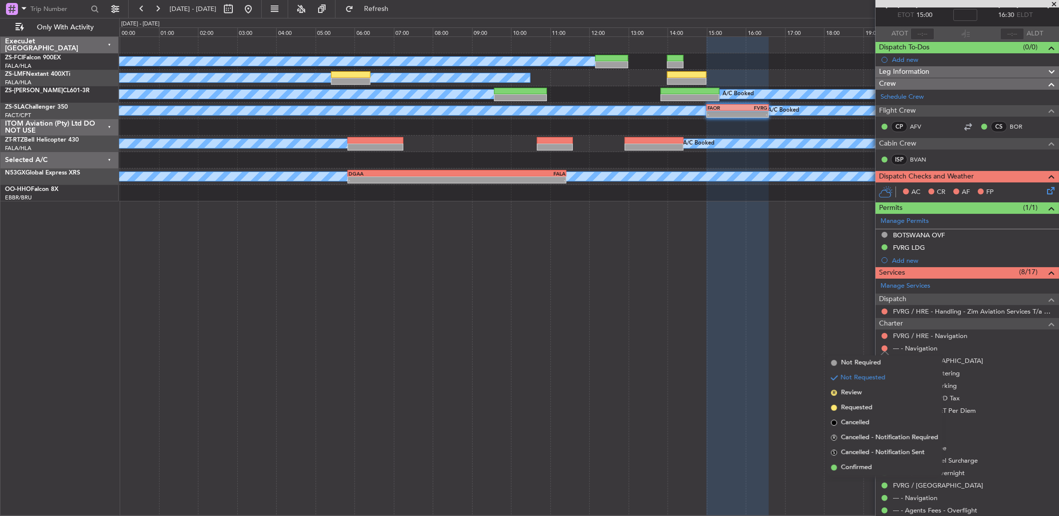
drag, startPoint x: 875, startPoint y: 462, endPoint x: 873, endPoint y: 441, distance: 21.0
click at [874, 460] on li "Confirmed" at bounding box center [884, 467] width 115 height 15
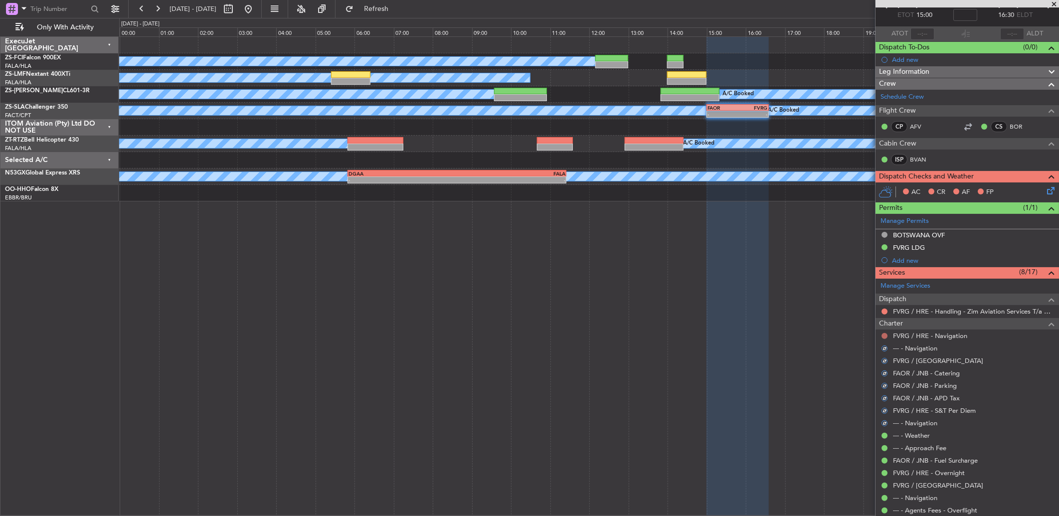
click at [885, 337] on button at bounding box center [885, 336] width 6 height 6
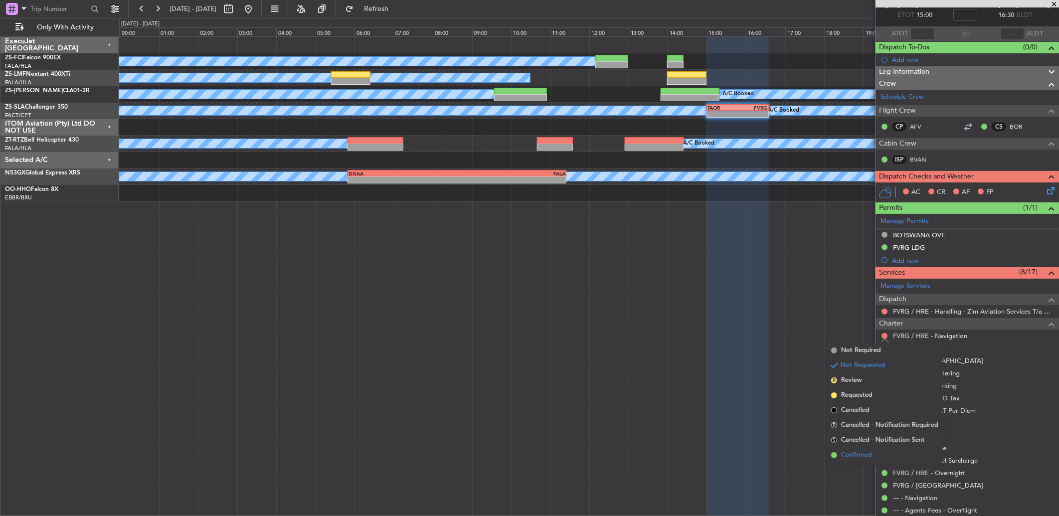
click at [864, 450] on span "Confirmed" at bounding box center [856, 455] width 31 height 10
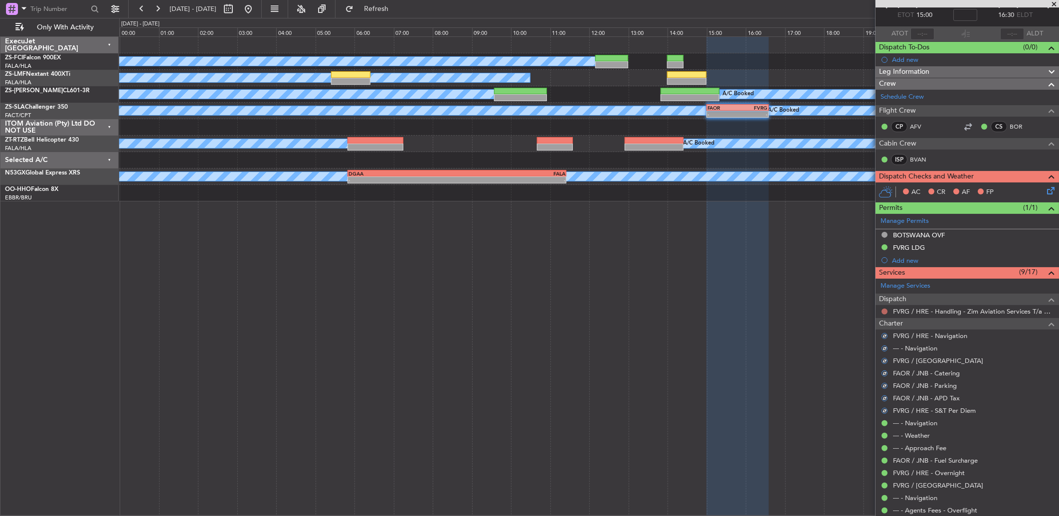
click at [884, 310] on button at bounding box center [885, 312] width 6 height 6
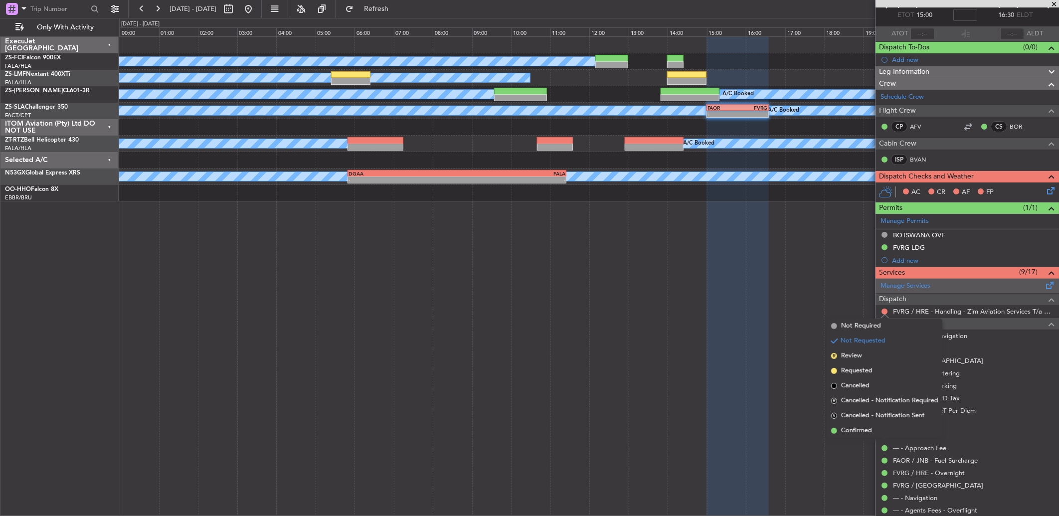
click at [877, 434] on li "Confirmed" at bounding box center [884, 430] width 115 height 15
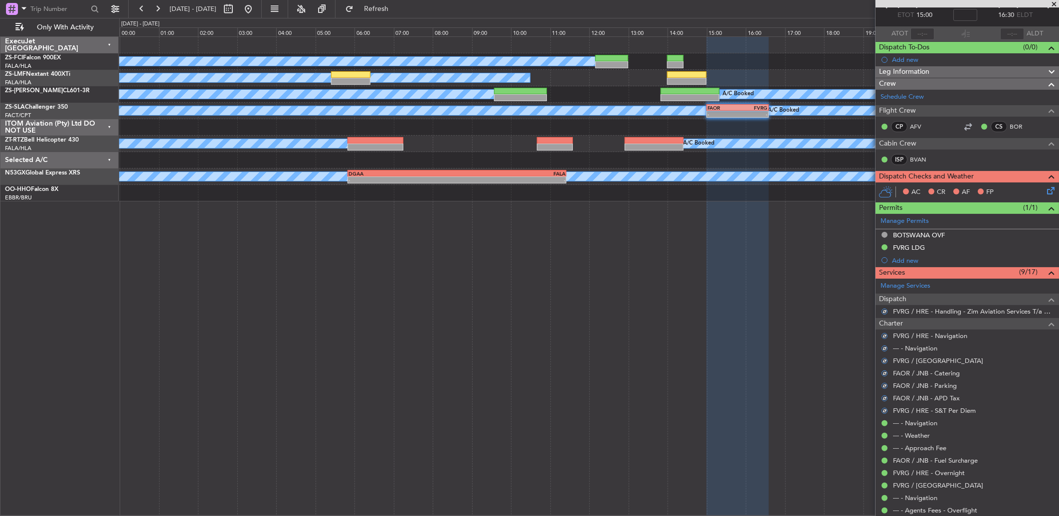
click at [1045, 188] on icon at bounding box center [1049, 189] width 8 height 8
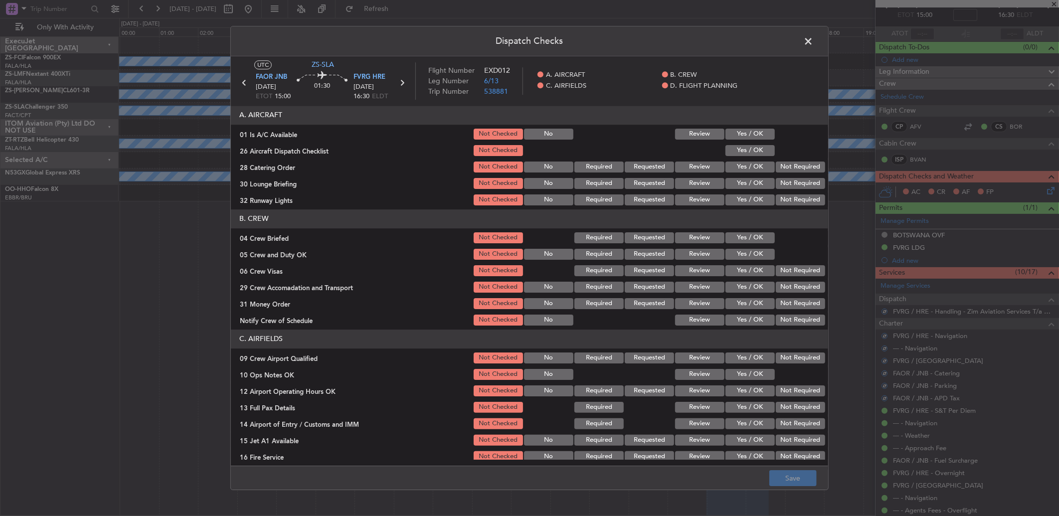
click at [760, 136] on button "Yes / OK" at bounding box center [750, 134] width 49 height 11
click at [761, 144] on div "Yes / OK" at bounding box center [749, 151] width 50 height 14
click at [763, 150] on button "Yes / OK" at bounding box center [750, 150] width 49 height 11
click at [784, 166] on button "Not Required" at bounding box center [800, 167] width 49 height 11
drag, startPoint x: 784, startPoint y: 167, endPoint x: 783, endPoint y: 185, distance: 18.5
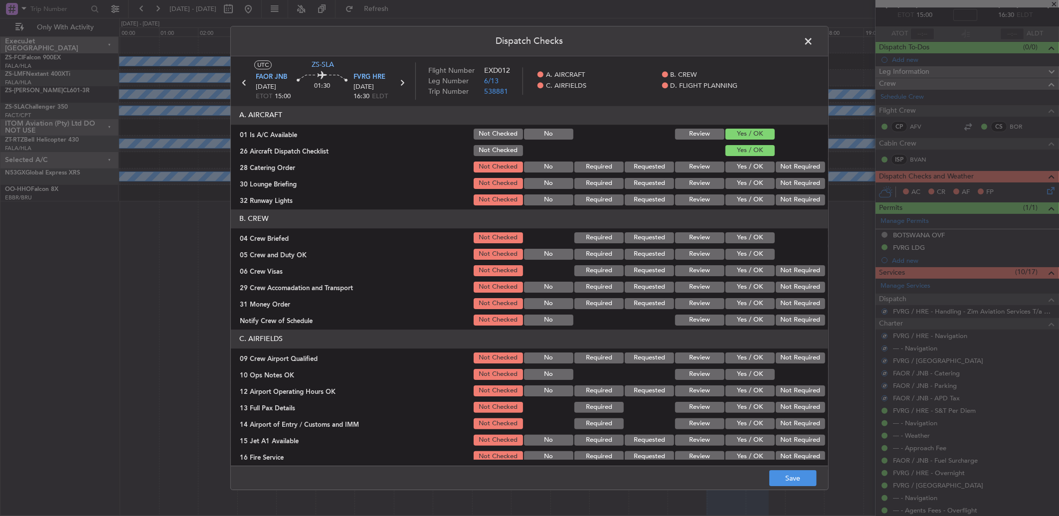
click at [784, 169] on button "Not Required" at bounding box center [800, 167] width 49 height 11
drag, startPoint x: 783, startPoint y: 185, endPoint x: 783, endPoint y: 190, distance: 5.0
click at [783, 190] on div "Not Required" at bounding box center [799, 184] width 50 height 14
click at [782, 190] on section "A. AIRCRAFT 01 Is A/C Available Not Checked No Review Yes / OK 26 Aircraft Disp…" at bounding box center [529, 156] width 597 height 101
click at [782, 200] on button "Not Required" at bounding box center [800, 199] width 49 height 11
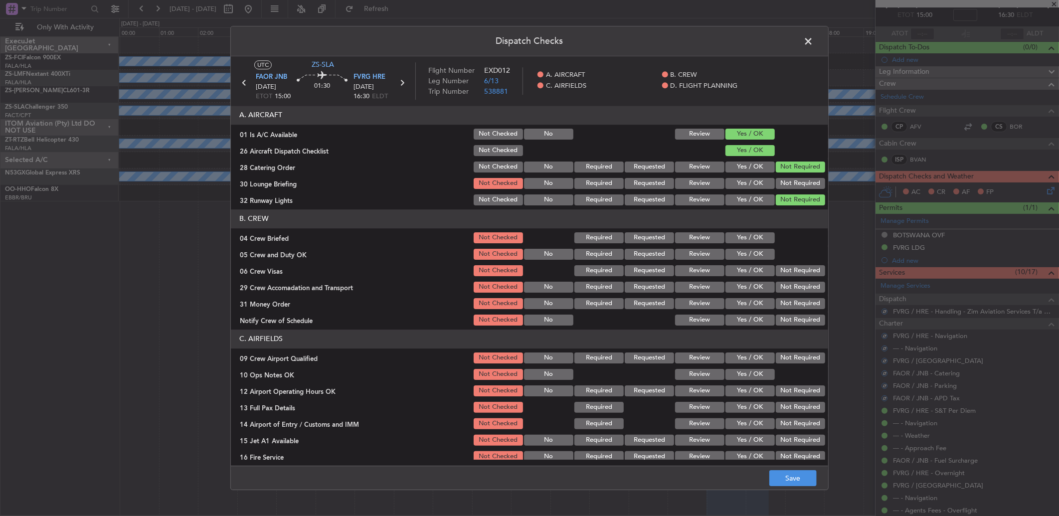
click at [779, 187] on button "Not Required" at bounding box center [800, 183] width 49 height 11
click at [748, 233] on button "Yes / OK" at bounding box center [750, 237] width 49 height 11
click at [749, 253] on div "Yes / OK" at bounding box center [749, 254] width 50 height 14
drag, startPoint x: 749, startPoint y: 253, endPoint x: 761, endPoint y: 265, distance: 16.6
click at [750, 255] on button "Yes / OK" at bounding box center [750, 254] width 49 height 11
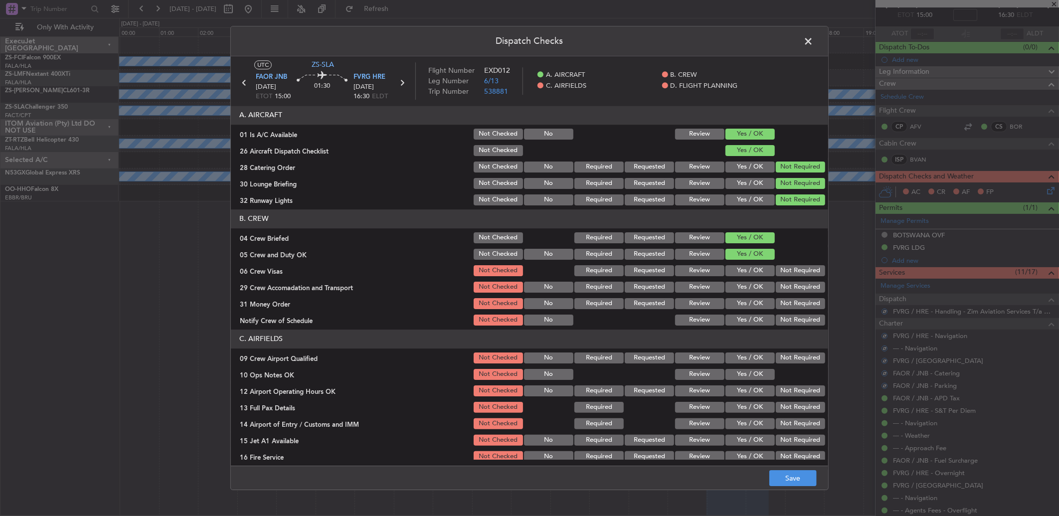
click at [776, 271] on button "Not Required" at bounding box center [800, 270] width 49 height 11
drag, startPoint x: 780, startPoint y: 278, endPoint x: 778, endPoint y: 293, distance: 15.6
click at [780, 286] on section "B. CREW 04 Crew Briefed Not Checked Required Requested Review Yes / OK 05 Crew …" at bounding box center [529, 268] width 597 height 118
click at [778, 293] on div "Not Required" at bounding box center [799, 287] width 50 height 14
click at [779, 295] on section "B. CREW 04 Crew Briefed Not Checked Required Requested Review Yes / OK 05 Crew …" at bounding box center [529, 268] width 597 height 118
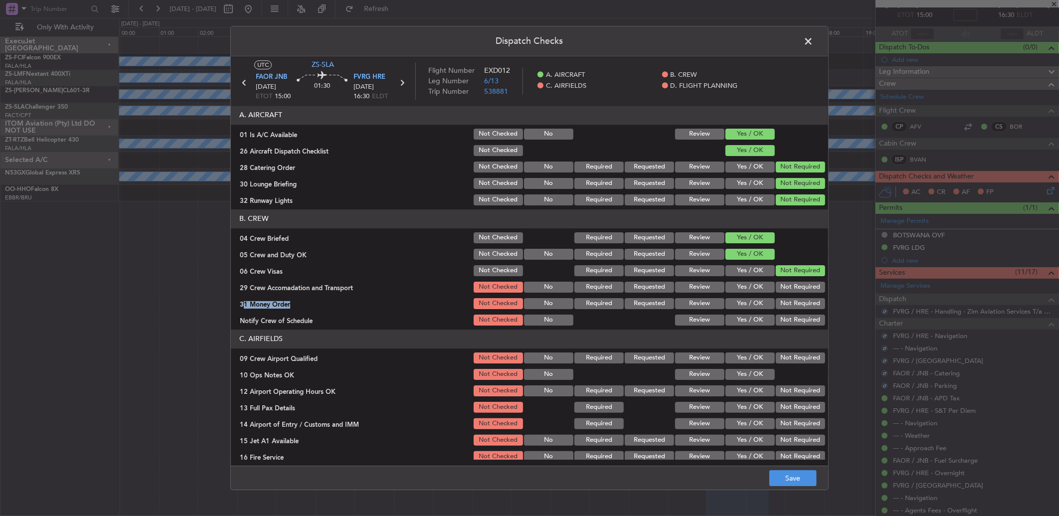
click at [780, 291] on button "Not Required" at bounding box center [800, 287] width 49 height 11
click at [781, 304] on button "Not Required" at bounding box center [800, 303] width 49 height 11
click at [777, 316] on button "Not Required" at bounding box center [800, 320] width 49 height 11
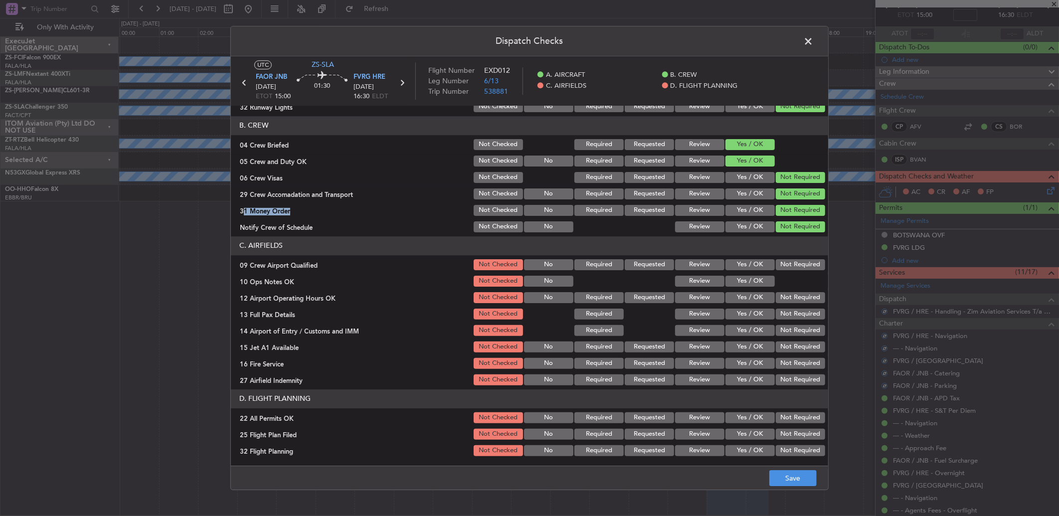
click at [783, 267] on button "Not Required" at bounding box center [800, 264] width 49 height 11
click at [743, 280] on button "Yes / OK" at bounding box center [750, 281] width 49 height 11
click at [776, 293] on button "Not Required" at bounding box center [800, 297] width 49 height 11
drag, startPoint x: 776, startPoint y: 297, endPoint x: 778, endPoint y: 307, distance: 9.6
click at [779, 304] on div "Not Required" at bounding box center [799, 298] width 50 height 14
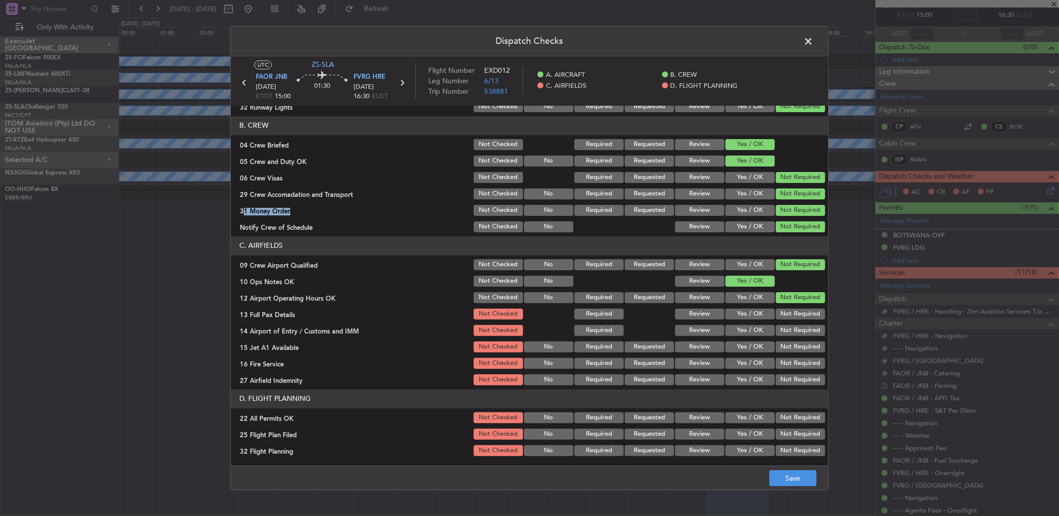
click at [781, 317] on button "Not Required" at bounding box center [800, 314] width 49 height 11
click at [779, 320] on div "Not Required" at bounding box center [799, 314] width 50 height 14
click at [778, 328] on button "Not Required" at bounding box center [800, 330] width 49 height 11
drag, startPoint x: 775, startPoint y: 332, endPoint x: 774, endPoint y: 344, distance: 12.5
click at [776, 333] on button "Not Required" at bounding box center [800, 330] width 49 height 11
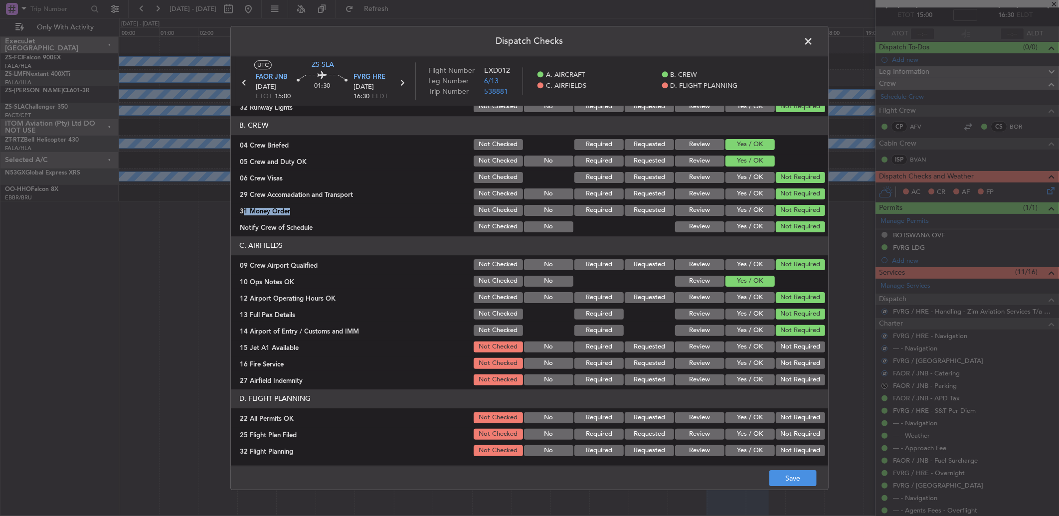
click at [776, 352] on button "Not Required" at bounding box center [800, 347] width 49 height 11
click at [776, 363] on button "Not Required" at bounding box center [800, 363] width 49 height 11
click at [776, 368] on div "Not Required" at bounding box center [799, 364] width 50 height 14
click at [776, 375] on button "Not Required" at bounding box center [800, 379] width 49 height 11
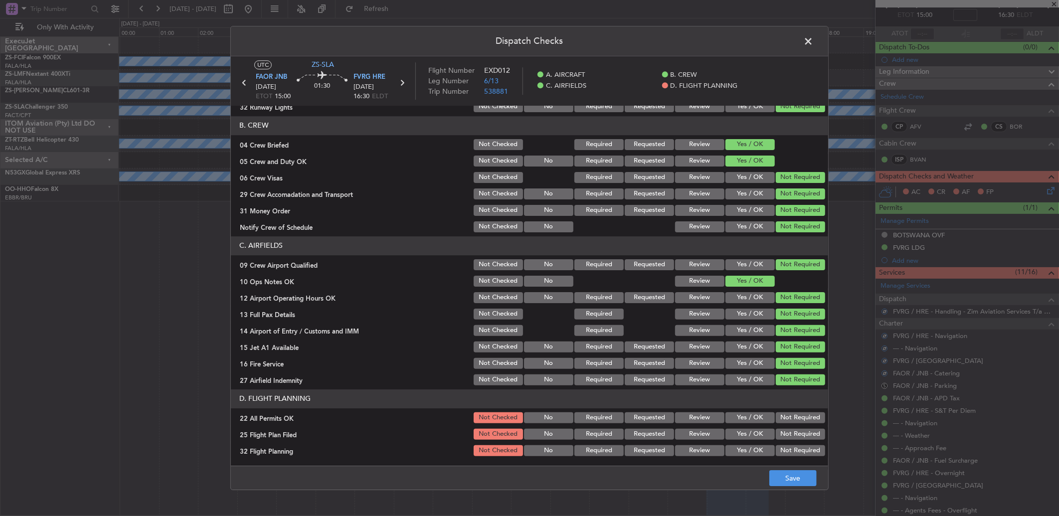
click at [783, 411] on section "D. FLIGHT PLANNING 22 All Permits OK Not Checked No Required Requested Review Y…" at bounding box center [529, 423] width 597 height 68
click at [782, 420] on button "Not Required" at bounding box center [800, 417] width 49 height 11
click at [726, 436] on button "Yes / OK" at bounding box center [750, 434] width 49 height 11
click at [726, 445] on button "Yes / OK" at bounding box center [750, 450] width 49 height 11
click at [774, 475] on button "Save" at bounding box center [792, 478] width 47 height 16
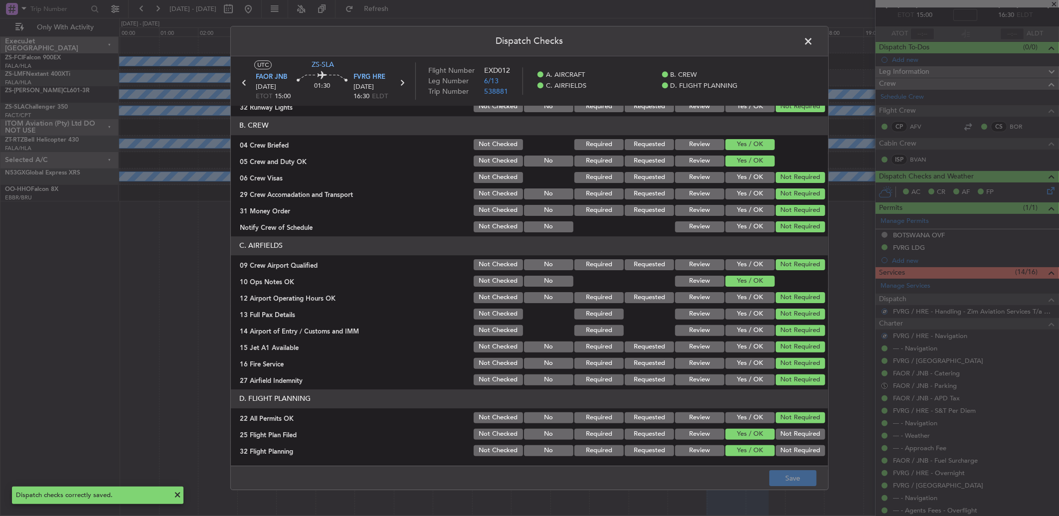
click at [813, 47] on span at bounding box center [813, 44] width 0 height 20
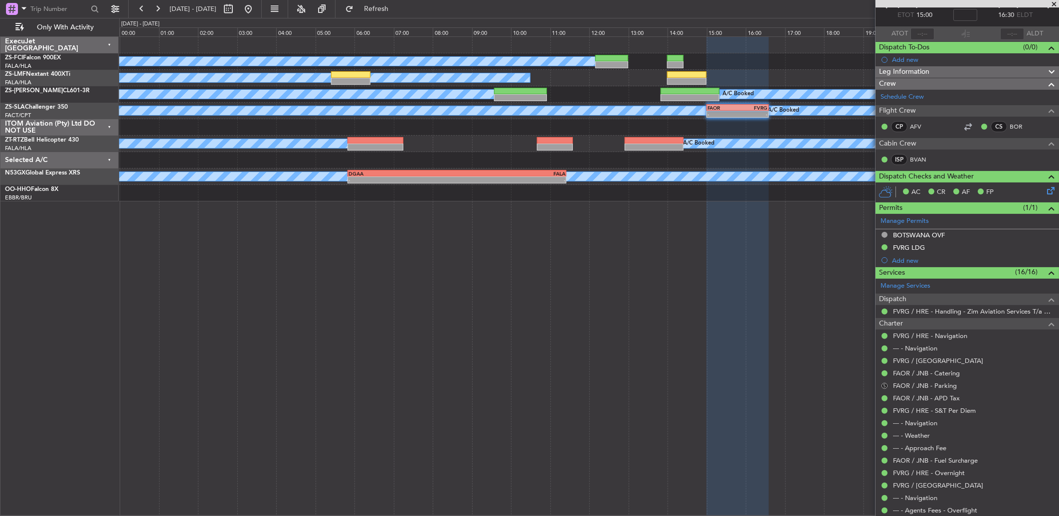
click at [885, 384] on button "S" at bounding box center [885, 386] width 6 height 6
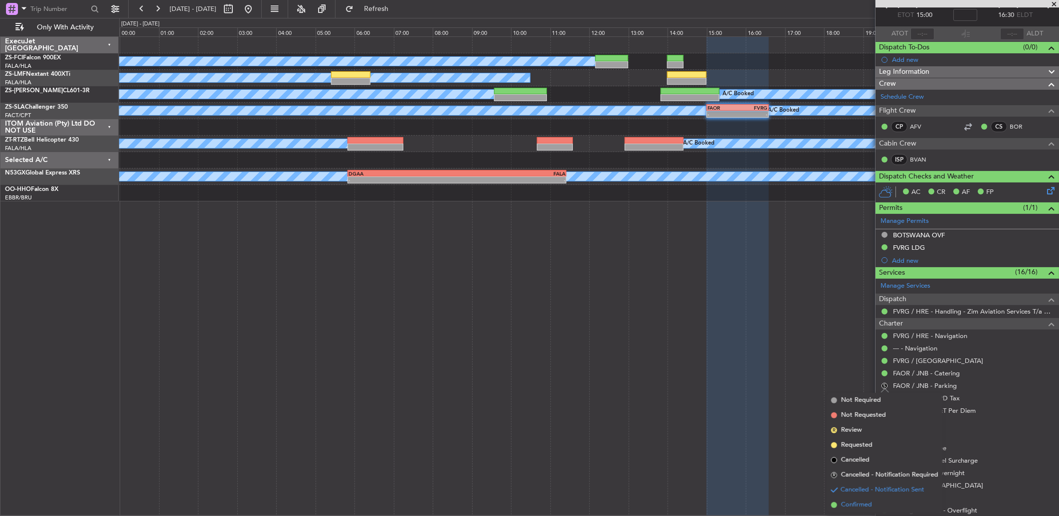
click at [848, 504] on span "Confirmed" at bounding box center [856, 505] width 31 height 10
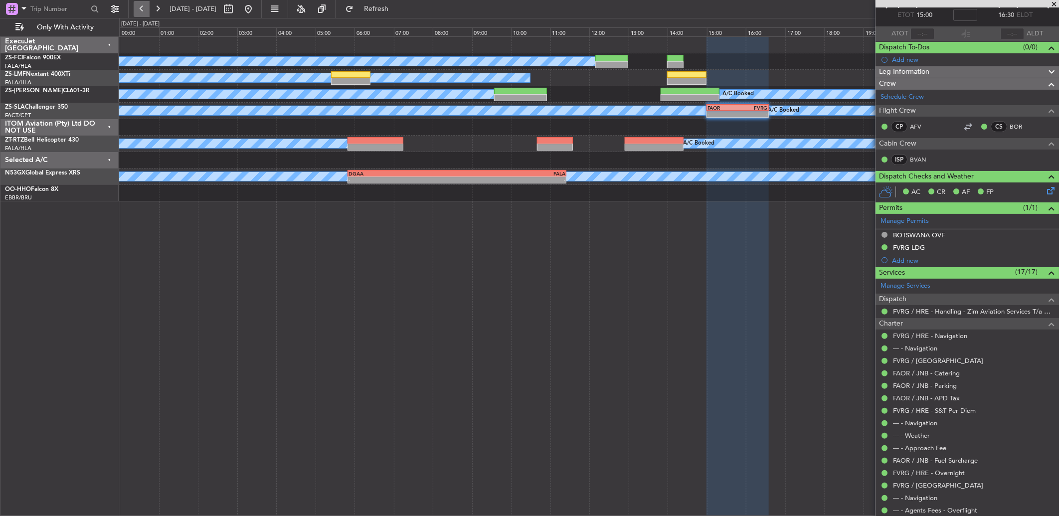
click at [147, 10] on button at bounding box center [142, 9] width 16 height 16
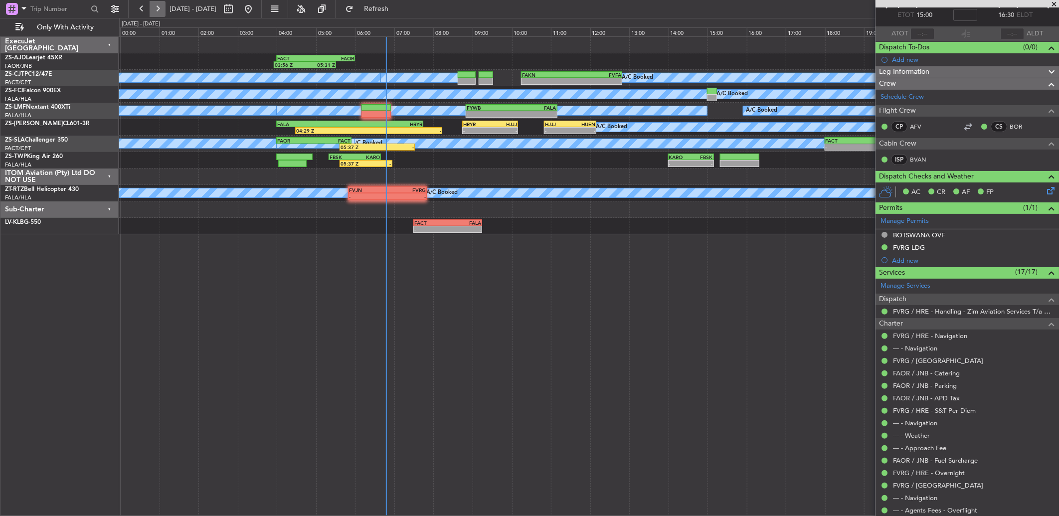
click at [163, 8] on button at bounding box center [158, 9] width 16 height 16
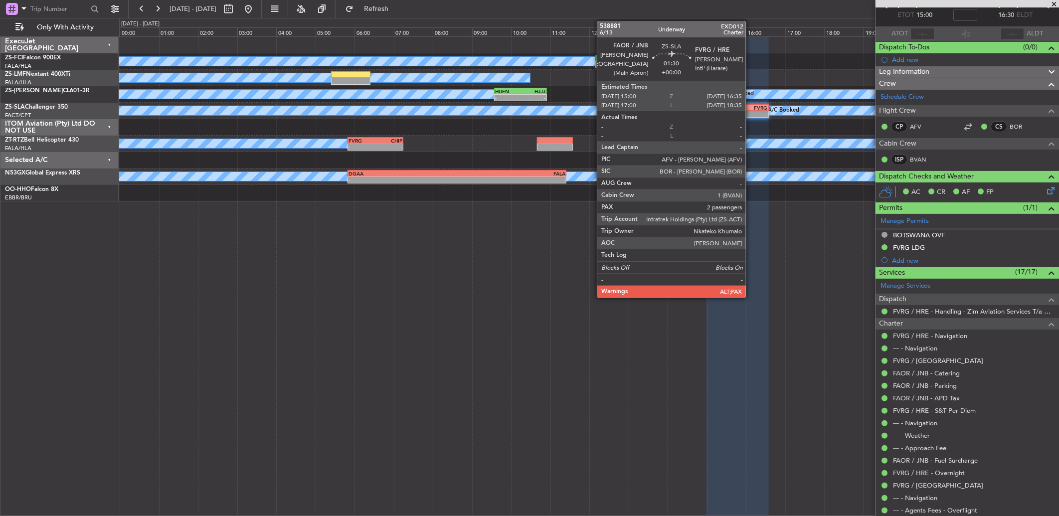
click at [751, 113] on div "-" at bounding box center [752, 114] width 30 height 6
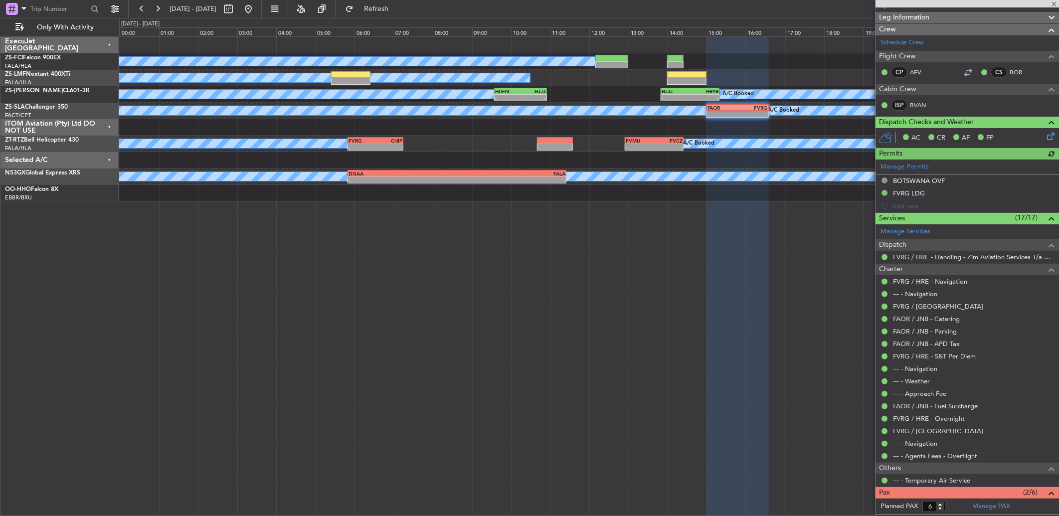
scroll to position [167, 0]
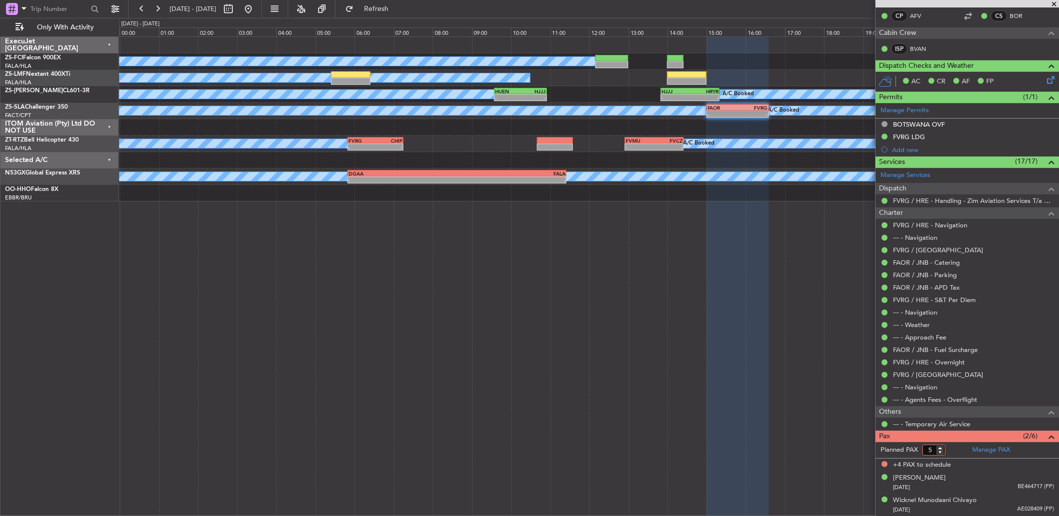
click at [938, 454] on input "5" at bounding box center [933, 450] width 23 height 11
click at [939, 454] on input "4" at bounding box center [933, 450] width 23 height 11
click at [941, 452] on input "3" at bounding box center [933, 450] width 23 height 11
type input "2"
click at [943, 452] on input "2" at bounding box center [933, 450] width 23 height 11
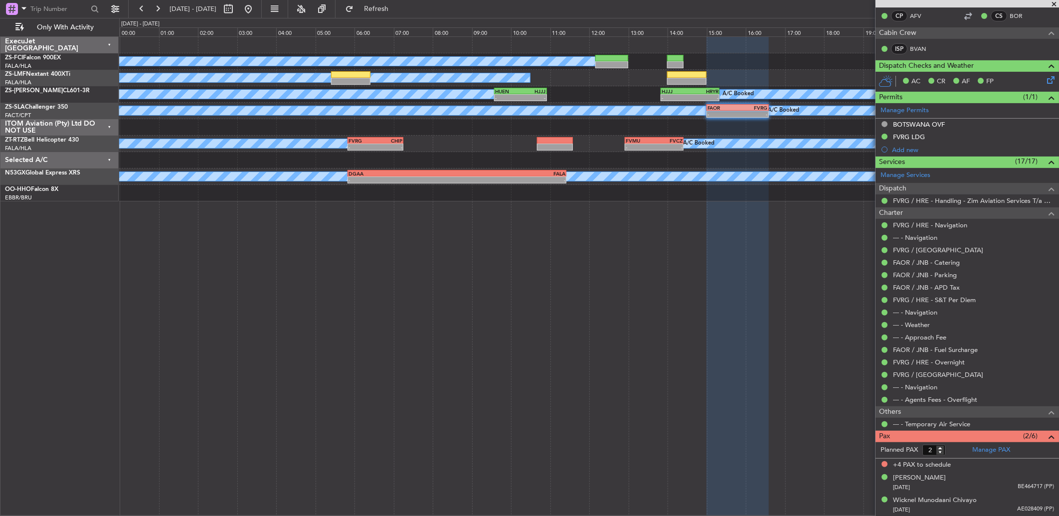
click at [953, 446] on form "Planned PAX 2" at bounding box center [922, 450] width 92 height 16
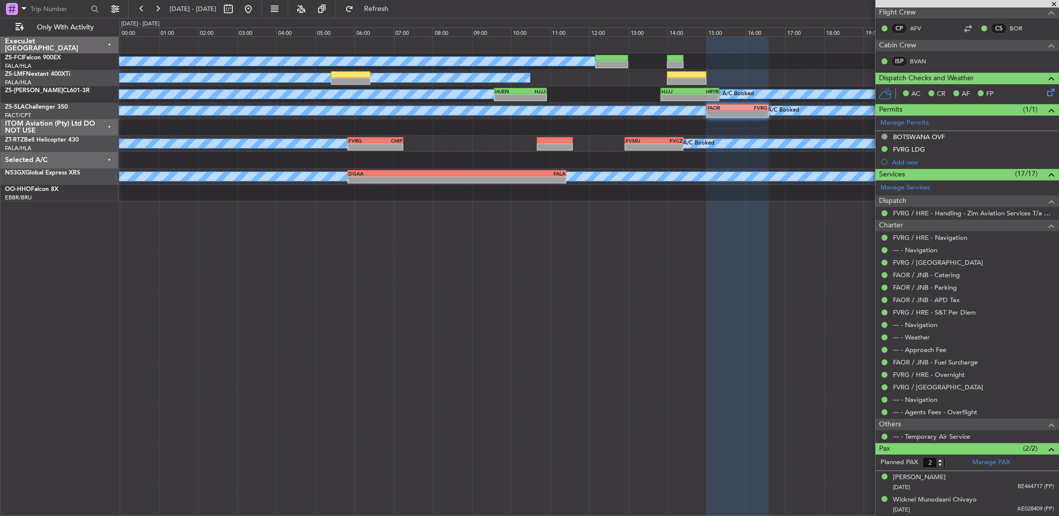
scroll to position [154, 0]
click at [140, 9] on button at bounding box center [142, 9] width 16 height 16
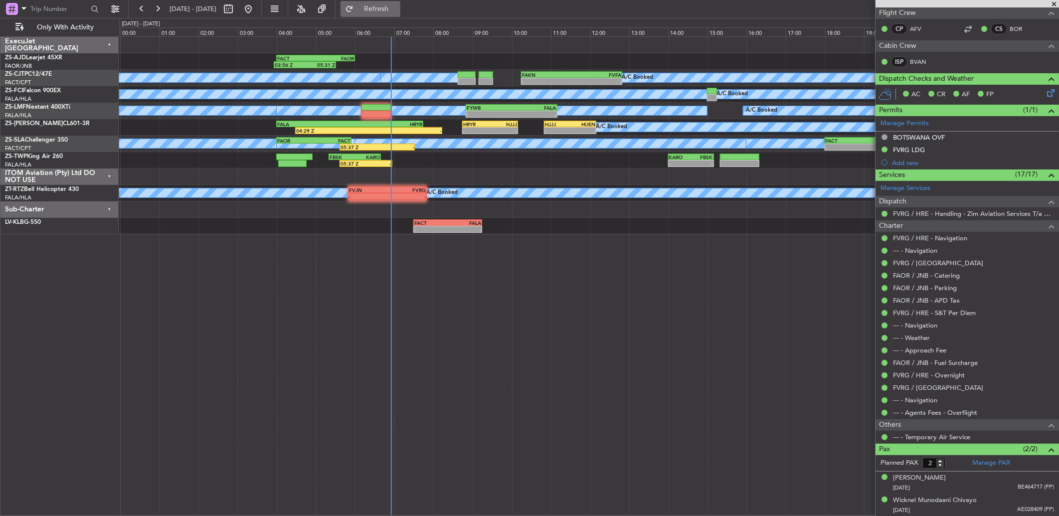
click at [395, 12] on button "Refresh" at bounding box center [371, 9] width 60 height 16
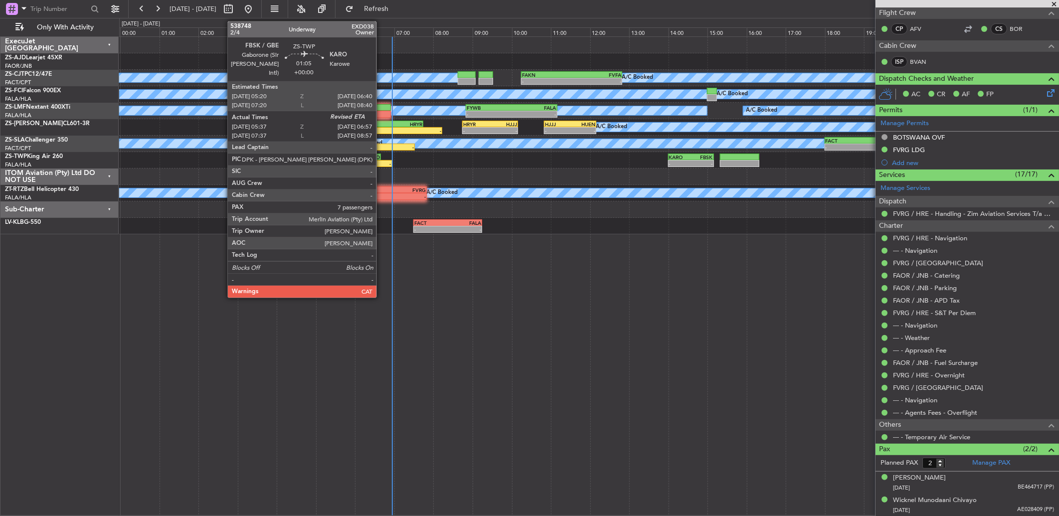
click at [381, 161] on div "-" at bounding box center [378, 164] width 25 height 6
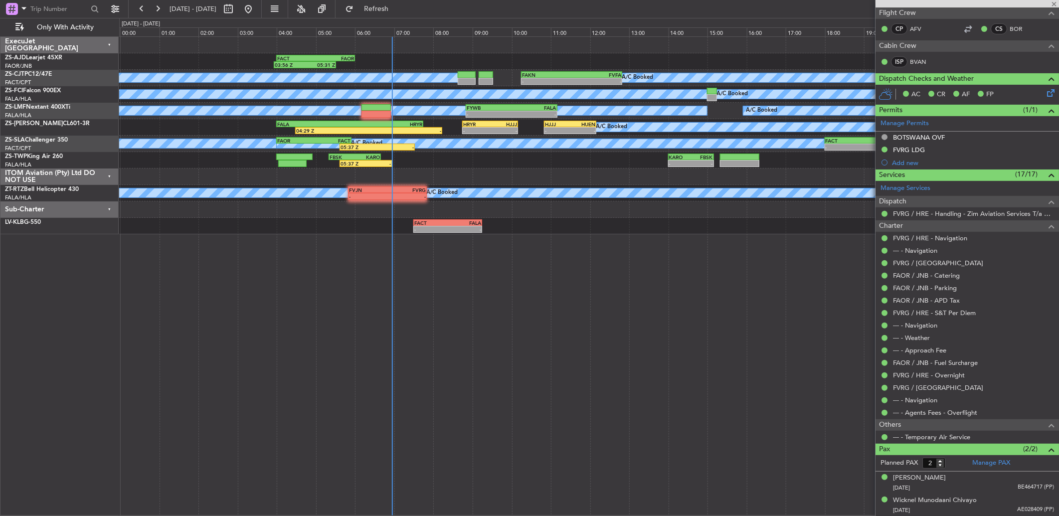
type input "05:47"
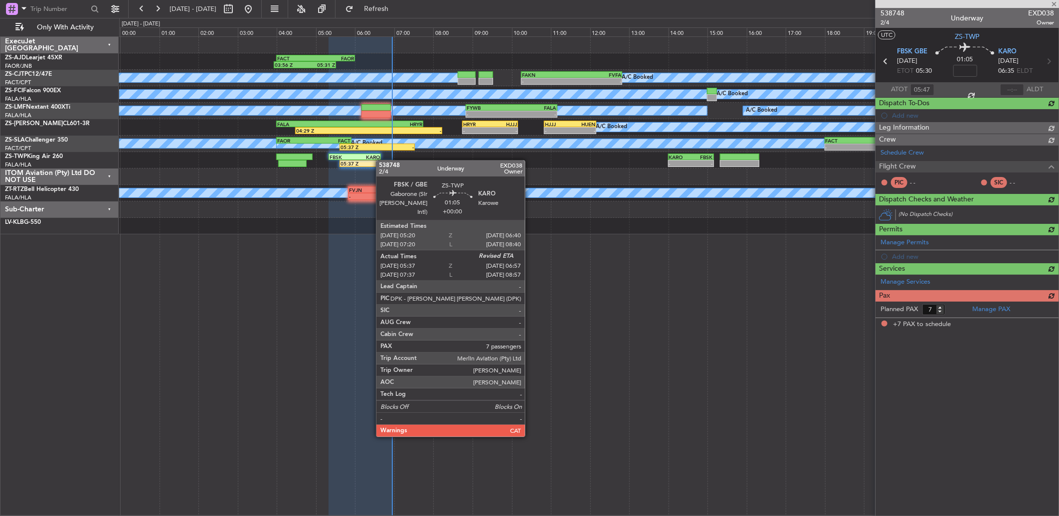
scroll to position [0, 0]
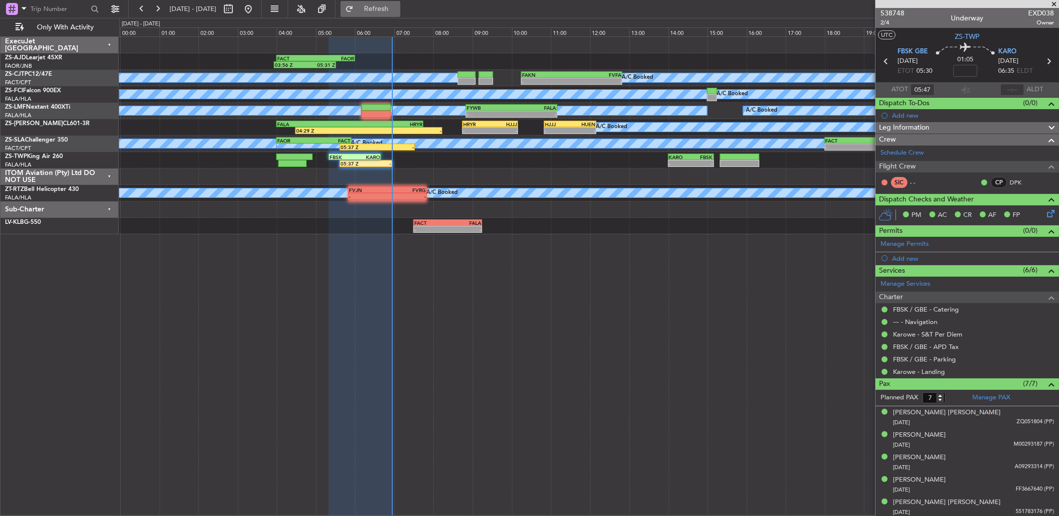
click at [400, 13] on button "Refresh" at bounding box center [371, 9] width 60 height 16
click at [144, 9] on button at bounding box center [142, 9] width 16 height 16
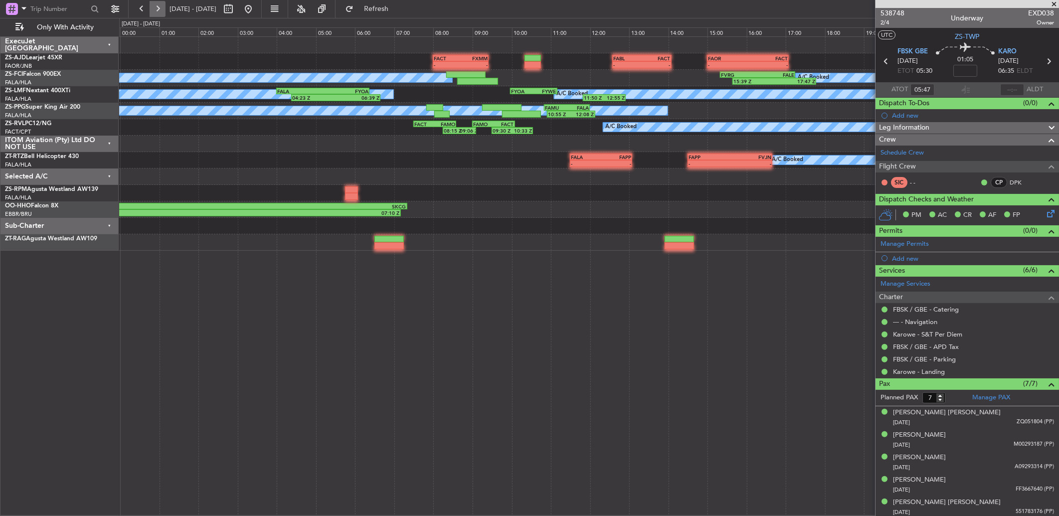
click at [156, 11] on button at bounding box center [158, 9] width 16 height 16
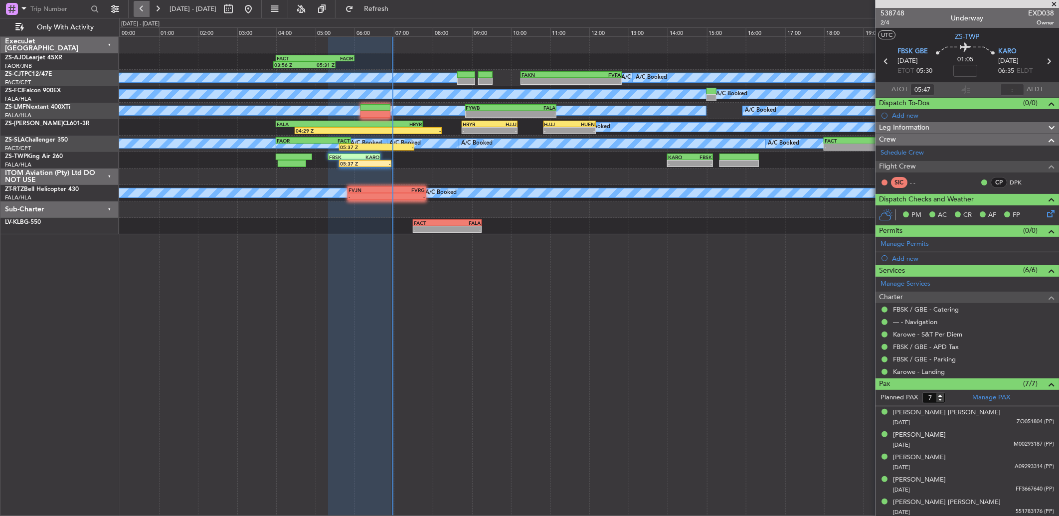
click at [141, 7] on button at bounding box center [142, 9] width 16 height 16
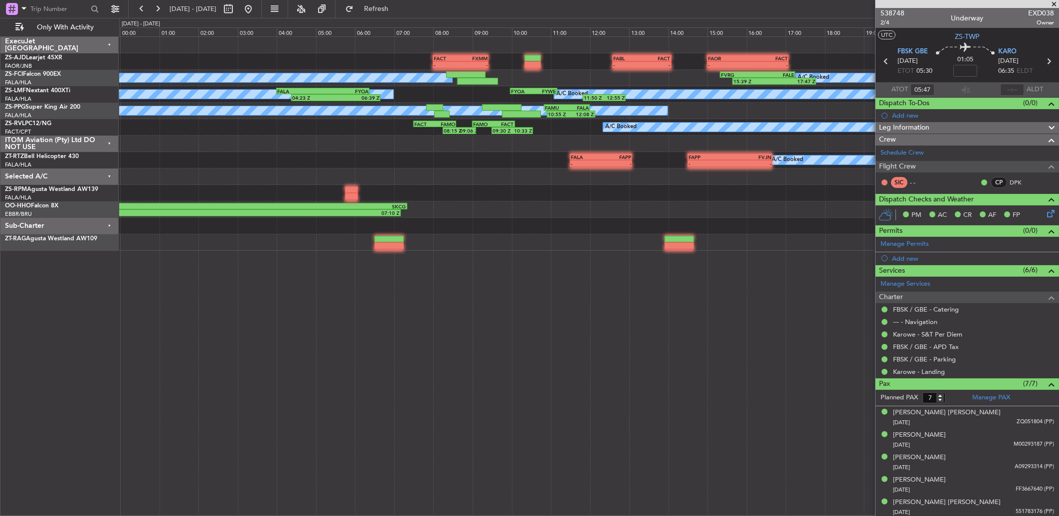
click at [1053, 0] on span at bounding box center [1054, 4] width 10 height 9
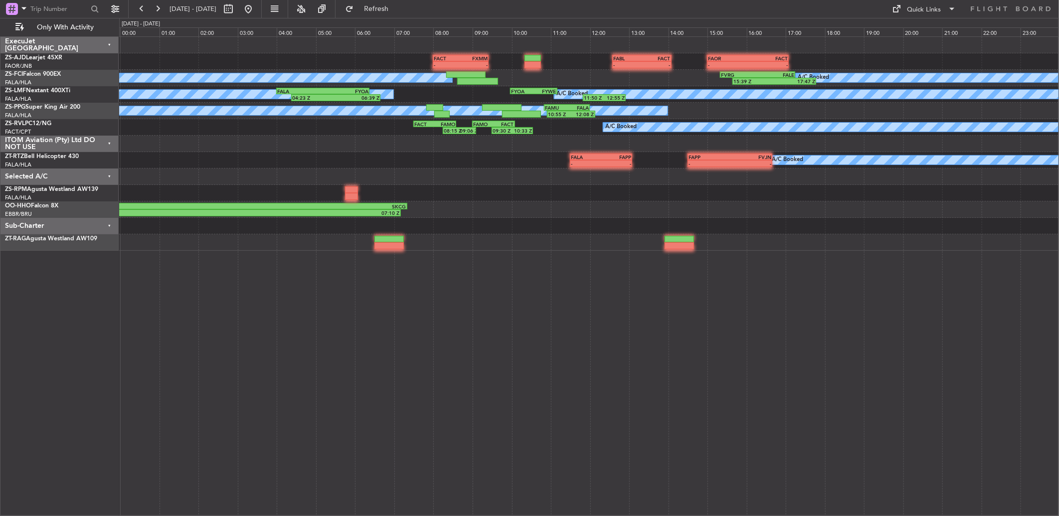
type input "0"
click at [156, 8] on button at bounding box center [158, 9] width 16 height 16
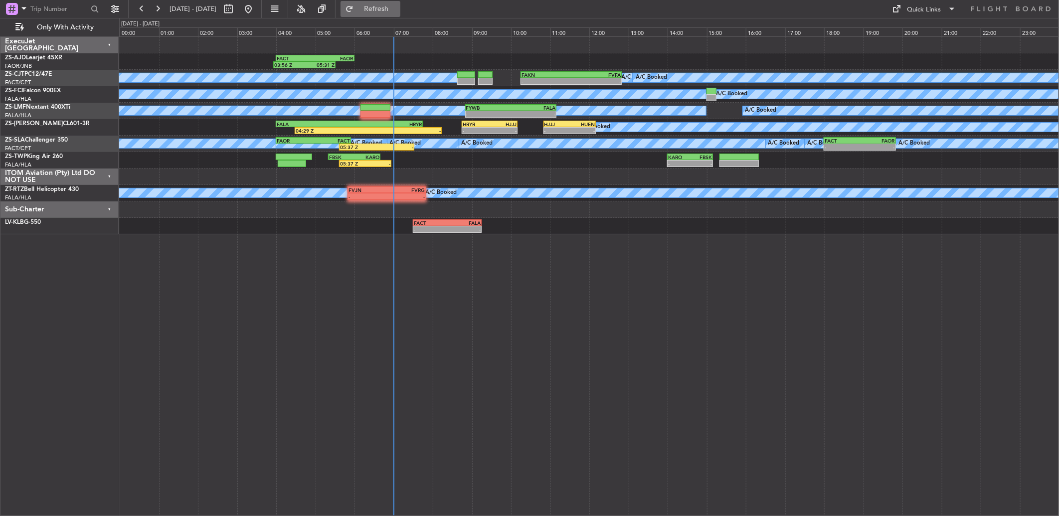
click at [397, 12] on span "Refresh" at bounding box center [377, 8] width 42 height 7
click at [159, 5] on button at bounding box center [158, 9] width 16 height 16
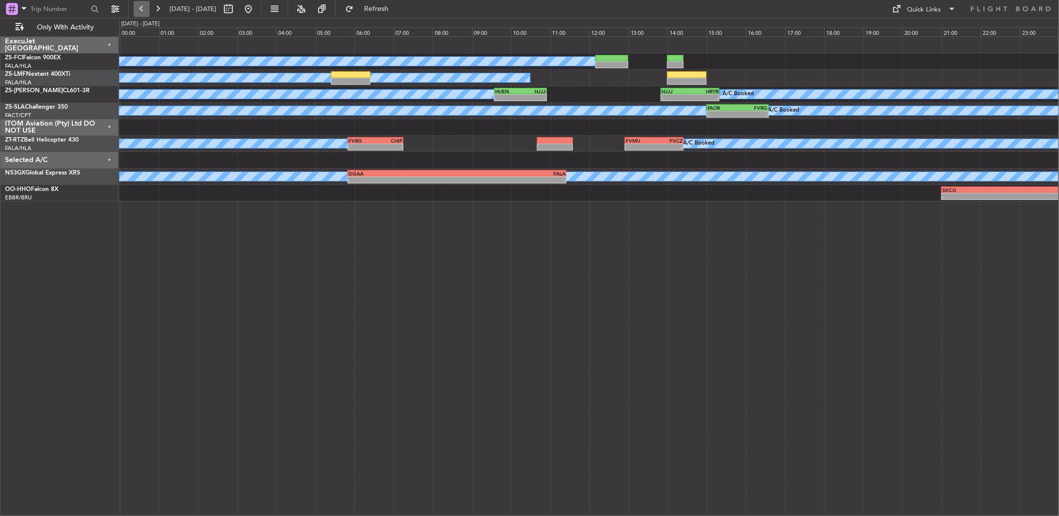
click at [137, 10] on button at bounding box center [142, 9] width 16 height 16
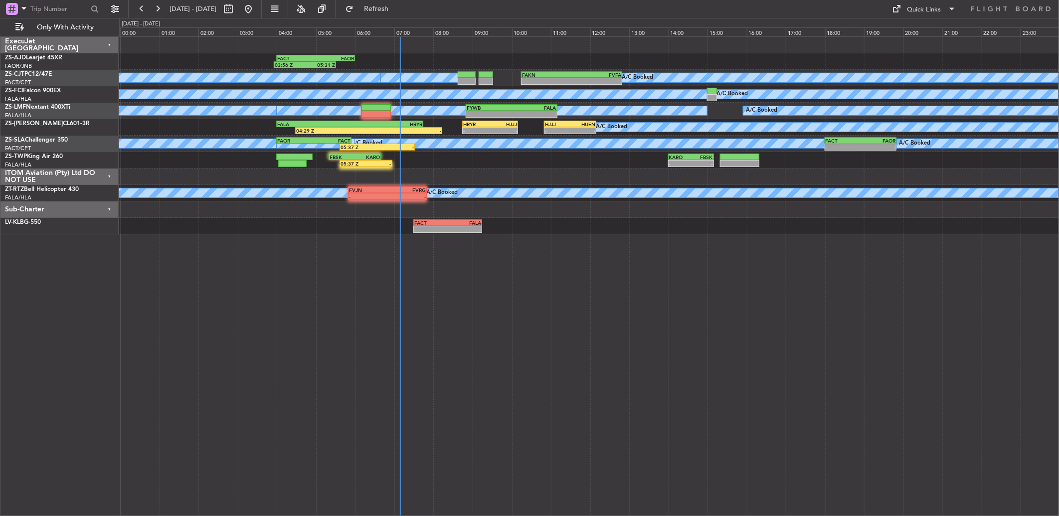
click at [369, 161] on div "-" at bounding box center [378, 164] width 25 height 6
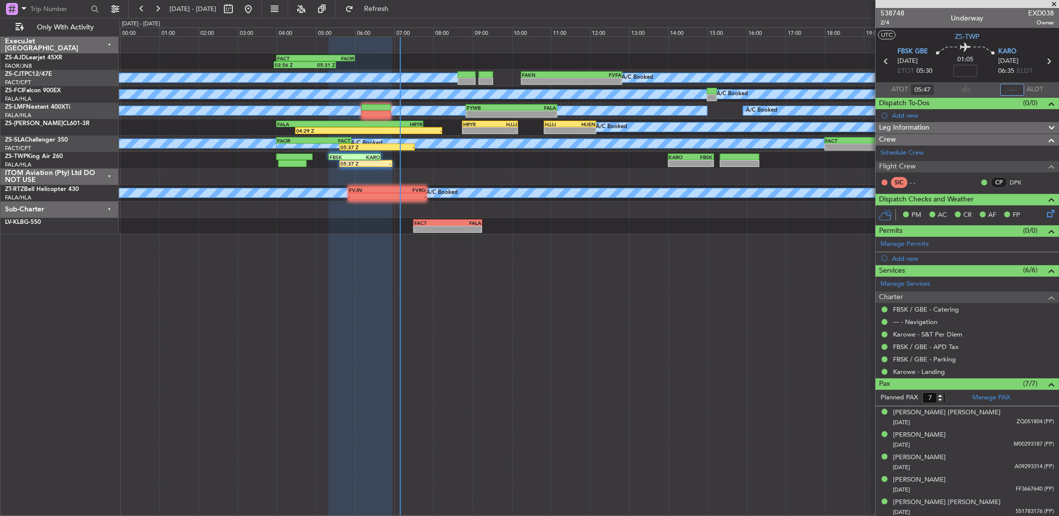
click at [1011, 88] on input "text" at bounding box center [1012, 90] width 24 height 12
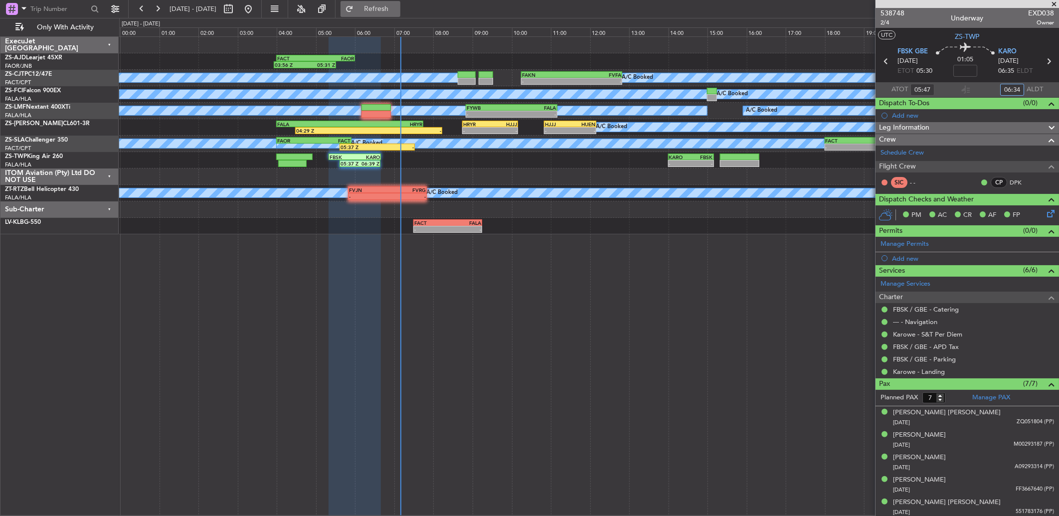
type input "06:34"
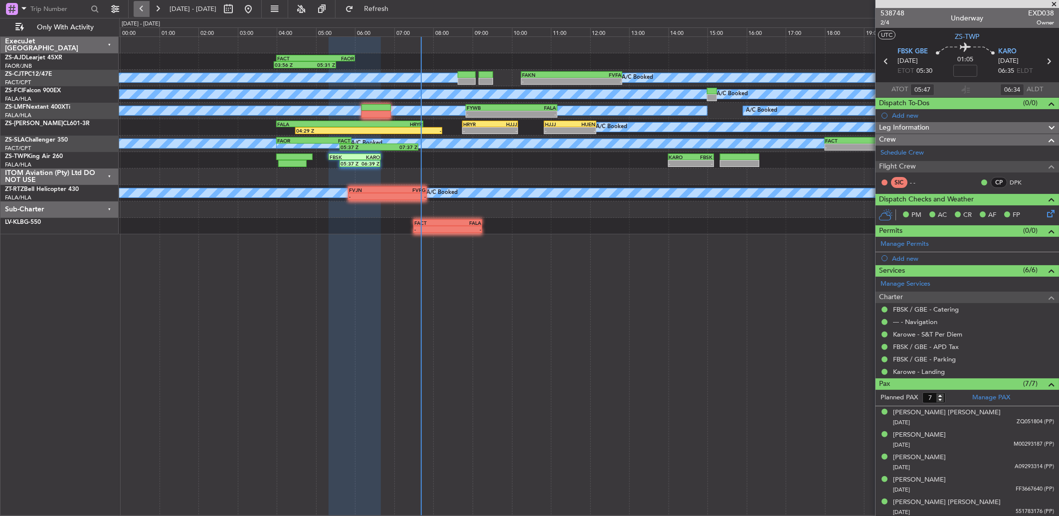
click at [144, 10] on button at bounding box center [142, 9] width 16 height 16
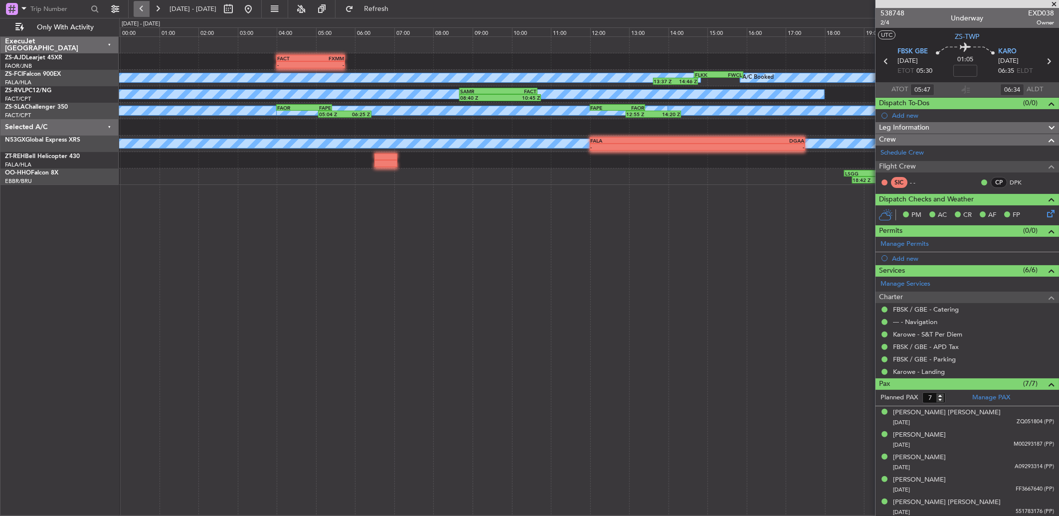
click at [144, 10] on button at bounding box center [142, 9] width 16 height 16
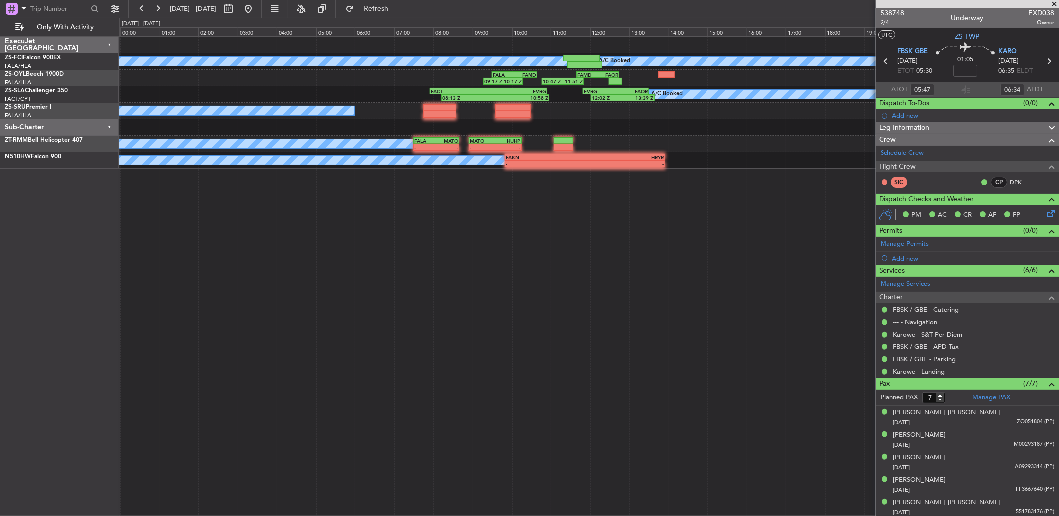
click at [1054, 1] on span at bounding box center [1054, 4] width 10 height 9
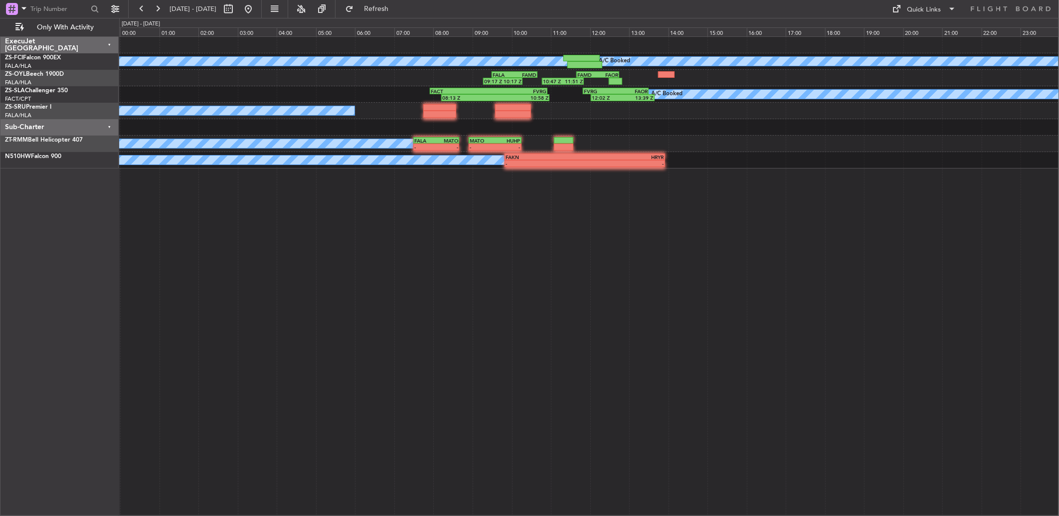
type input "0"
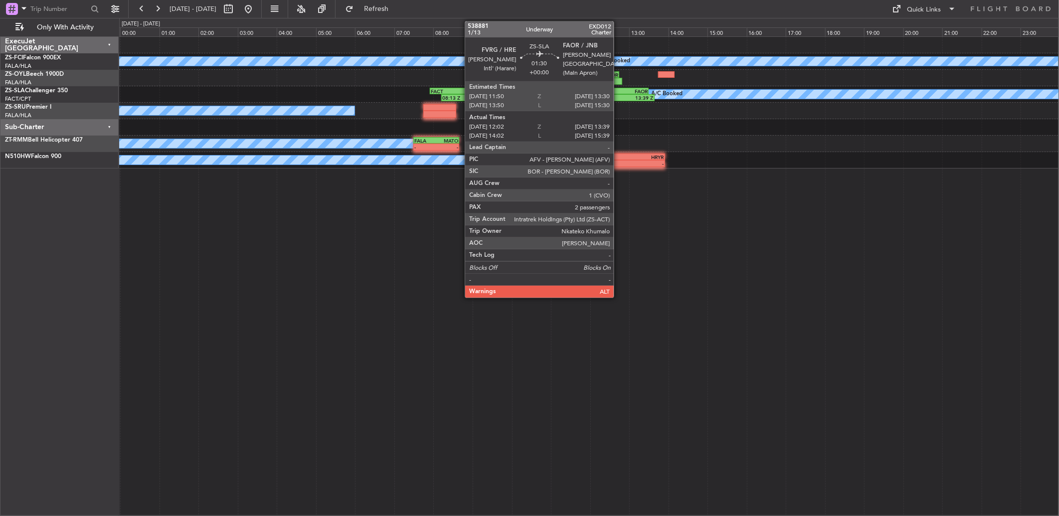
click at [619, 97] on div "12:02 Z" at bounding box center [607, 98] width 31 height 6
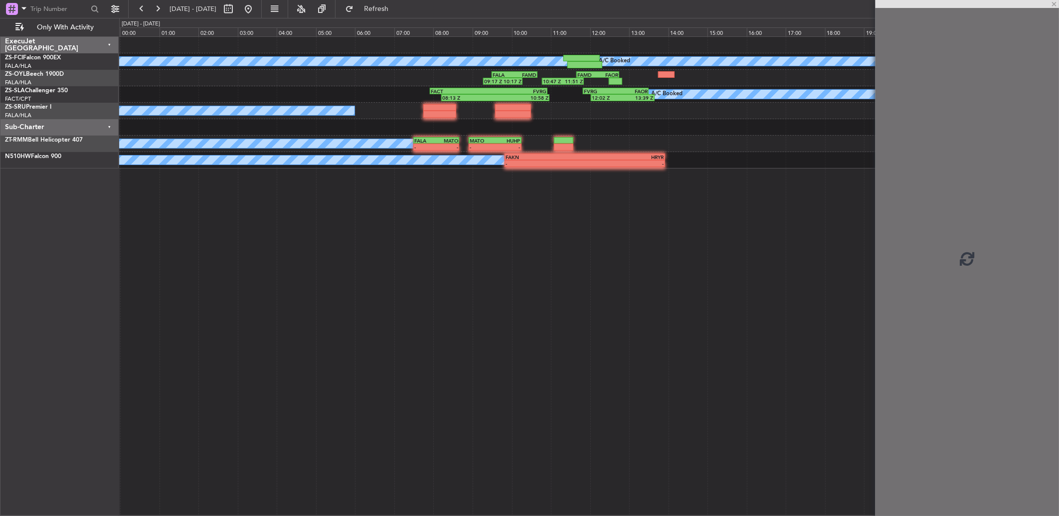
click at [619, 97] on div "12:02 Z" at bounding box center [607, 98] width 31 height 6
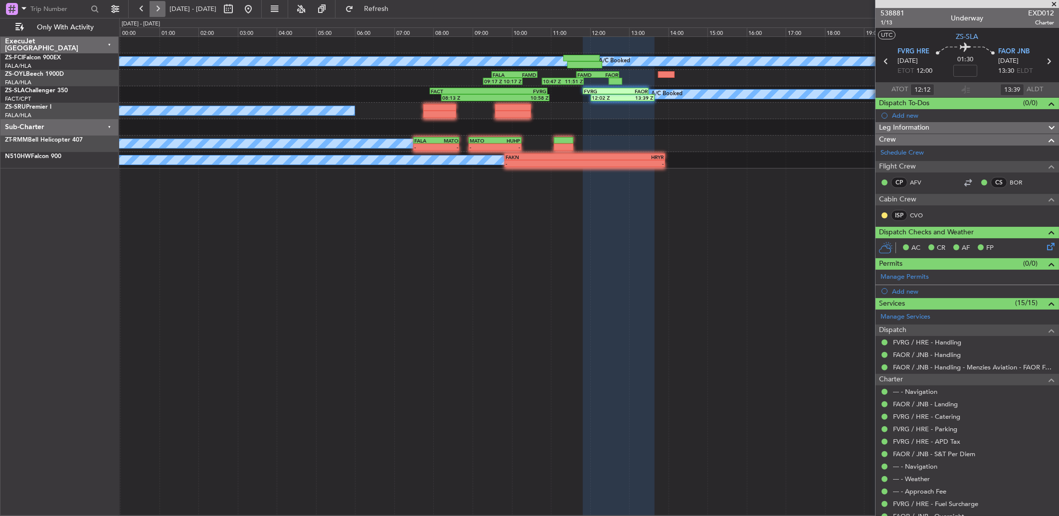
click at [161, 5] on button at bounding box center [158, 9] width 16 height 16
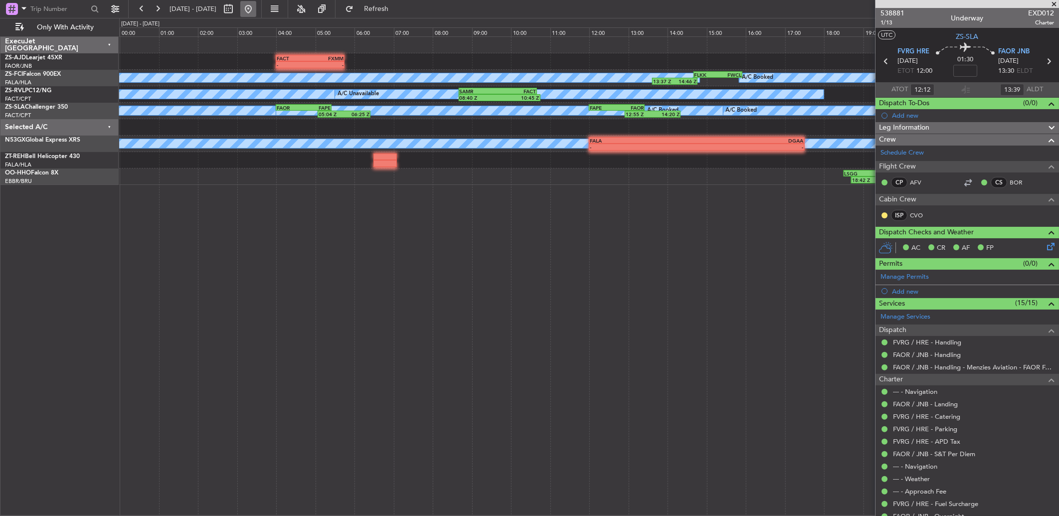
click at [256, 7] on button at bounding box center [248, 9] width 16 height 16
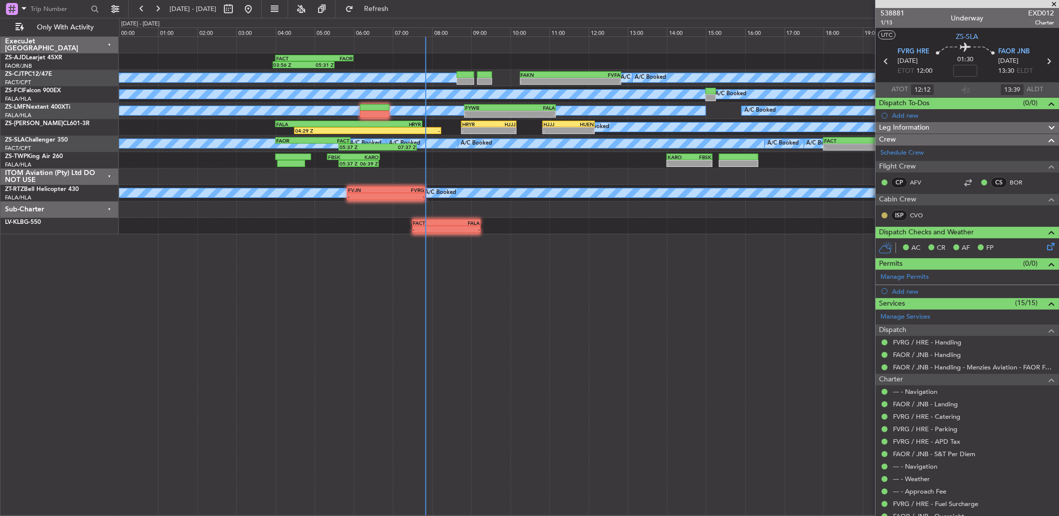
click at [885, 215] on button at bounding box center [885, 215] width 6 height 6
click at [869, 242] on span "Acknowledged" at bounding box center [887, 245] width 44 height 10
click at [153, 13] on button at bounding box center [158, 9] width 16 height 16
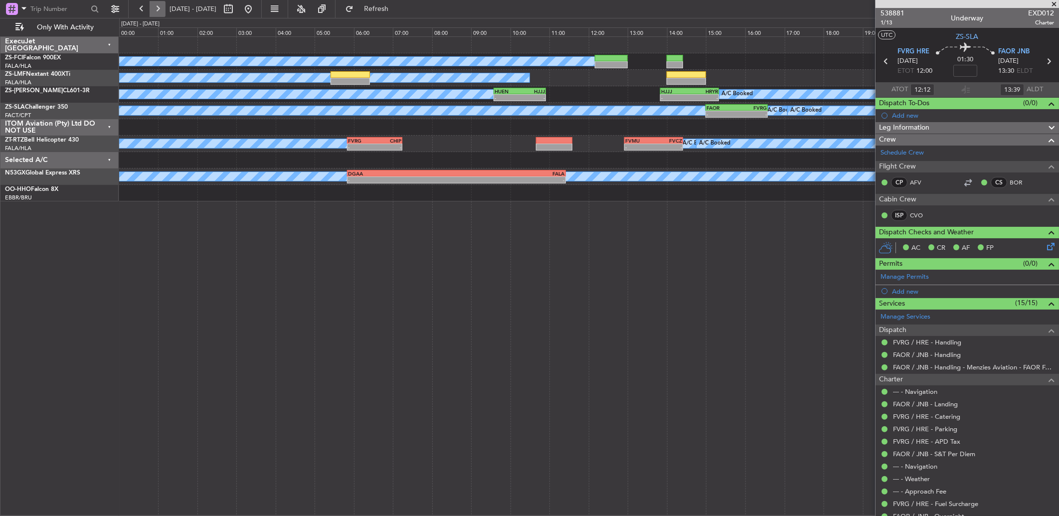
click at [153, 11] on button at bounding box center [158, 9] width 16 height 16
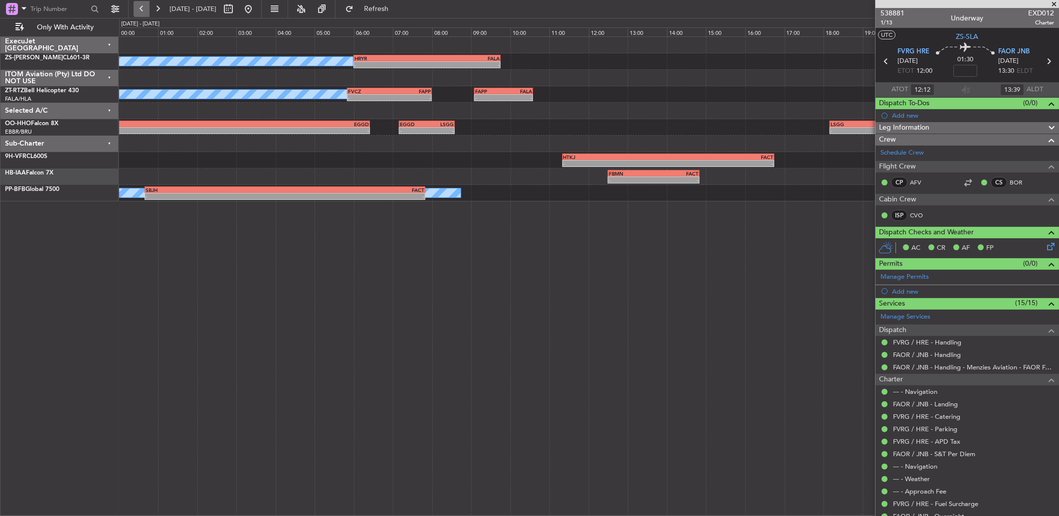
click at [140, 12] on button at bounding box center [142, 9] width 16 height 16
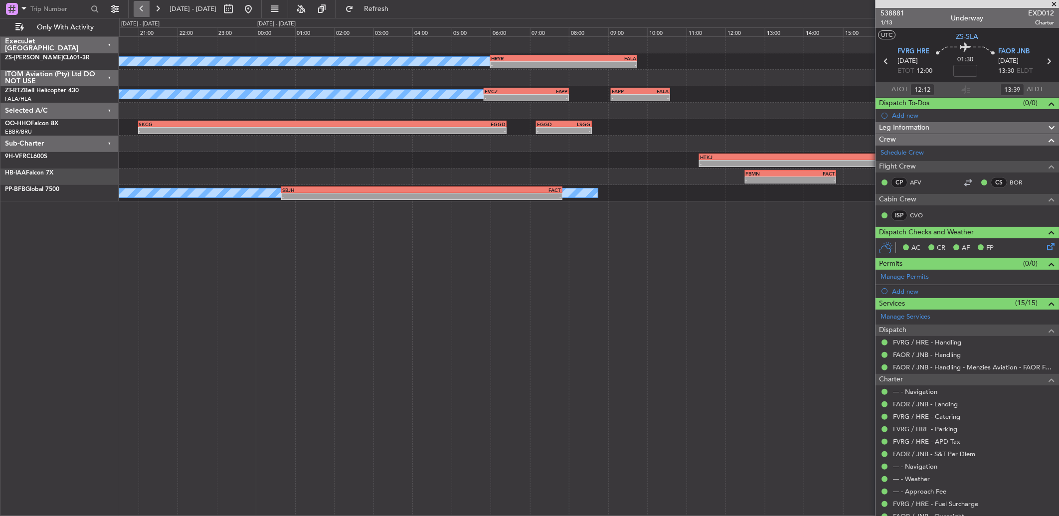
click at [140, 12] on button at bounding box center [142, 9] width 16 height 16
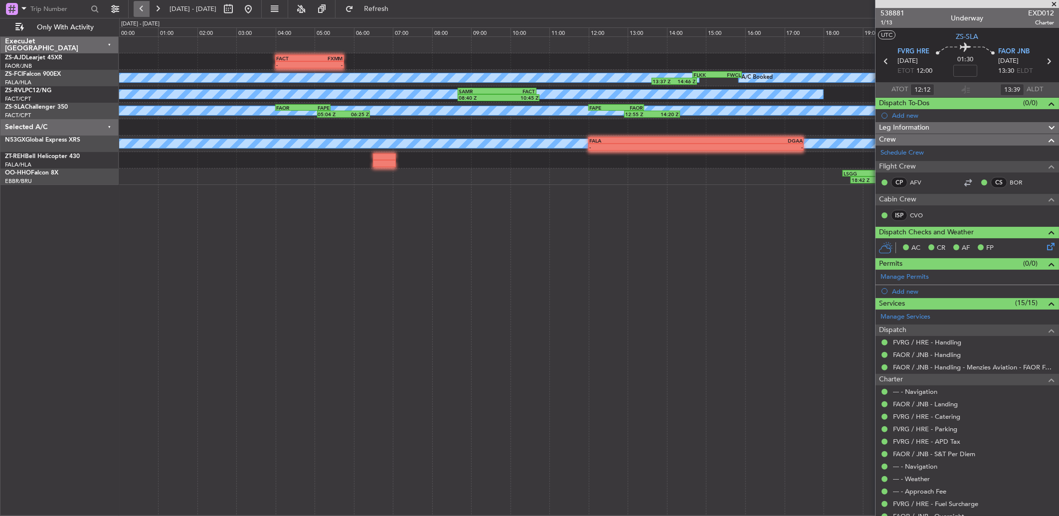
click at [140, 12] on button at bounding box center [142, 9] width 16 height 16
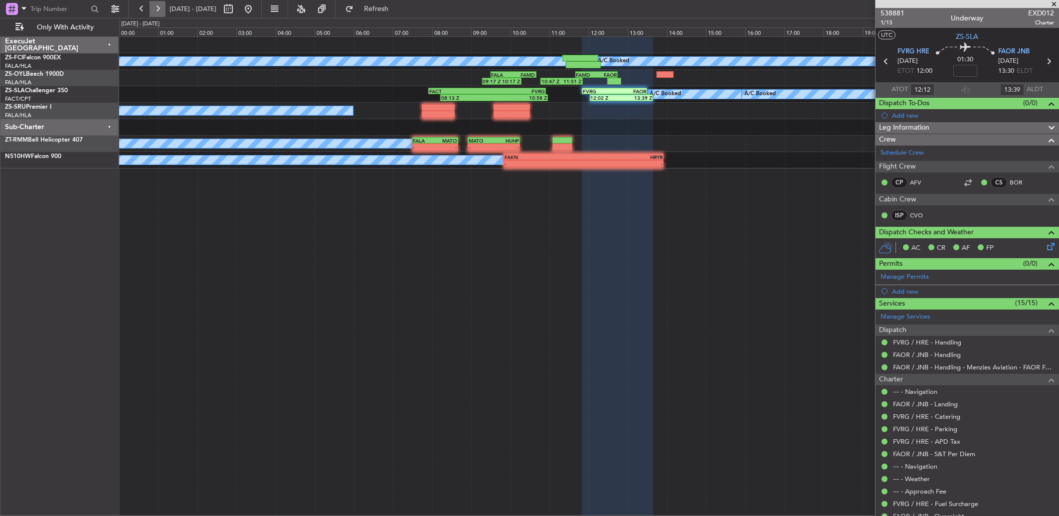
click at [152, 7] on button at bounding box center [158, 9] width 16 height 16
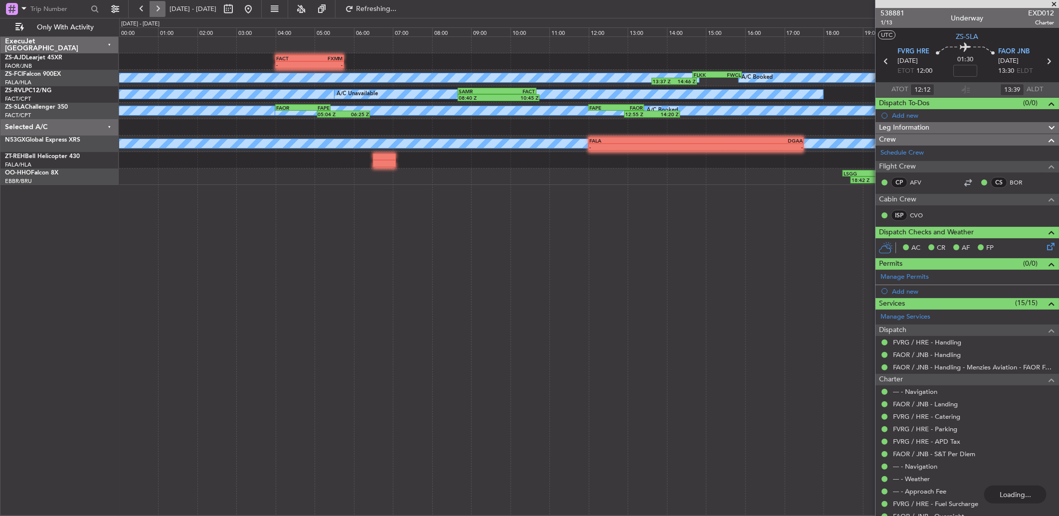
click at [150, 10] on button at bounding box center [158, 9] width 16 height 16
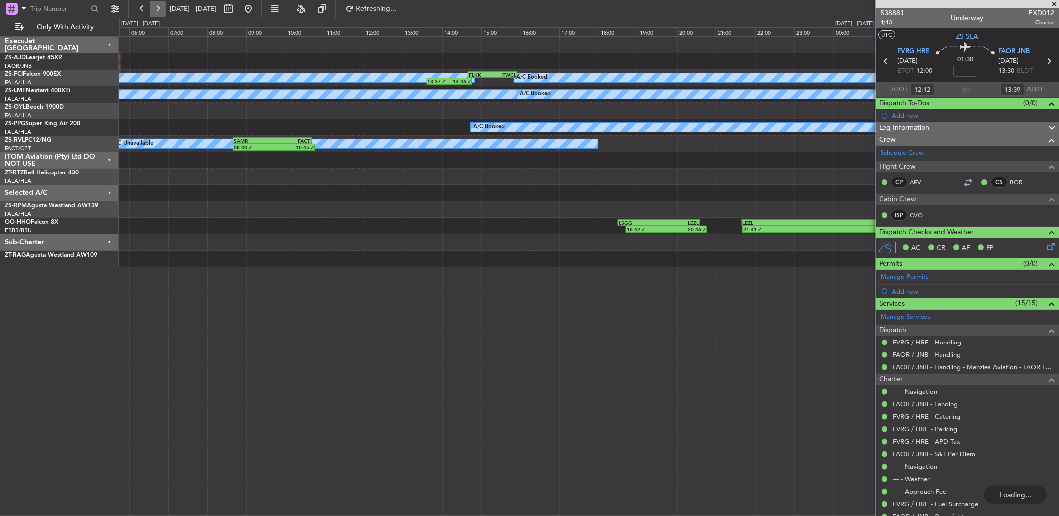
click at [150, 10] on button at bounding box center [158, 9] width 16 height 16
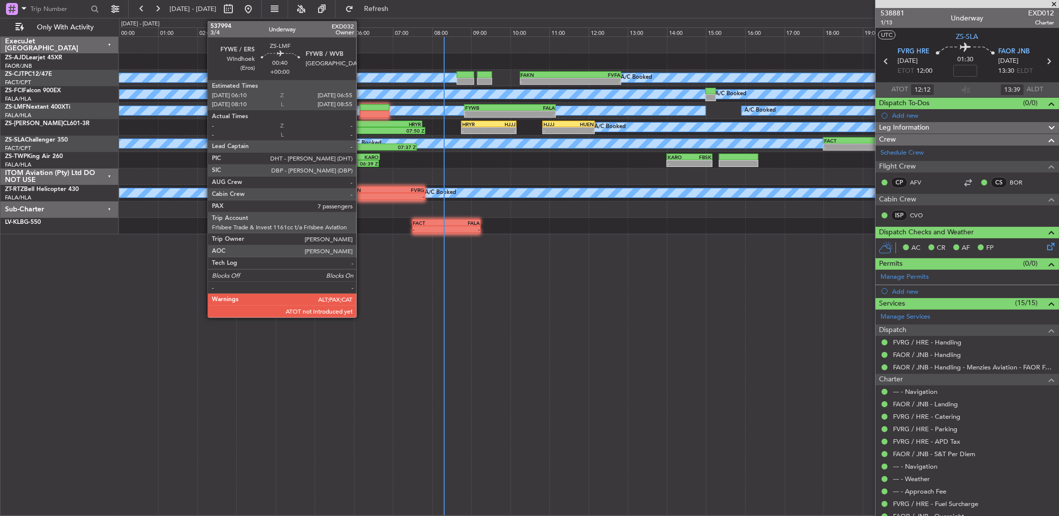
click at [362, 112] on div at bounding box center [374, 114] width 29 height 7
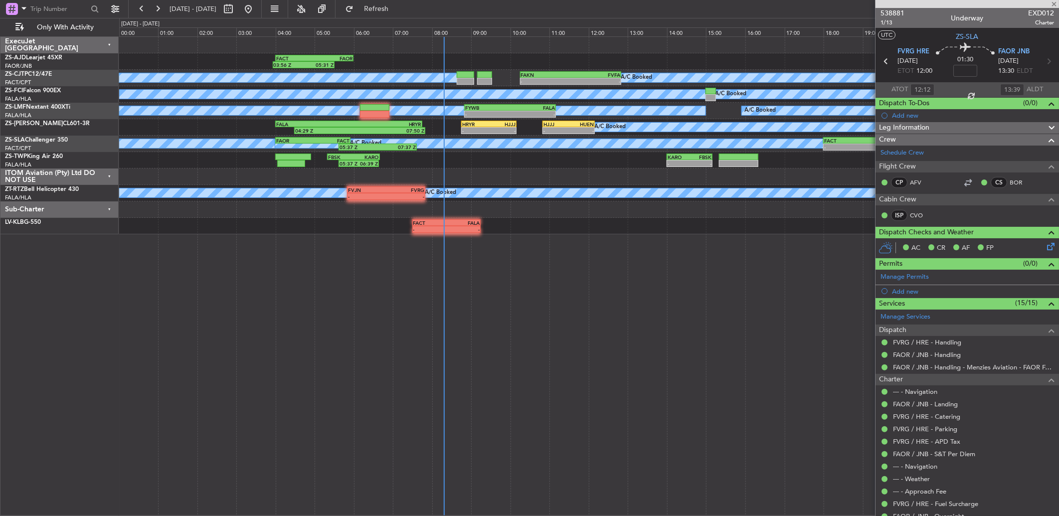
type input "7"
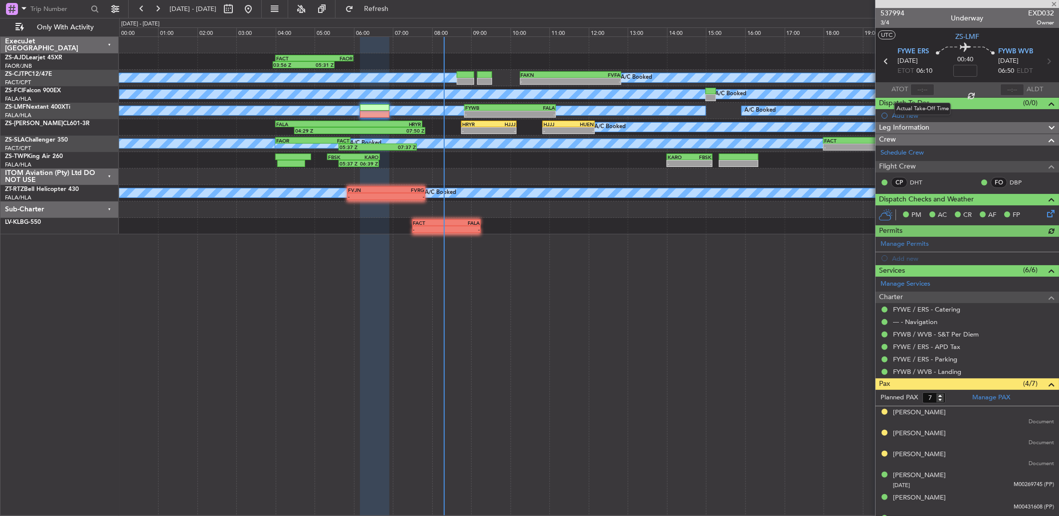
click at [918, 86] on div at bounding box center [923, 90] width 24 height 12
click at [918, 87] on div at bounding box center [923, 90] width 24 height 12
click at [922, 91] on div at bounding box center [923, 90] width 24 height 12
click at [921, 92] on input "text" at bounding box center [923, 90] width 24 height 12
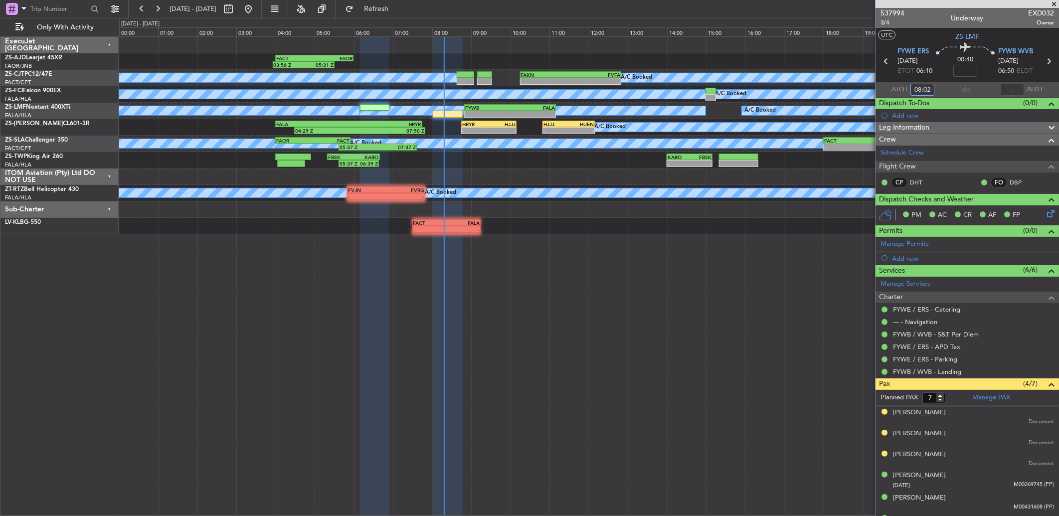
type input "08:02"
